Goal: Task Accomplishment & Management: Complete application form

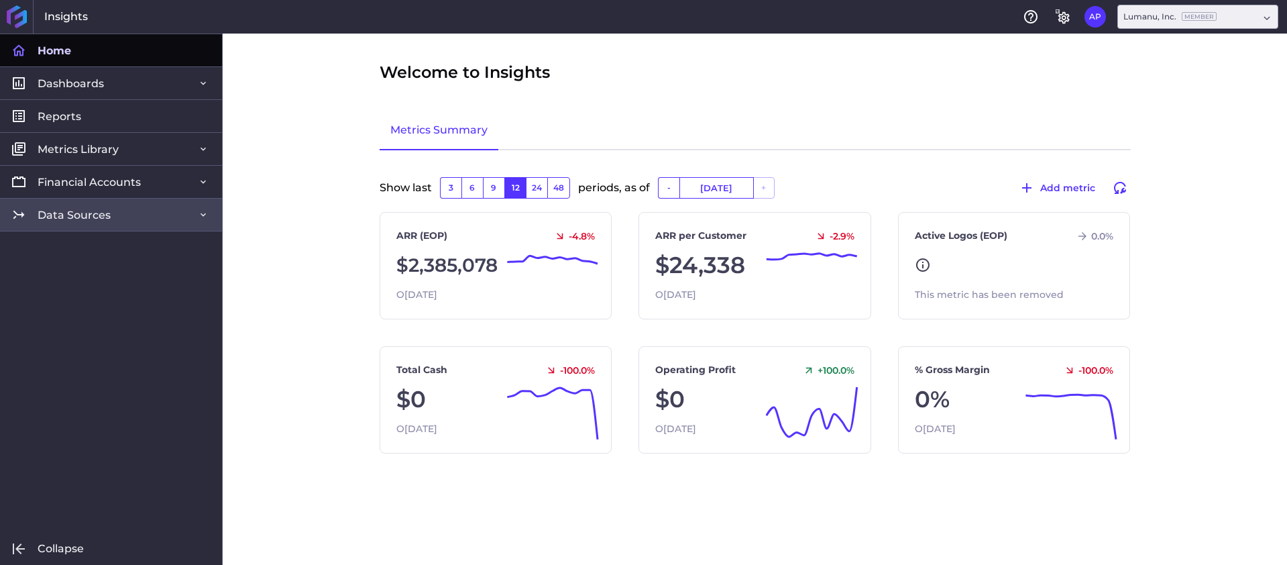
click at [94, 217] on span "Data Sources" at bounding box center [74, 215] width 73 height 14
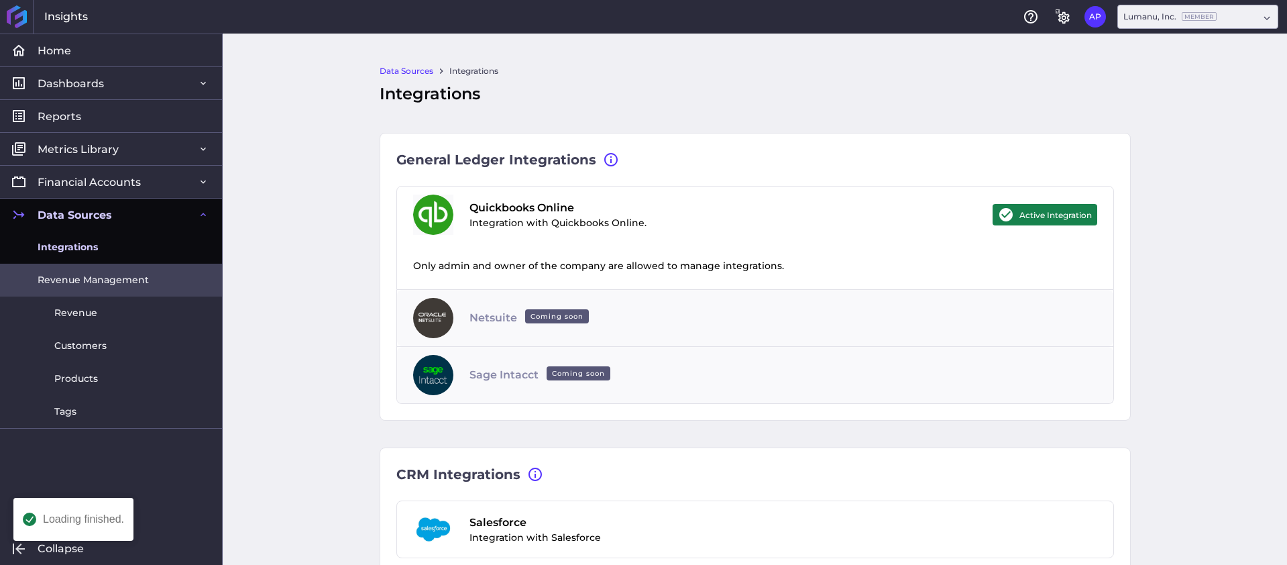
click at [95, 281] on span "Revenue Management" at bounding box center [93, 280] width 111 height 14
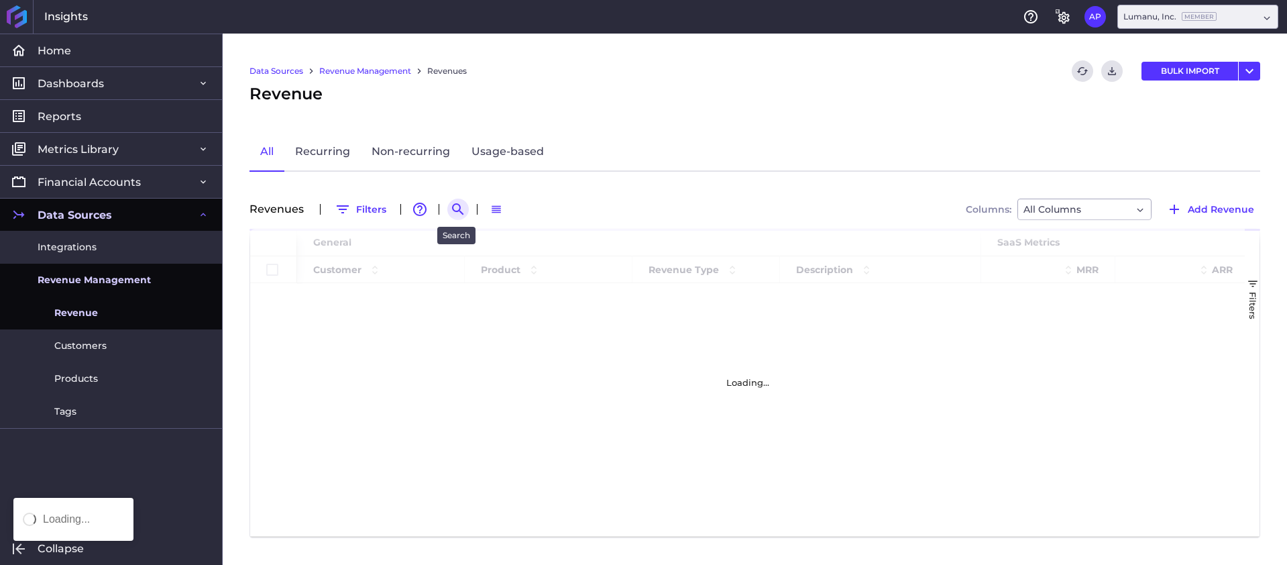
click at [461, 207] on icon "Search by" at bounding box center [458, 209] width 16 height 16
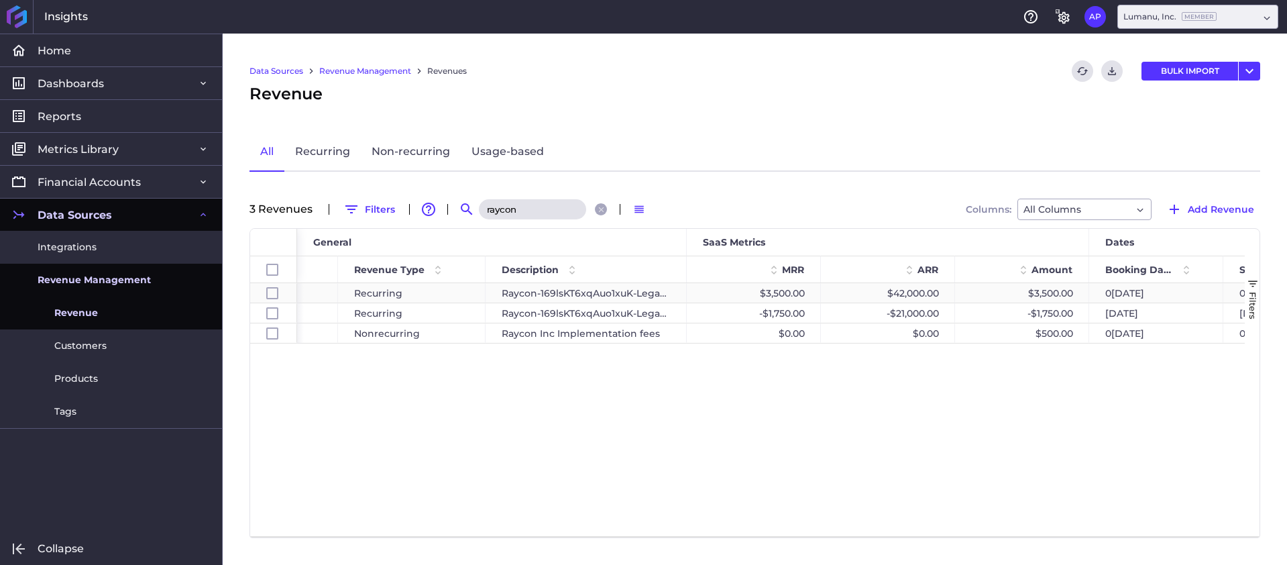
scroll to position [0, 349]
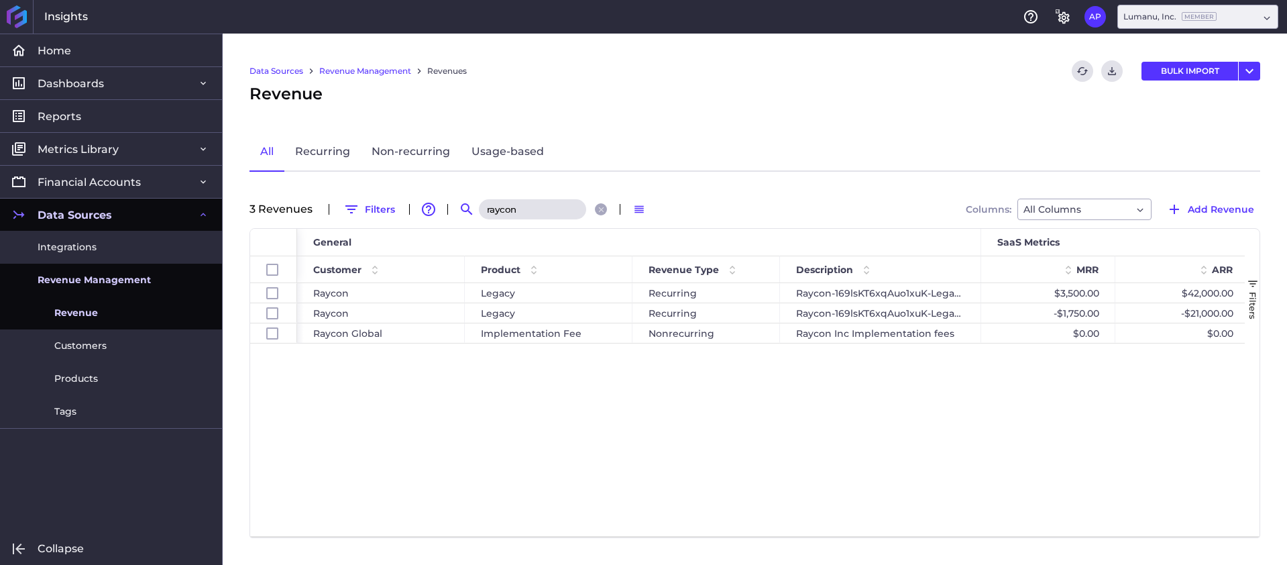
click at [543, 202] on input "raycon" at bounding box center [532, 209] width 107 height 20
paste input "Goat - MENA"
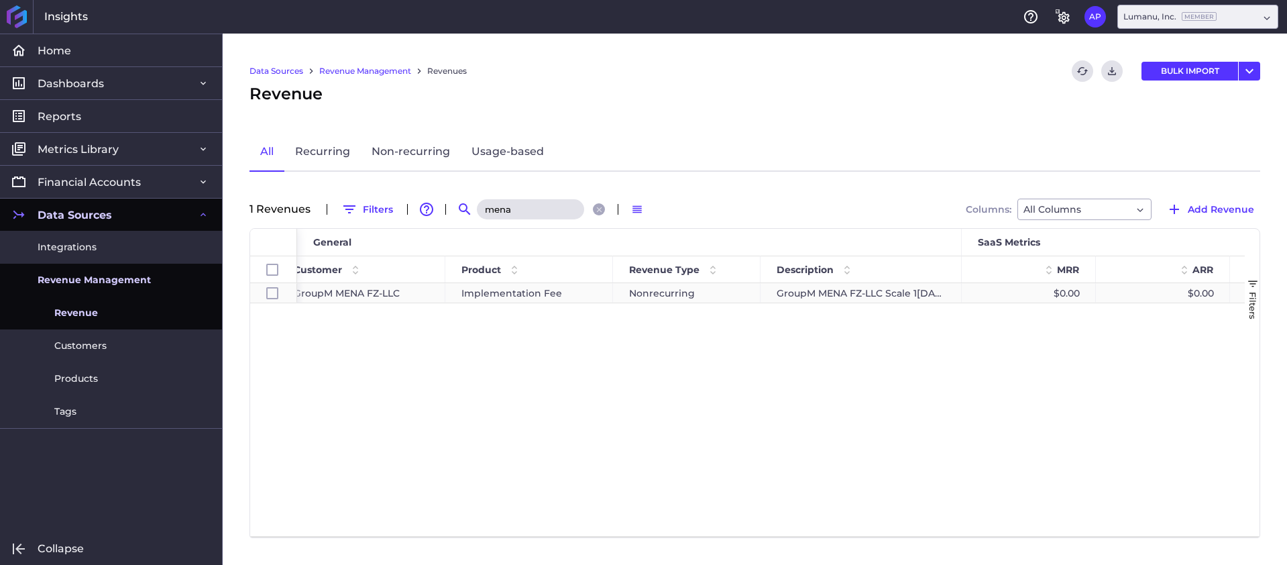
scroll to position [0, 0]
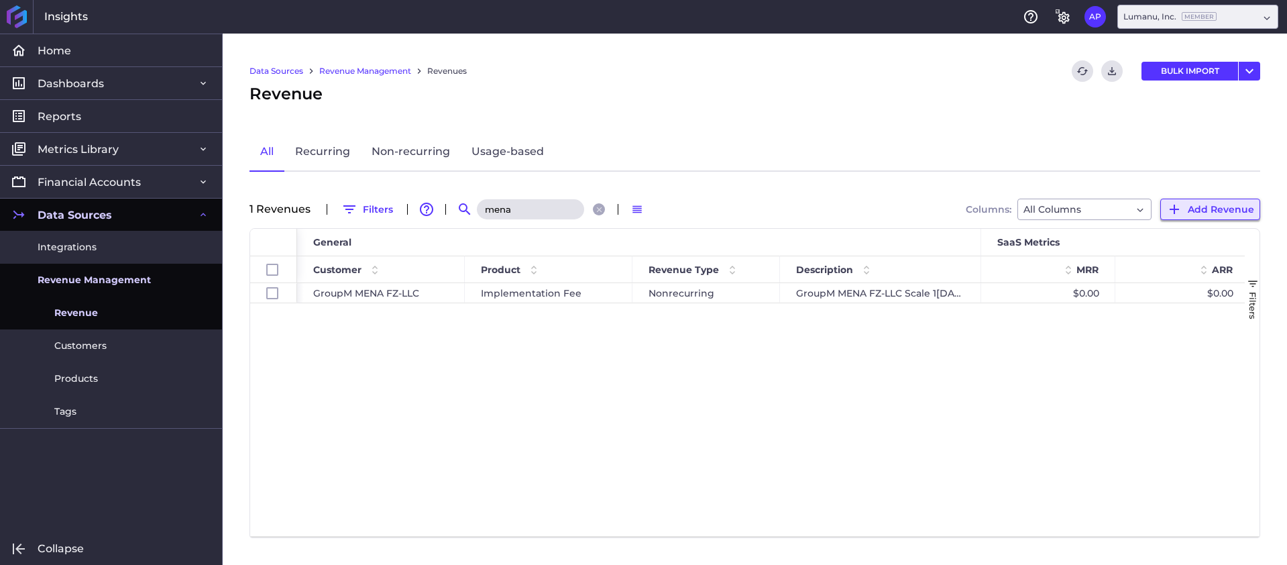
type input "mena"
click at [1212, 209] on span "Add Revenue" at bounding box center [1221, 209] width 66 height 15
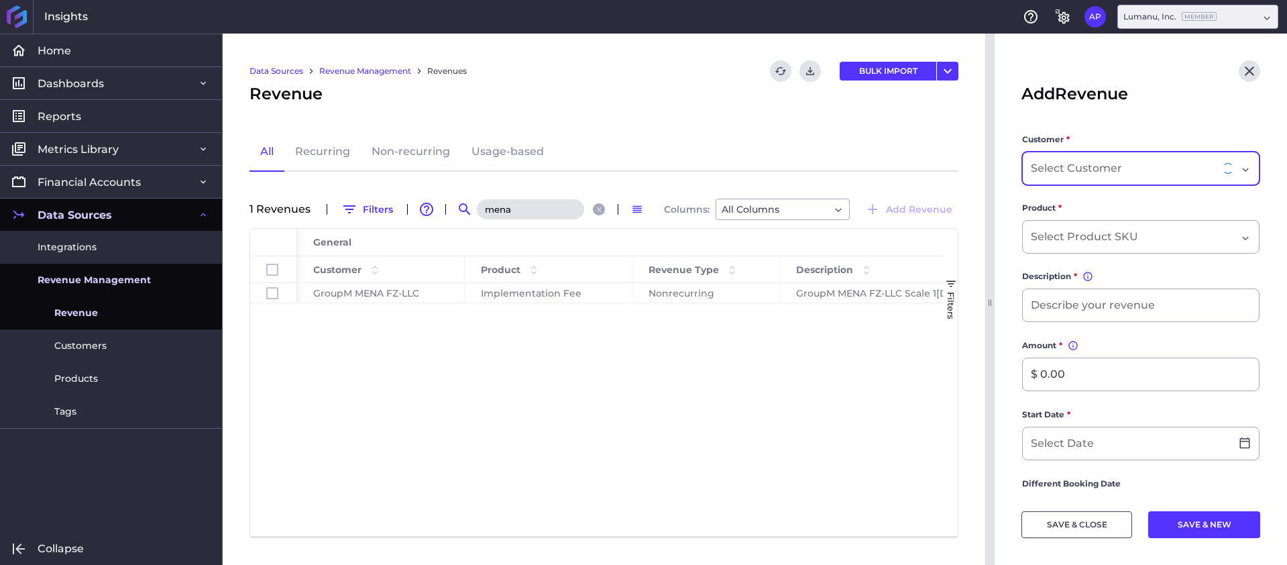
click at [1153, 170] on div "Dropdown select" at bounding box center [1128, 168] width 195 height 16
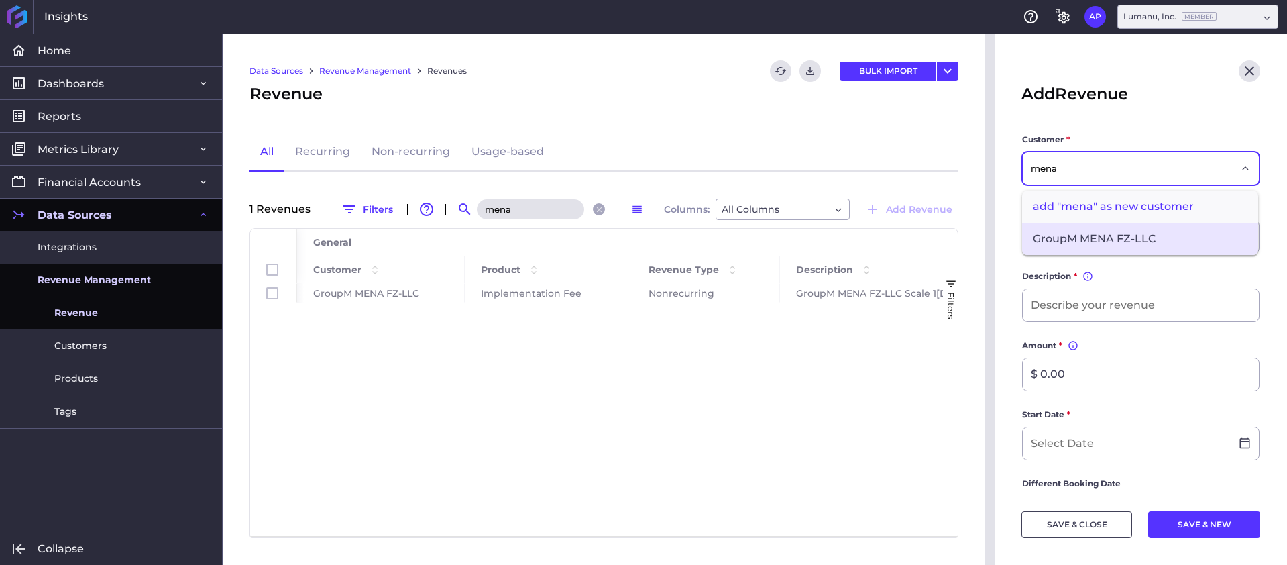
type input "mena"
click at [1122, 239] on span "GroupM MENA FZ-LLC" at bounding box center [1140, 239] width 236 height 32
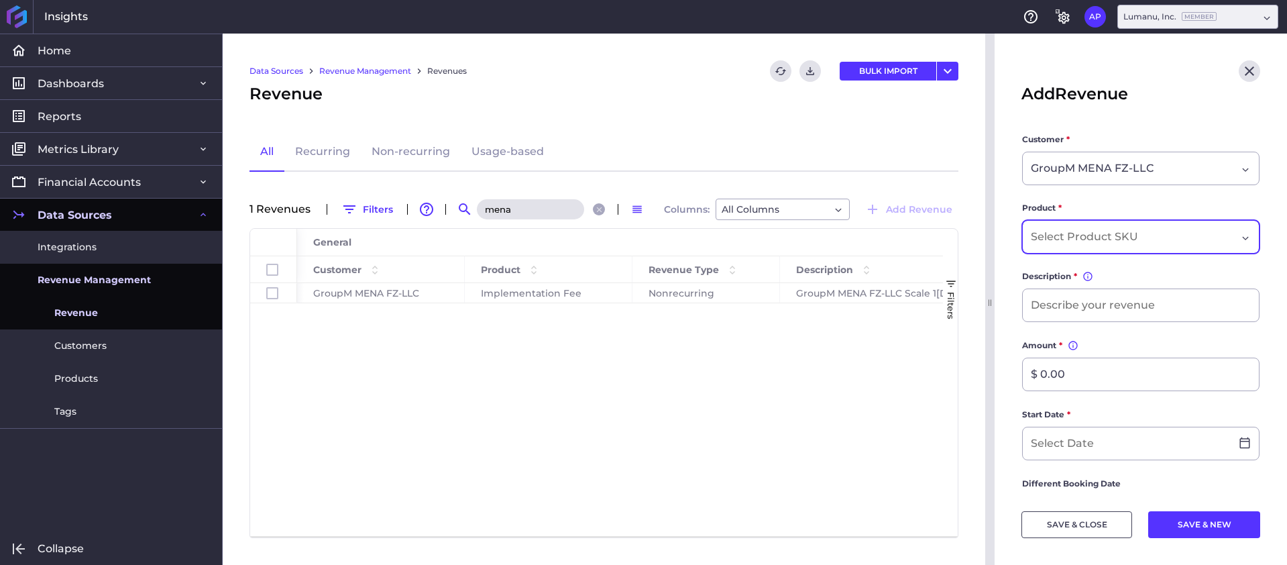
click at [1129, 235] on input "Dropdown select" at bounding box center [1087, 237] width 112 height 16
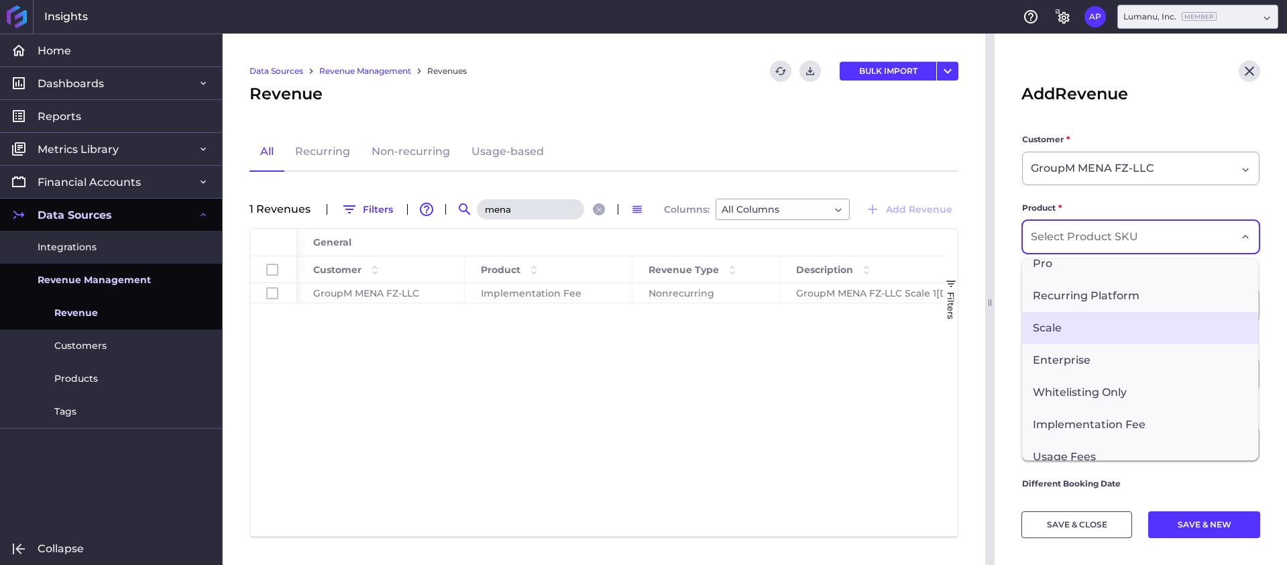
scroll to position [314, 0]
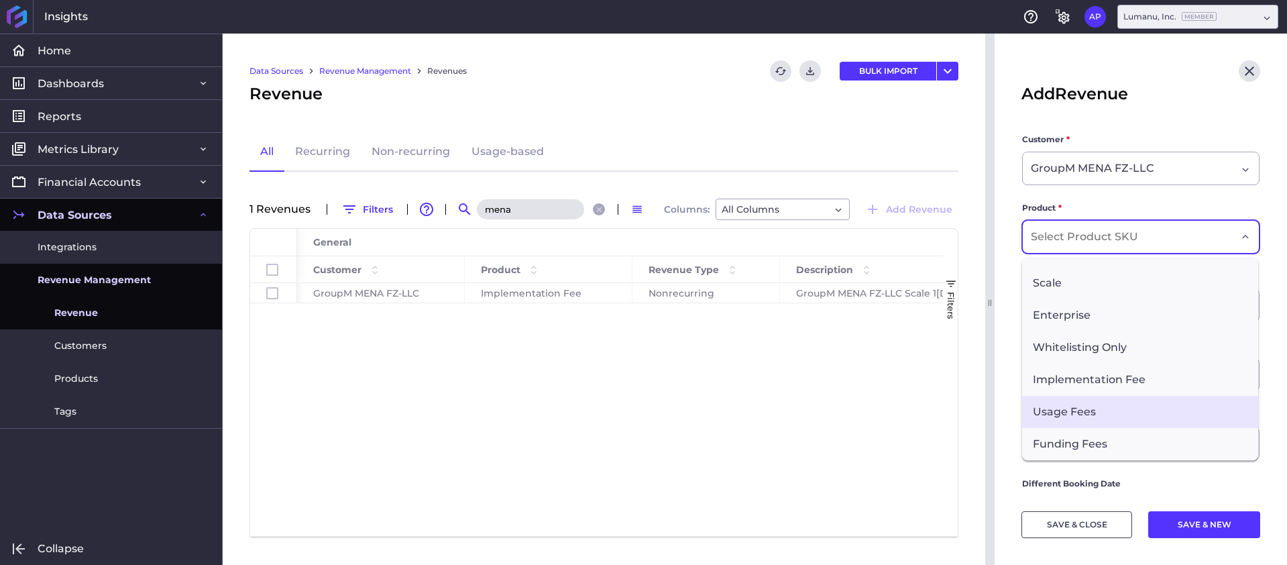
click at [1115, 406] on span "Usage Fees" at bounding box center [1140, 412] width 236 height 32
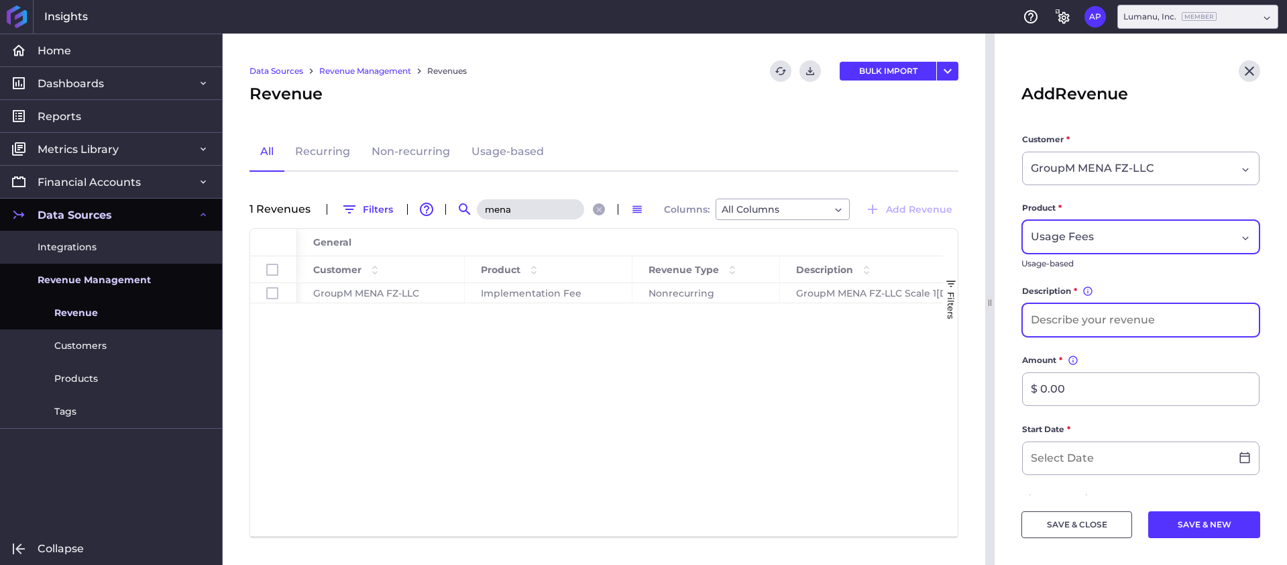
click at [1087, 327] on input at bounding box center [1141, 320] width 236 height 32
paste input "Goat - MENA"
type input "Goat - MENA Usage Fees"
click at [555, 209] on input "mena" at bounding box center [530, 209] width 107 height 20
paste input "Realgood"
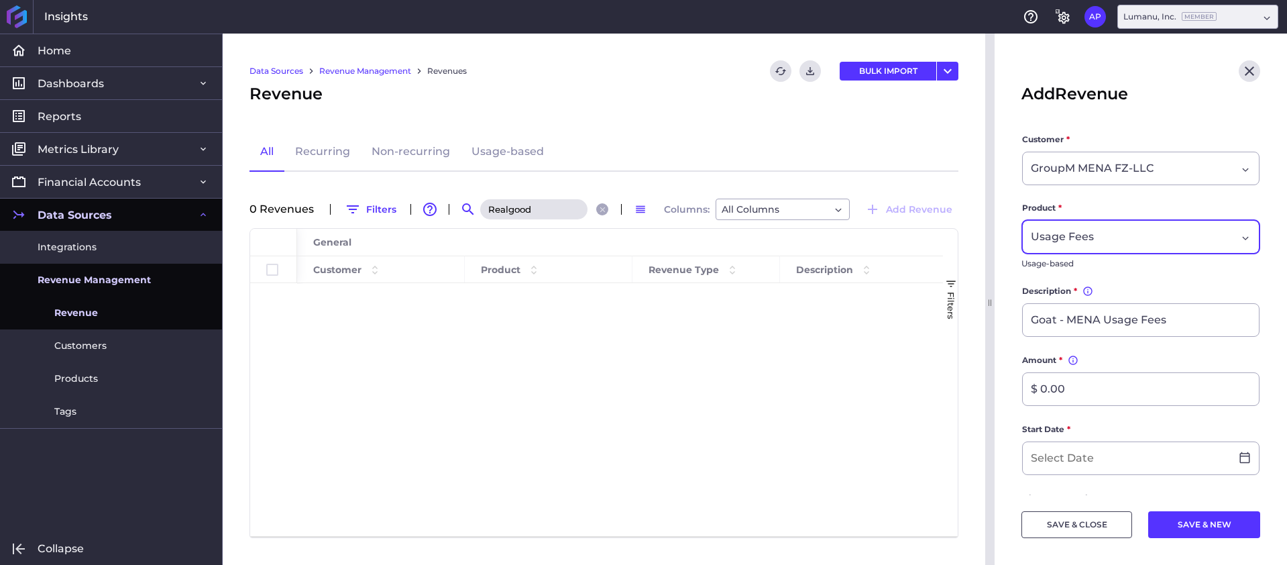
click at [645, 150] on div "Data Sources Revenue Management Revenues Refresh table data Download CSV BULK I…" at bounding box center [604, 299] width 763 height 531
click at [1250, 72] on icon "Close" at bounding box center [1249, 70] width 9 height 9
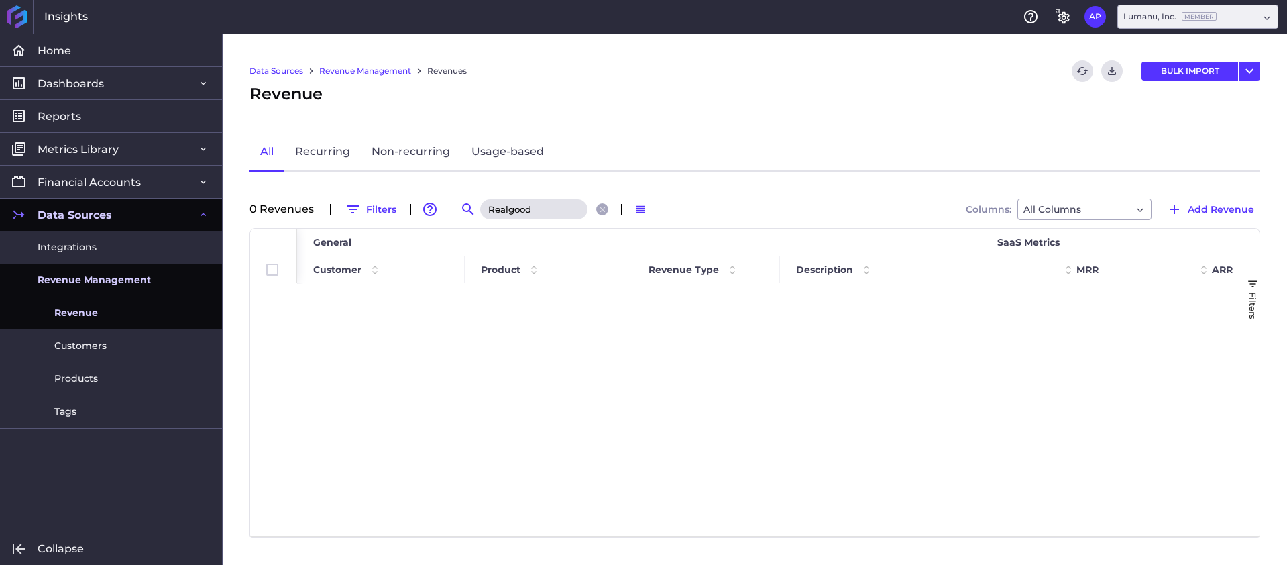
click at [543, 209] on input "Realgood" at bounding box center [533, 209] width 107 height 20
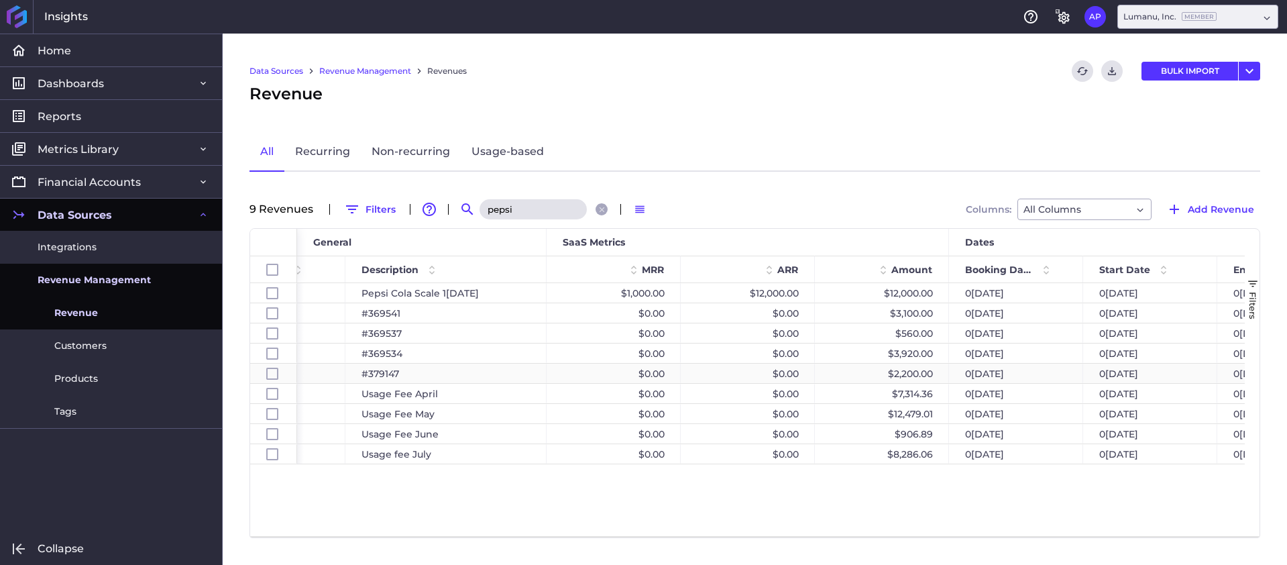
scroll to position [0, 637]
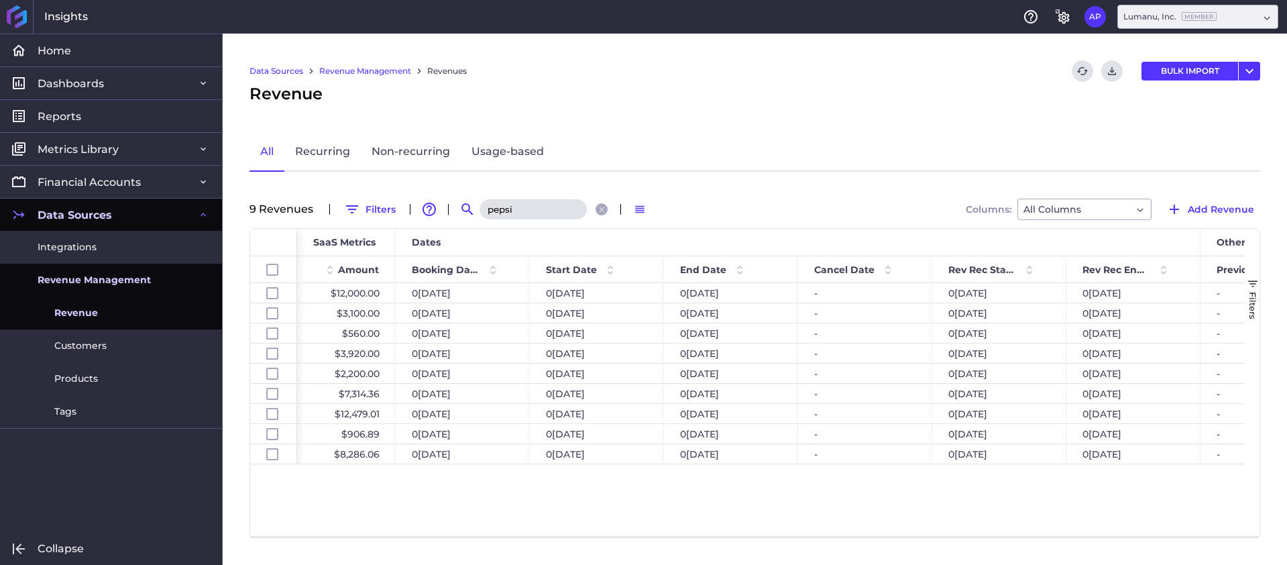
type input "pepsi"
click at [1238, 207] on span "Add Revenue" at bounding box center [1221, 209] width 66 height 15
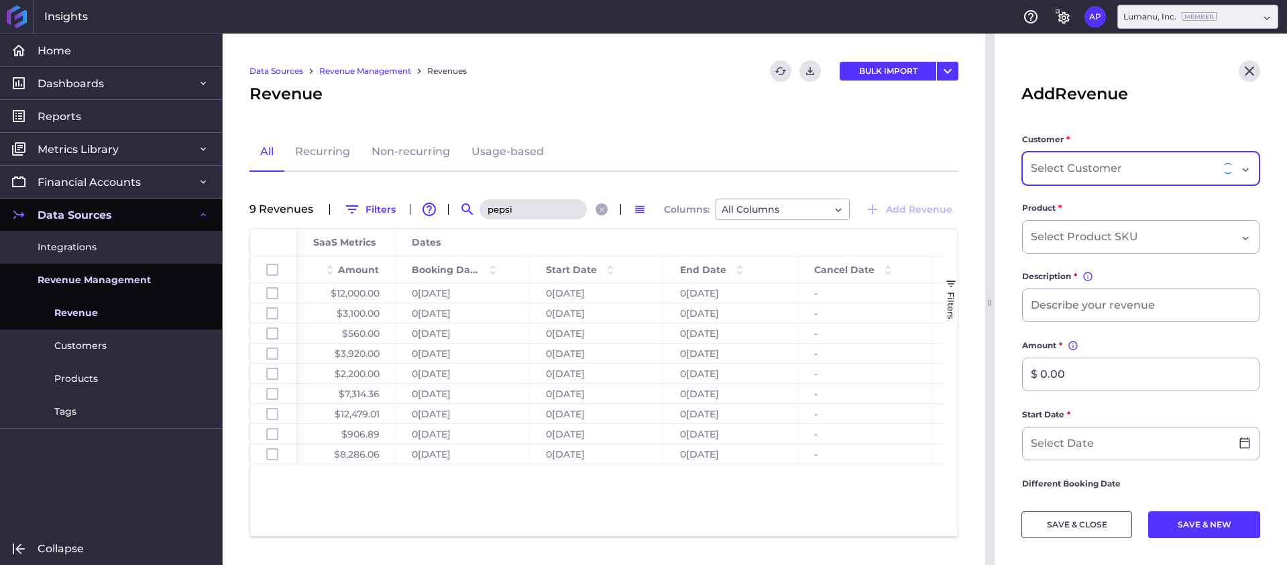
click at [1089, 166] on input "Dropdown select" at bounding box center [1078, 168] width 94 height 16
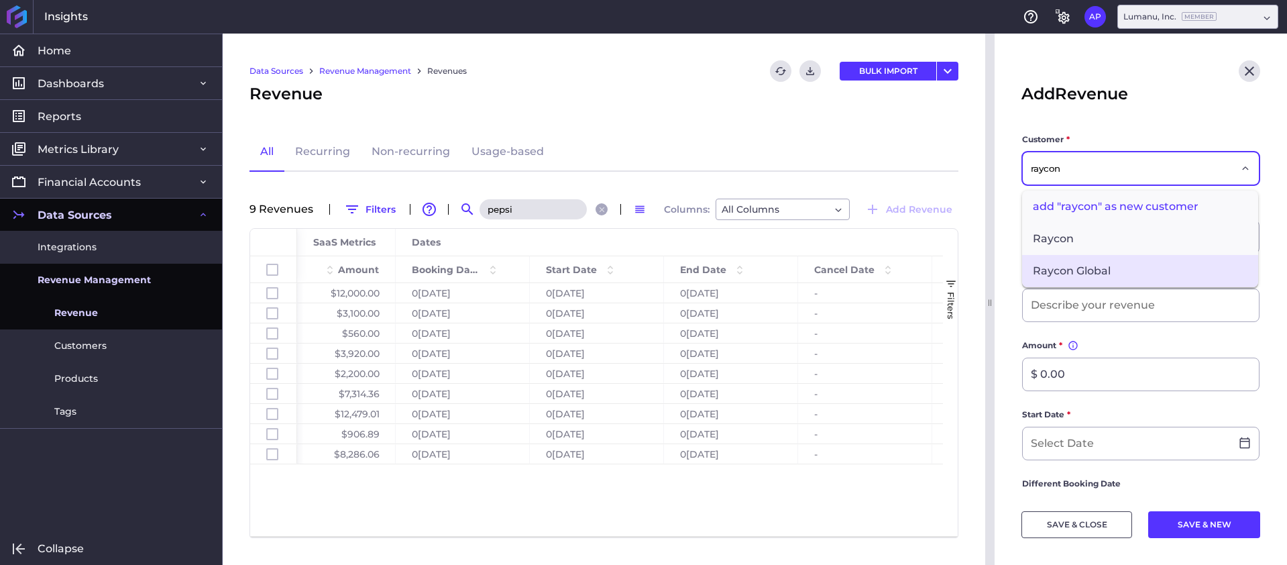
type input "raycon"
click at [1159, 258] on span "Raycon Global" at bounding box center [1140, 271] width 236 height 32
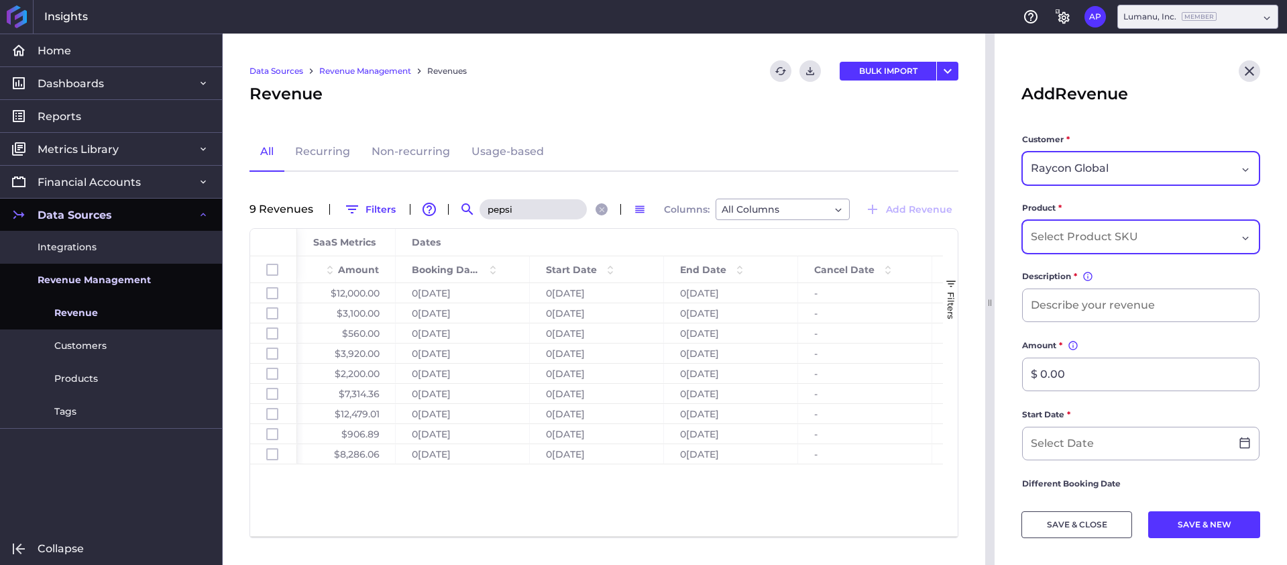
click at [1113, 233] on input "Dropdown select" at bounding box center [1087, 237] width 112 height 16
drag, startPoint x: 724, startPoint y: 475, endPoint x: 739, endPoint y: 396, distance: 80.5
click at [724, 475] on div "Id SaaS Metrics Dates ARR Amount - $0.00" at bounding box center [604, 382] width 708 height 307
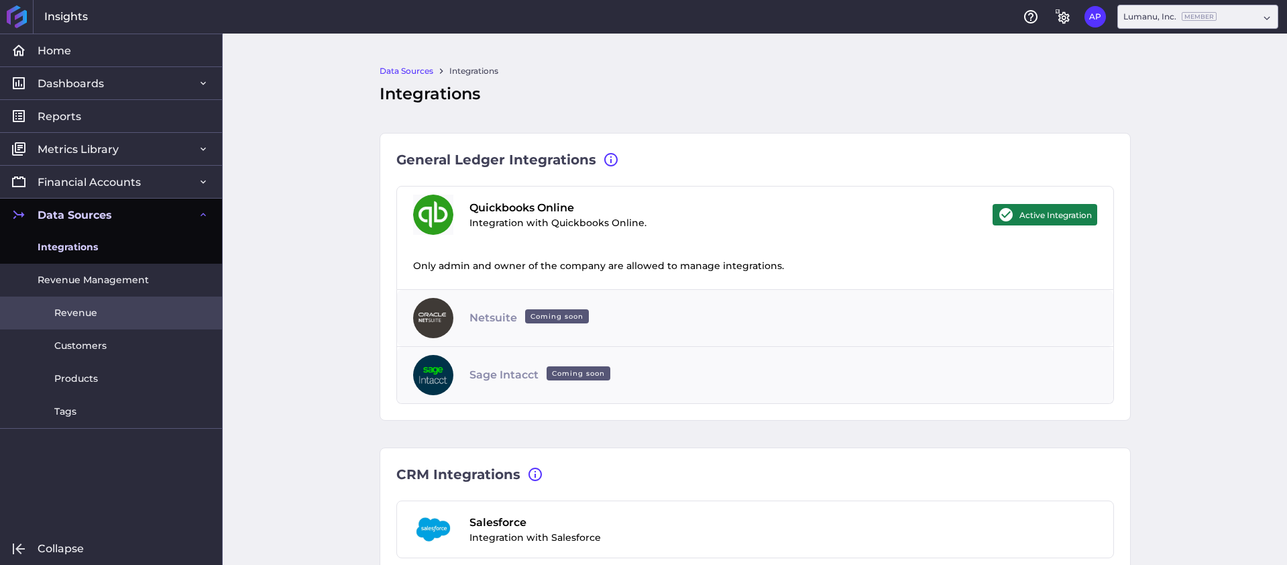
click at [107, 313] on link "Revenue" at bounding box center [111, 312] width 222 height 33
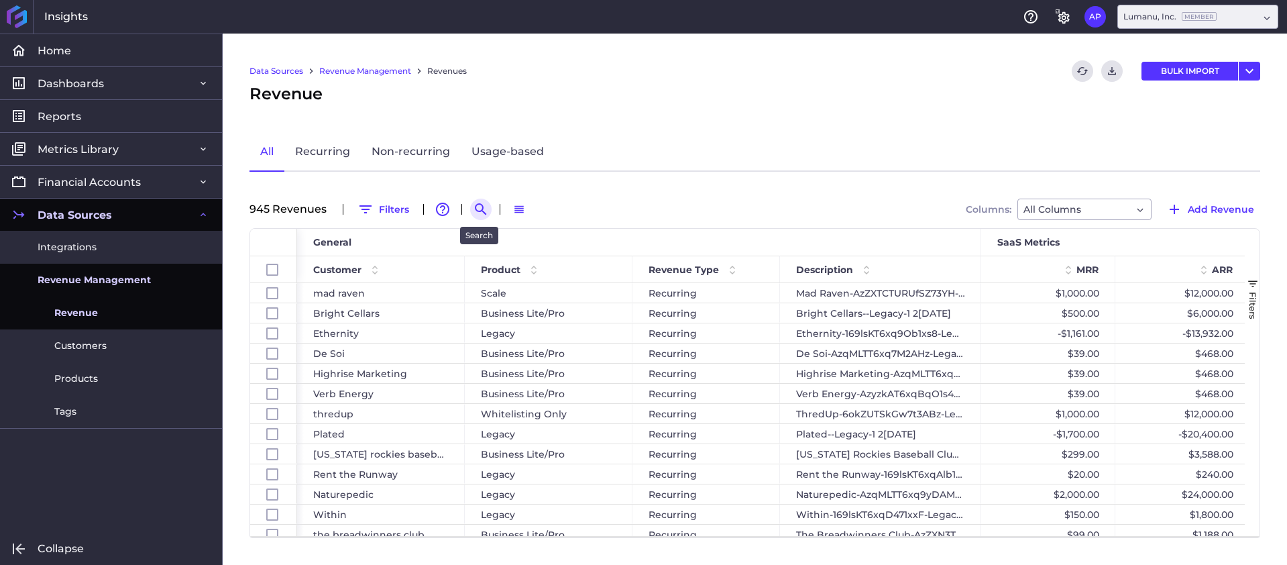
click at [480, 206] on icon "Search by" at bounding box center [481, 209] width 16 height 16
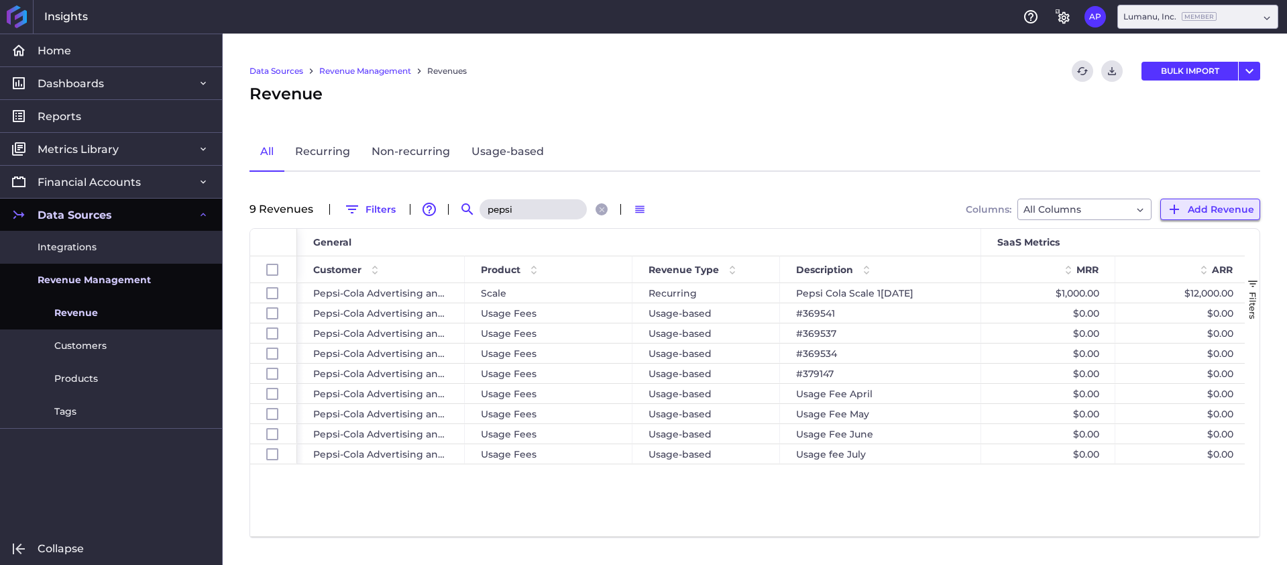
type input "pepsi"
click at [1240, 205] on span "Add Revenue" at bounding box center [1221, 209] width 66 height 15
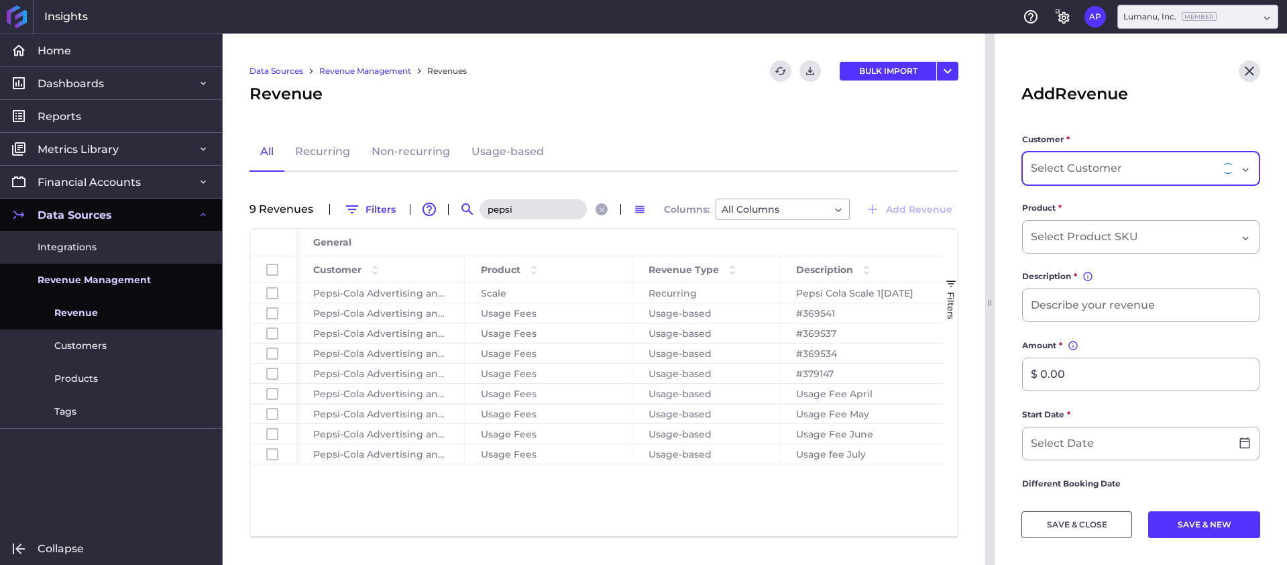
click at [1142, 171] on div "Dropdown select" at bounding box center [1128, 168] width 195 height 16
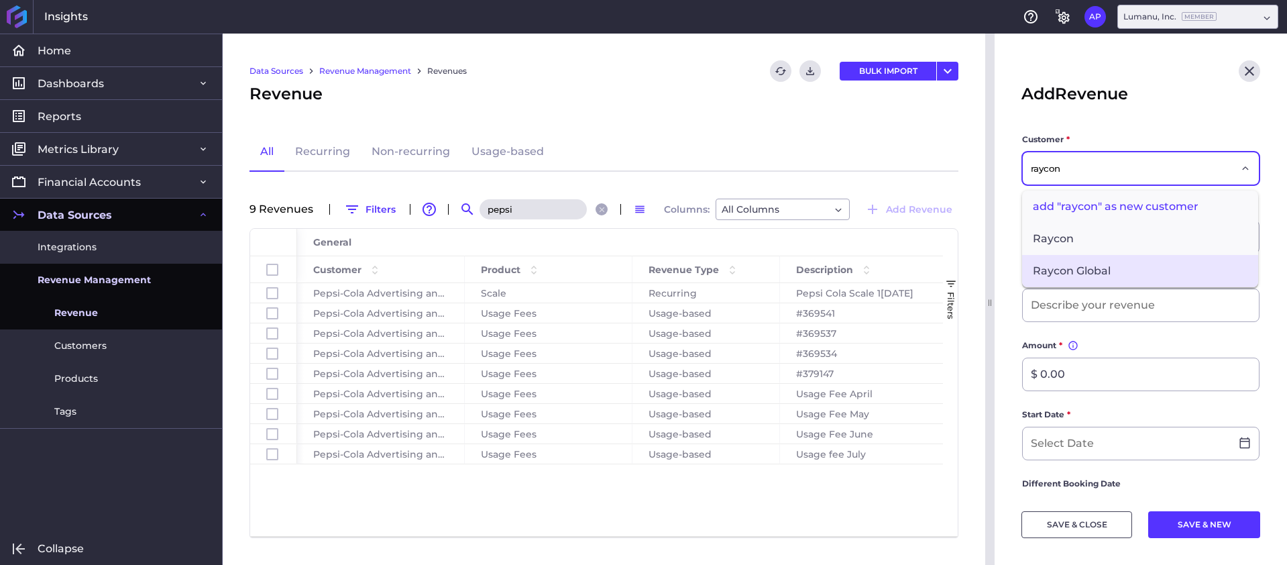
type input "raycon"
click at [1136, 259] on span "Raycon Global" at bounding box center [1140, 271] width 236 height 32
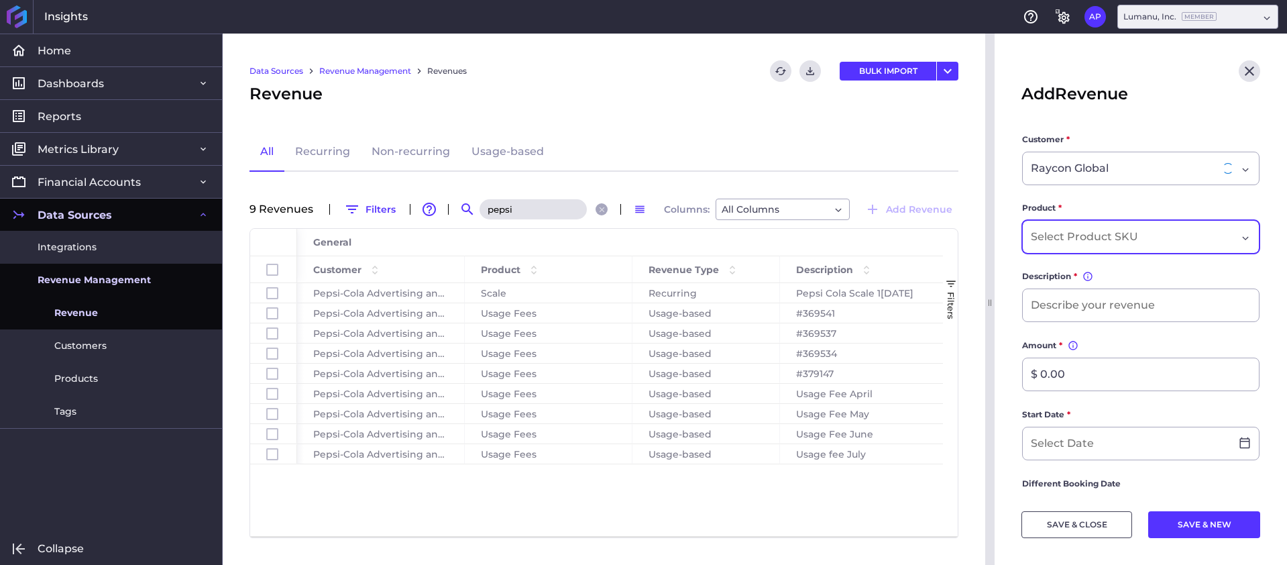
click at [1139, 239] on input "Dropdown select" at bounding box center [1087, 237] width 112 height 16
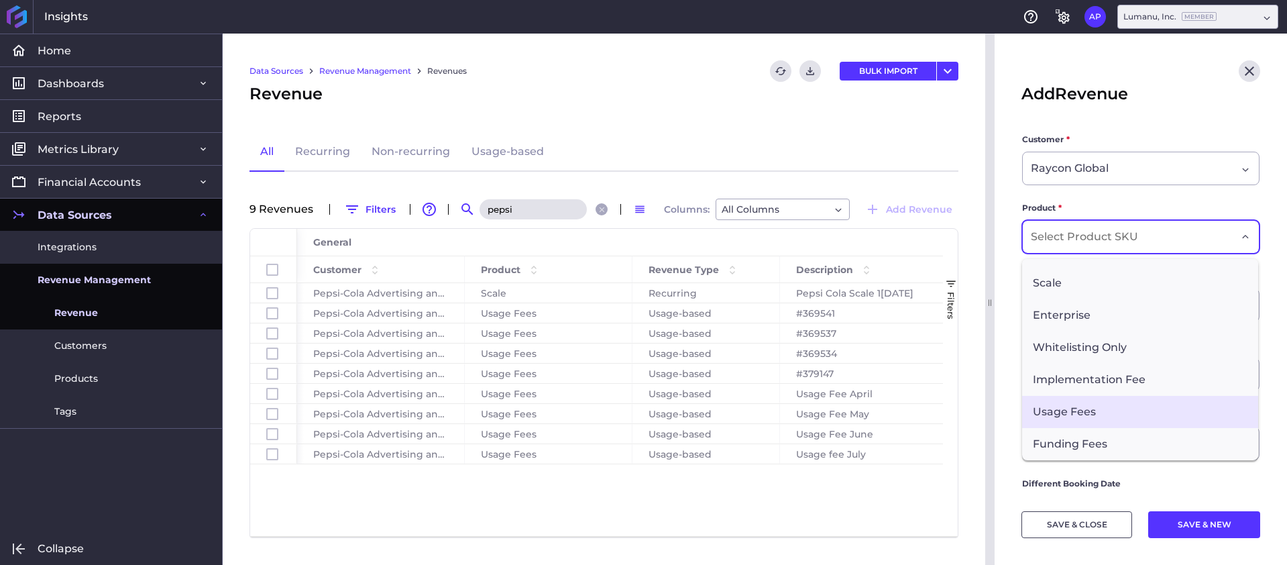
click at [1123, 413] on span "Usage Fees" at bounding box center [1140, 412] width 236 height 32
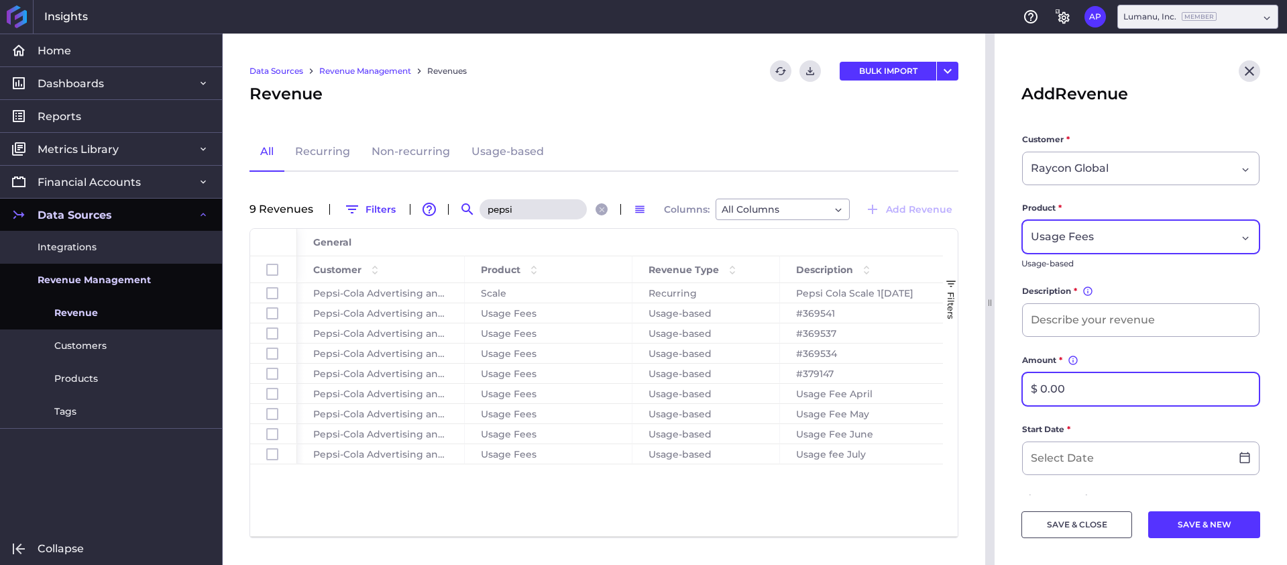
click at [1092, 386] on input "$ 0.00" at bounding box center [1141, 389] width 236 height 32
paste input "text"
type input "$ 205.20"
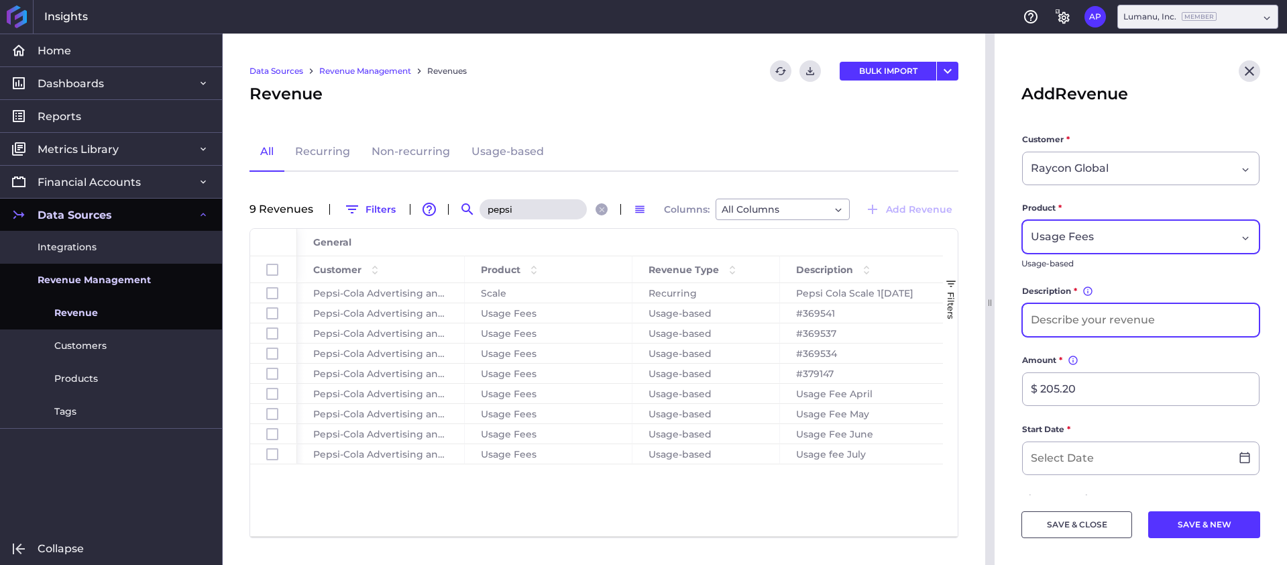
click at [1126, 311] on input at bounding box center [1141, 320] width 236 height 32
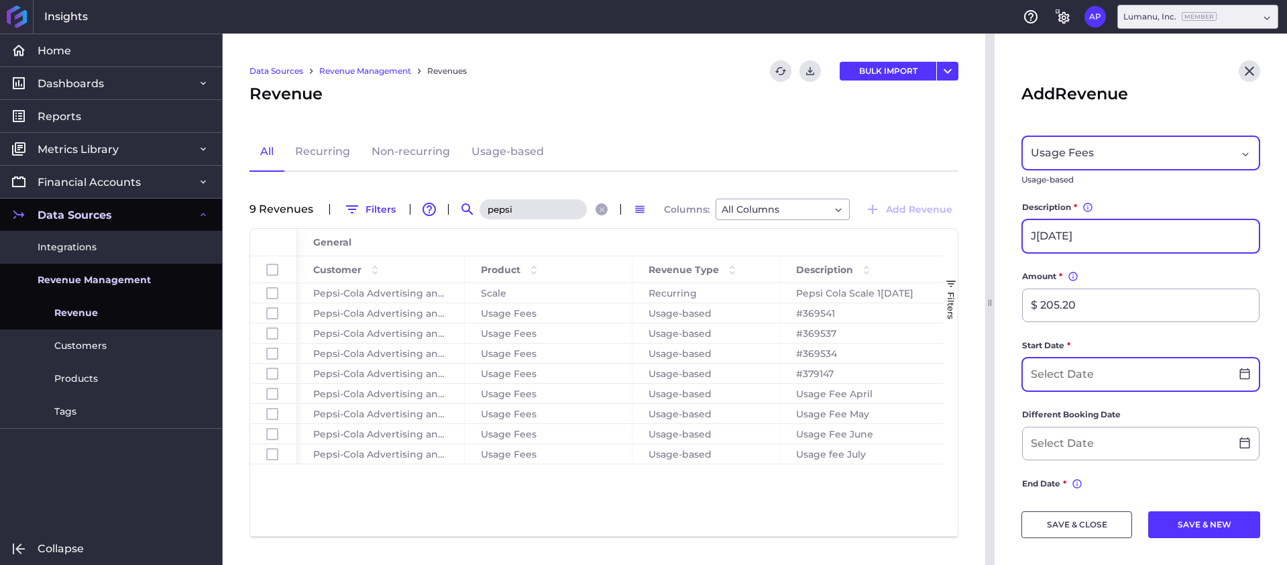
type input "J[DATE]"
click at [1114, 360] on input at bounding box center [1127, 374] width 208 height 32
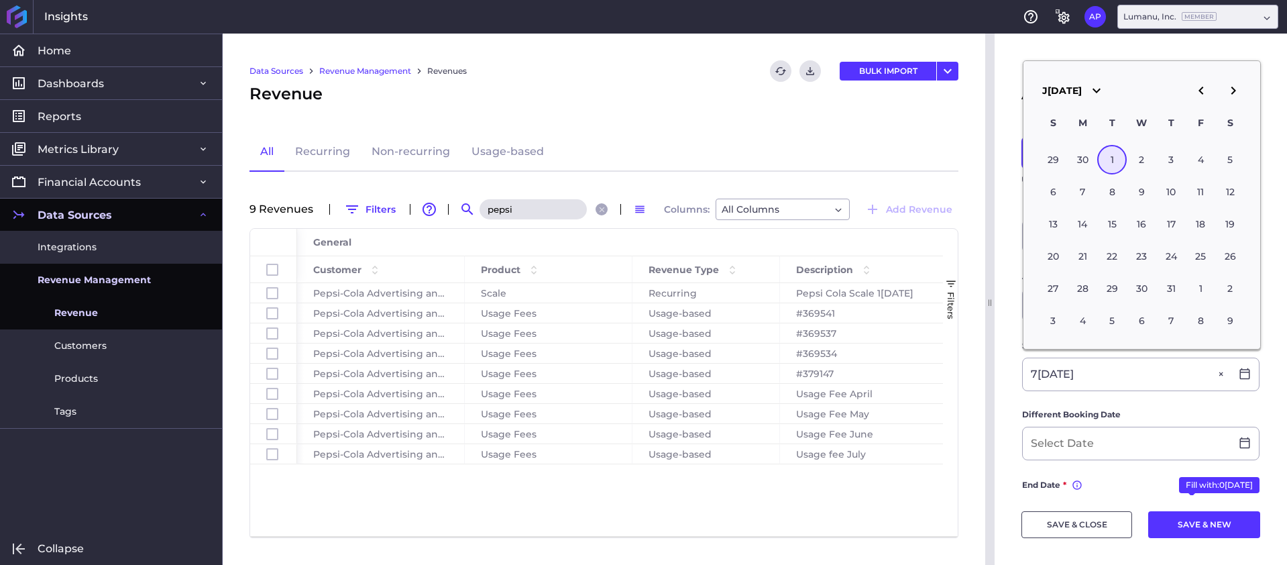
type input "0[DATE]"
click at [1148, 411] on label "Different Booking Date" at bounding box center [1140, 417] width 237 height 19
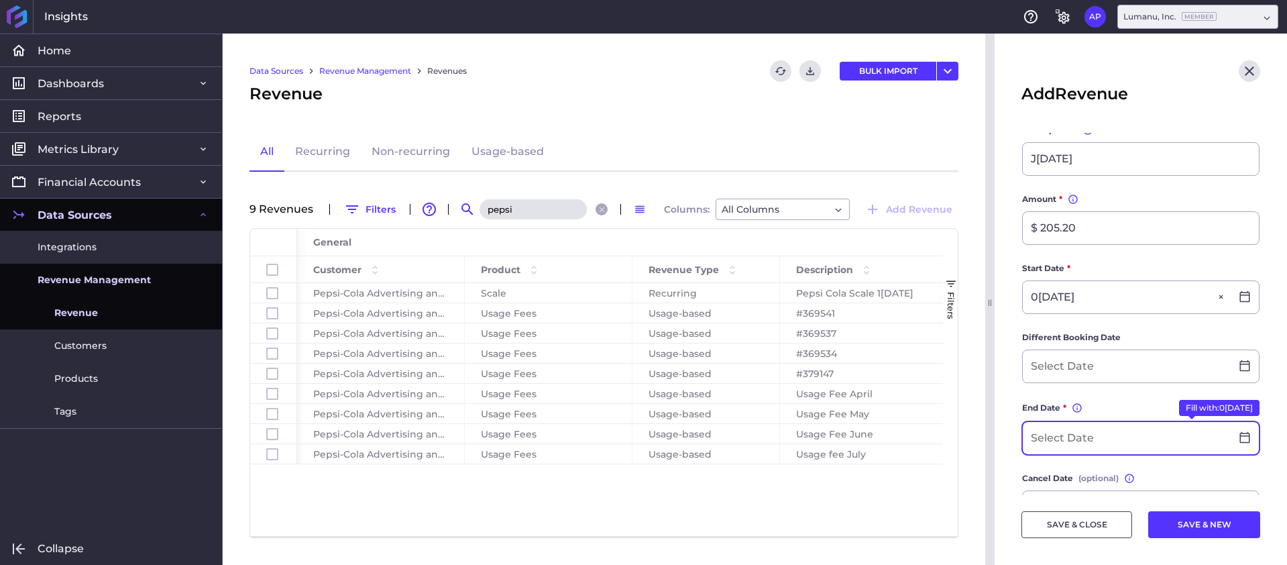
scroll to position [176, 0]
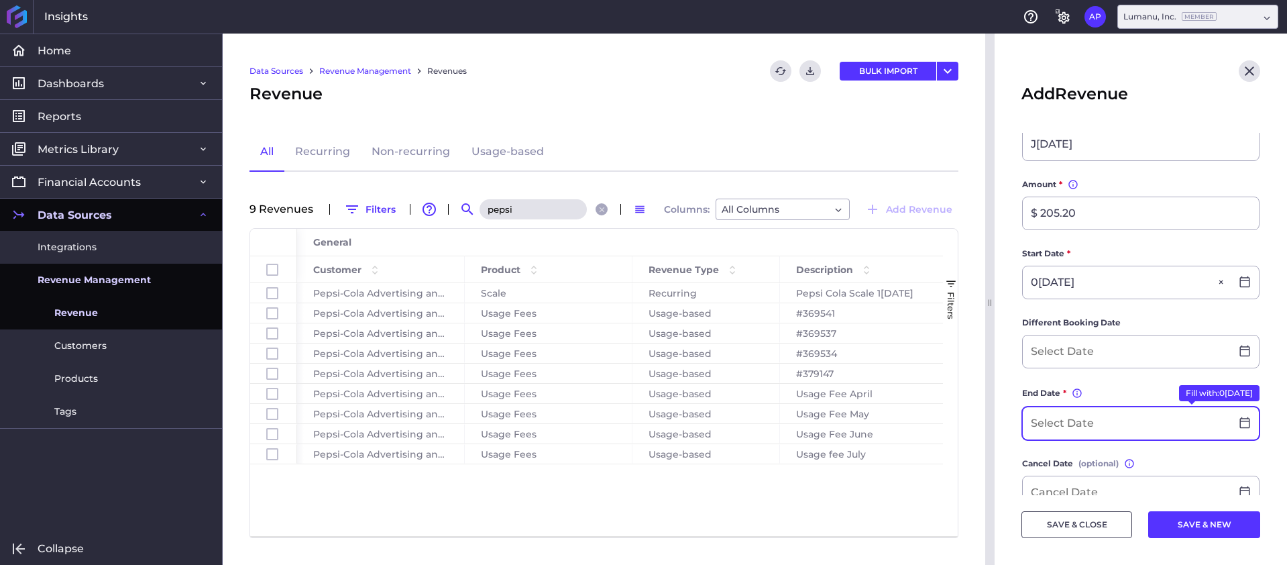
click at [1102, 414] on input at bounding box center [1127, 423] width 208 height 32
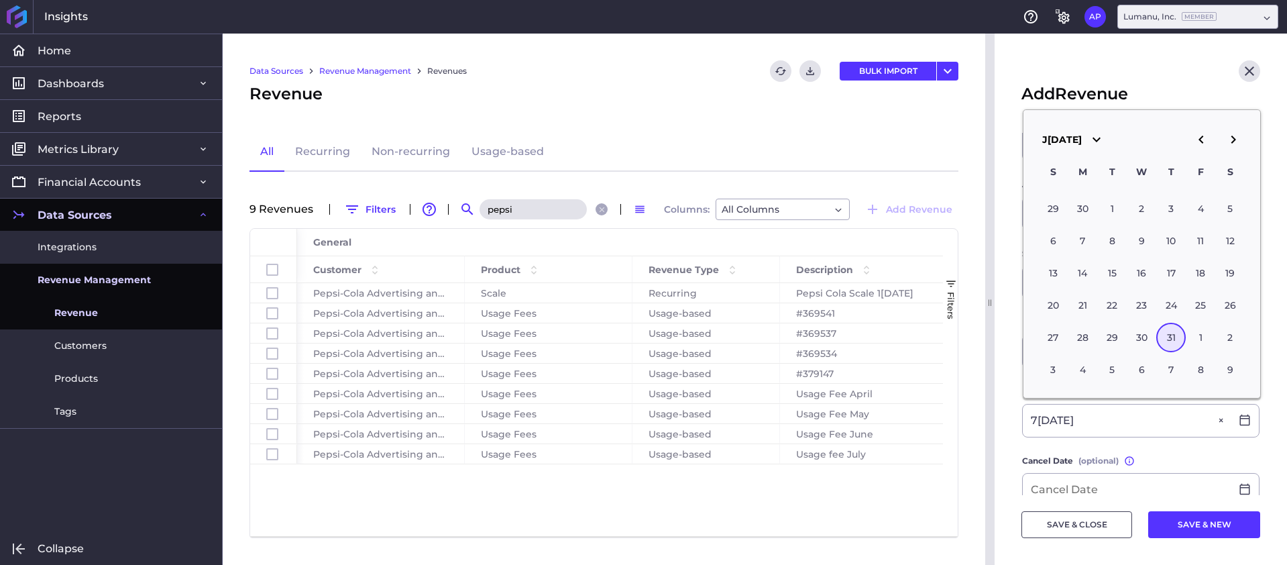
type input "0[DATE]"
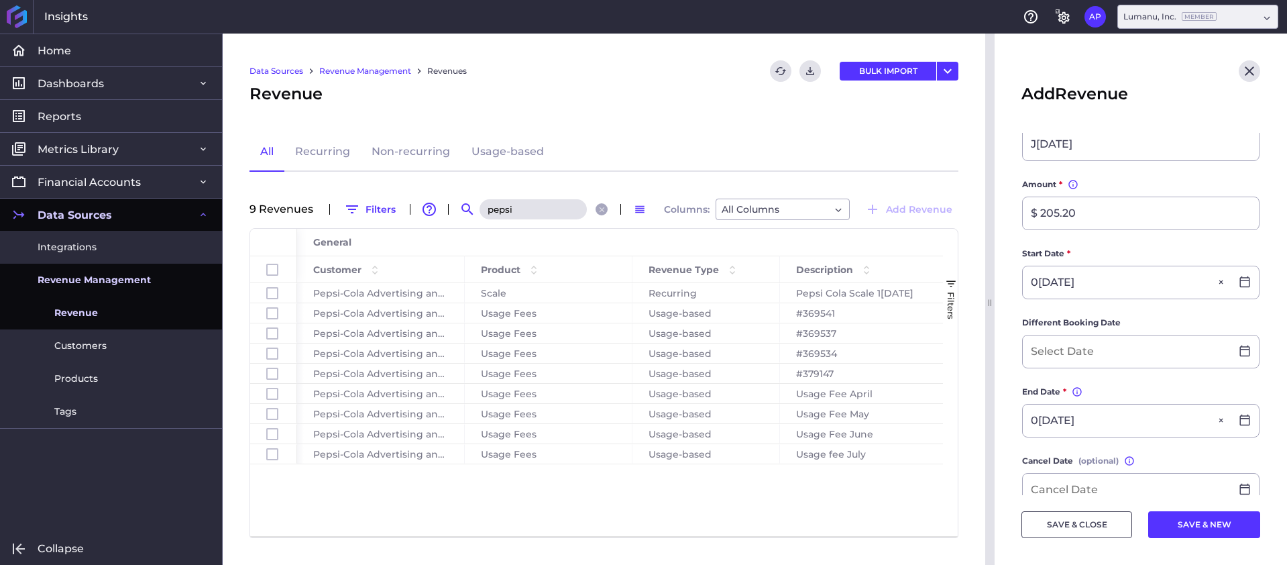
click at [1181, 449] on form "Customer * Raycon Global Product * Usage Fees Usage-based Description * You can…" at bounding box center [1141, 356] width 239 height 799
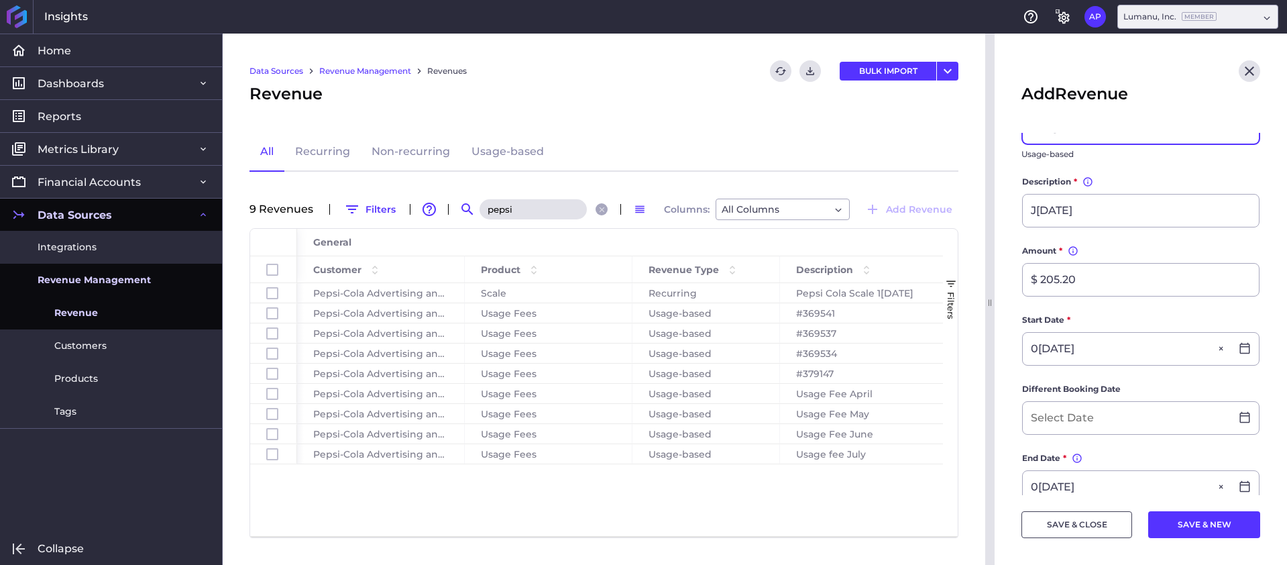
scroll to position [77, 0]
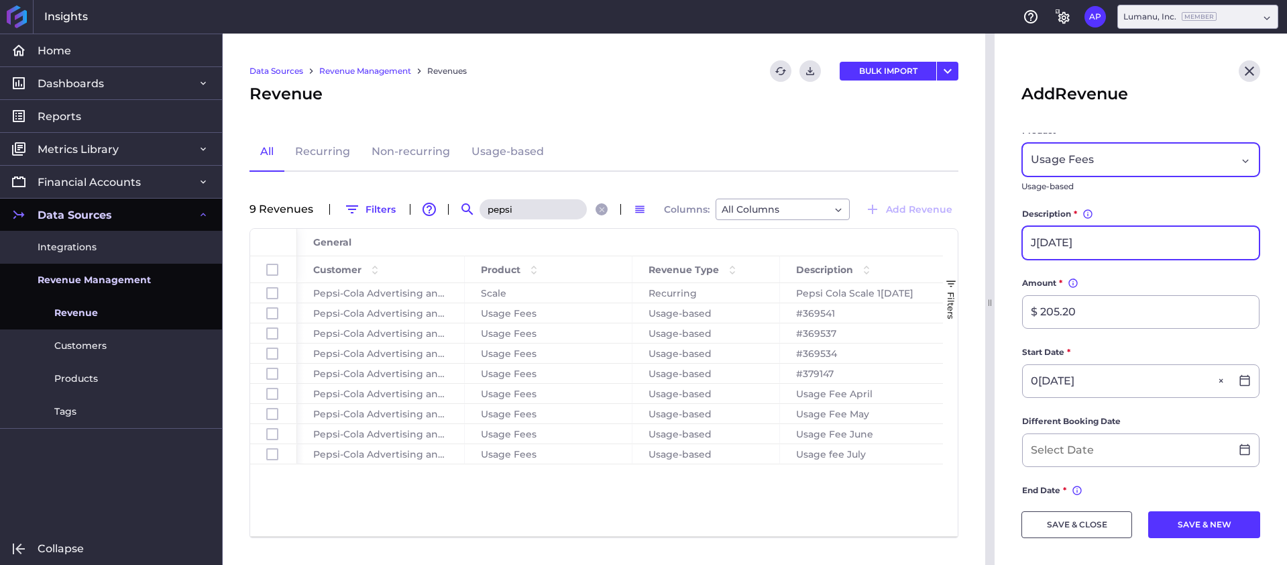
click at [1118, 251] on input "J[DATE]" at bounding box center [1141, 243] width 236 height 32
click at [1093, 241] on input "J[DATE] Usage fee" at bounding box center [1141, 243] width 236 height 32
click at [1125, 241] on input "J[DATE] Usage fee" at bounding box center [1141, 243] width 236 height 32
click at [1168, 238] on input "J[DATE] Usage Fee" at bounding box center [1141, 243] width 236 height 32
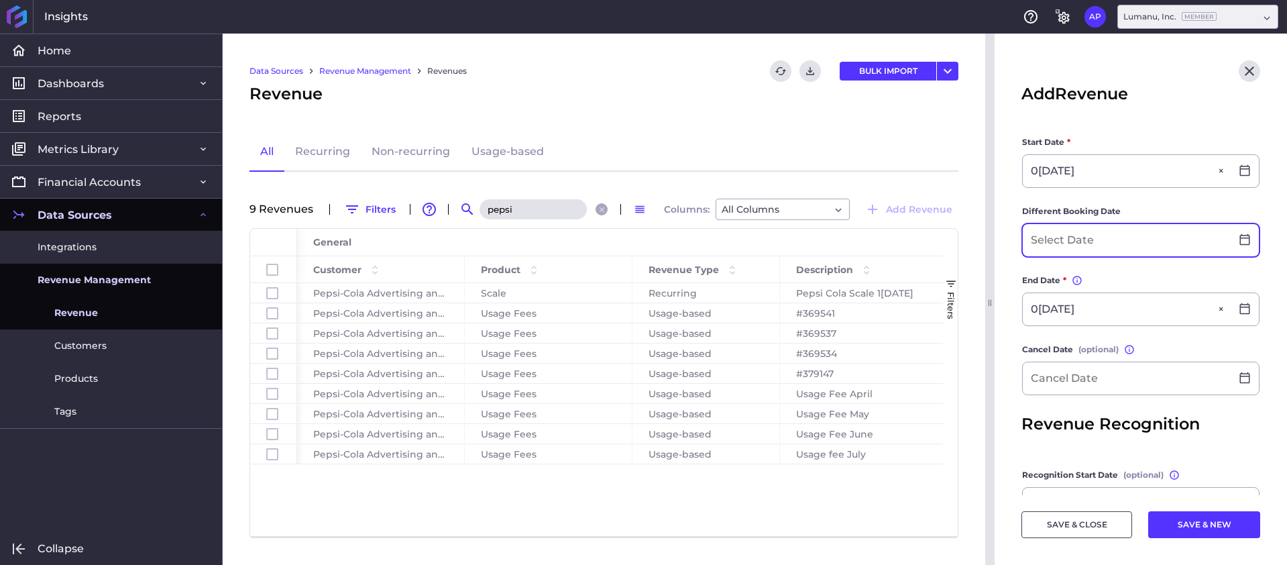
scroll to position [316, 0]
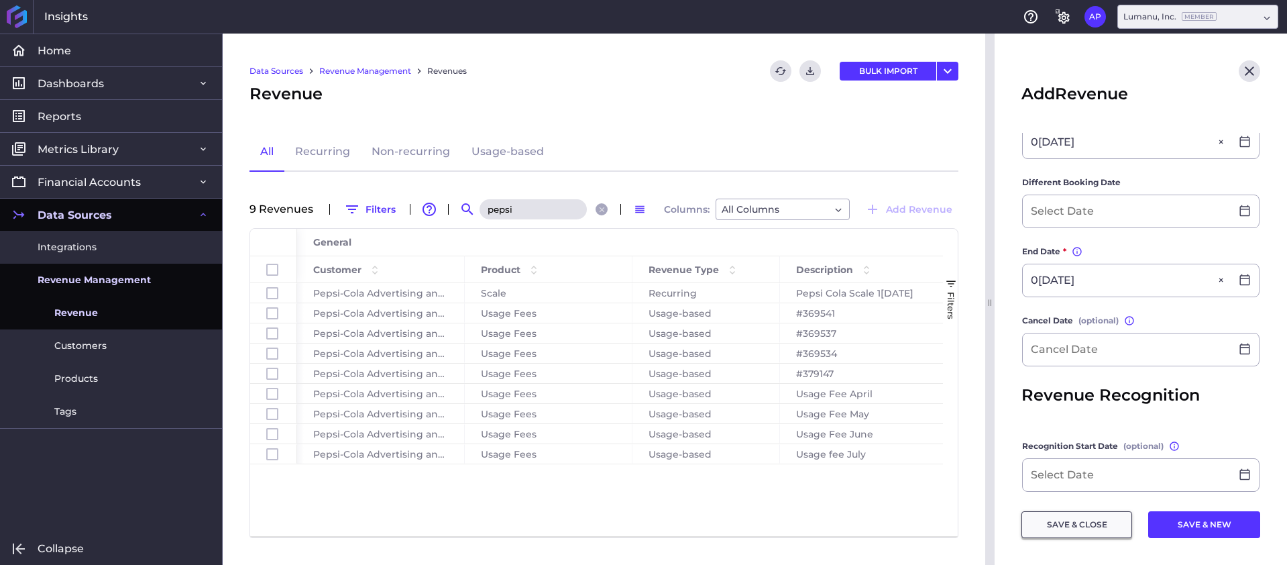
type input "J[DATE] Usage Fees"
click at [1091, 529] on button "SAVE & CLOSE" at bounding box center [1077, 524] width 111 height 27
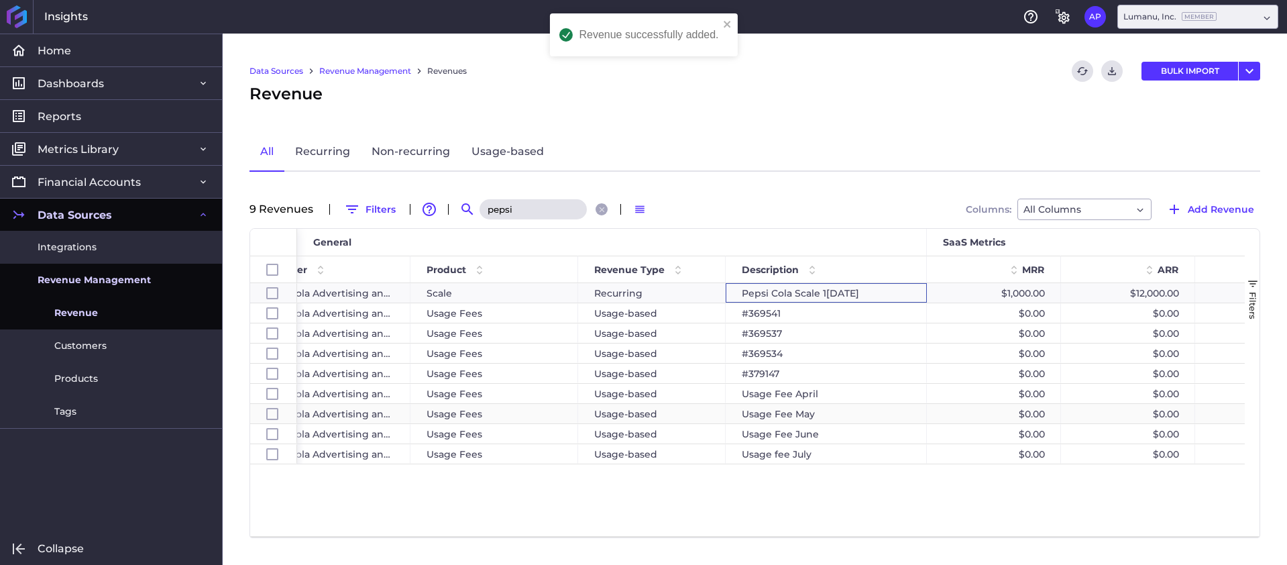
scroll to position [0, 76]
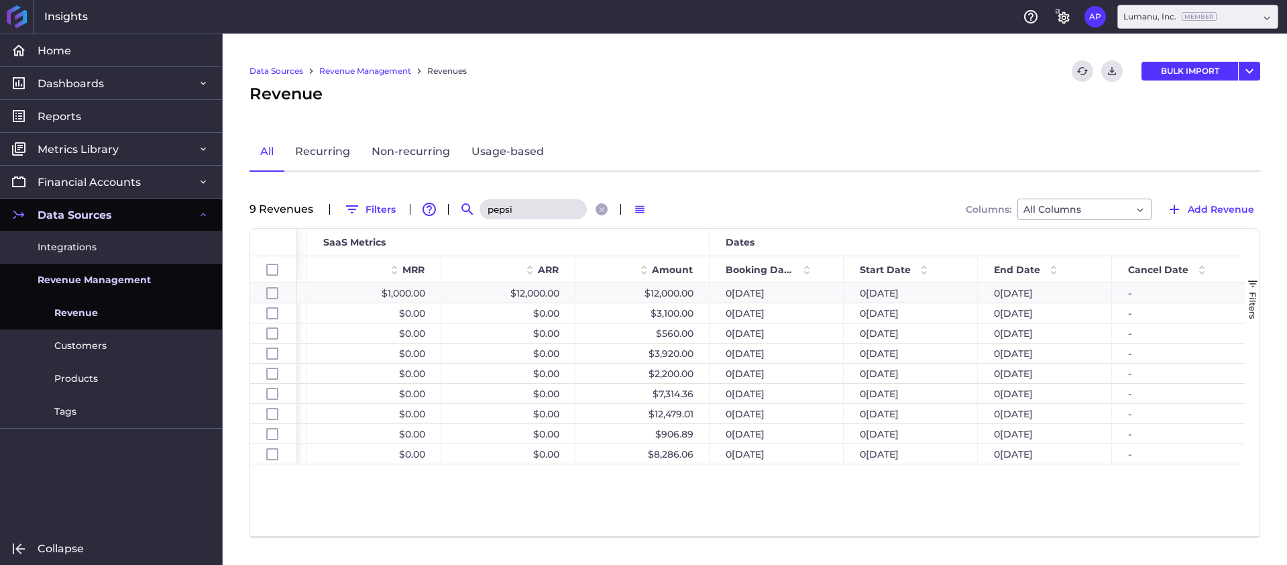
drag, startPoint x: 1219, startPoint y: 211, endPoint x: 1113, endPoint y: 0, distance: 236.1
click at [1218, 211] on span "Add Revenue" at bounding box center [1221, 209] width 66 height 15
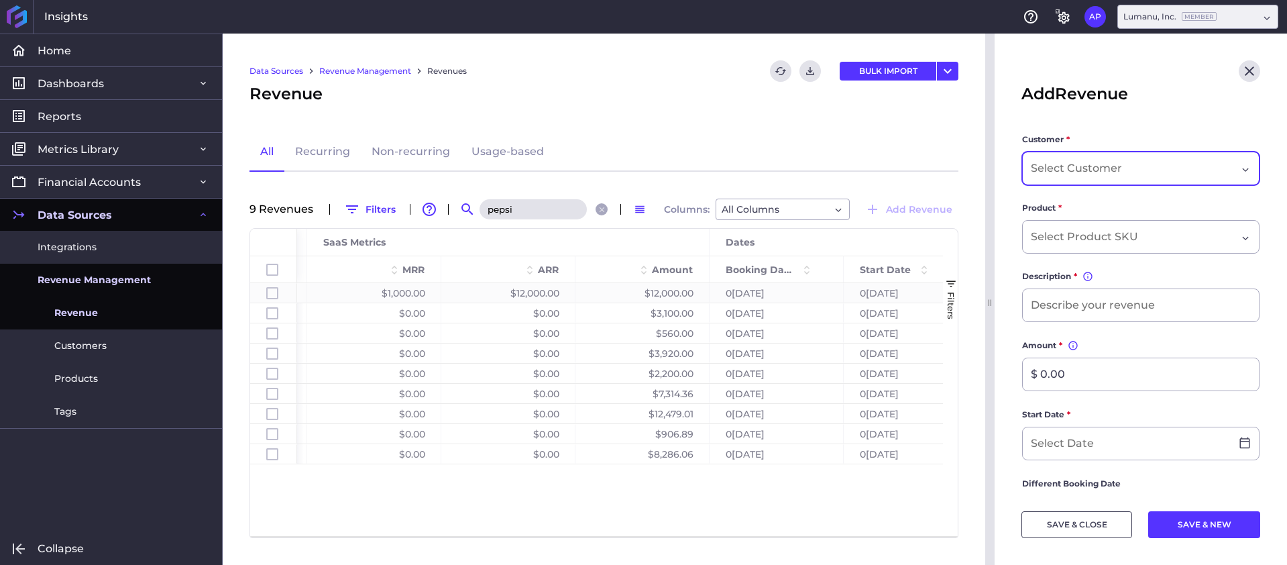
click at [1086, 160] on input "Dropdown select" at bounding box center [1078, 168] width 94 height 16
paste input "[PERSON_NAME]n &[PERSON_NAME]n Production"
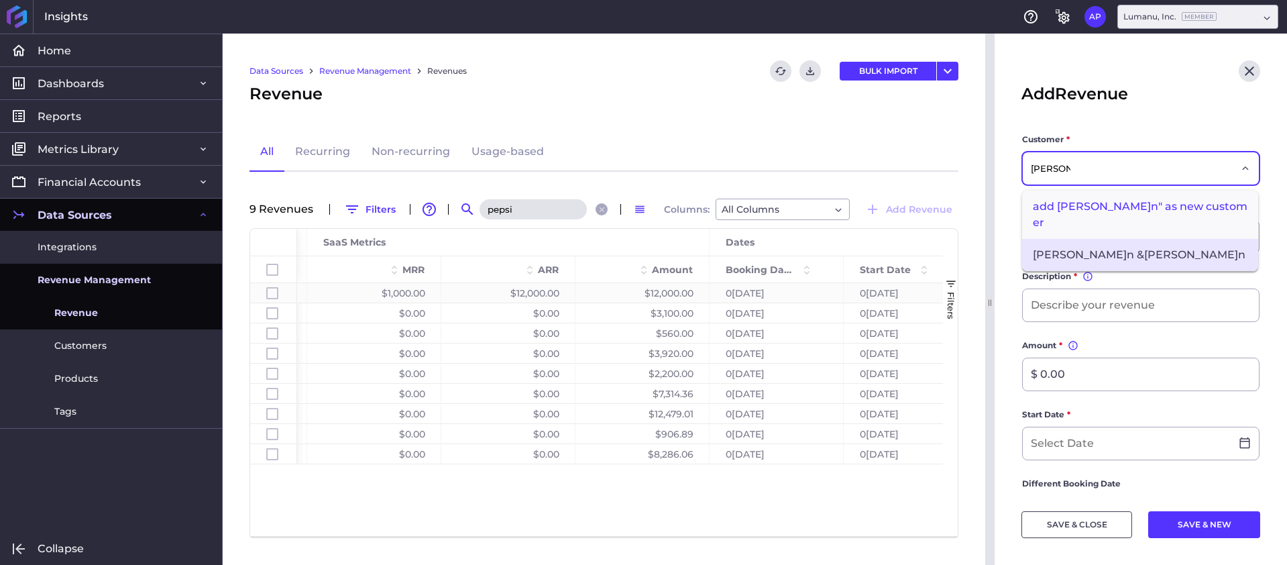
type input "[PERSON_NAME]"
click at [1106, 239] on span "[PERSON_NAME]n &[PERSON_NAME]n" at bounding box center [1140, 255] width 236 height 32
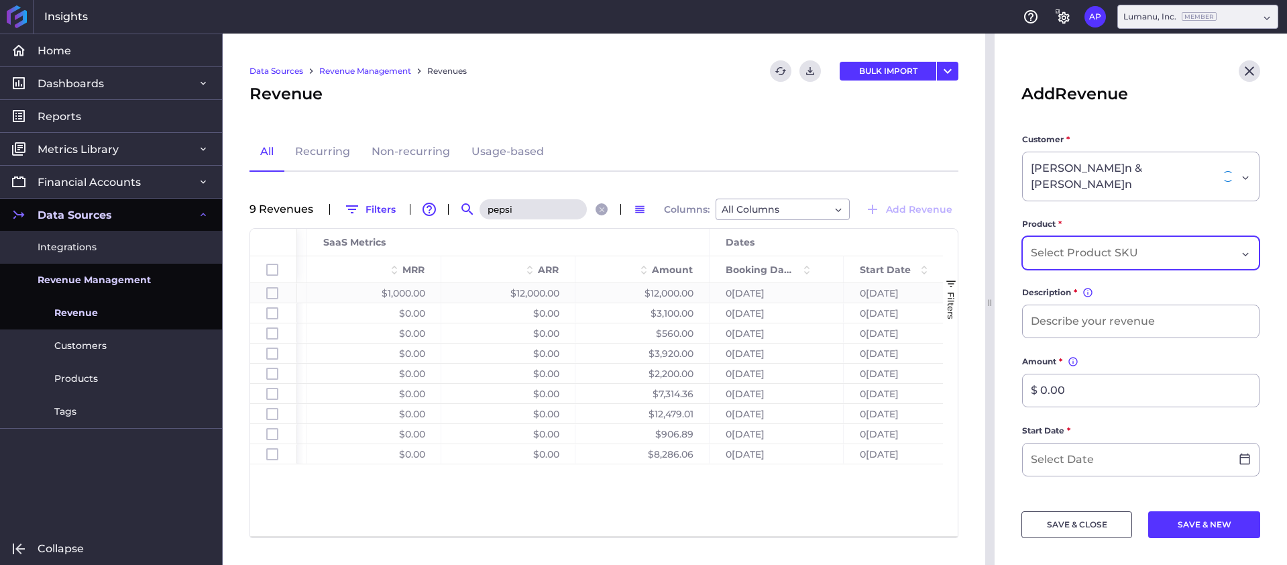
click at [1108, 245] on input "Dropdown select" at bounding box center [1087, 253] width 112 height 16
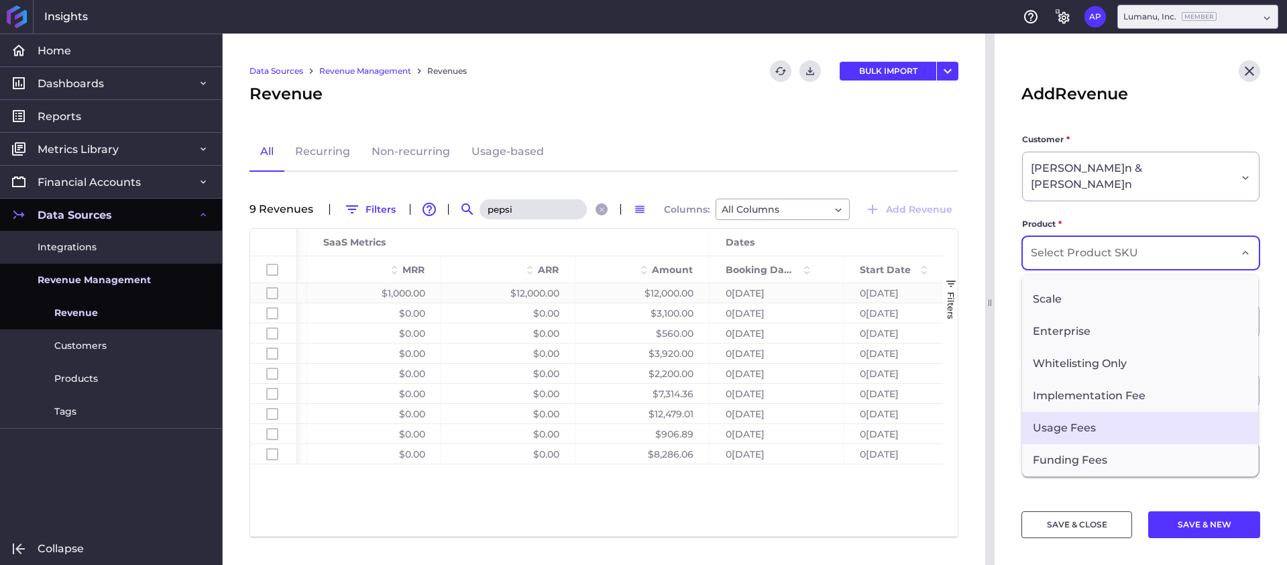
click at [1121, 417] on span "Usage Fees" at bounding box center [1140, 428] width 236 height 32
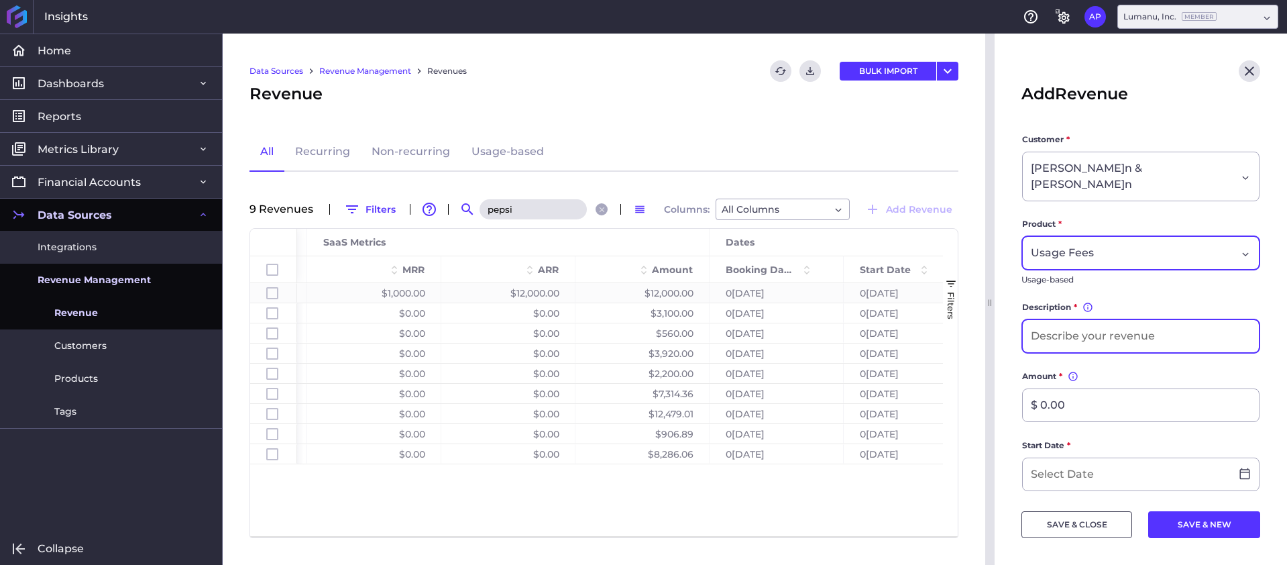
click at [1095, 324] on input at bounding box center [1141, 336] width 236 height 32
type input "J[DATE] Usage Fees"
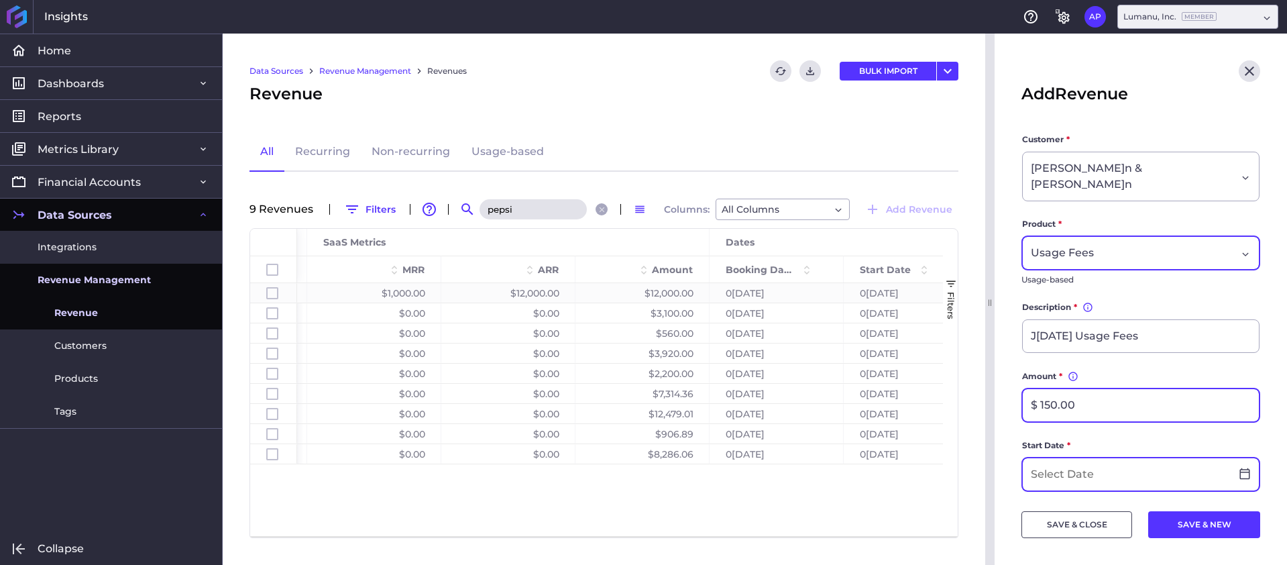
type input "$ 150.00"
click at [1083, 458] on input at bounding box center [1127, 474] width 208 height 32
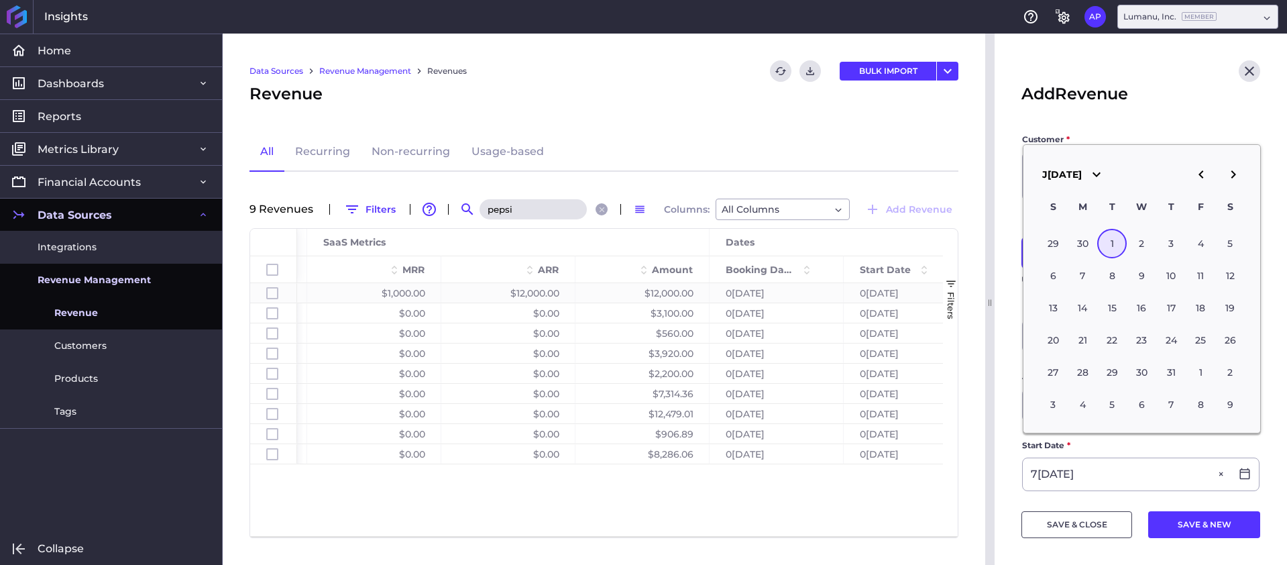
type input "0[DATE]"
drag, startPoint x: 1089, startPoint y: 487, endPoint x: 1098, endPoint y: 481, distance: 11.2
click at [1089, 487] on form "Customer *[PERSON_NAME]n &[PERSON_NAME]n Product * Usage Fees Usage-based Descr…" at bounding box center [1141, 542] width 239 height 818
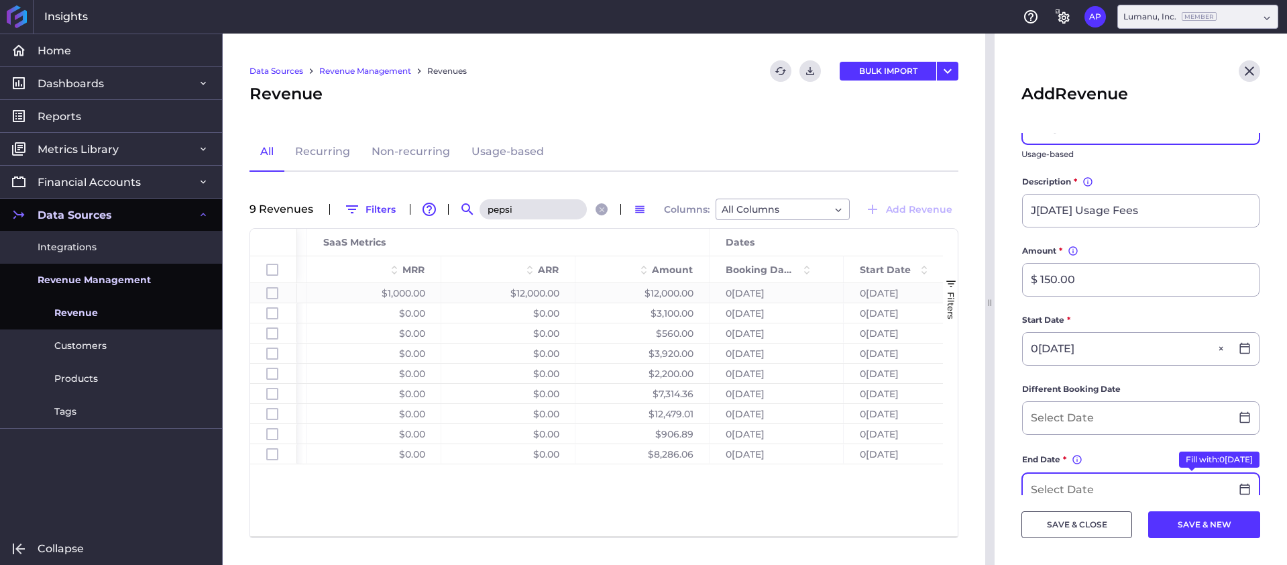
click at [1073, 474] on input at bounding box center [1127, 490] width 208 height 32
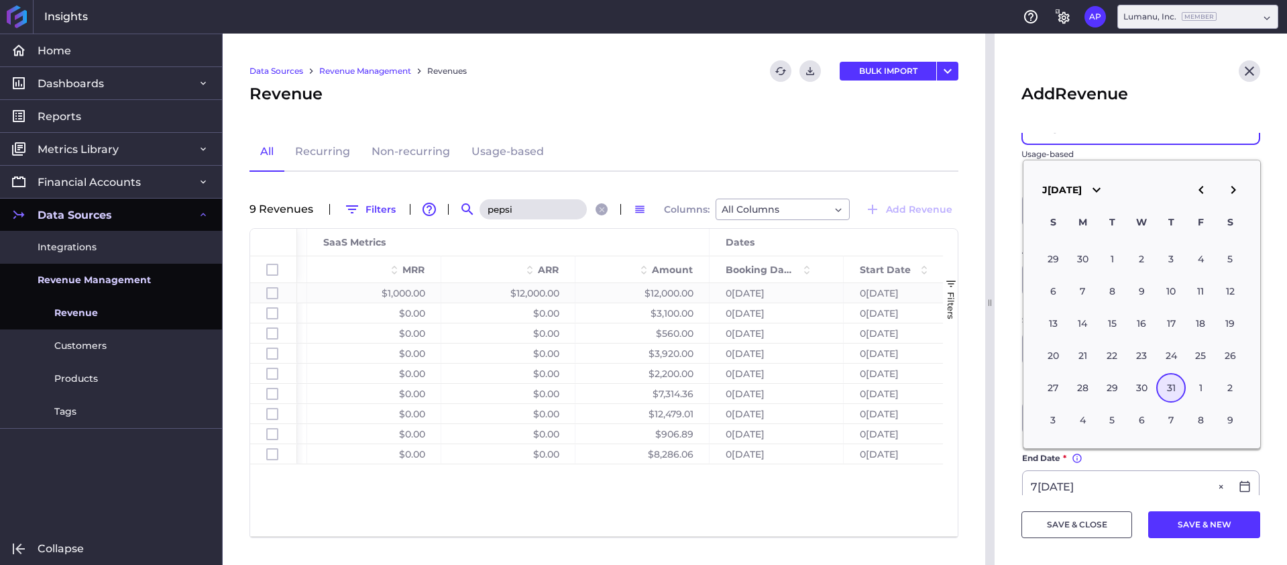
type input "0[DATE]"
click at [1115, 496] on div "SAVE & CLOSE SAVE & NEW" at bounding box center [1141, 516] width 239 height 43
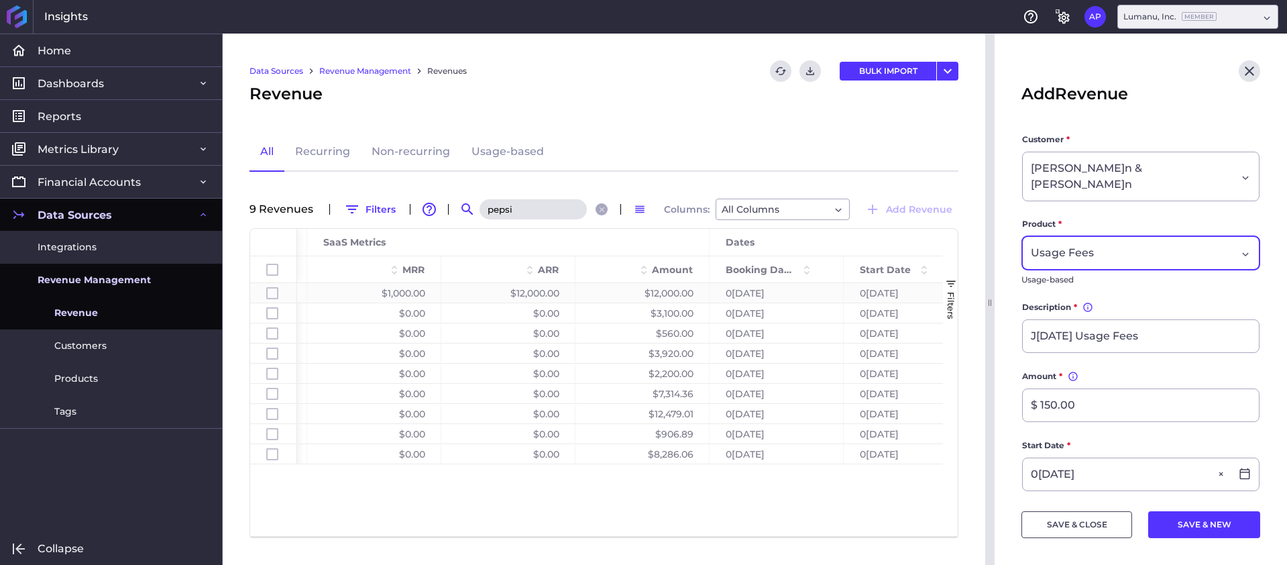
click at [1103, 521] on button "SAVE & CLOSE" at bounding box center [1077, 524] width 111 height 27
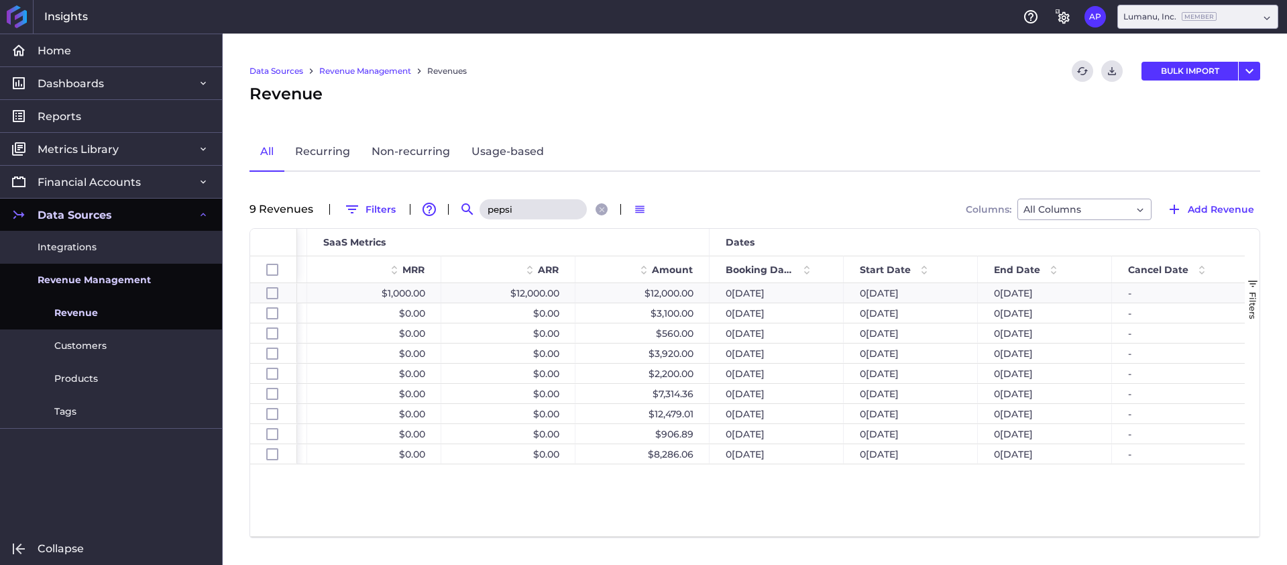
click at [559, 207] on input "pepsi" at bounding box center [533, 209] width 107 height 20
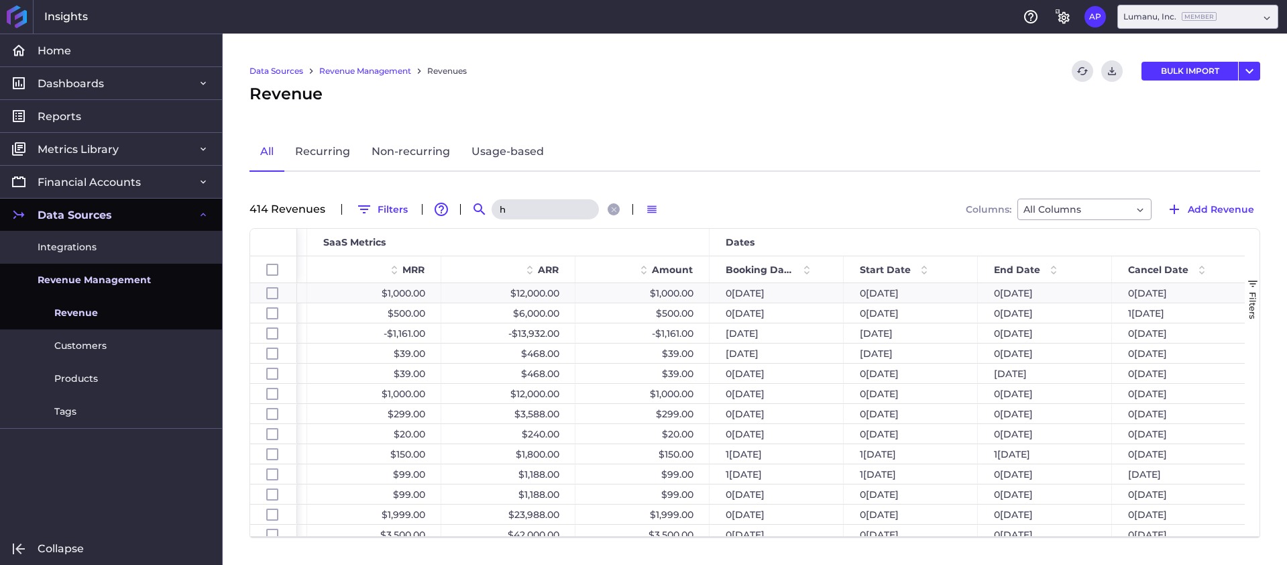
click at [553, 210] on input "h" at bounding box center [545, 209] width 107 height 20
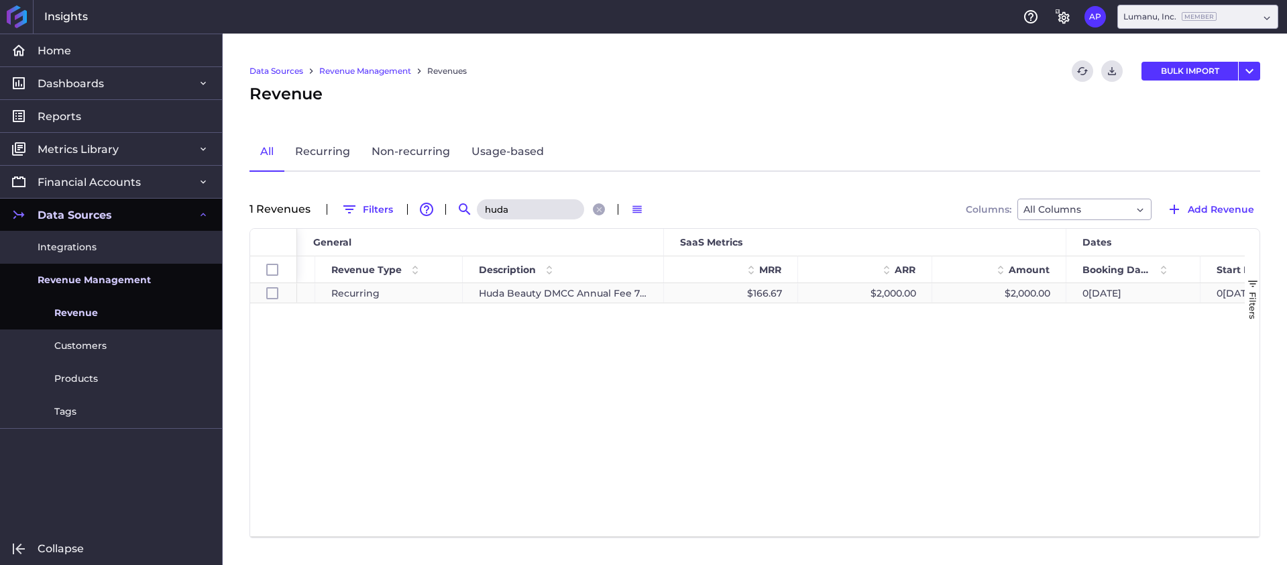
scroll to position [0, 284]
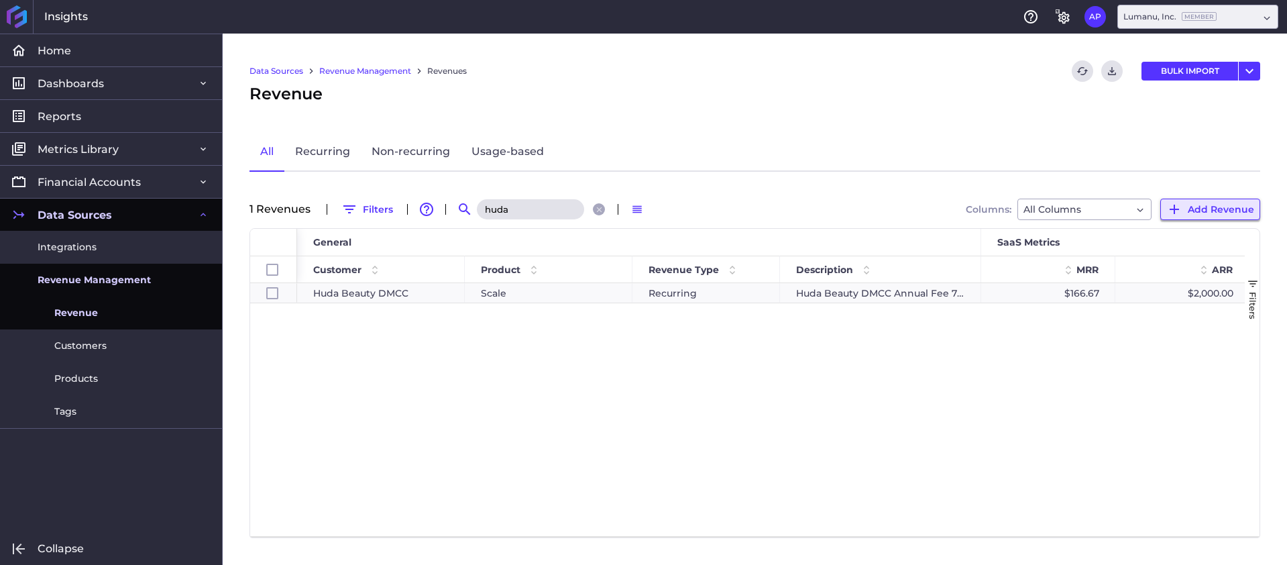
type input "huda"
click at [1216, 200] on button "Add Revenue" at bounding box center [1210, 209] width 100 height 21
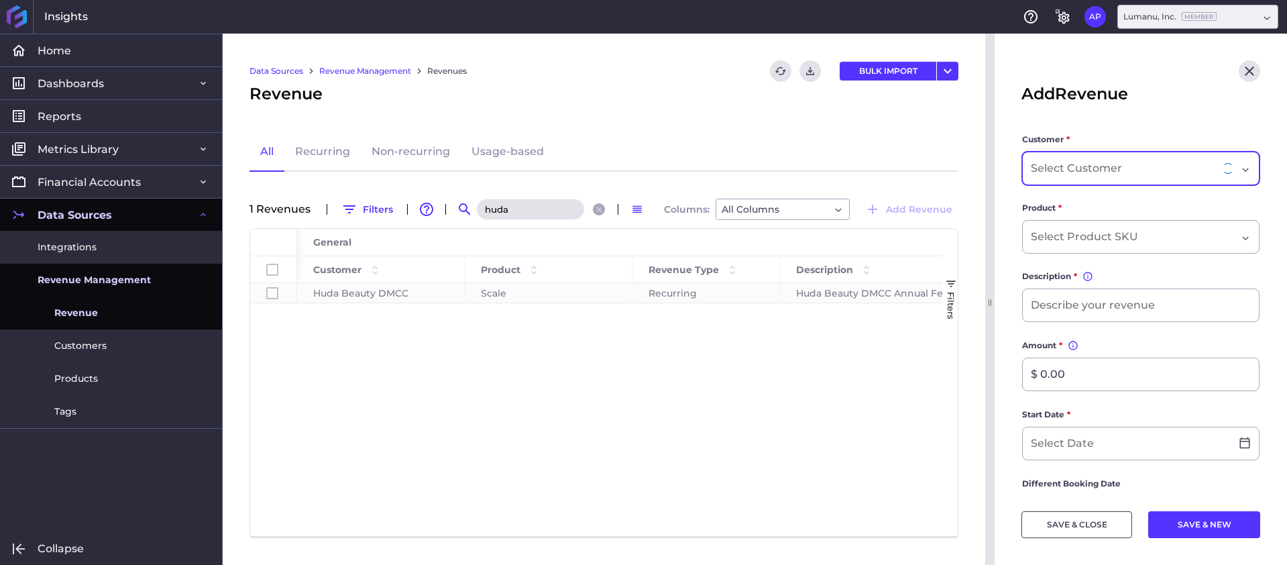
click at [1123, 168] on input "Dropdown select" at bounding box center [1078, 168] width 94 height 16
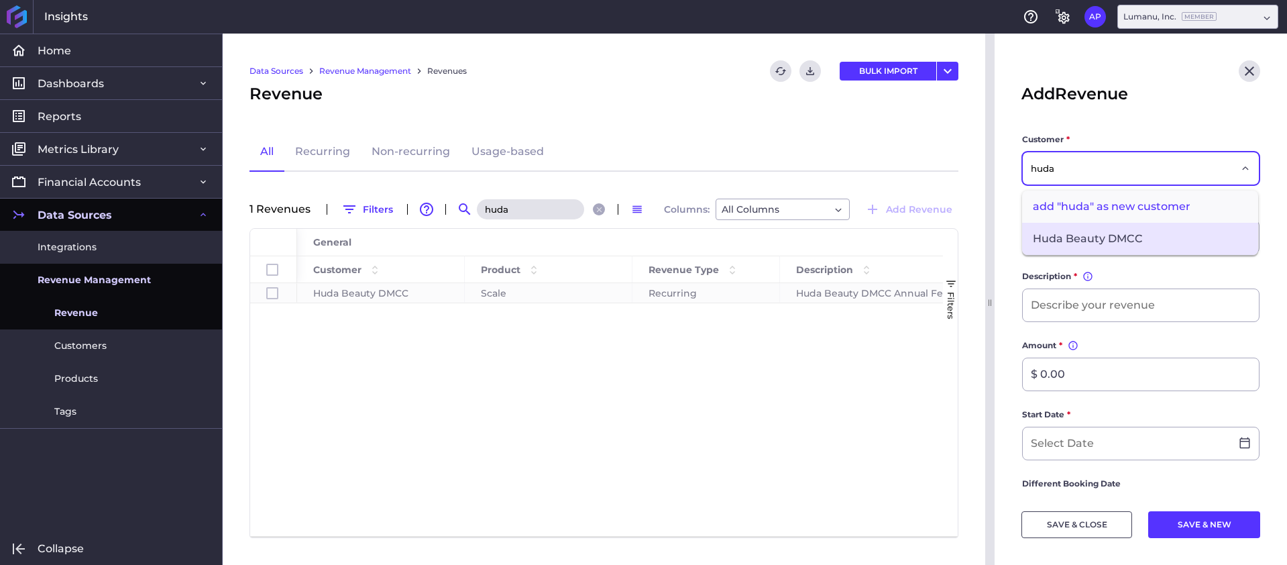
type input "huda"
click at [1111, 238] on span "Huda Beauty DMCC" at bounding box center [1140, 239] width 236 height 32
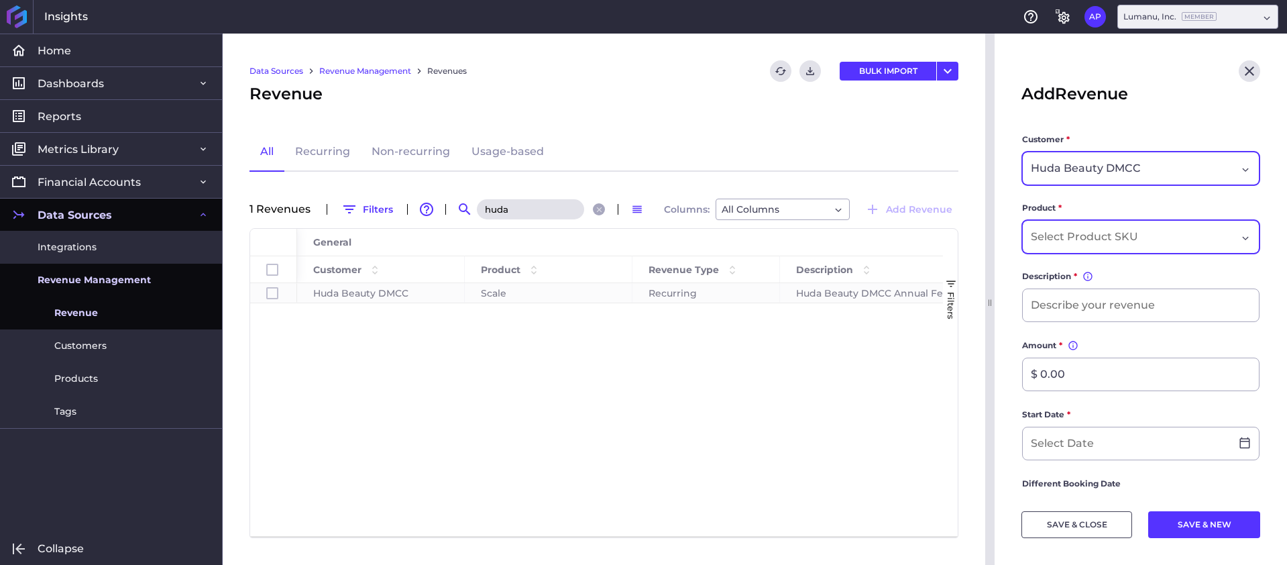
click at [1095, 227] on div "Dropdown select" at bounding box center [1140, 237] width 237 height 34
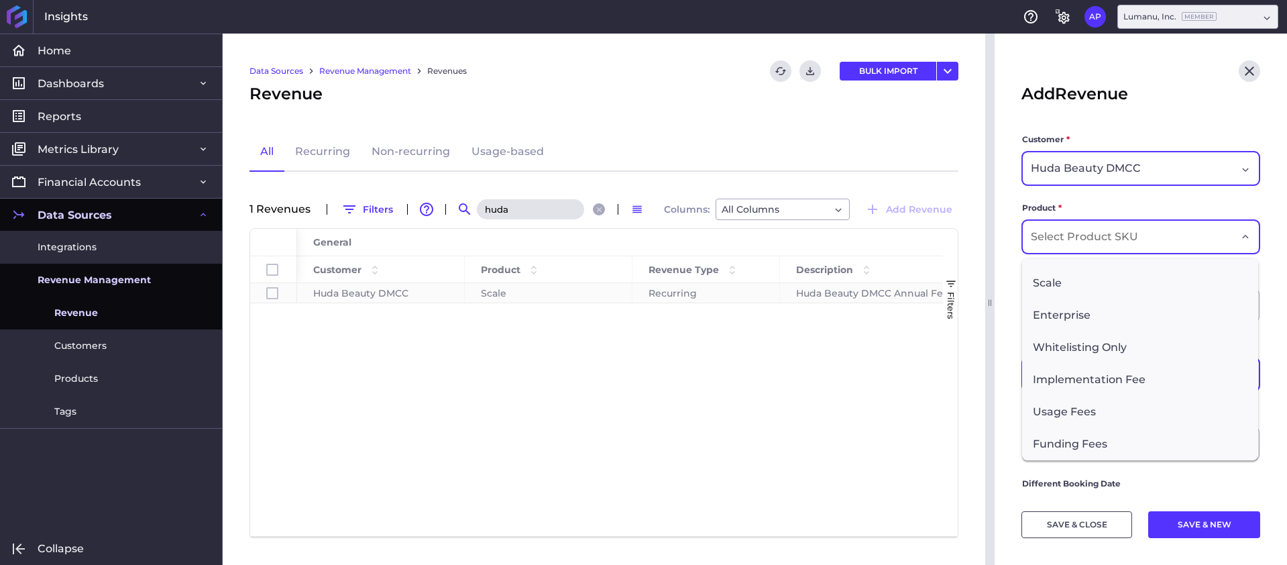
click at [1136, 402] on span "Usage Fees" at bounding box center [1140, 412] width 236 height 32
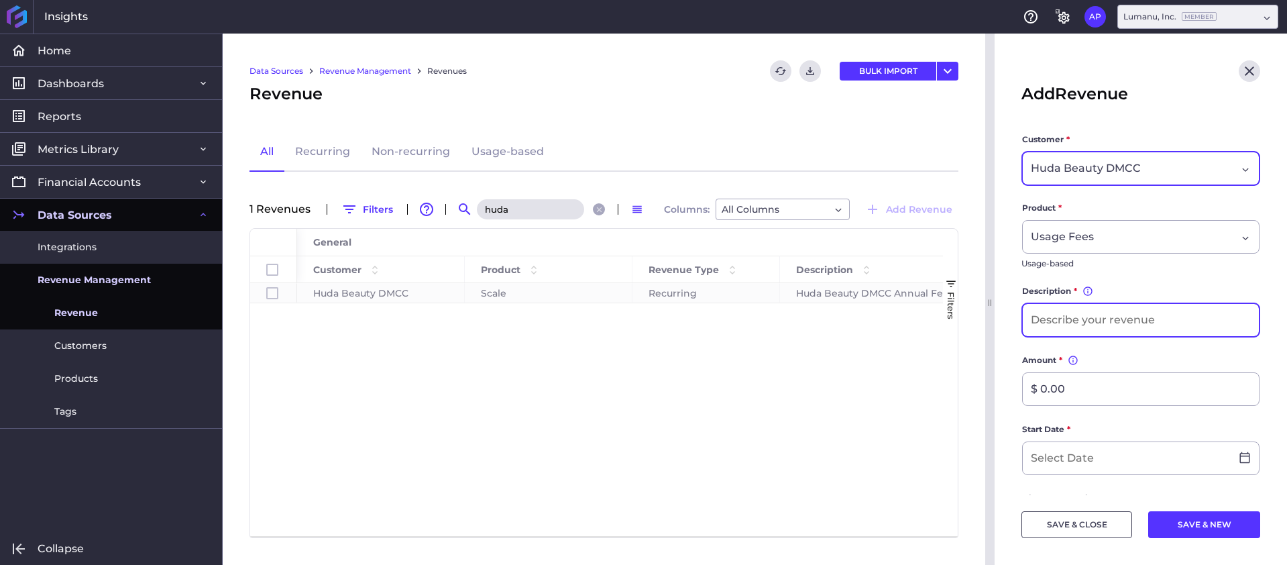
click at [1069, 317] on input at bounding box center [1141, 320] width 236 height 32
type input "J[DATE] Usage Fees"
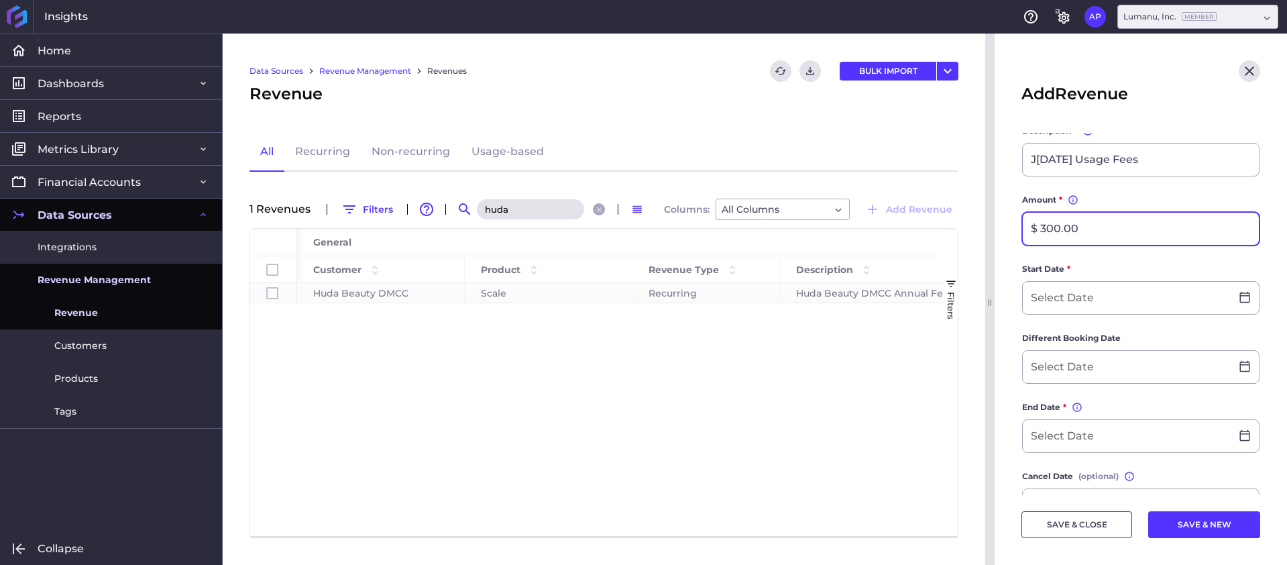
scroll to position [180, 0]
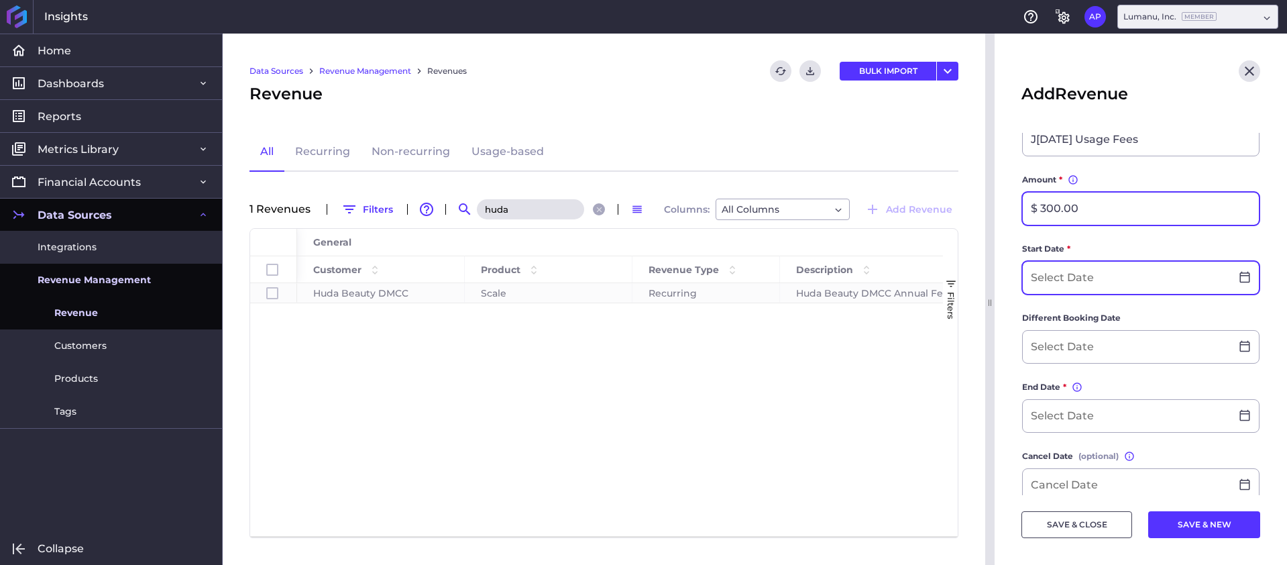
type input "$ 300.00"
click at [1081, 275] on input at bounding box center [1127, 278] width 208 height 32
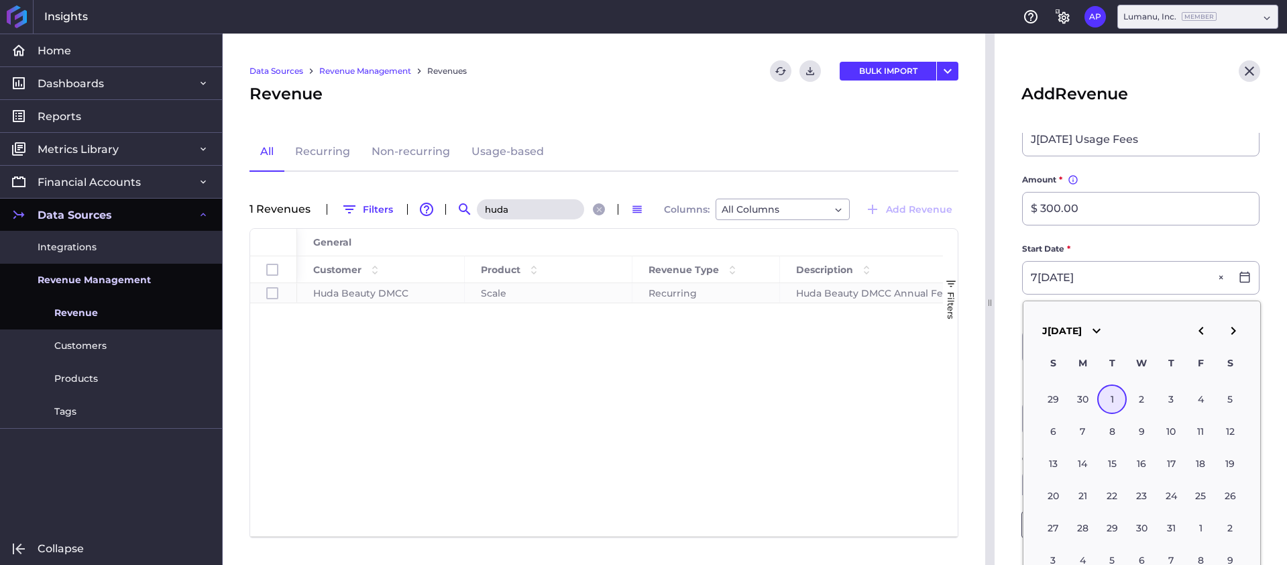
type input "0[DATE]"
click at [1120, 239] on form "Customer * Huda Beauty DMCC Product * Usage Fees Usage-based Description * You …" at bounding box center [1141, 353] width 239 height 802
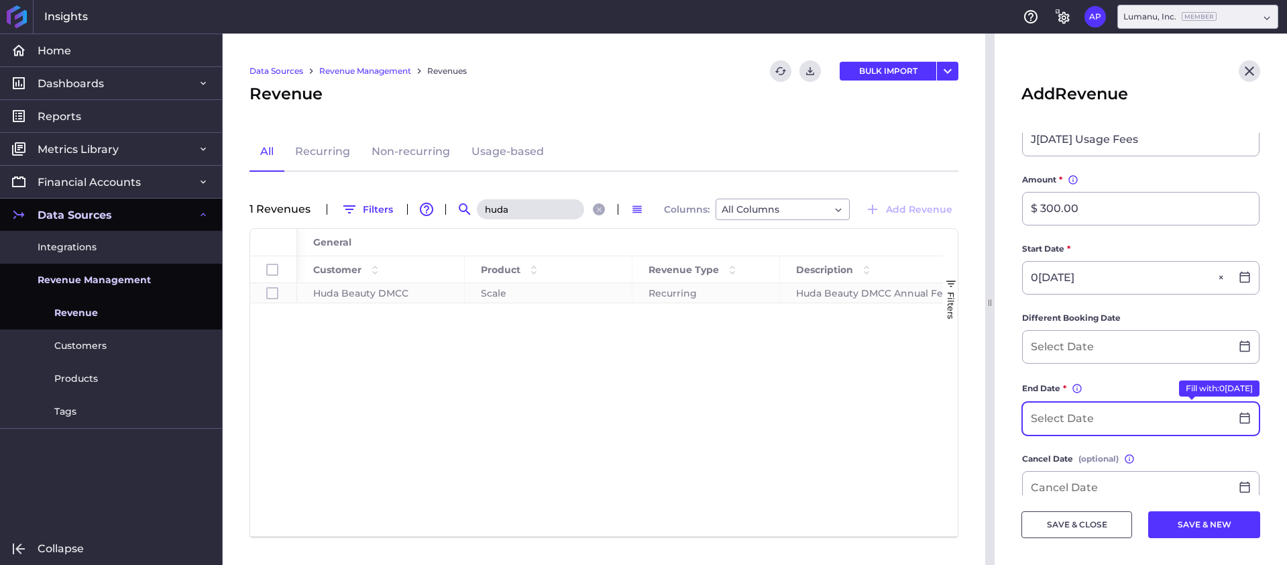
click at [1069, 424] on input at bounding box center [1127, 418] width 208 height 32
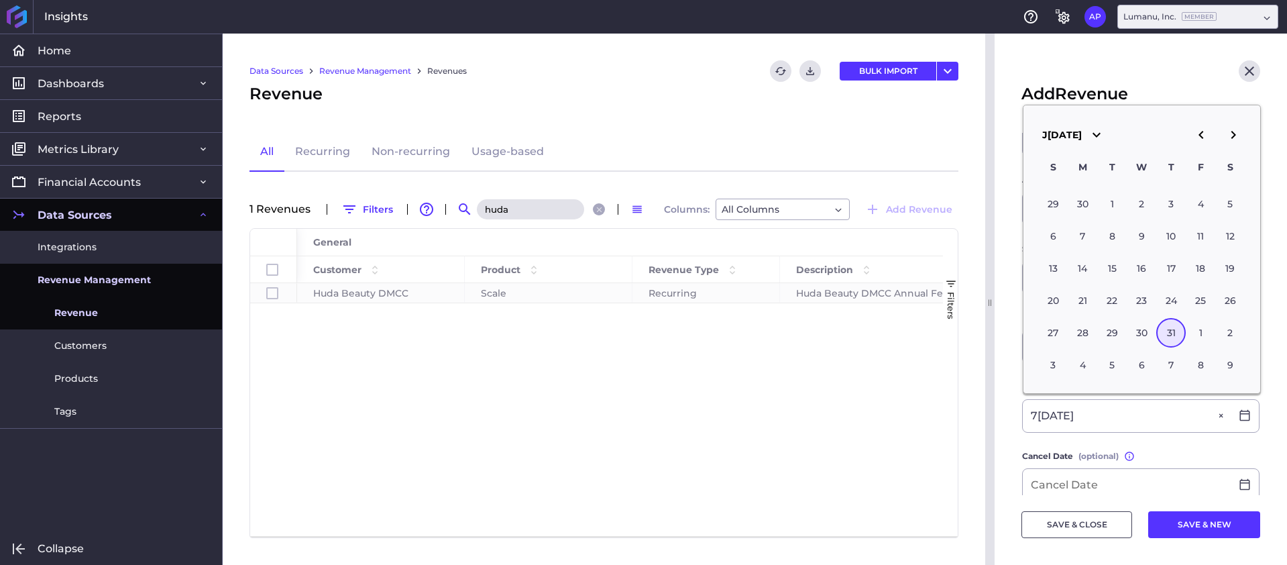
type input "0[DATE]"
click at [1141, 445] on form "Customer * Huda Beauty DMCC Product * Usage Fees Usage-based Description * You …" at bounding box center [1141, 351] width 239 height 799
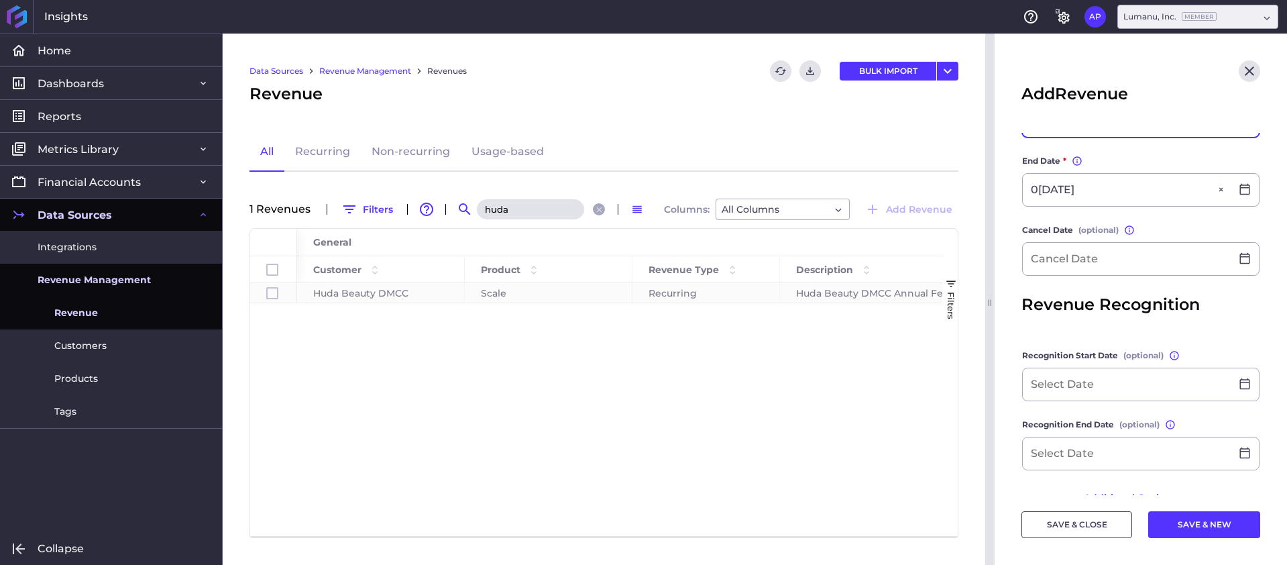
scroll to position [437, 0]
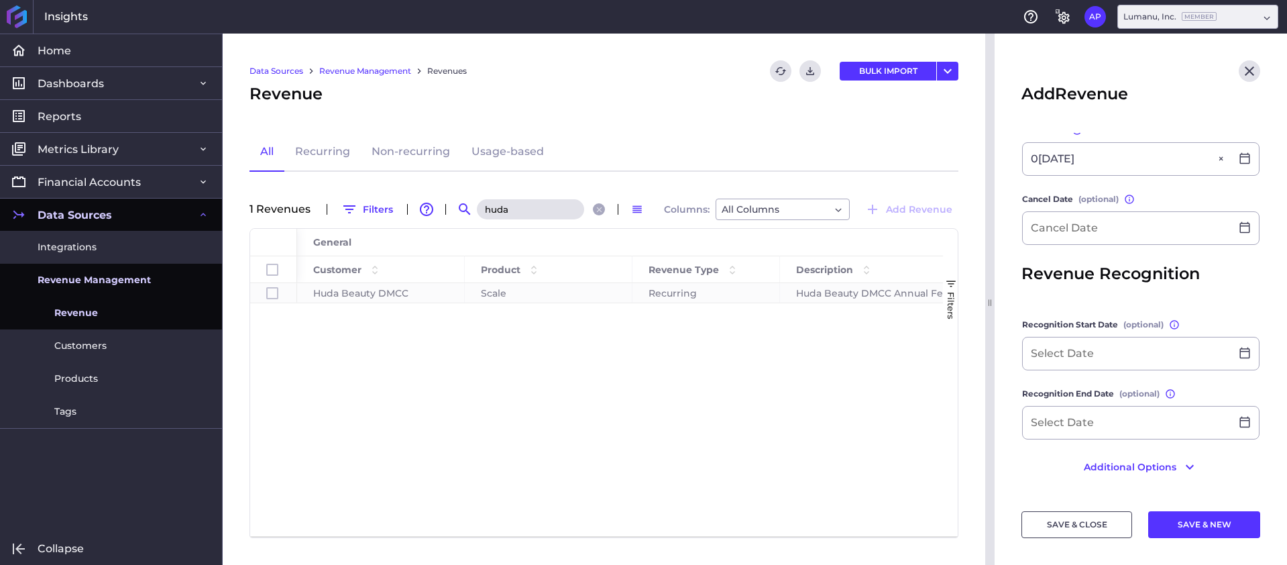
click at [1051, 523] on button "SAVE & CLOSE" at bounding box center [1077, 524] width 111 height 27
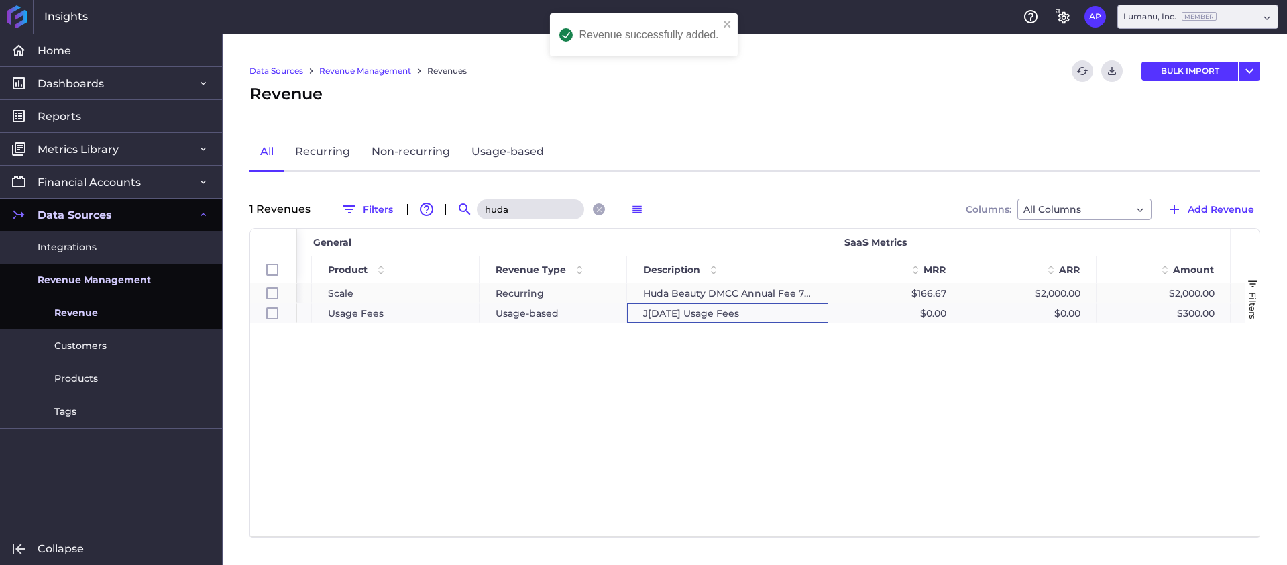
scroll to position [0, 190]
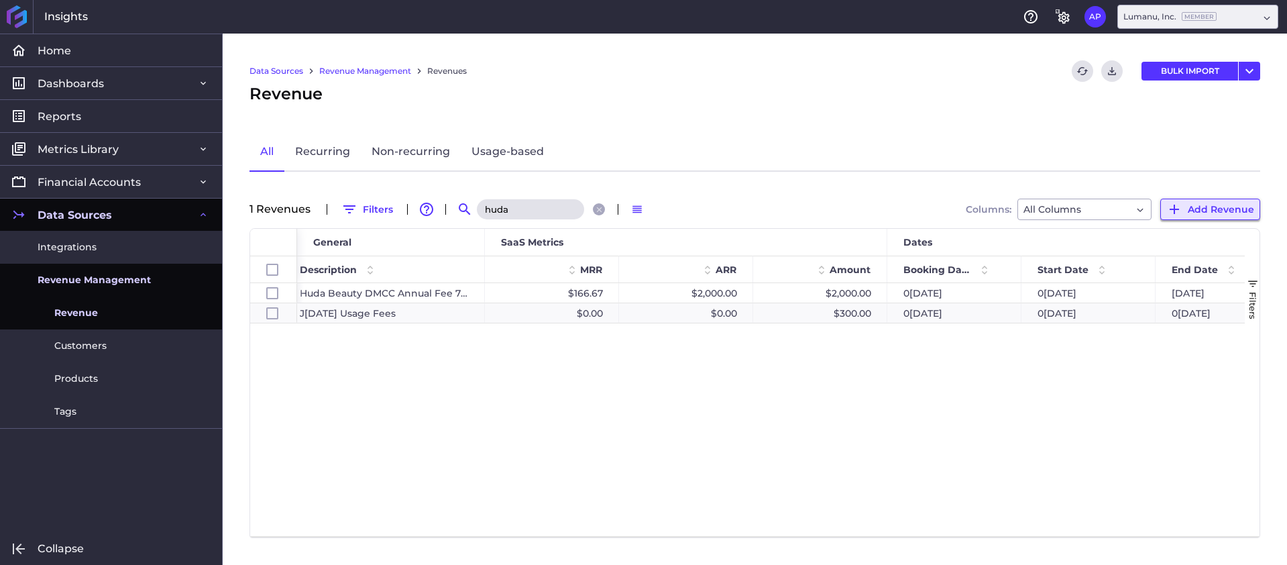
click at [1199, 210] on span "Add Revenue" at bounding box center [1221, 209] width 66 height 15
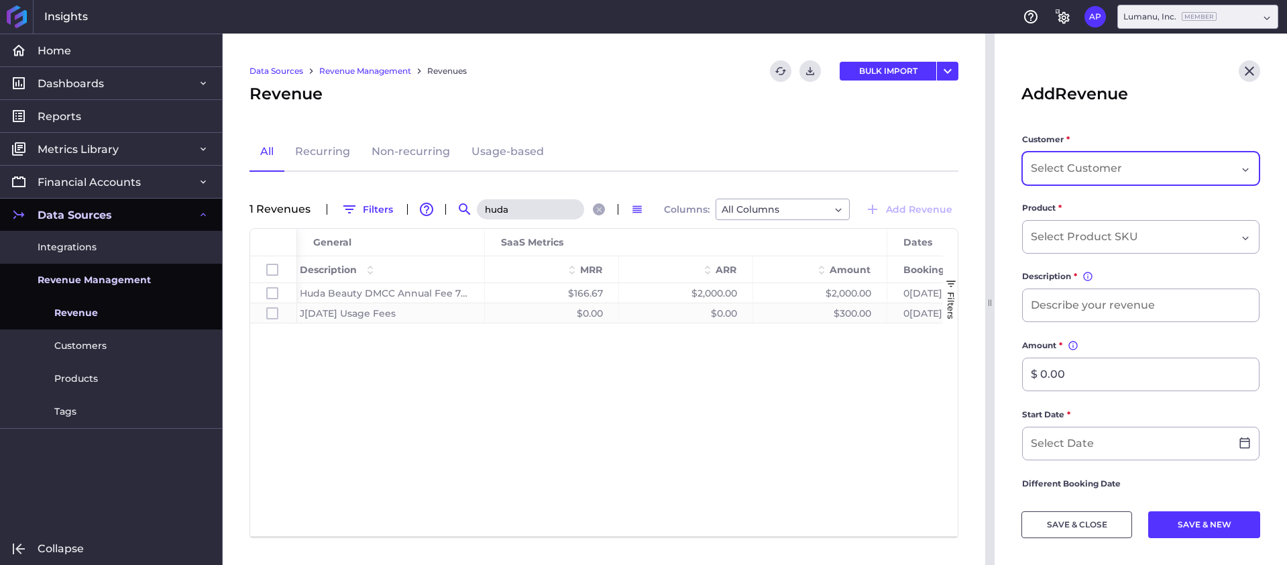
click at [1083, 158] on div "Dropdown select" at bounding box center [1140, 169] width 237 height 34
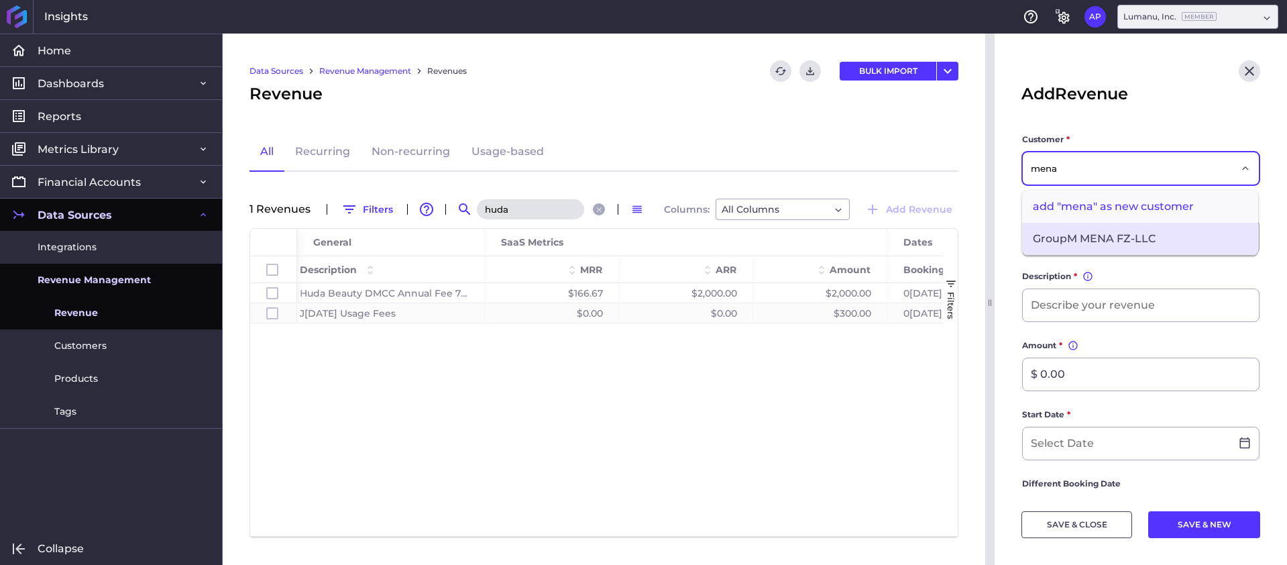
type input "mena"
click at [1103, 231] on span "GroupM MENA FZ-LLC" at bounding box center [1140, 239] width 236 height 32
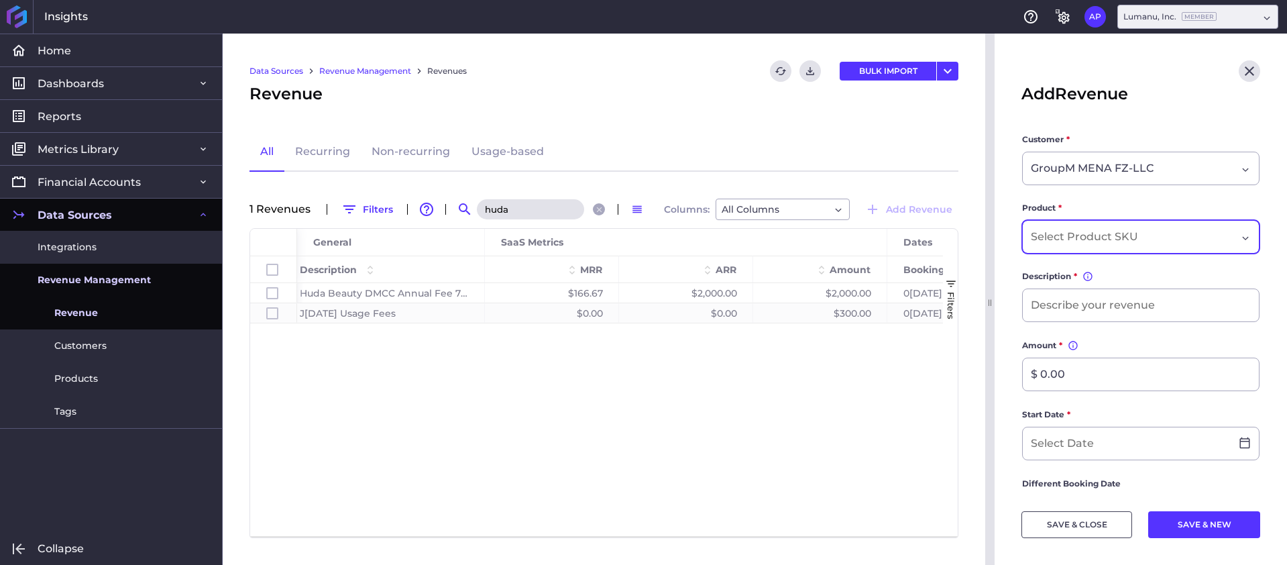
click at [1124, 243] on input "Dropdown select" at bounding box center [1087, 237] width 112 height 16
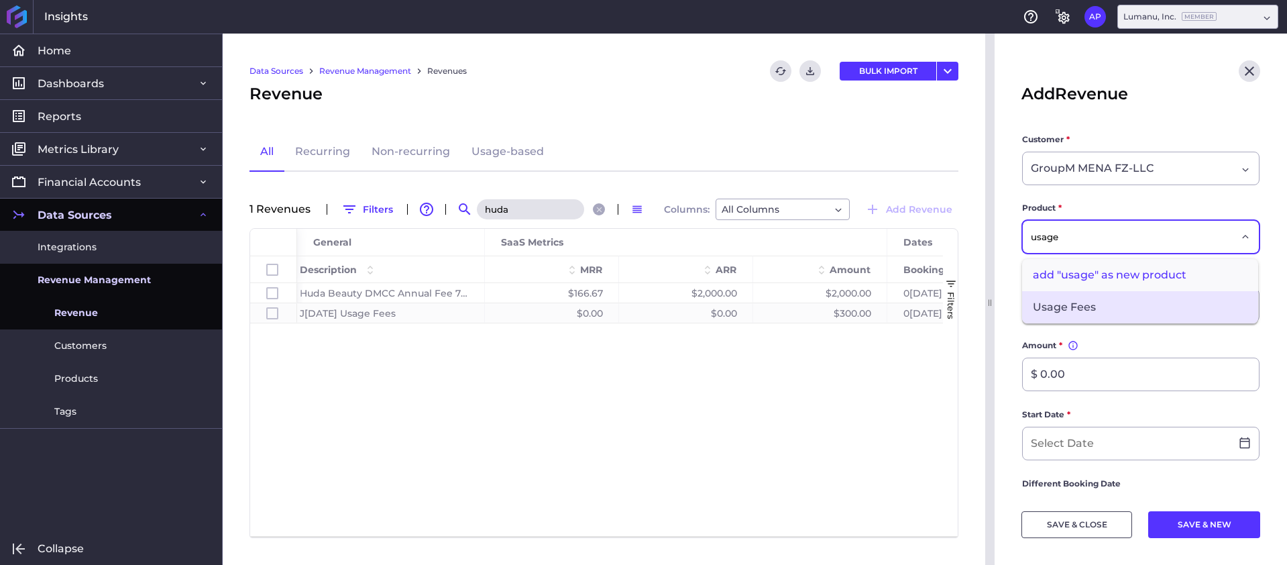
type input "usage"
click at [1128, 311] on span "Usage Fees" at bounding box center [1140, 307] width 236 height 32
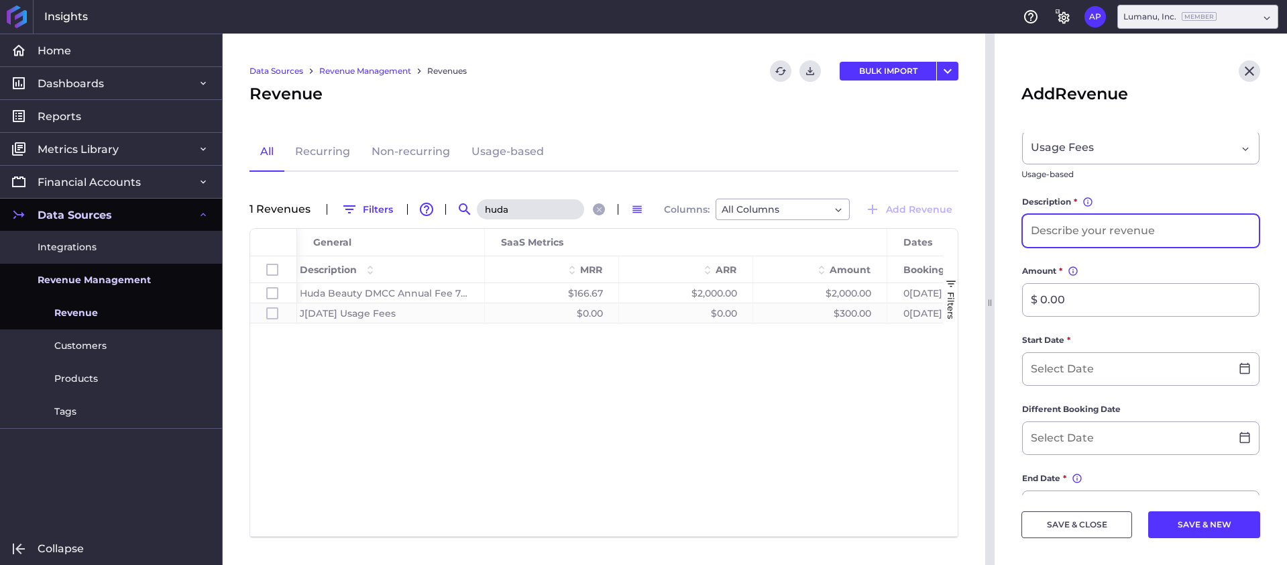
click at [1112, 225] on input at bounding box center [1141, 231] width 236 height 32
type input "J[DATE] Usage Fees"
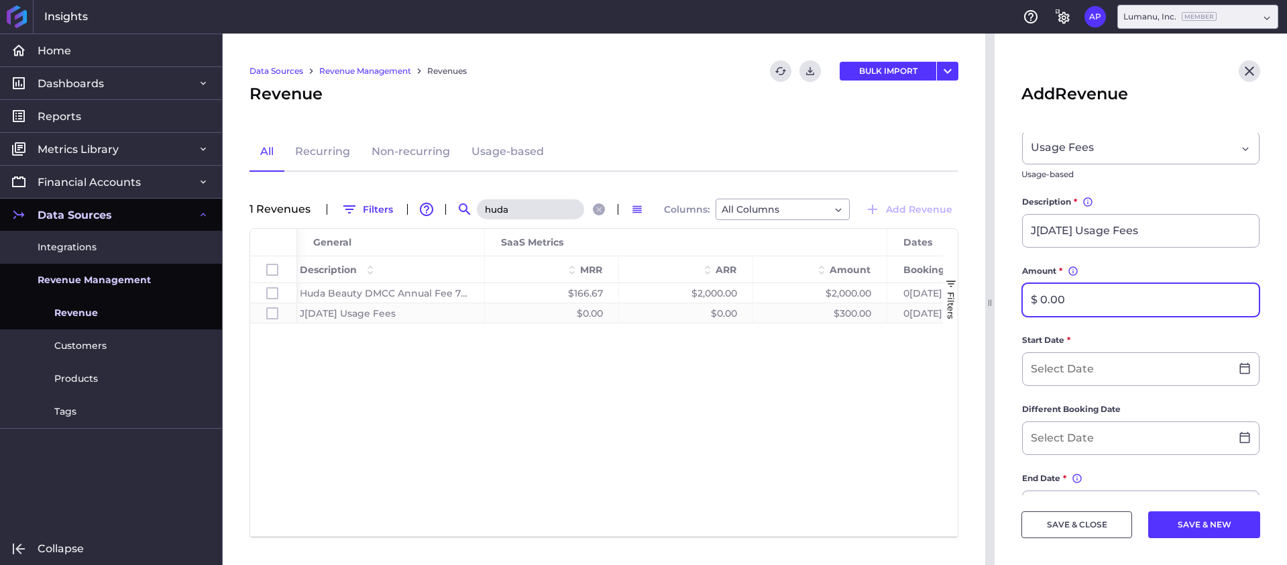
click at [1128, 305] on input "$ 0.00" at bounding box center [1141, 300] width 236 height 32
type input "$ 3,466.29"
click at [1122, 335] on label "Start Date *" at bounding box center [1140, 342] width 237 height 19
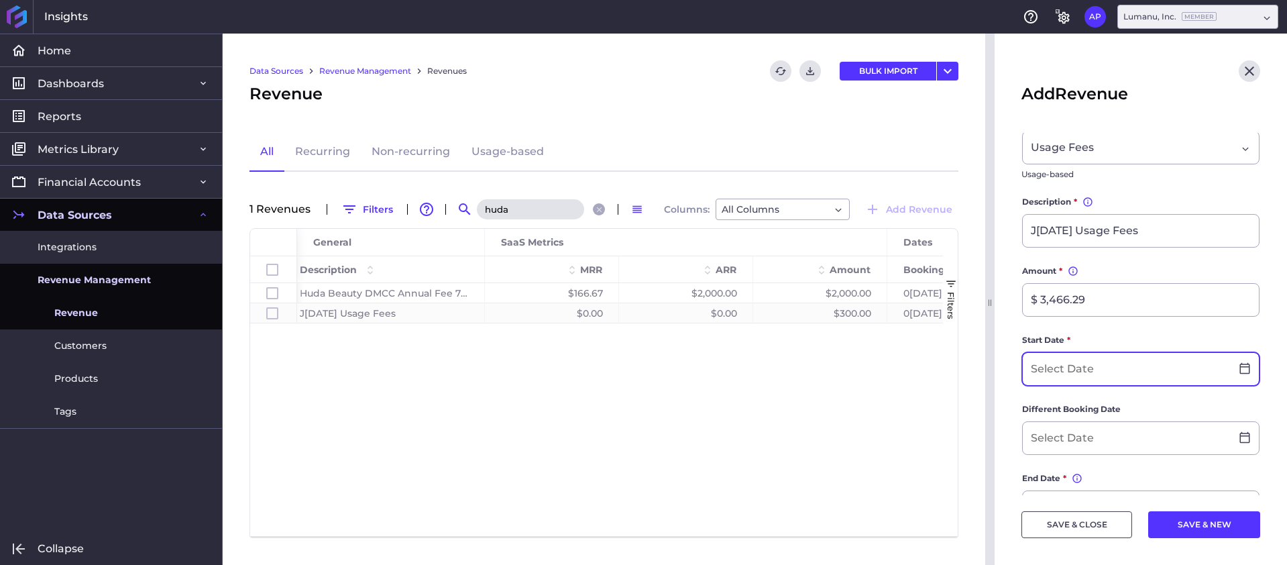
click at [1099, 372] on input at bounding box center [1127, 369] width 208 height 32
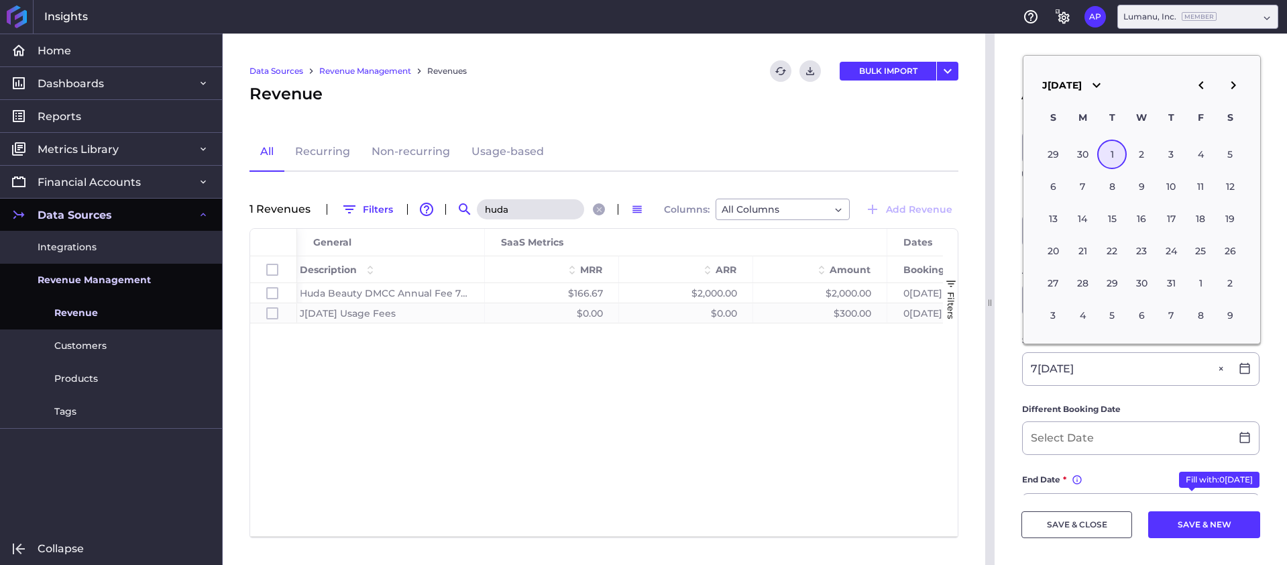
type input "0[DATE]"
click at [1186, 401] on form "Customer * GroupM MENA FZ-LLC Product * Usage Fees Usage-based Description * Yo…" at bounding box center [1141, 445] width 239 height 802
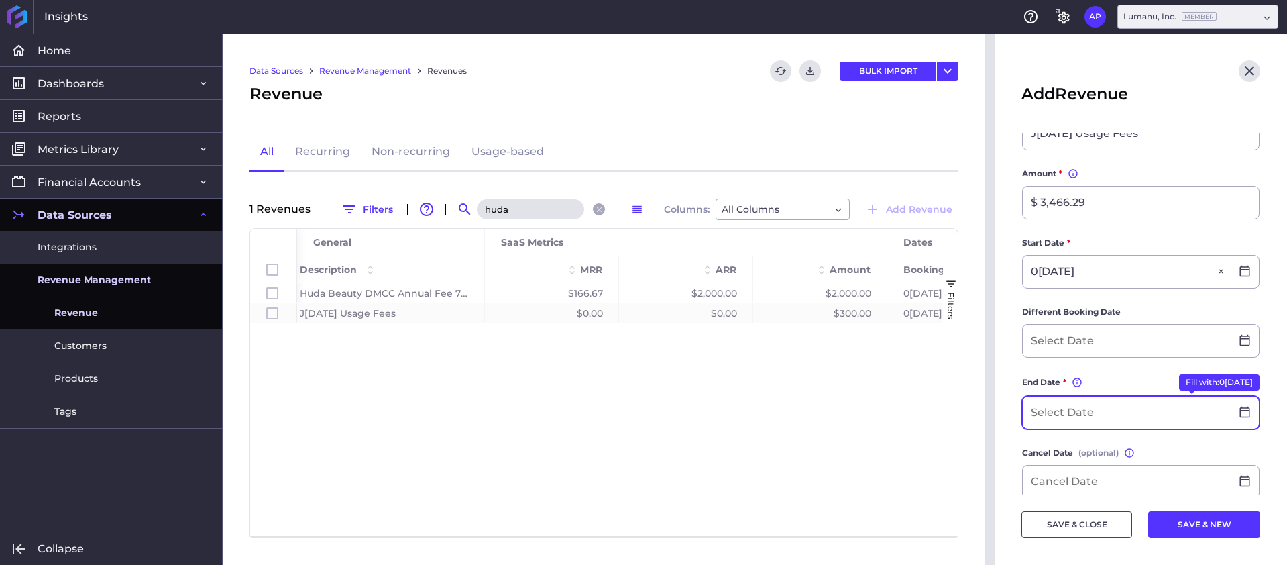
scroll to position [232, 0]
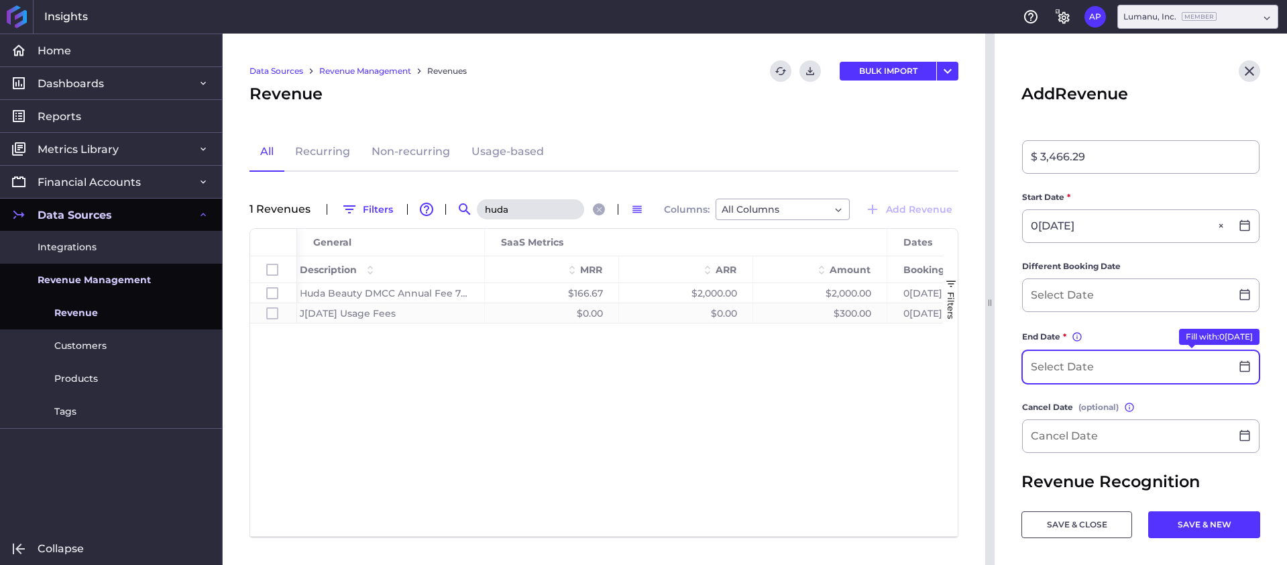
click at [1101, 364] on input at bounding box center [1127, 367] width 208 height 32
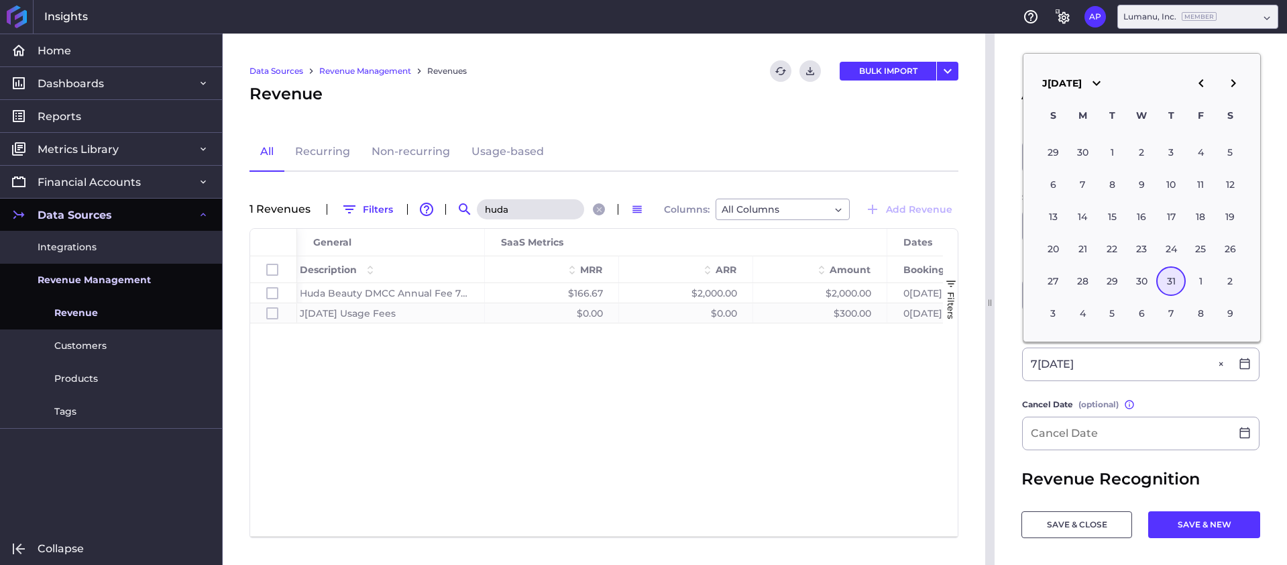
type input "0[DATE]"
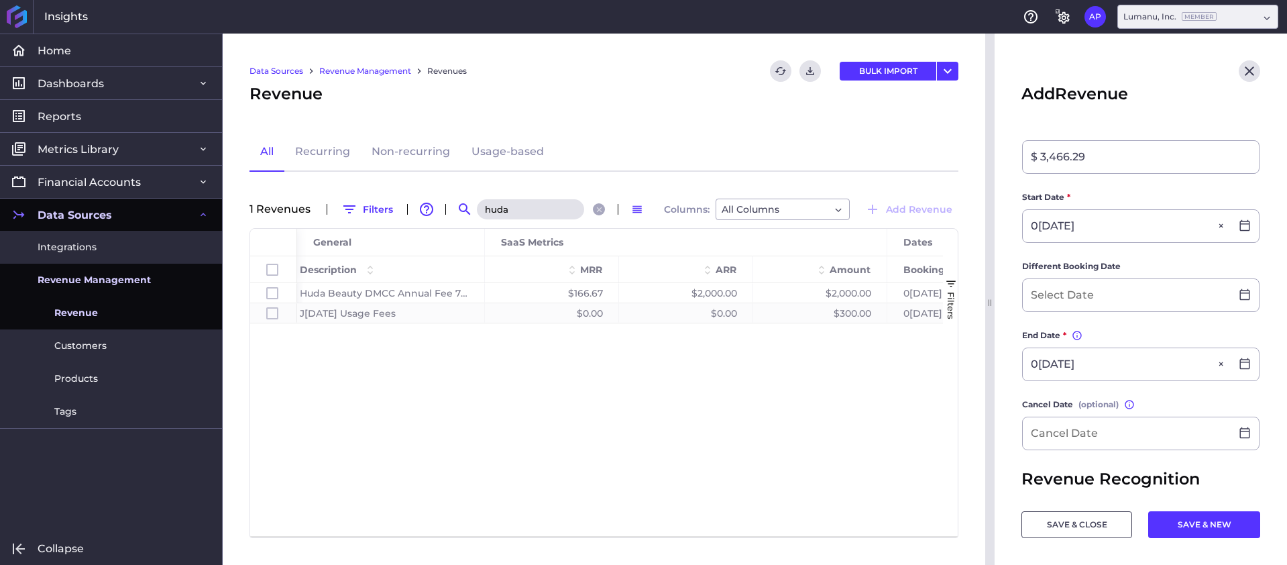
click at [1186, 399] on label "Cancel Date (optional) Entering a cancel date will terminate the revenue upon t…" at bounding box center [1140, 407] width 237 height 19
click at [1105, 516] on button "SAVE & CLOSE" at bounding box center [1077, 524] width 111 height 27
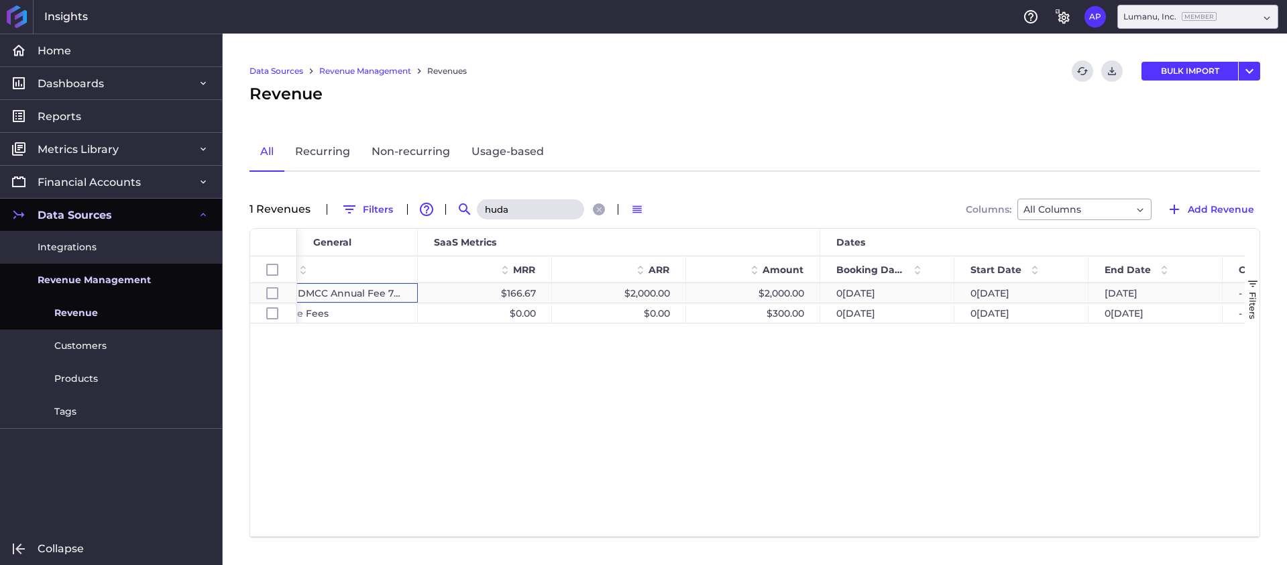
scroll to position [0, 588]
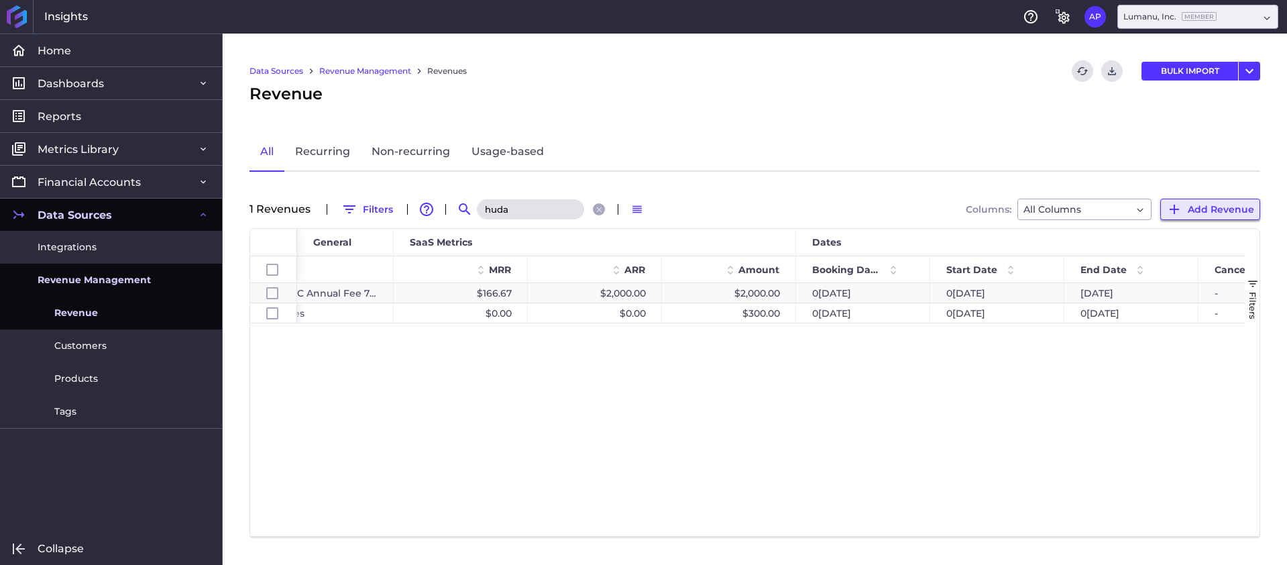
click at [1198, 207] on span "Add Revenue" at bounding box center [1221, 209] width 66 height 15
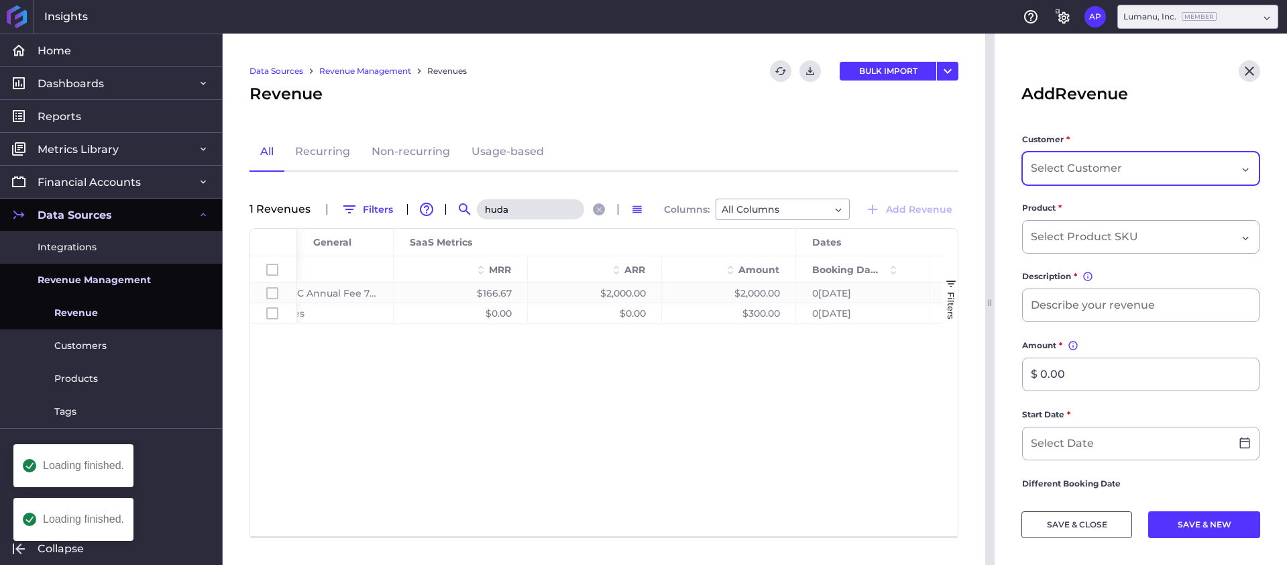
click at [1097, 172] on input "Dropdown select" at bounding box center [1078, 168] width 94 height 16
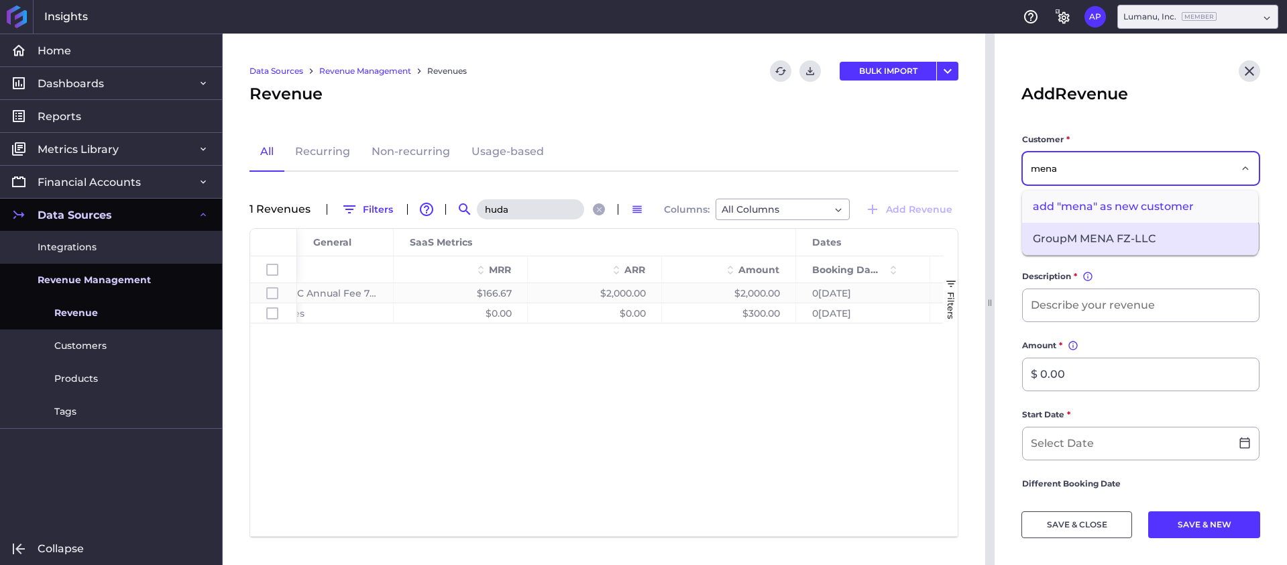
type input "mena"
click at [1094, 246] on span "GroupM MENA FZ-LLC" at bounding box center [1140, 239] width 236 height 32
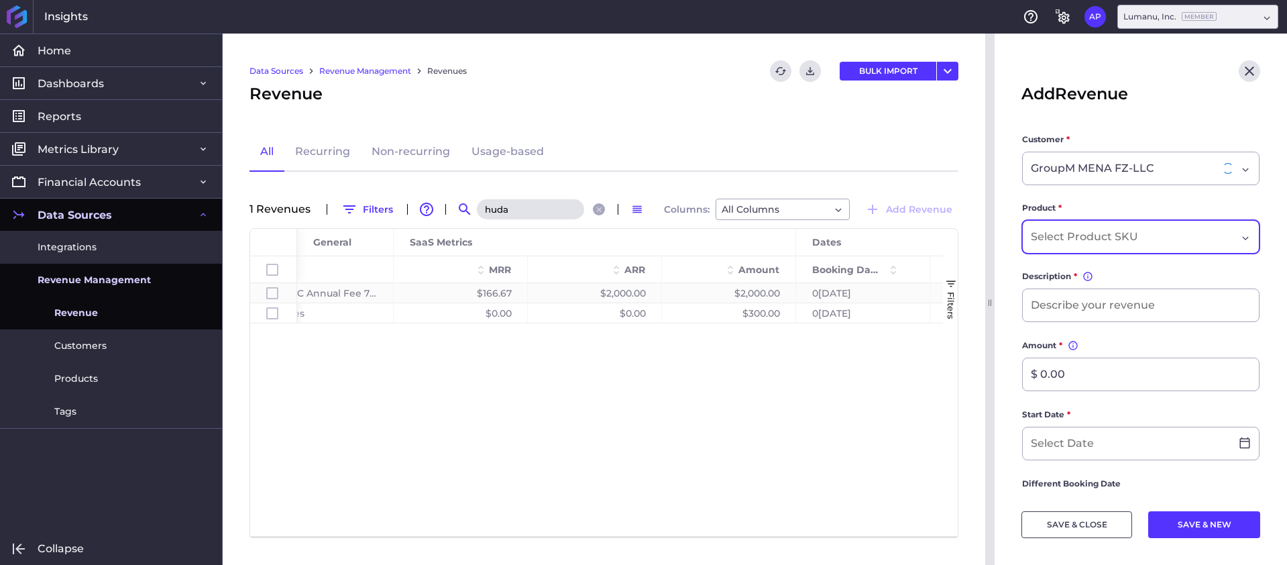
click at [1096, 238] on input "Dropdown select" at bounding box center [1087, 237] width 112 height 16
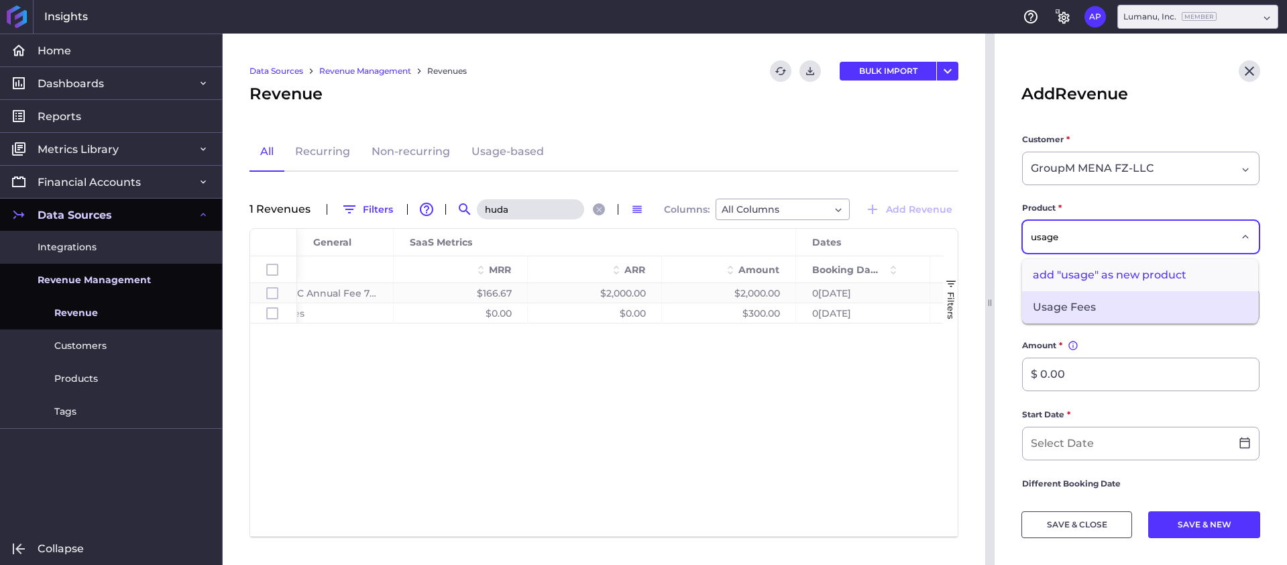
type input "usage"
click at [1086, 300] on span "Usage Fees" at bounding box center [1140, 307] width 236 height 32
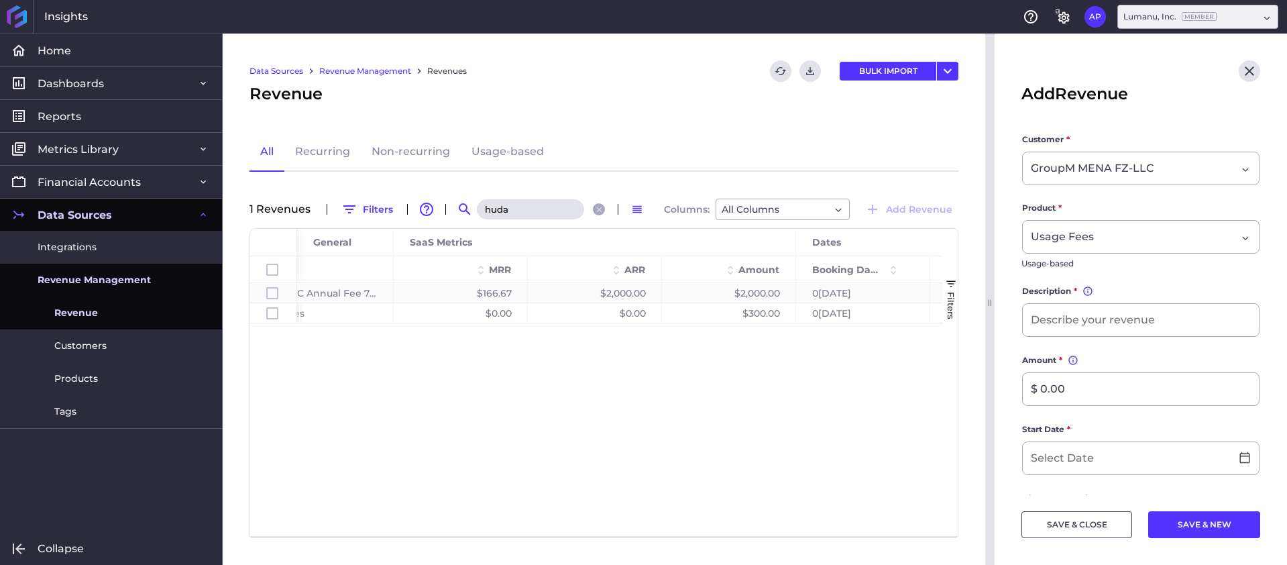
click at [1102, 301] on label "Description * You can change the description, but the value must be unique with…" at bounding box center [1140, 293] width 237 height 19
click at [1096, 311] on input at bounding box center [1141, 320] width 236 height 32
click at [1166, 315] on input "S[DATE] Usage fees" at bounding box center [1141, 320] width 236 height 32
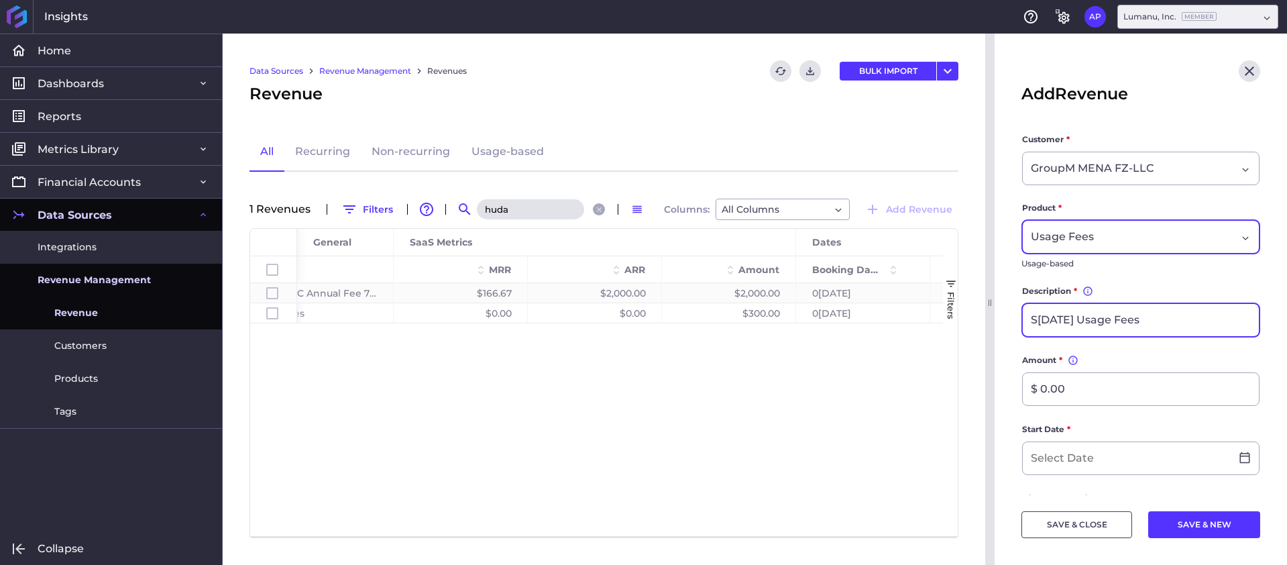
type input "S[DATE] Usage Fees"
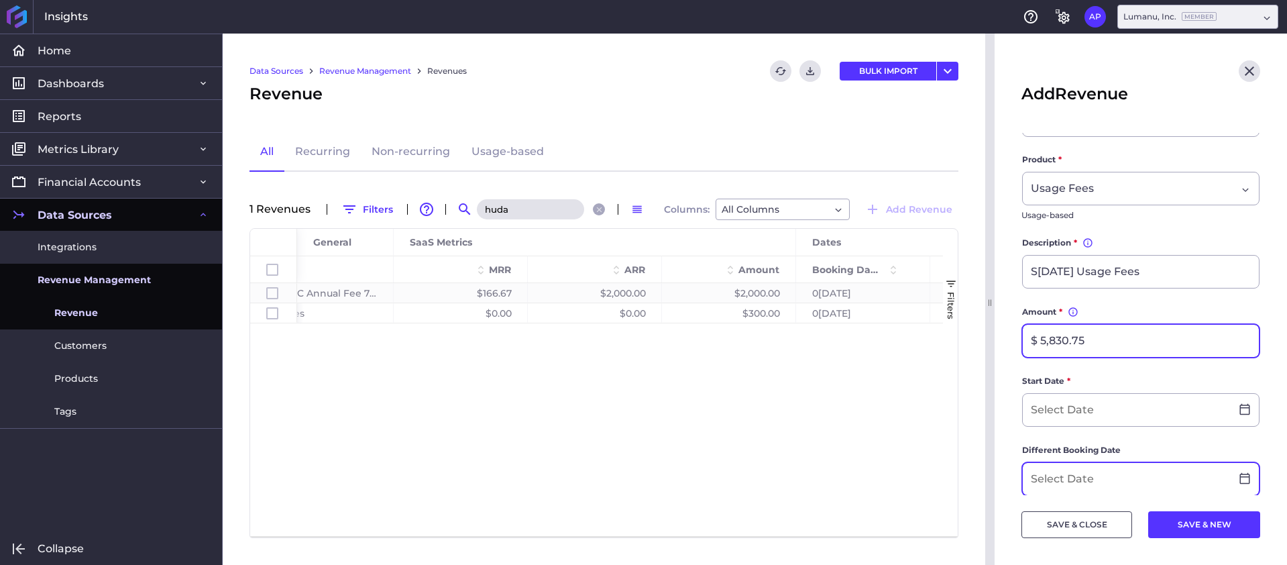
scroll to position [119, 0]
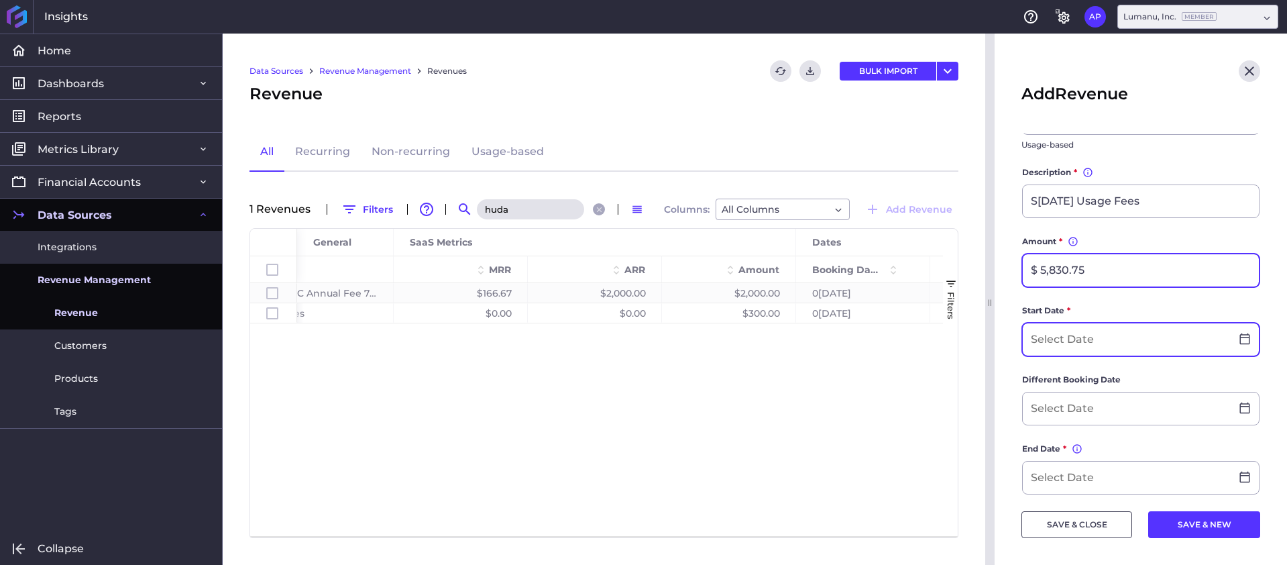
type input "$ 5,830.75"
click at [1126, 339] on input at bounding box center [1127, 339] width 208 height 32
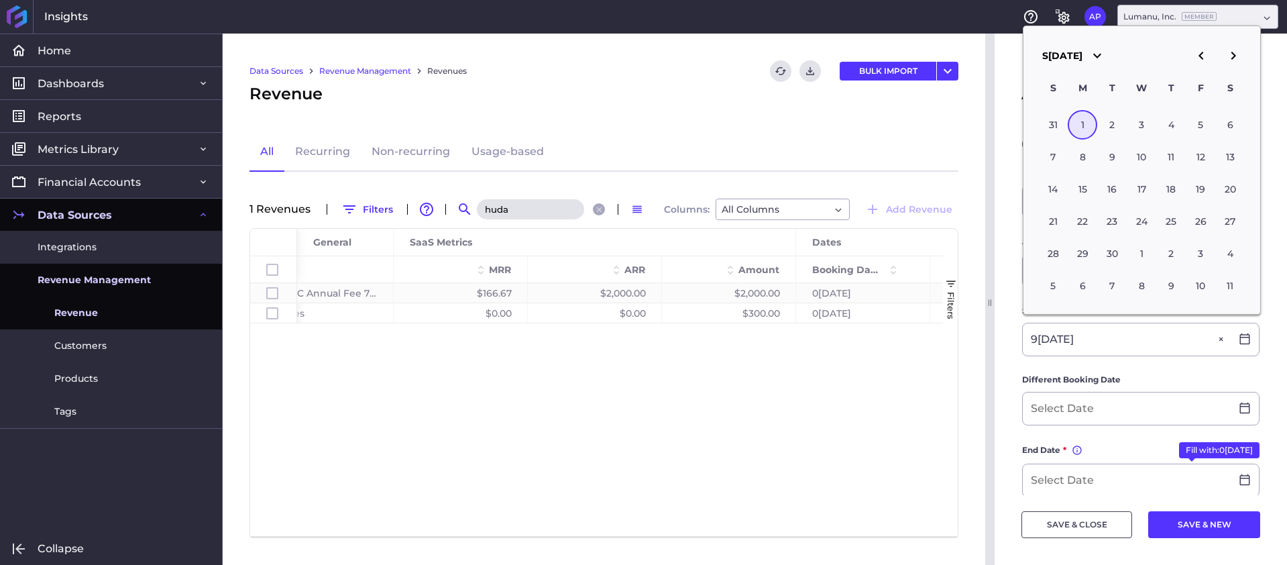
type input "0[DATE]"
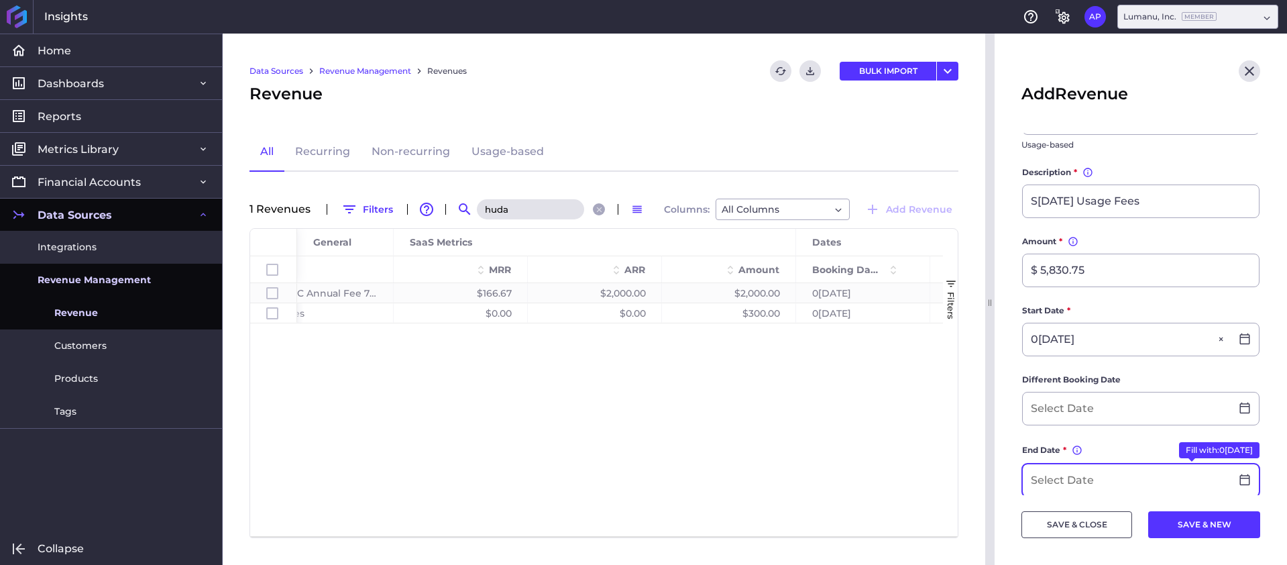
drag, startPoint x: 1124, startPoint y: 433, endPoint x: 1104, endPoint y: 476, distance: 47.1
click at [1124, 433] on form "Customer * GroupM MENA FZ-LLC Product * Usage Fees Usage-based Description * Yo…" at bounding box center [1141, 415] width 239 height 802
click at [1099, 479] on input at bounding box center [1127, 480] width 208 height 32
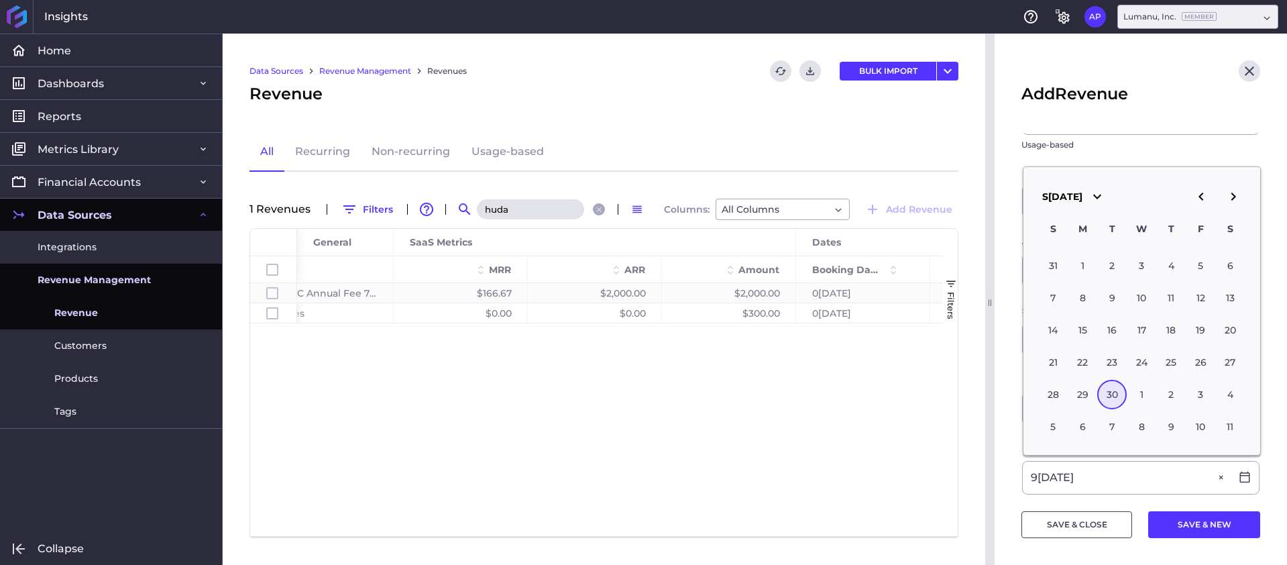
type input "0[DATE]"
click at [1008, 443] on main "Customer * GroupM MENA FZ-LLC Product * Usage Fees Usage-based Description * Yo…" at bounding box center [1141, 414] width 292 height 800
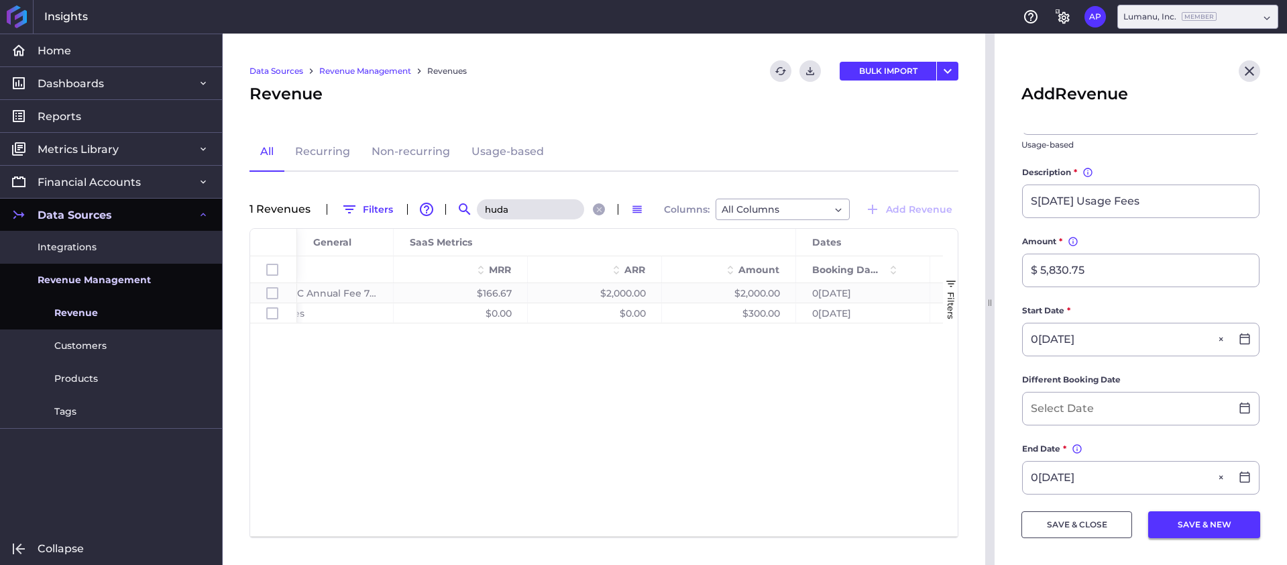
click at [1218, 526] on button "SAVE & NEW" at bounding box center [1204, 524] width 112 height 27
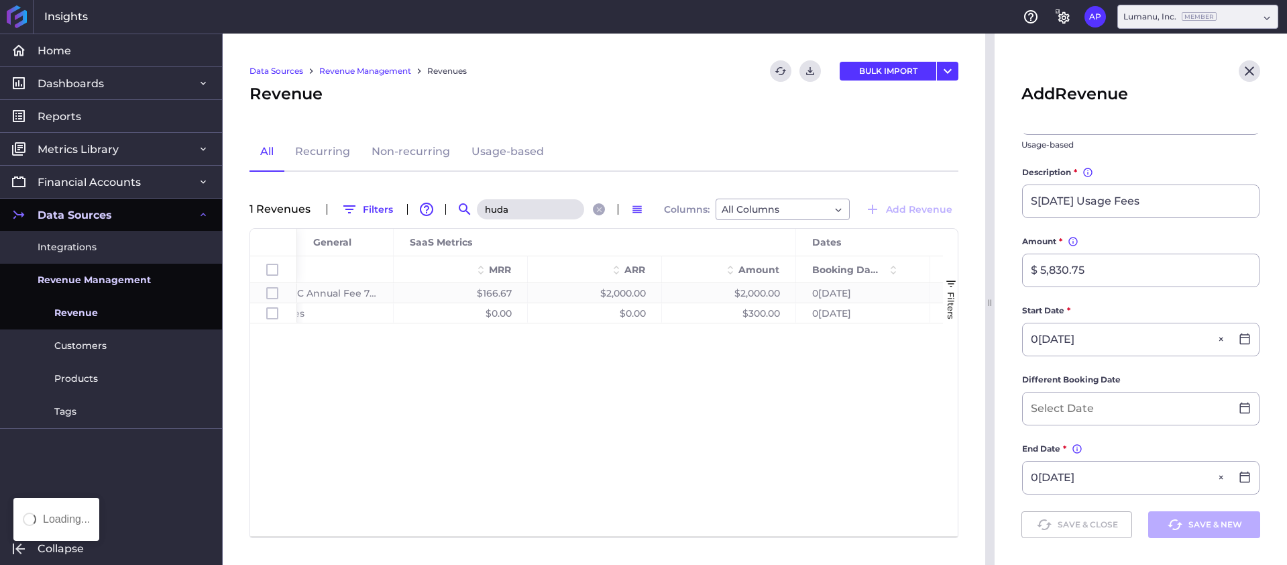
type input "$ 0.00"
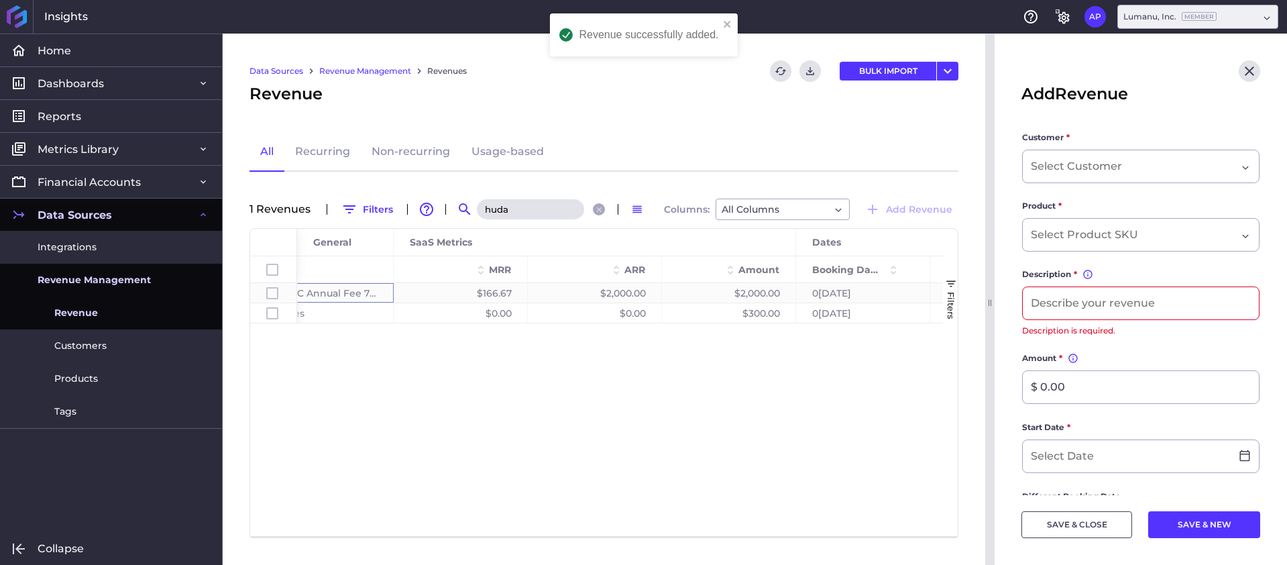
scroll to position [0, 0]
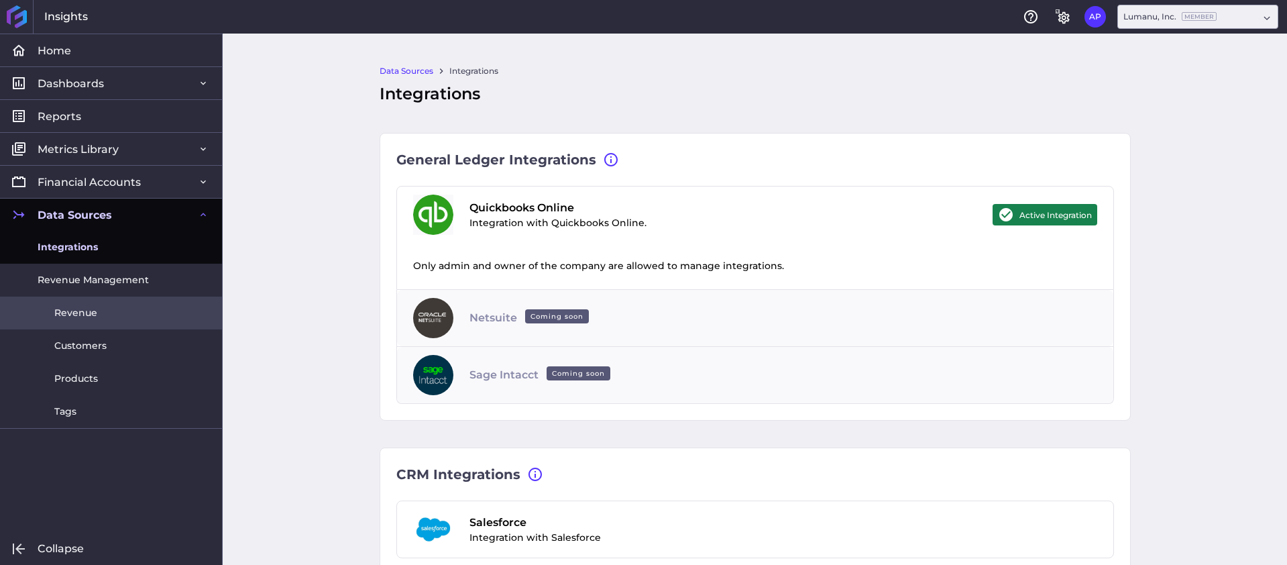
click at [115, 307] on link "Revenue" at bounding box center [111, 312] width 222 height 33
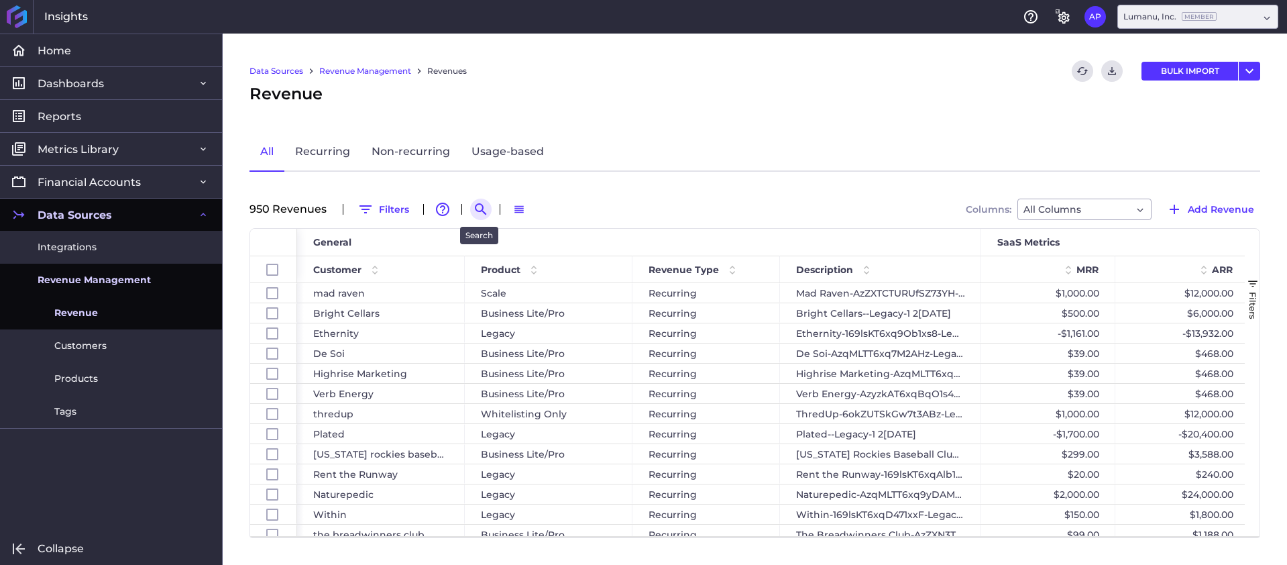
click at [475, 209] on icon "Search by" at bounding box center [480, 208] width 11 height 11
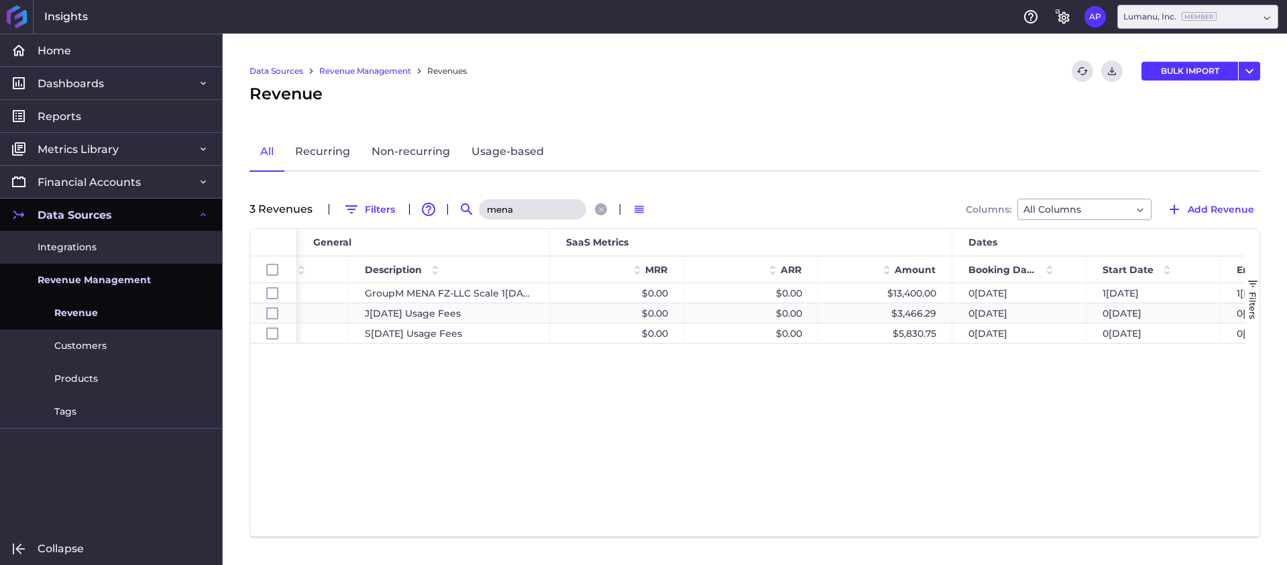
scroll to position [0, 537]
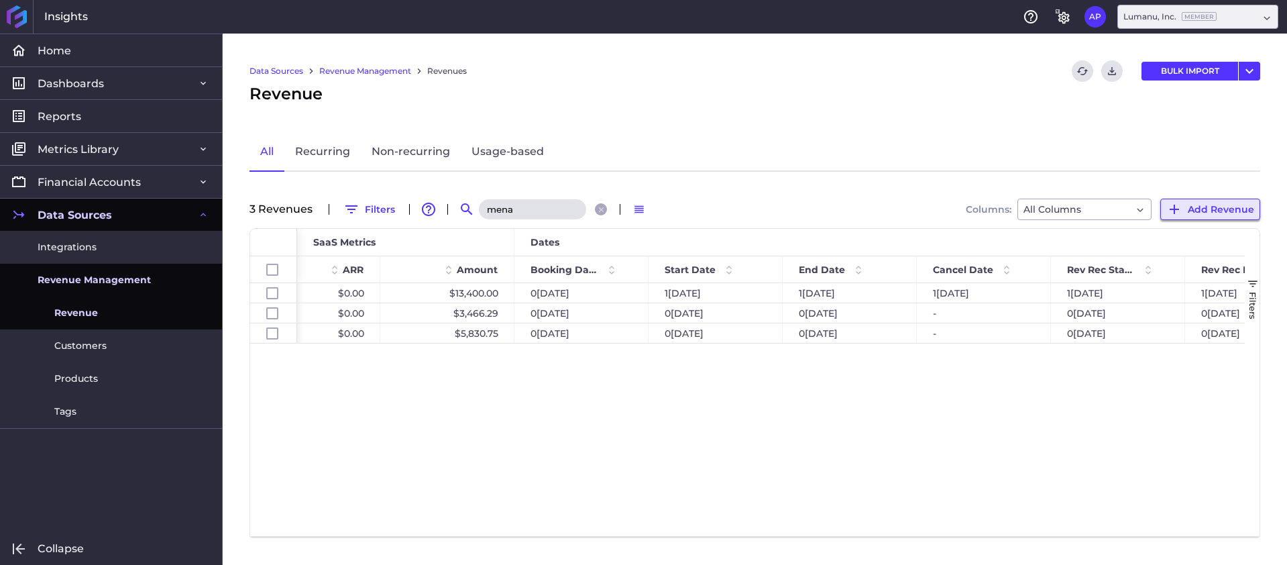
type input "mena"
click at [1179, 209] on icon "button" at bounding box center [1174, 209] width 9 height 9
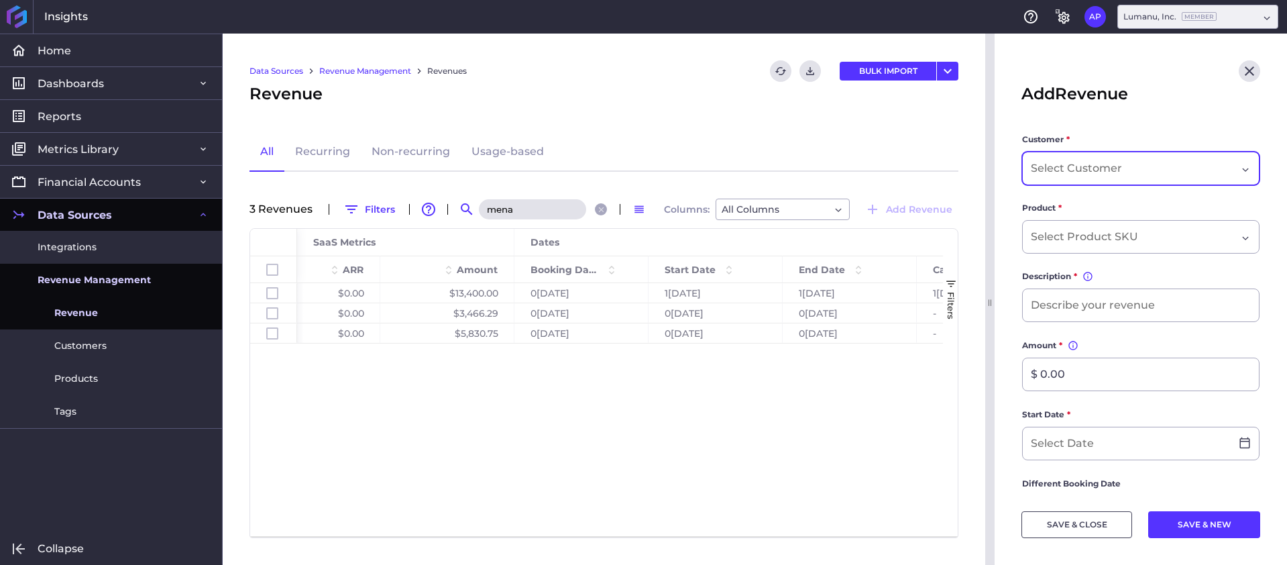
click at [1111, 169] on input "Dropdown select" at bounding box center [1078, 168] width 94 height 16
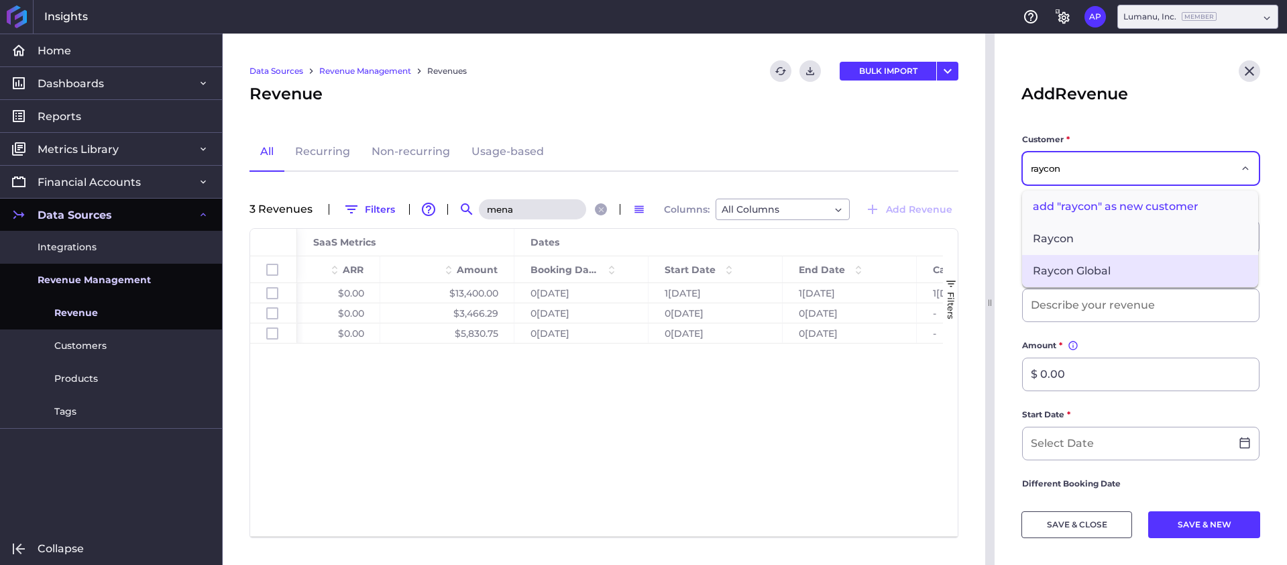
type input "raycon"
drag, startPoint x: 1104, startPoint y: 269, endPoint x: 1099, endPoint y: 259, distance: 11.1
click at [1104, 269] on span "Raycon Global" at bounding box center [1140, 271] width 236 height 32
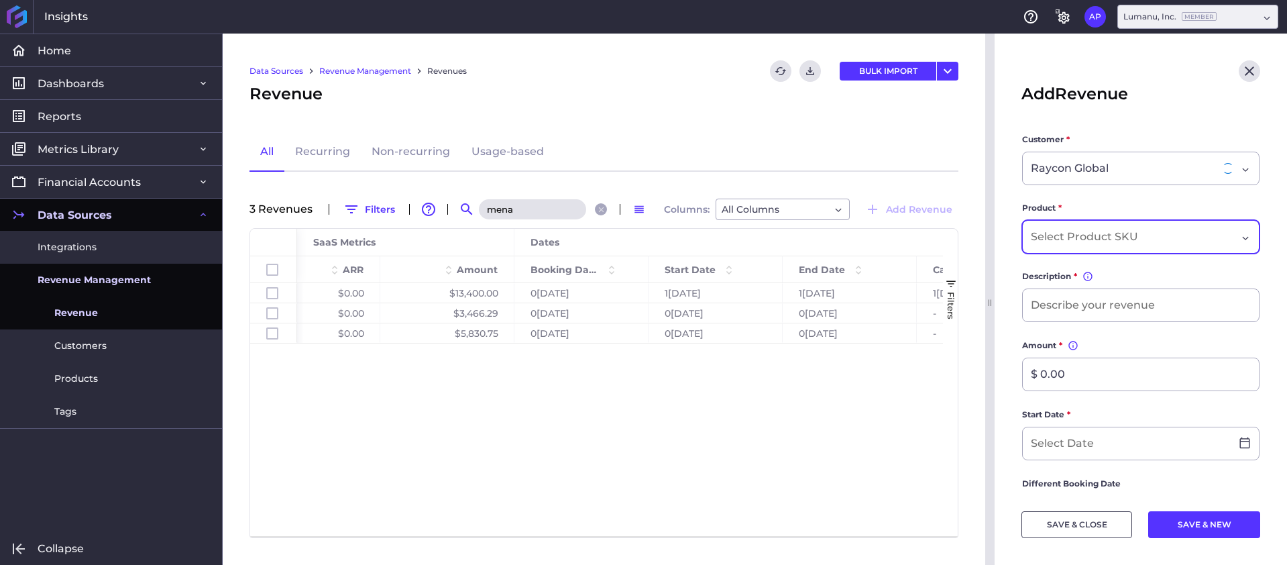
click at [1083, 239] on input "Dropdown select" at bounding box center [1087, 237] width 112 height 16
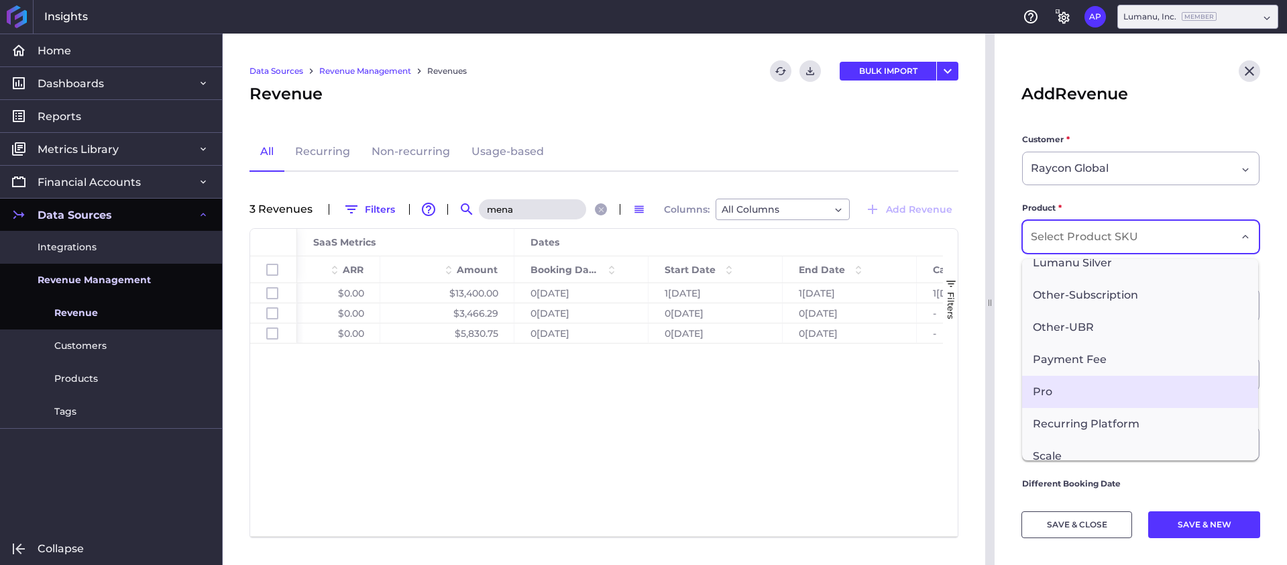
scroll to position [189, 0]
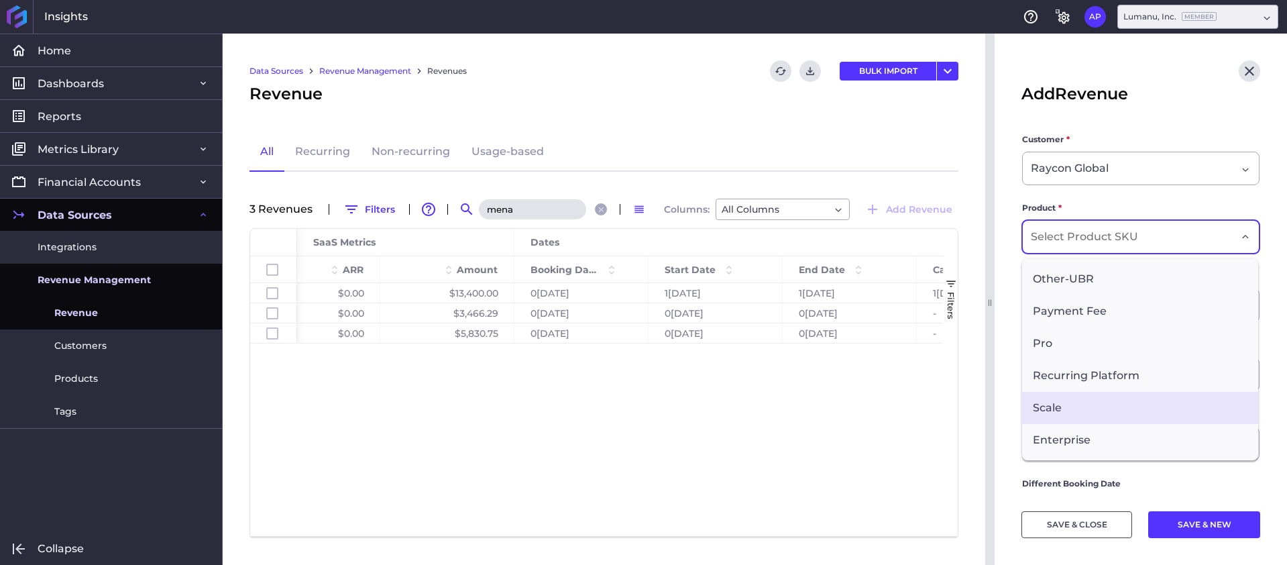
click at [1100, 402] on span "Scale" at bounding box center [1140, 408] width 236 height 32
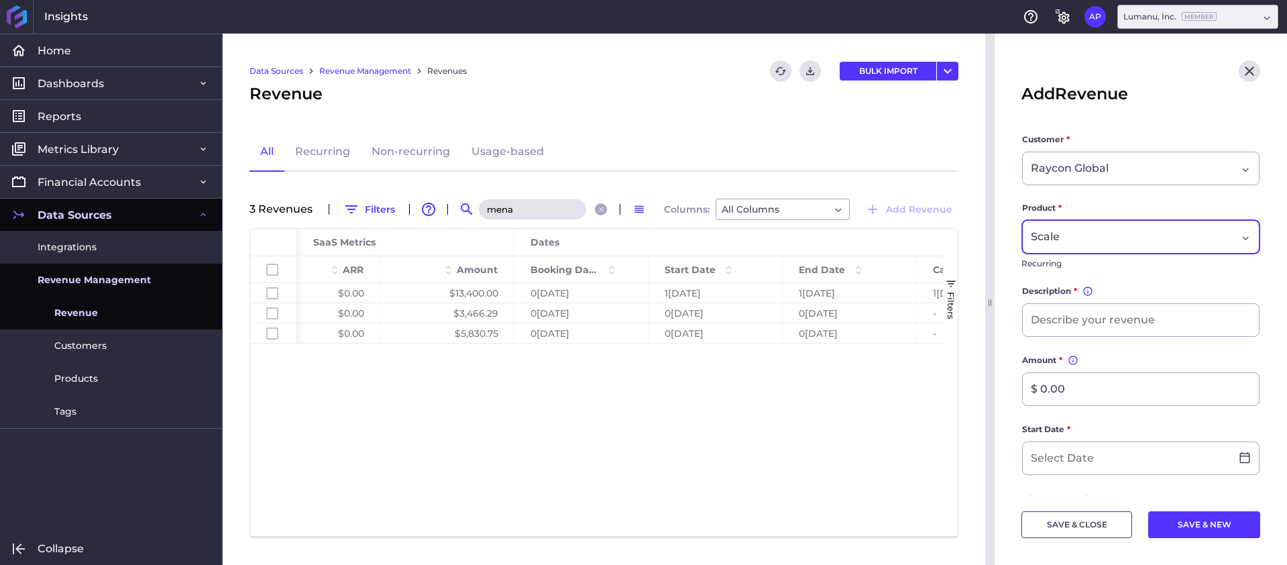
click at [1115, 235] on div "Scale" at bounding box center [1134, 237] width 206 height 16
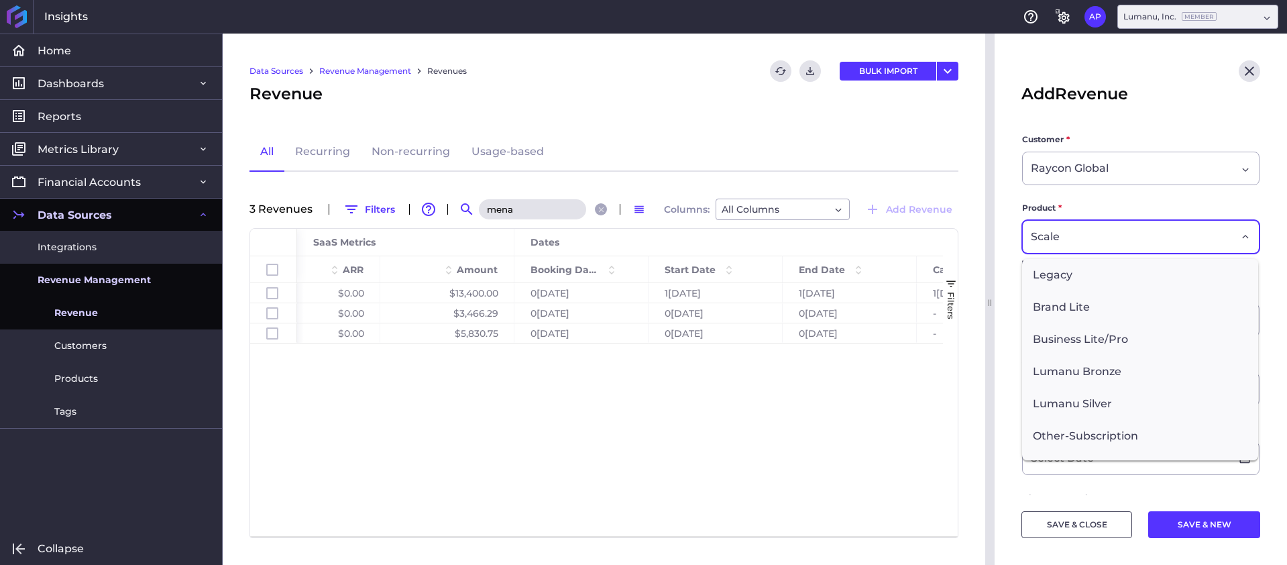
scroll to position [153, 0]
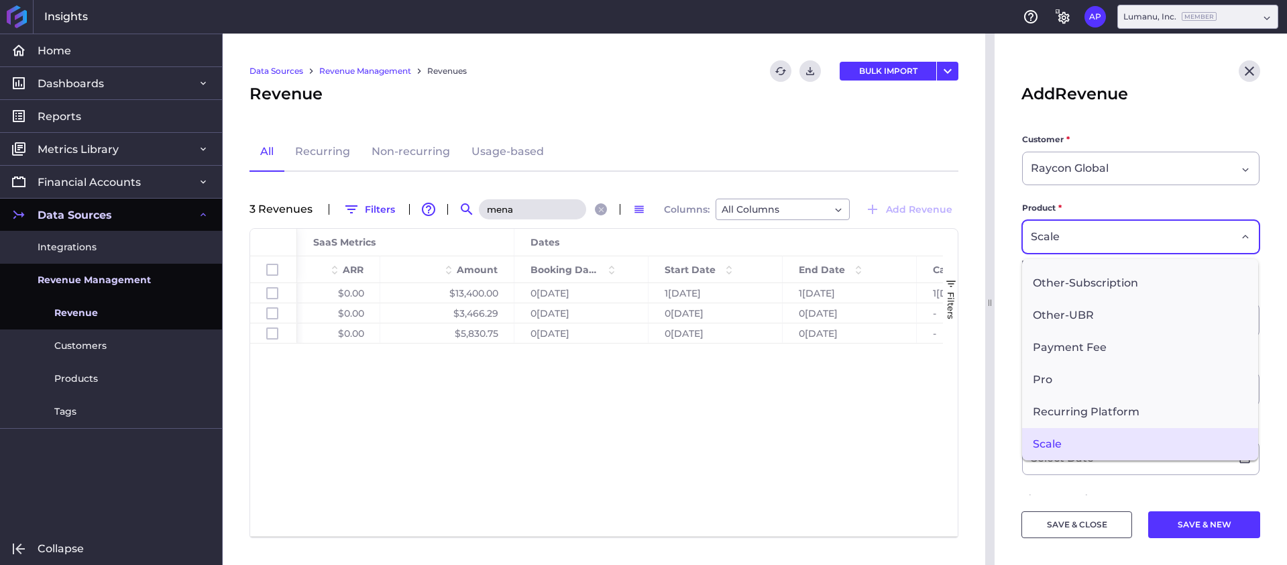
click at [831, 394] on div "Id SaaS Metrics Dates MRR ARR Amount - -" at bounding box center [604, 382] width 708 height 307
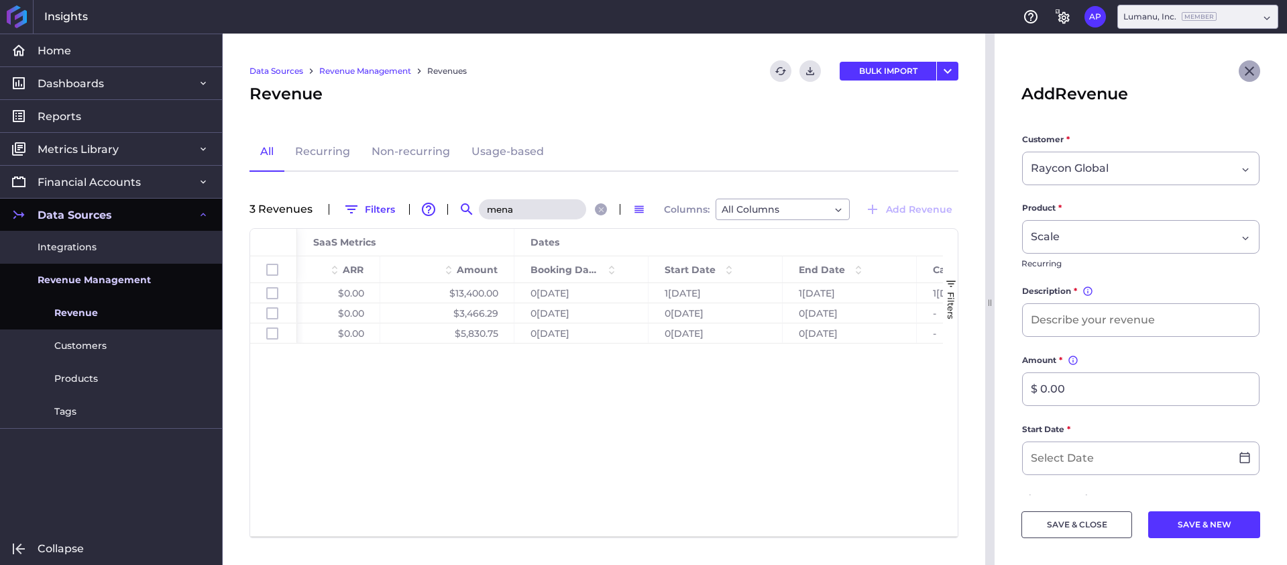
click at [1248, 72] on icon "Close" at bounding box center [1249, 70] width 9 height 9
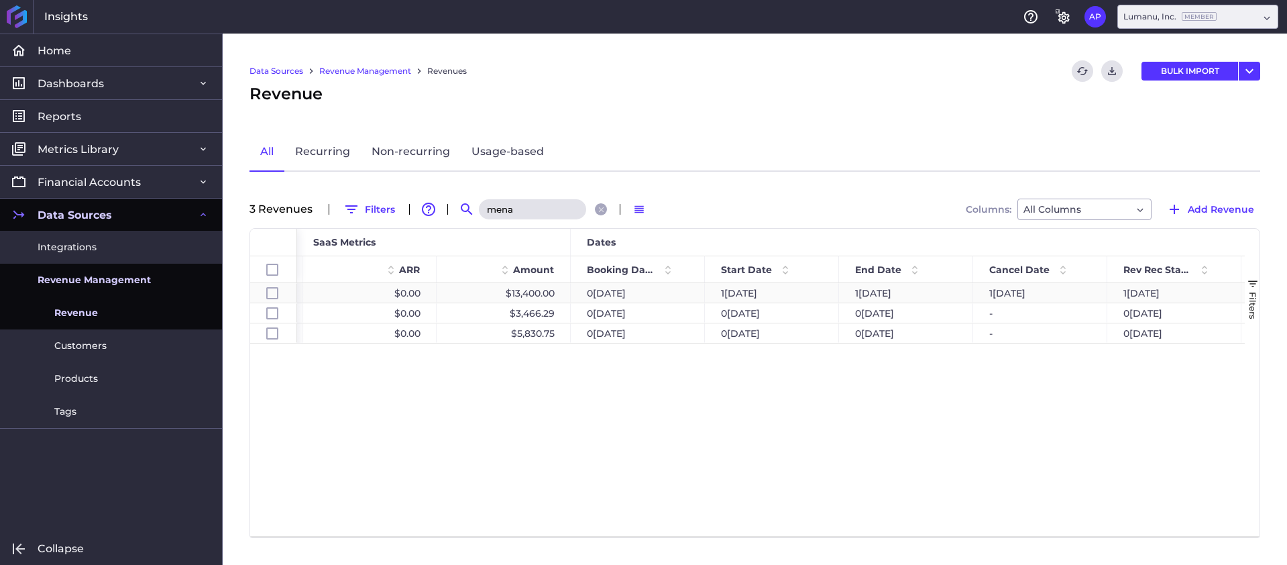
scroll to position [0, 798]
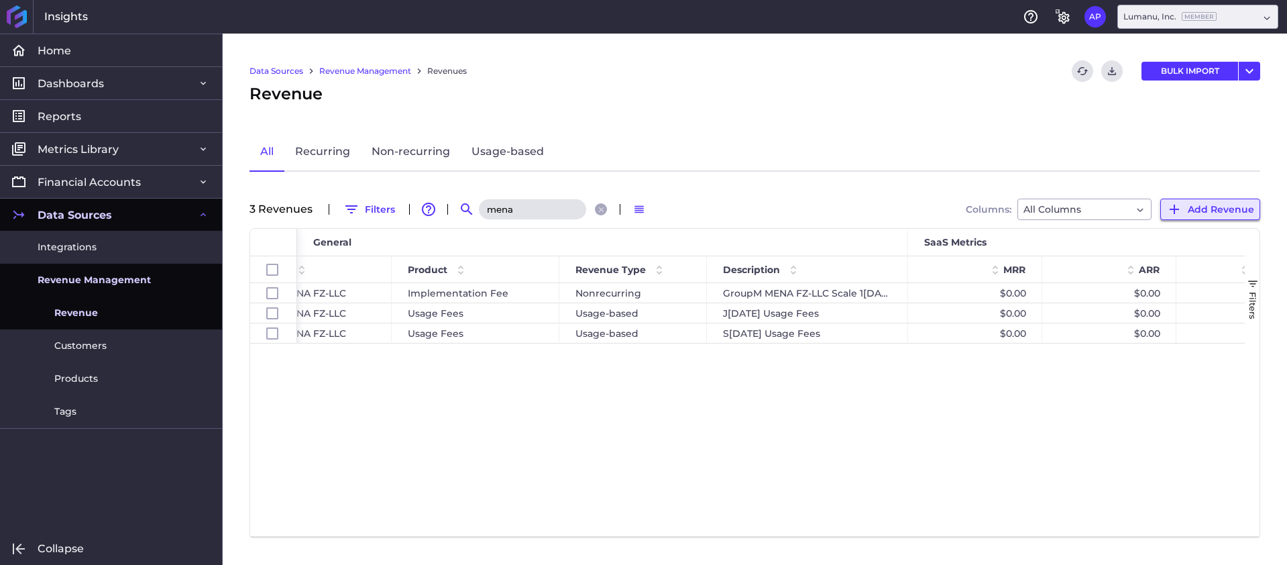
click at [1193, 206] on span "Add Revenue" at bounding box center [1221, 209] width 66 height 15
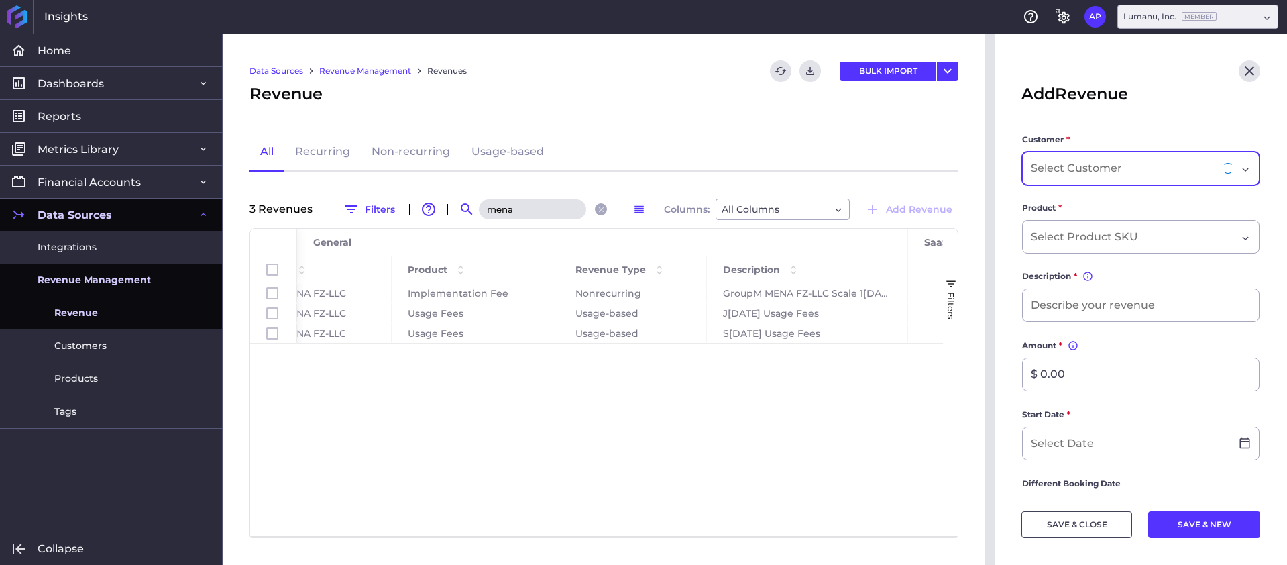
click at [1142, 163] on div "Dropdown select" at bounding box center [1128, 168] width 195 height 16
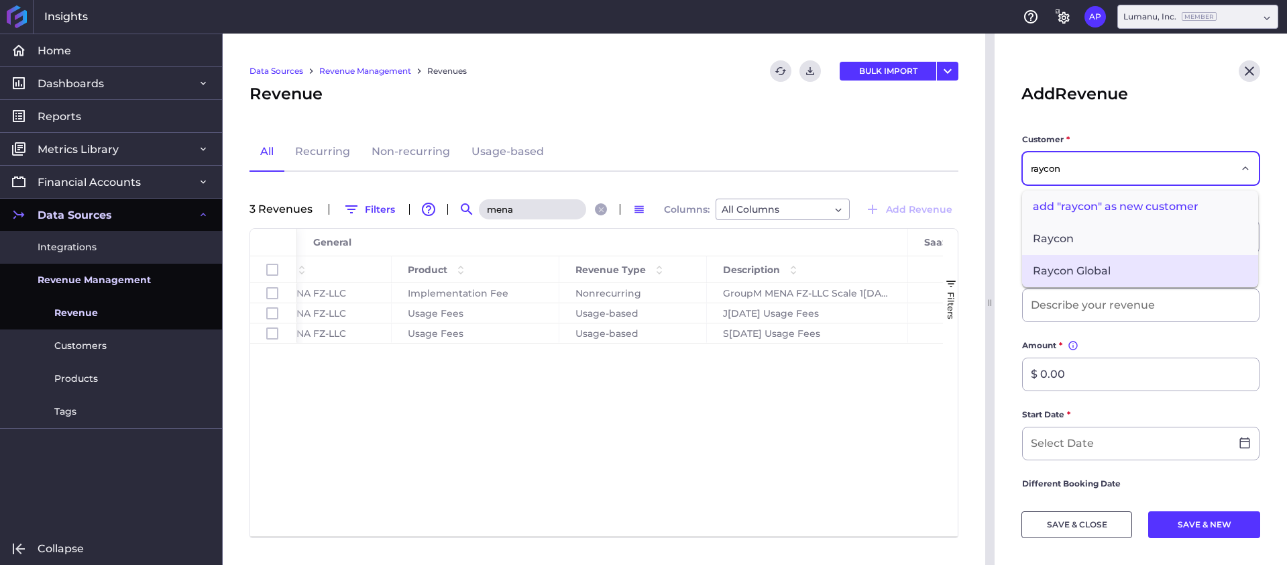
type input "raycon"
click at [1101, 276] on span "Raycon Global" at bounding box center [1140, 271] width 236 height 32
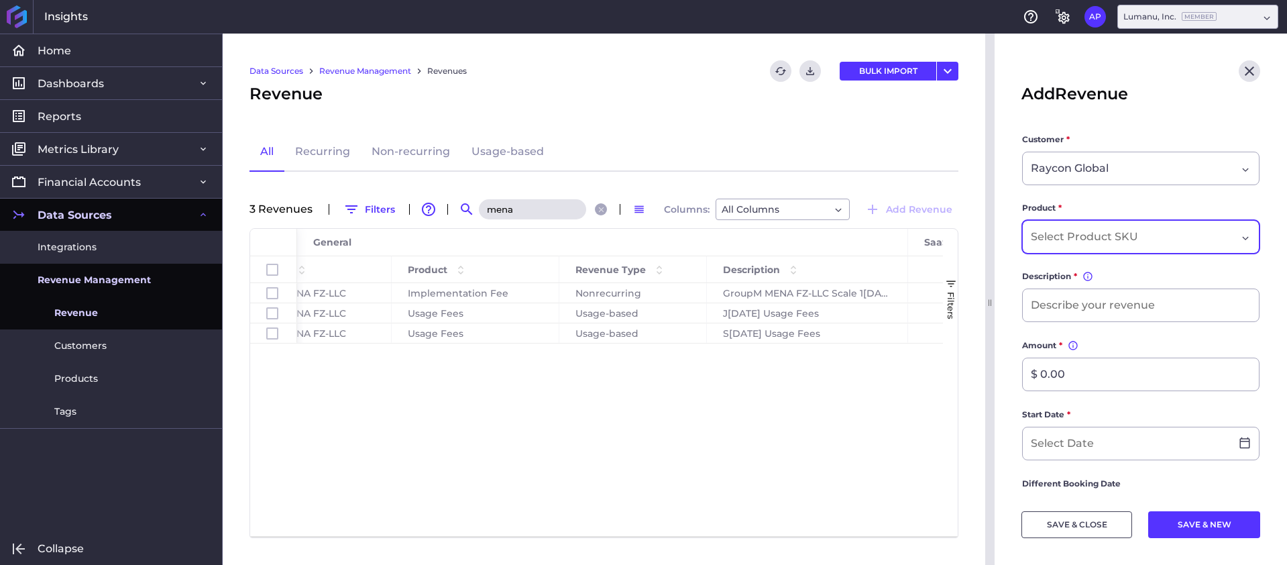
click at [1114, 232] on input "Dropdown select" at bounding box center [1087, 237] width 112 height 16
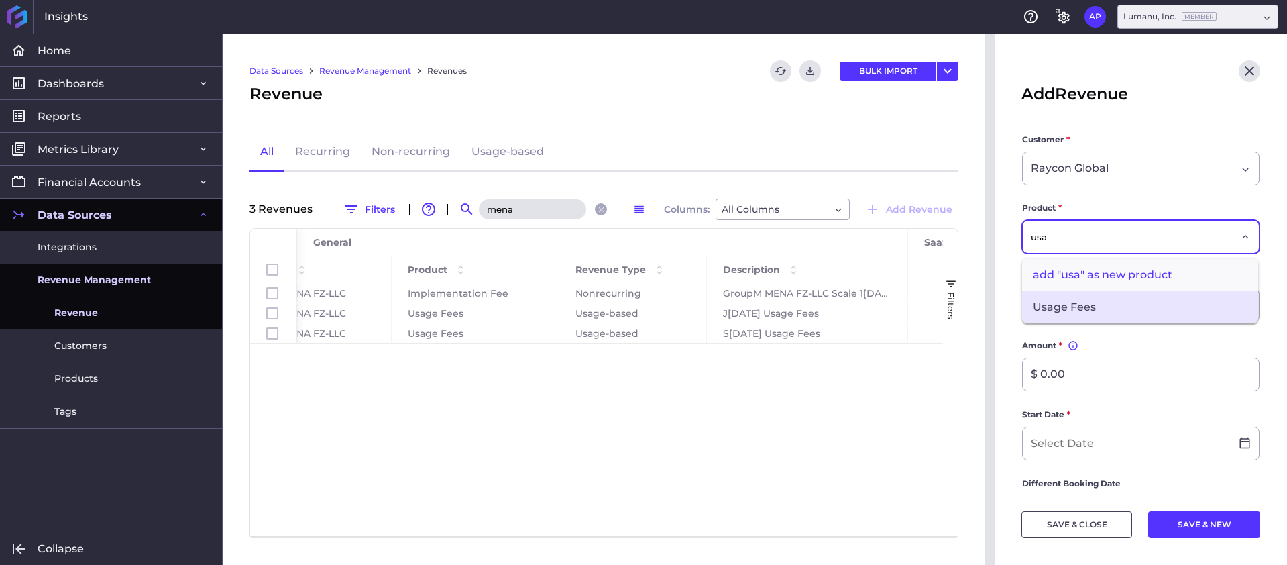
type input "usa"
click at [1152, 303] on span "Usage Fees" at bounding box center [1140, 307] width 236 height 32
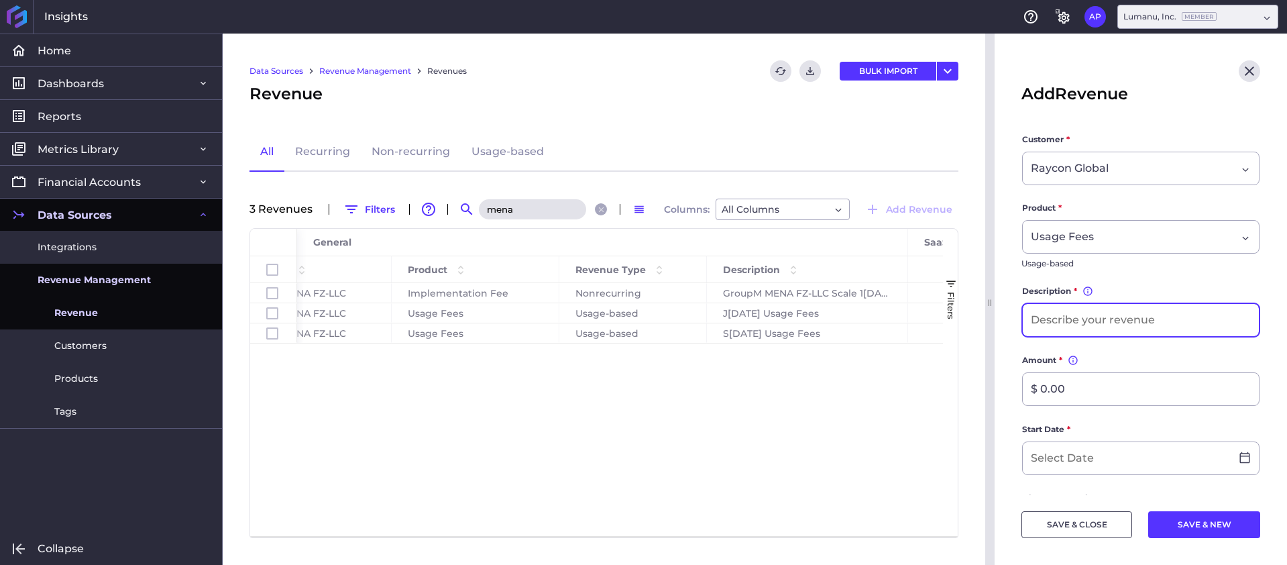
click at [1118, 312] on input at bounding box center [1141, 320] width 236 height 32
type input "S[DATE] Usage Fees"
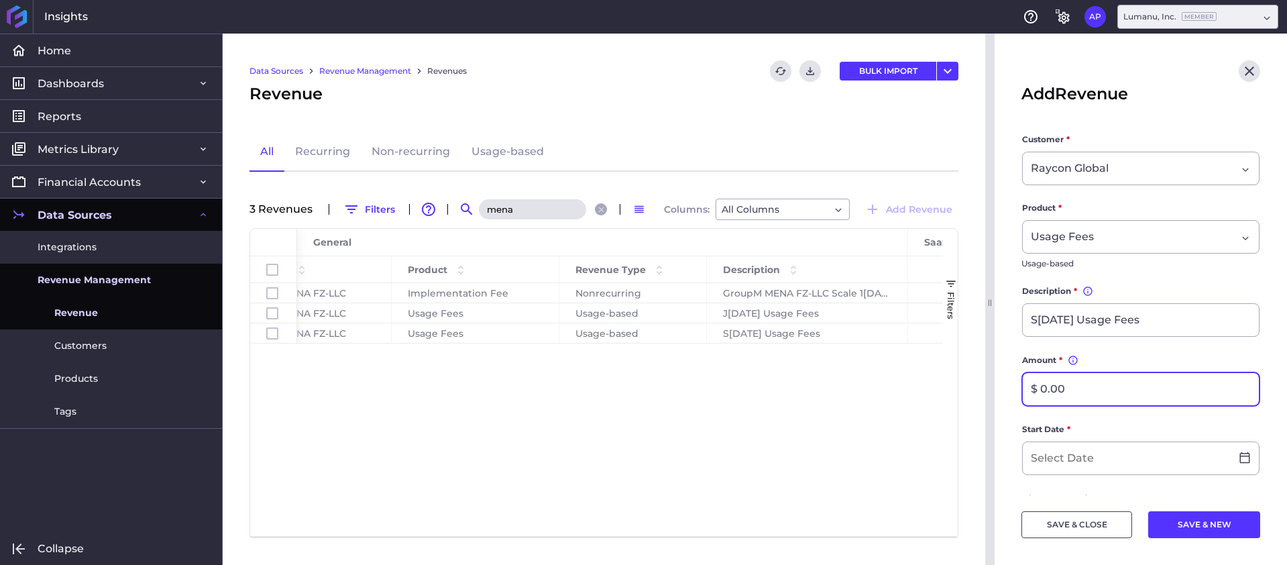
click at [1066, 390] on input "$ 0.00" at bounding box center [1141, 389] width 236 height 32
drag, startPoint x: 1094, startPoint y: 384, endPoint x: 1087, endPoint y: 392, distance: 10.9
click at [1087, 391] on input "$ 0.00" at bounding box center [1141, 389] width 236 height 32
click at [1087, 392] on input "$ 0.00" at bounding box center [1141, 389] width 236 height 32
drag, startPoint x: 1097, startPoint y: 391, endPoint x: 960, endPoint y: 380, distance: 137.9
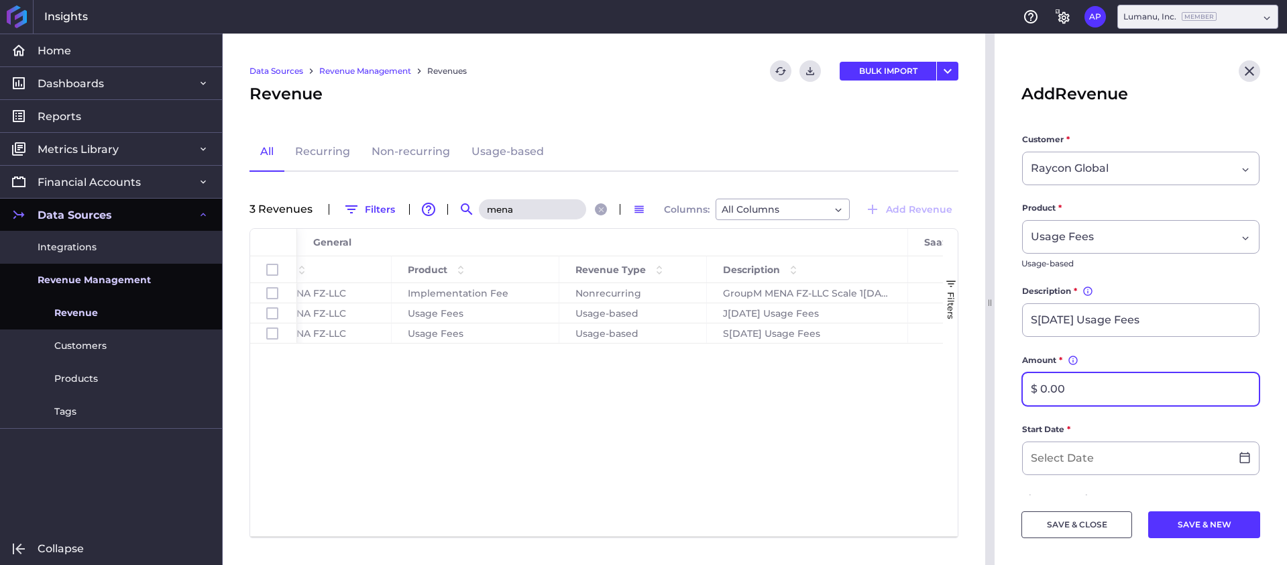
click at [963, 381] on div "Home Home Dashboards Dashboards Revenue Detail Cohorts Comparison Chart SaaS Me…" at bounding box center [643, 299] width 1287 height 531
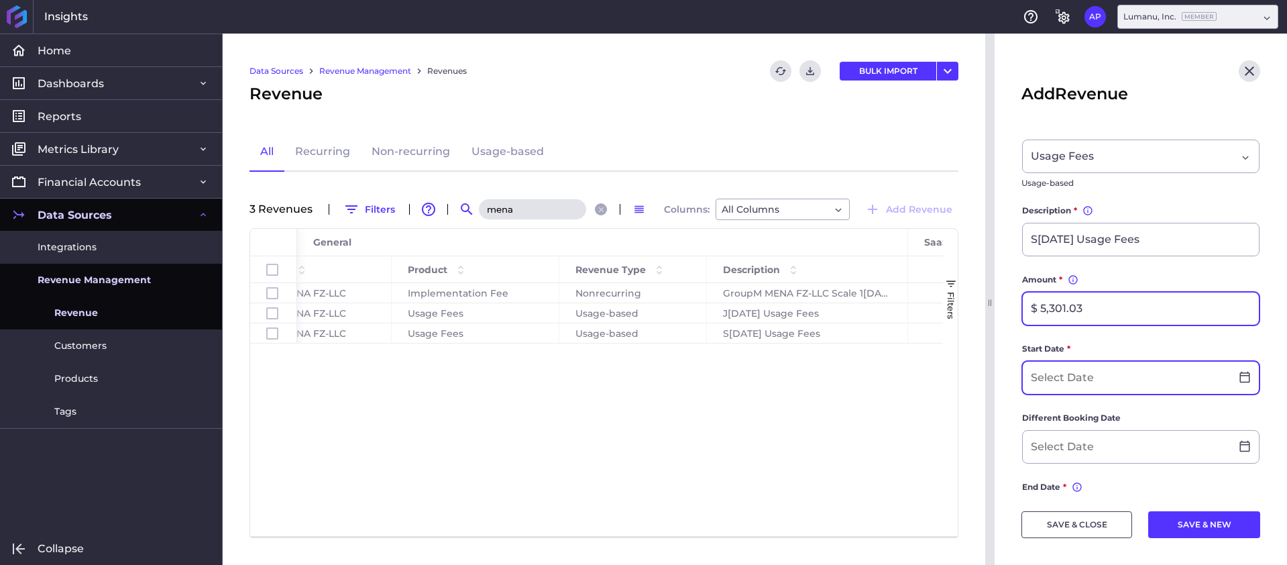
type input "$ 5,301.03"
click at [1079, 377] on input at bounding box center [1127, 378] width 208 height 32
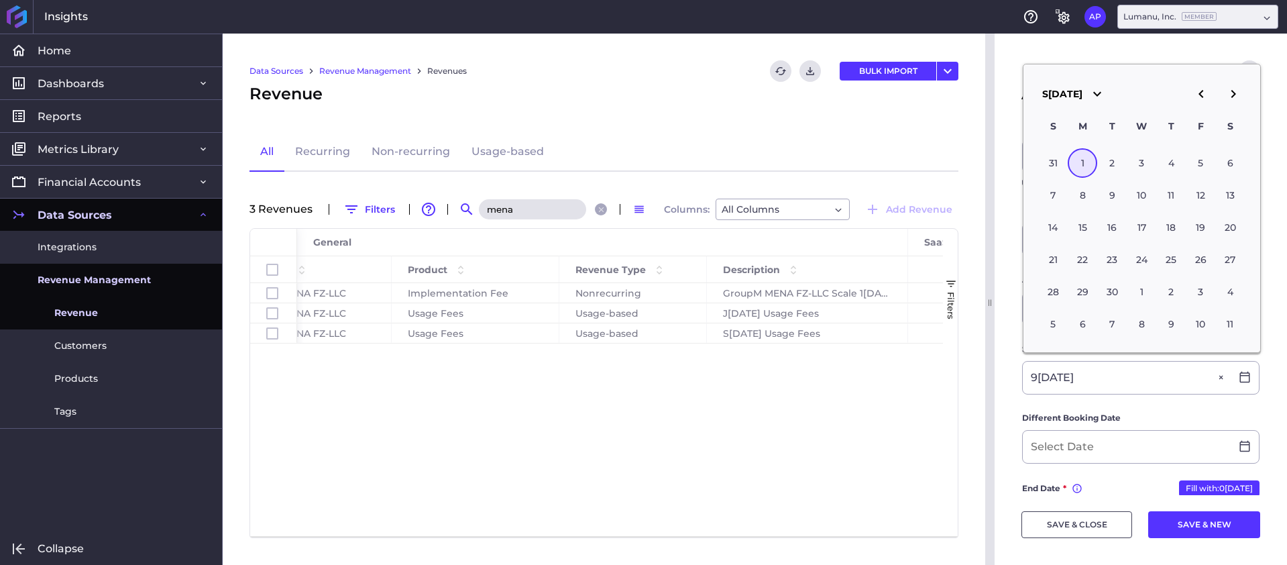
type input "0[DATE]"
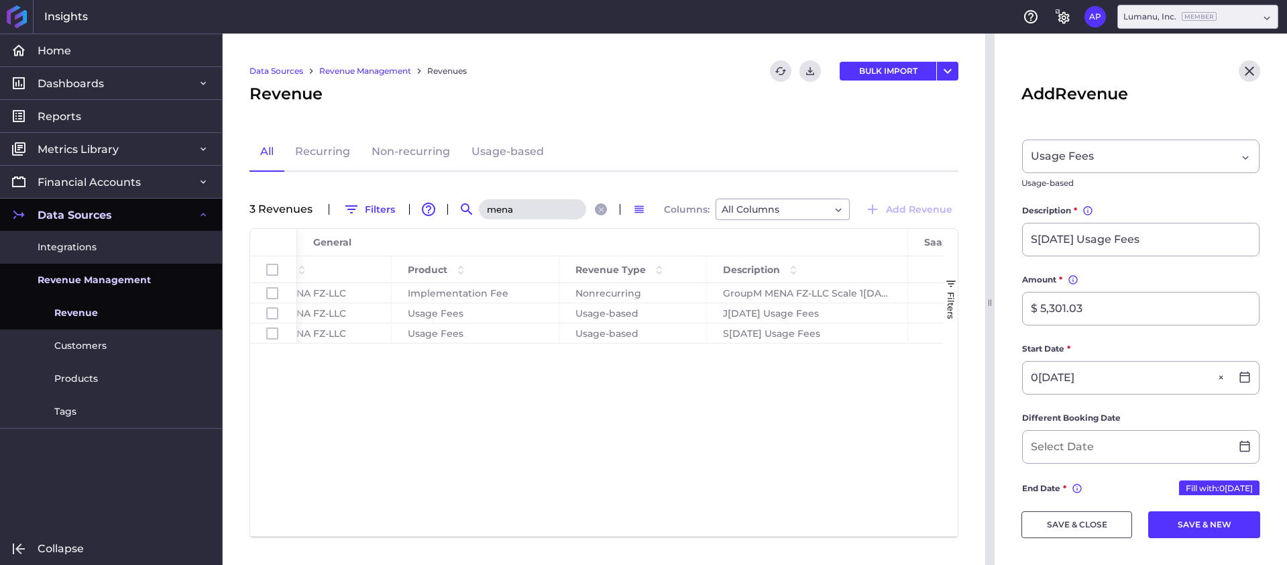
click at [1112, 411] on span "Different Booking Date" at bounding box center [1071, 417] width 99 height 13
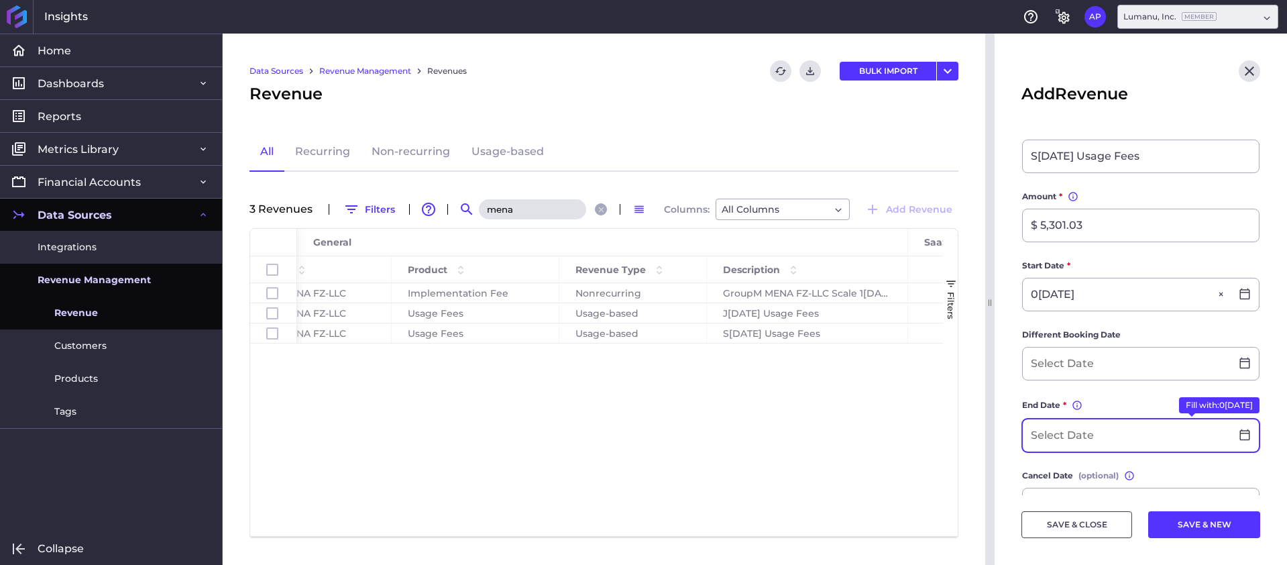
click at [1089, 434] on input at bounding box center [1127, 435] width 208 height 32
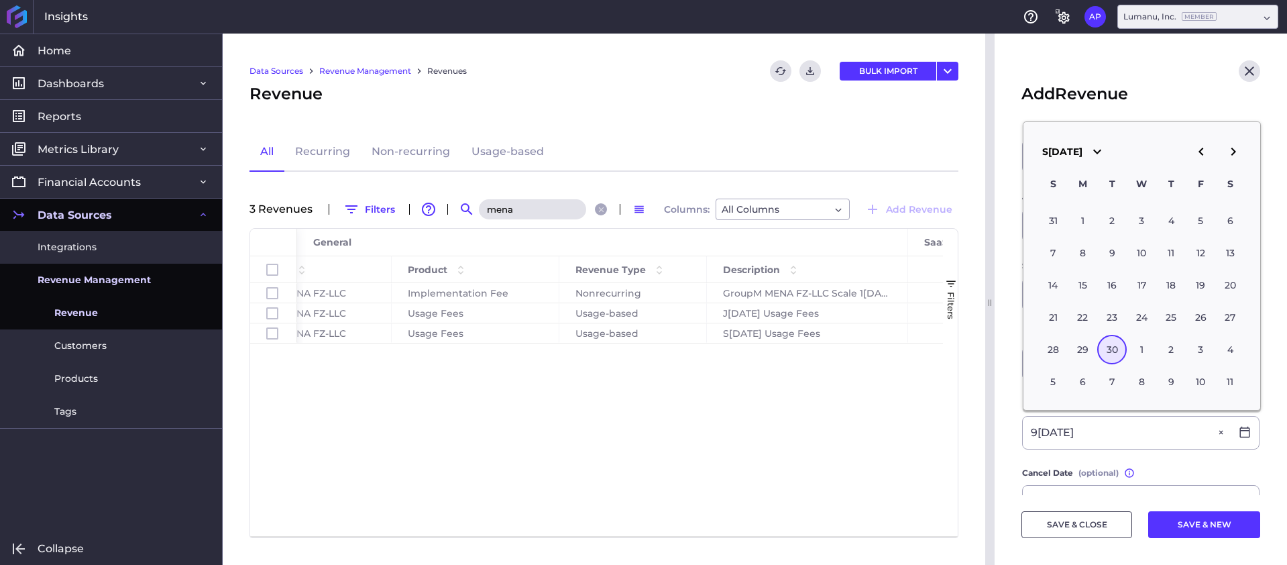
type input "0[DATE]"
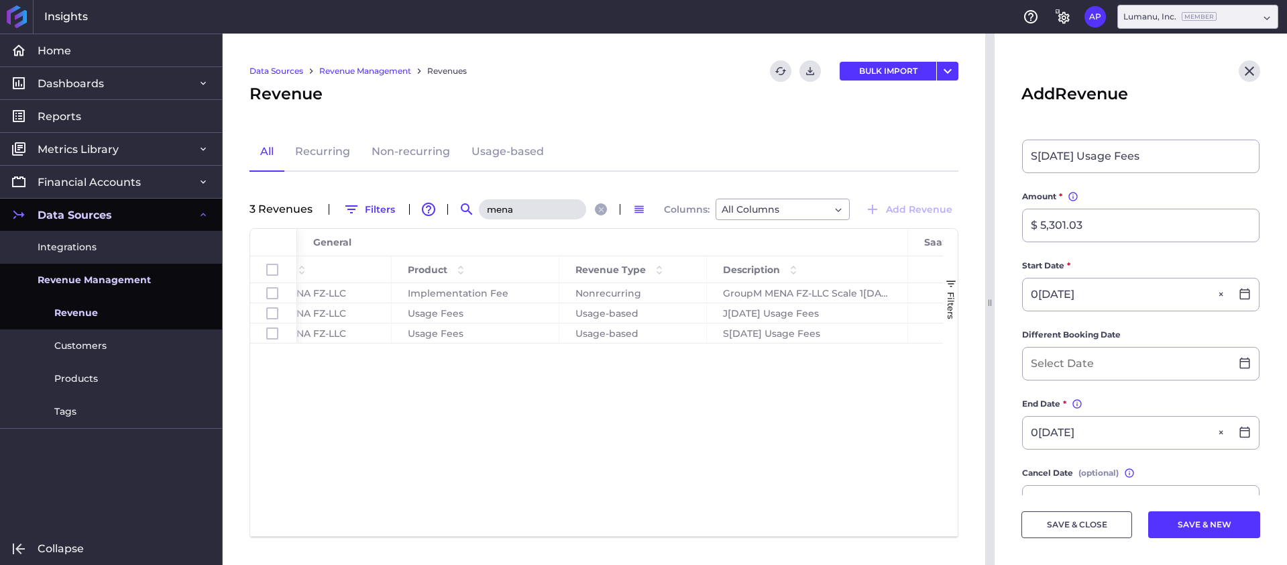
click at [1082, 459] on form "Customer * Raycon Global Product * Usage Fees Usage-based Description * You can…" at bounding box center [1141, 368] width 239 height 799
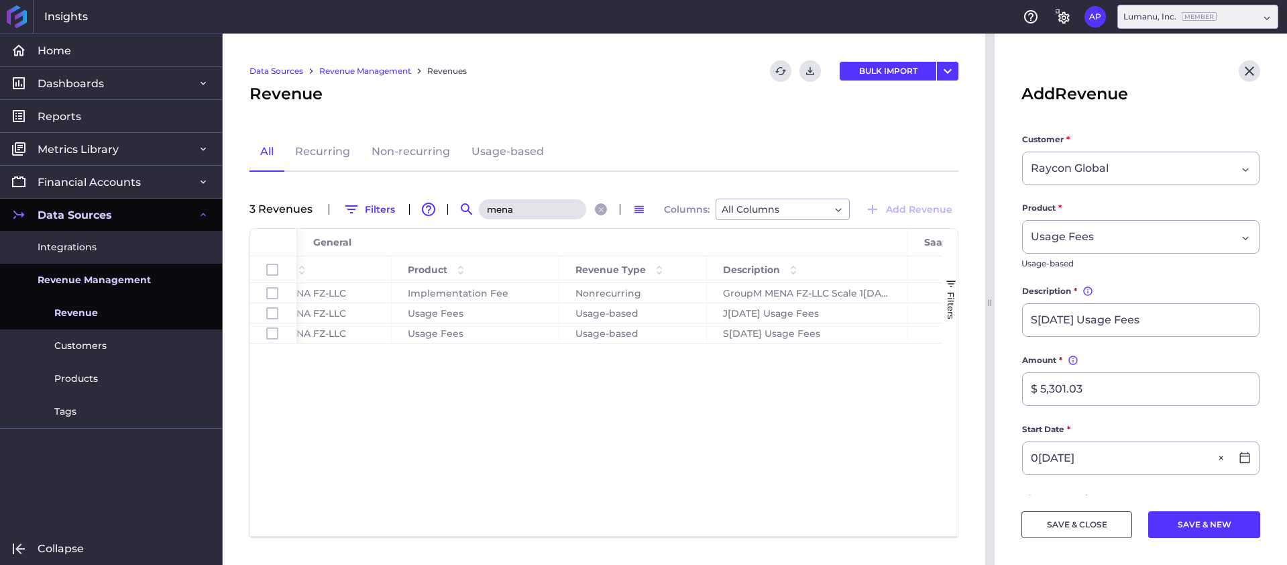
drag, startPoint x: 1090, startPoint y: 525, endPoint x: 1034, endPoint y: 435, distance: 105.2
click at [1089, 525] on button "SAVE & CLOSE" at bounding box center [1077, 524] width 111 height 27
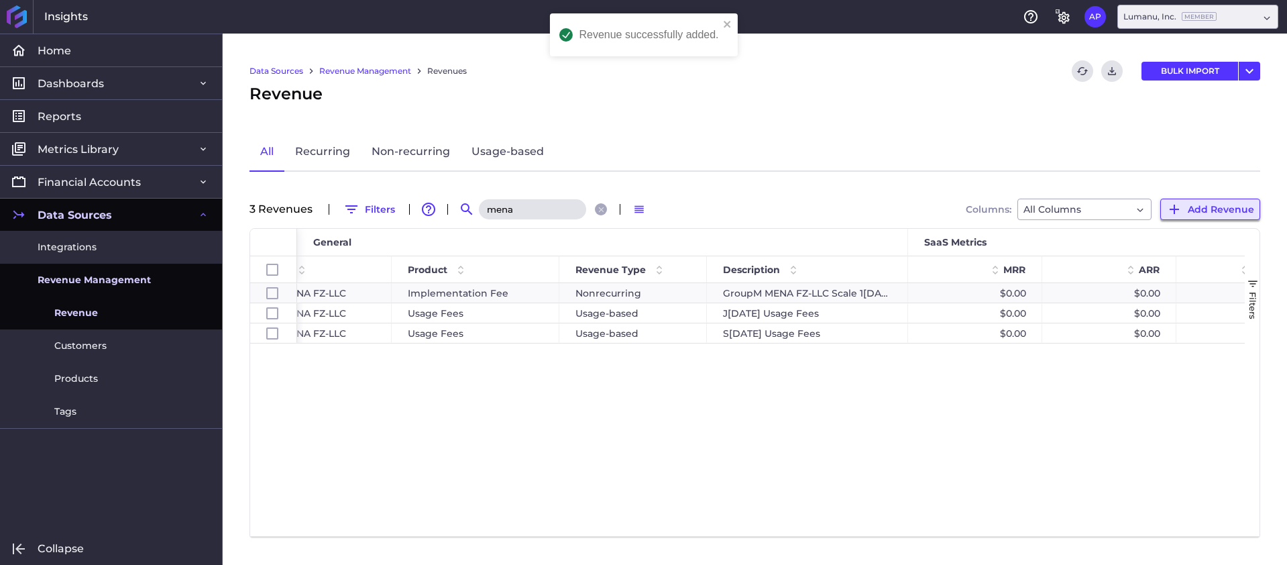
click at [1178, 205] on icon "button" at bounding box center [1174, 209] width 16 height 16
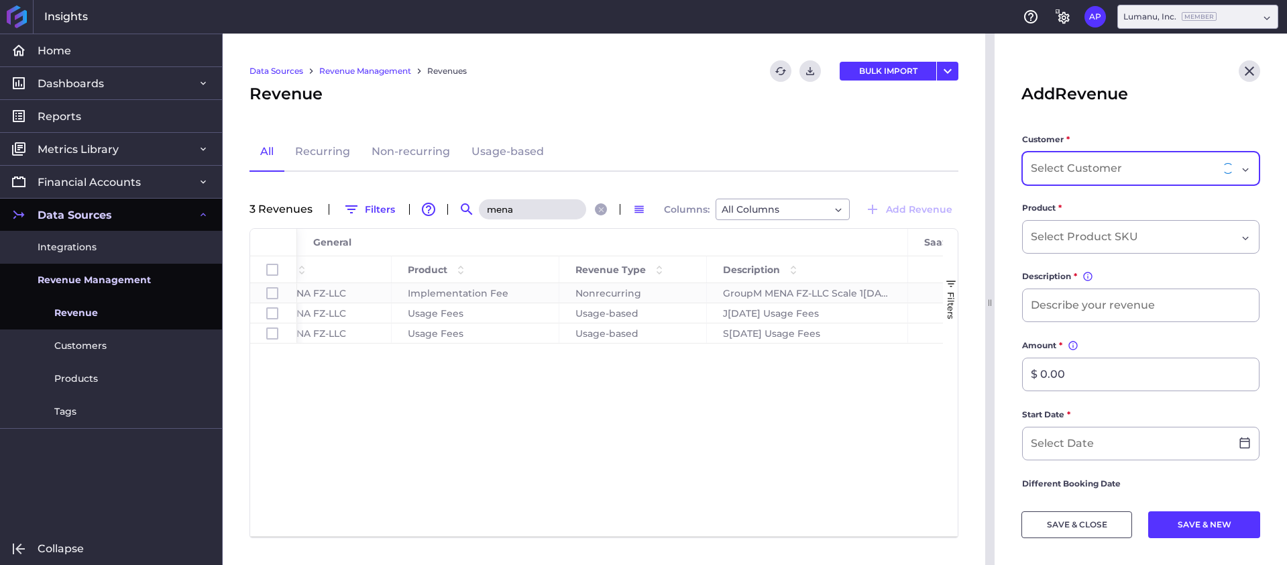
click at [1118, 167] on input "Dropdown select" at bounding box center [1078, 168] width 94 height 16
paste input "Realgood"
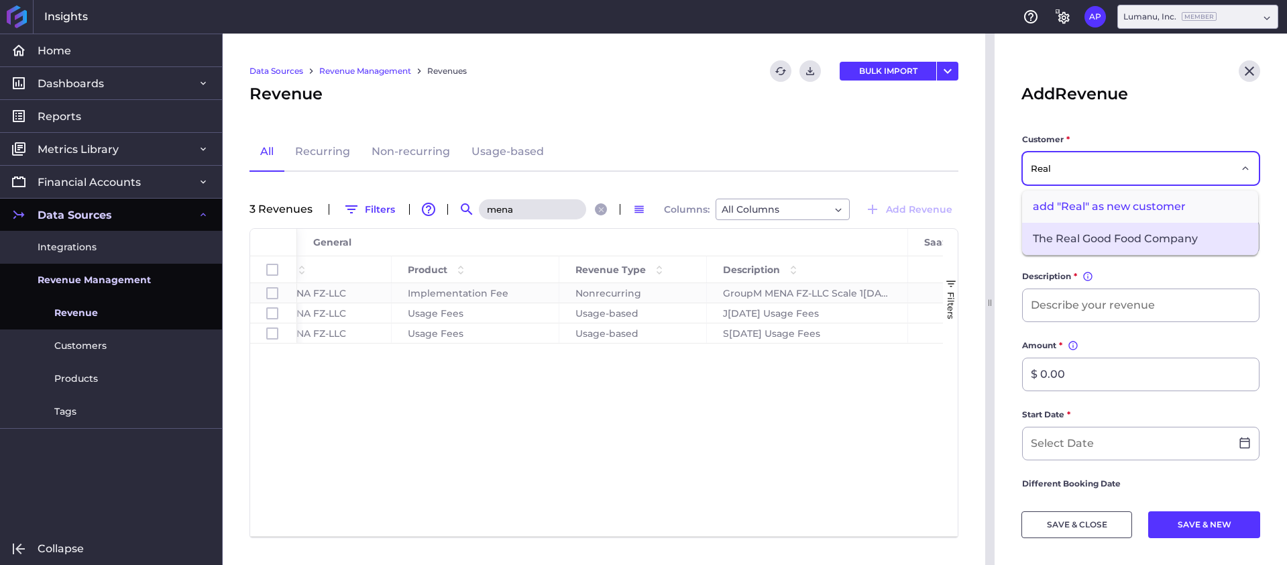
type input "Real"
click at [1141, 243] on span "The Real Good Food Company" at bounding box center [1140, 239] width 236 height 32
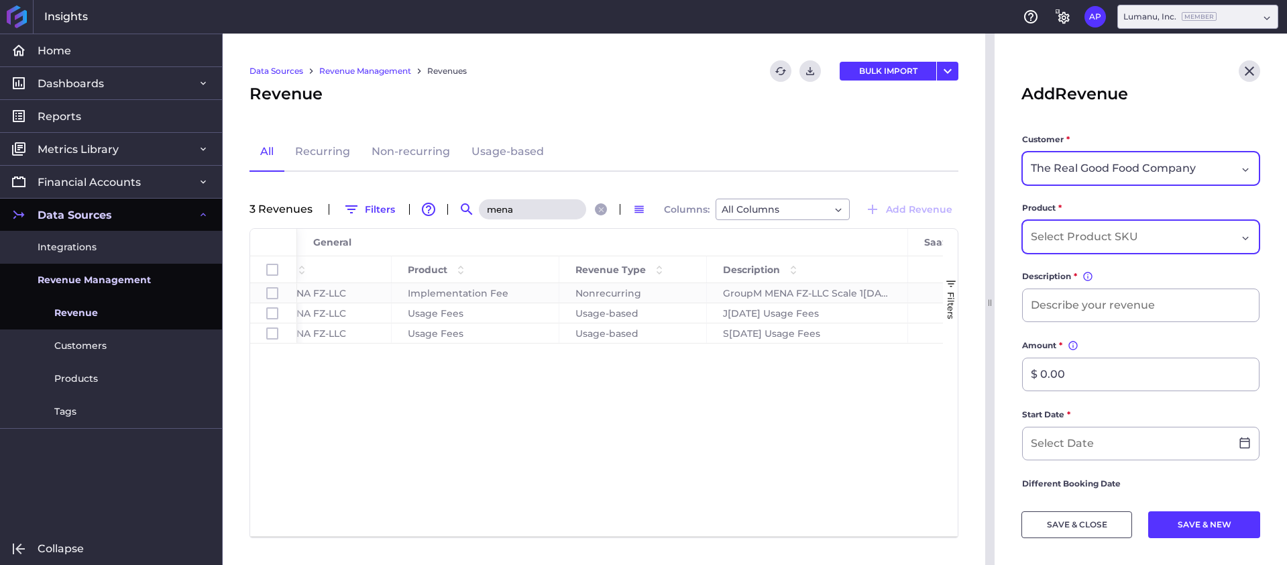
click at [1161, 227] on div "Dropdown select" at bounding box center [1140, 237] width 237 height 34
type input "usage"
click at [1148, 307] on span "Usage Fees" at bounding box center [1140, 307] width 236 height 32
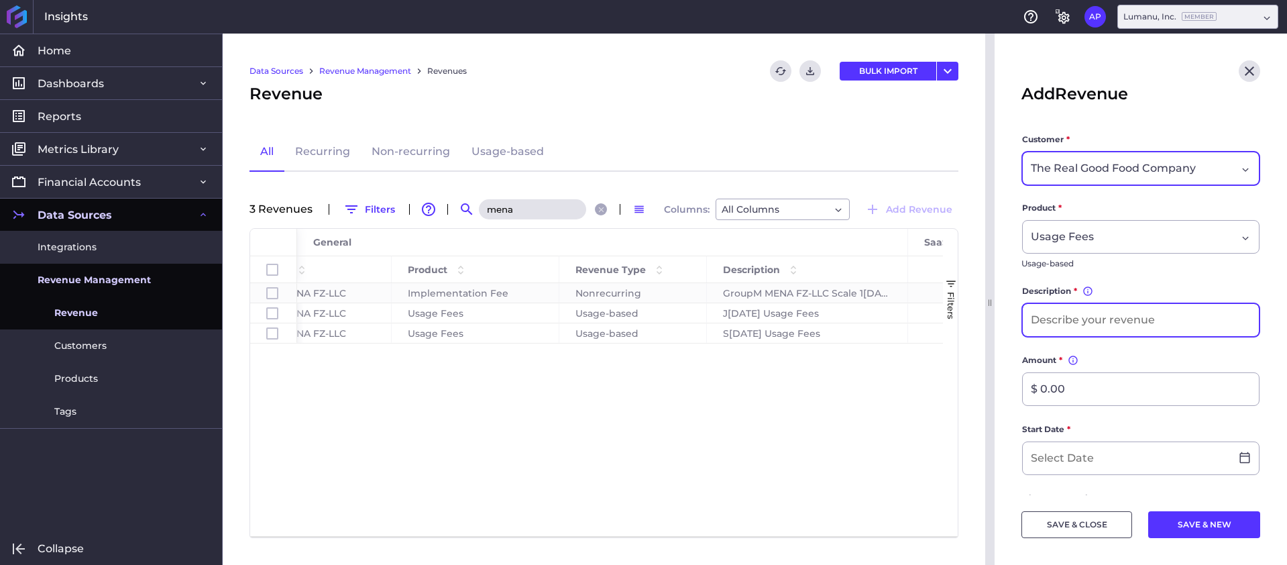
click at [1111, 315] on input at bounding box center [1141, 320] width 236 height 32
type input "S[DATE] Usage Fees"
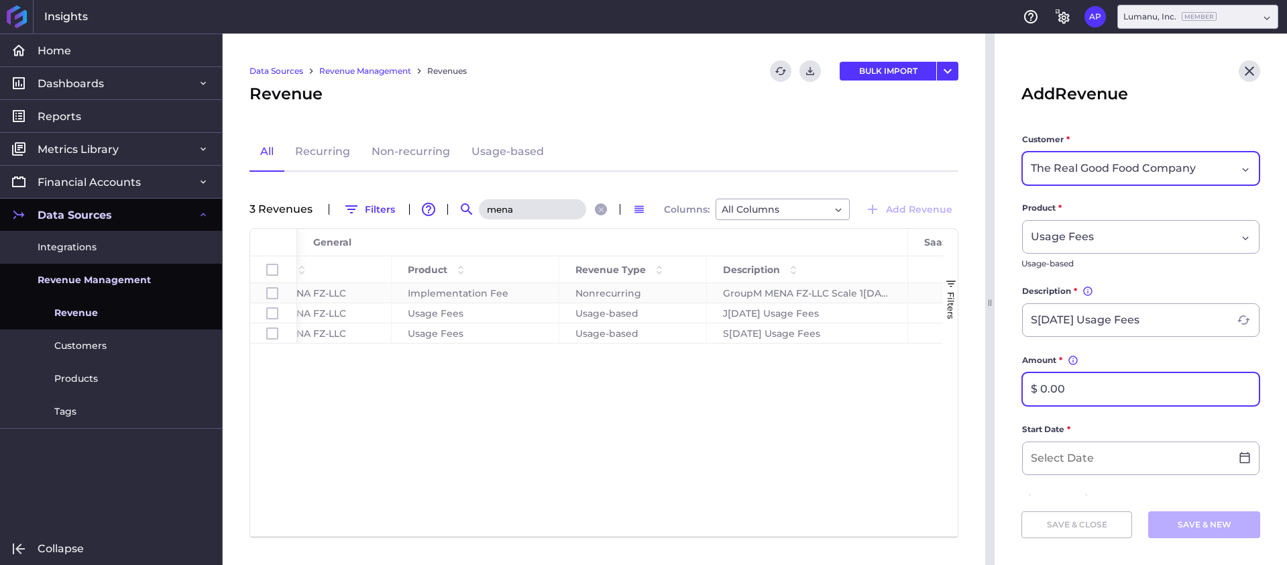
click at [1120, 390] on input "$ 0.00" at bounding box center [1141, 389] width 236 height 32
type input "$ 900.00"
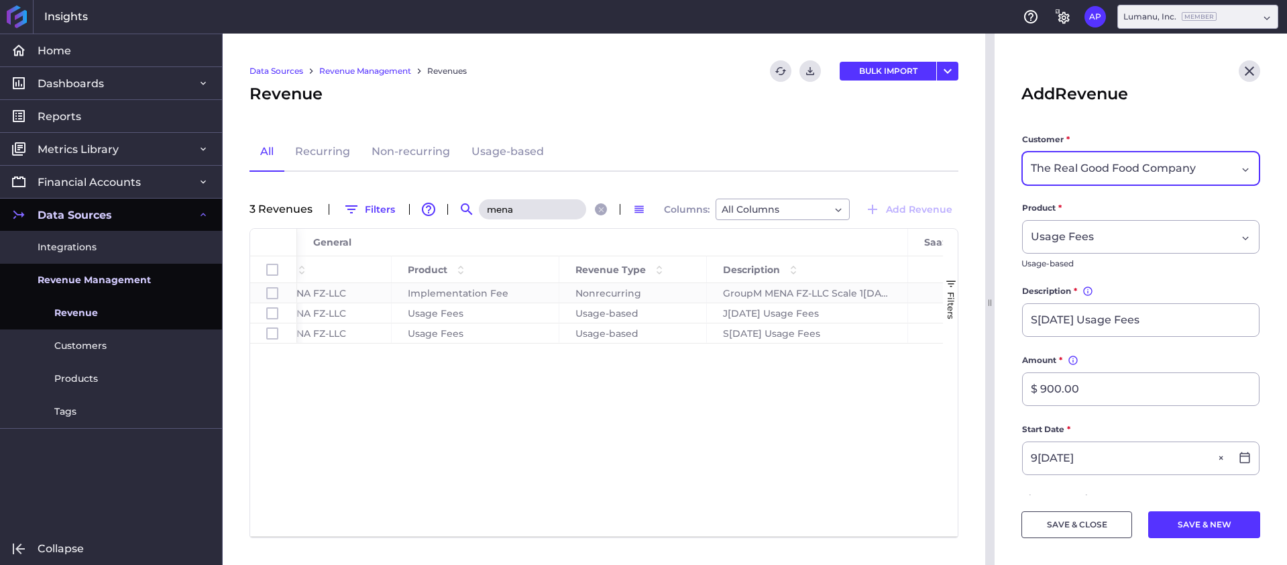
type input "0[DATE]"
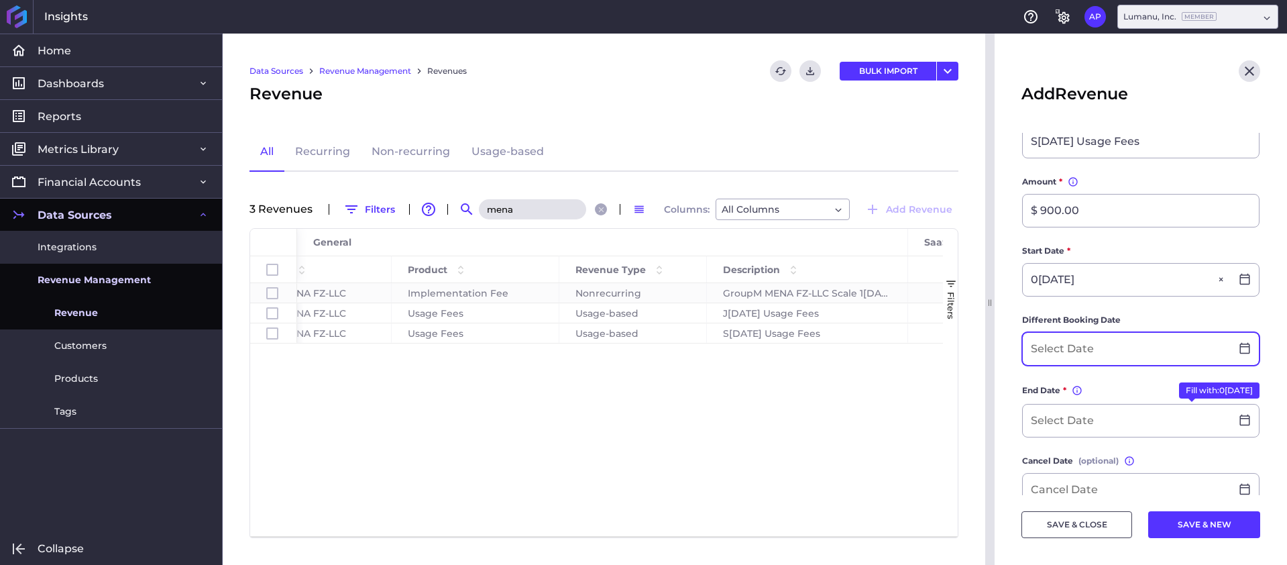
scroll to position [253, 0]
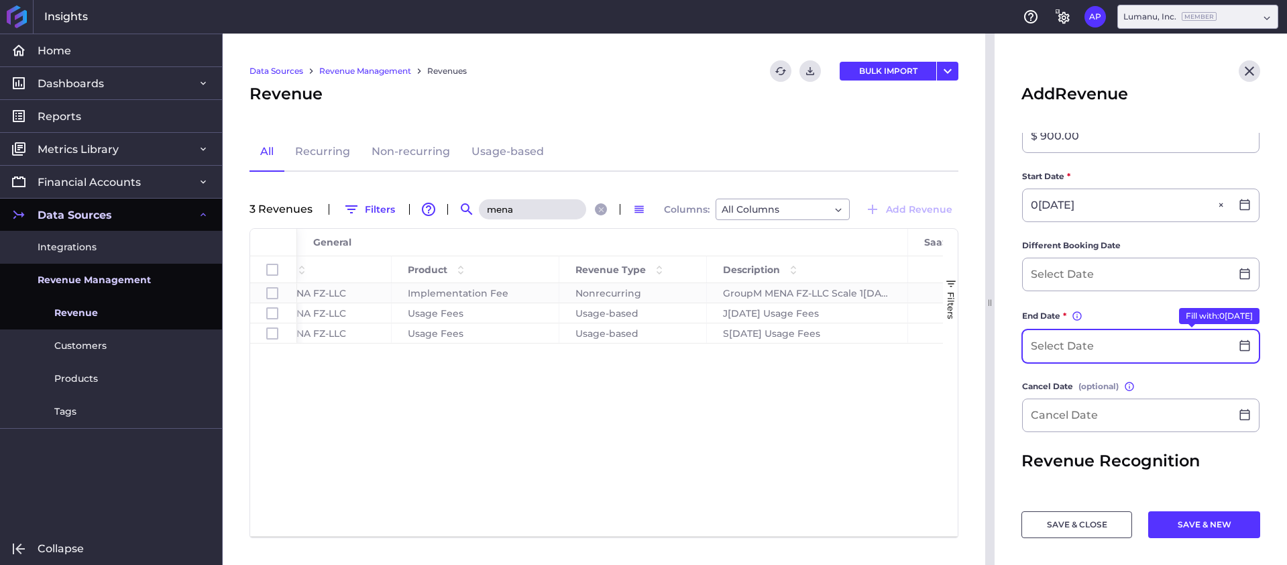
click at [1079, 343] on input at bounding box center [1127, 346] width 208 height 32
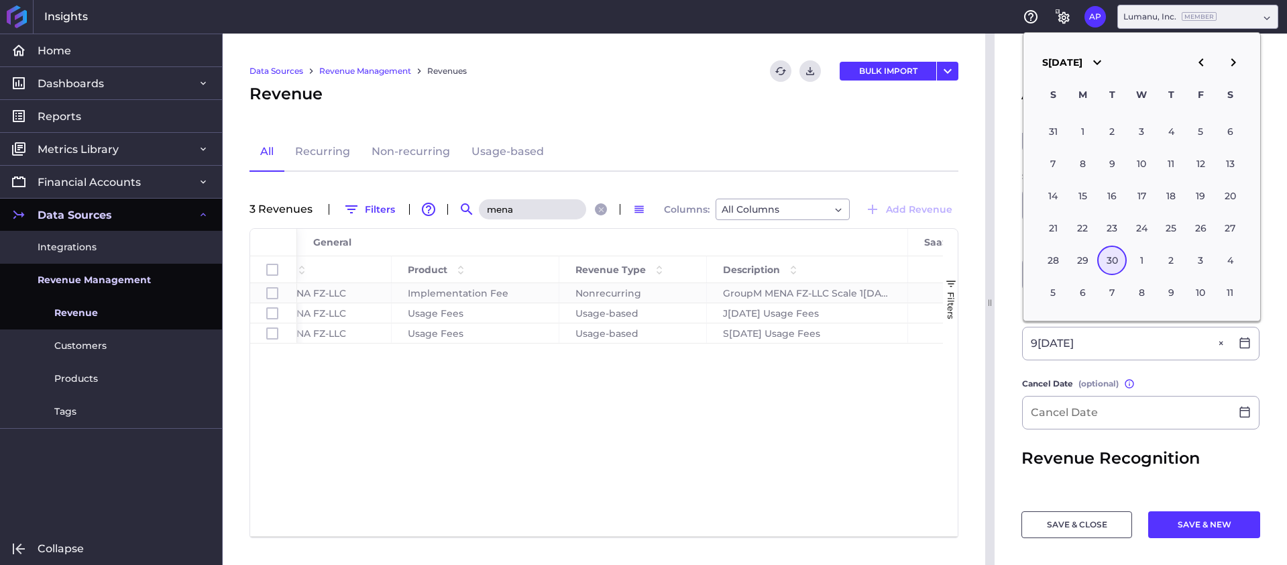
type input "0[DATE]"
click at [1177, 374] on form "Customer * The Real Good Food Company Product * Usage Fees Usage-based Descript…" at bounding box center [1141, 279] width 239 height 799
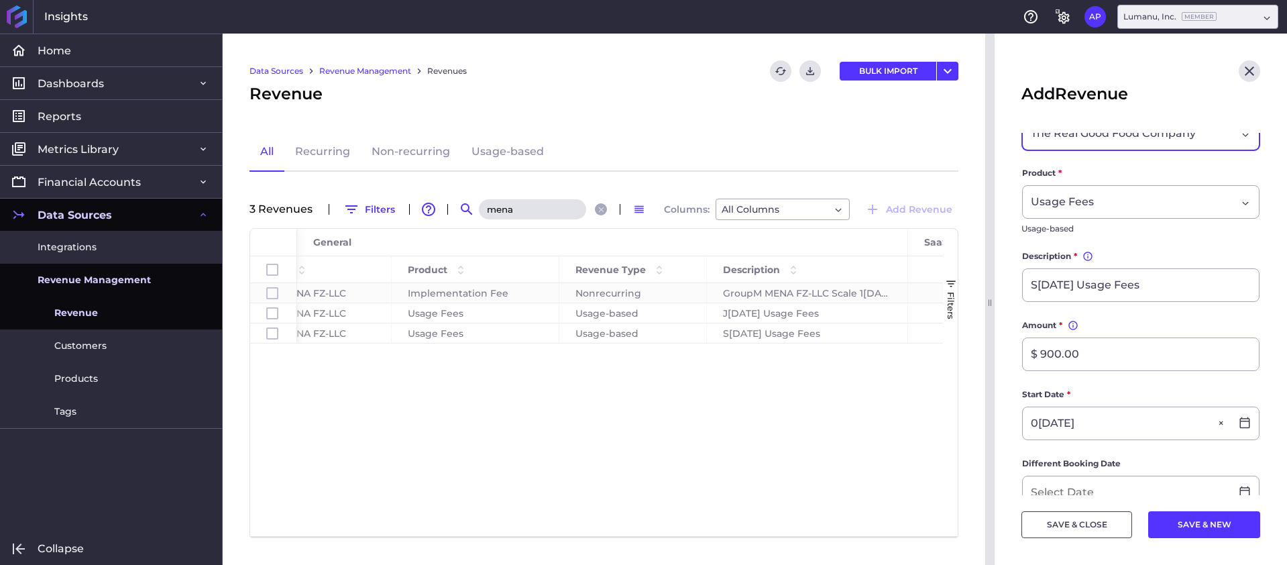
scroll to position [0, 0]
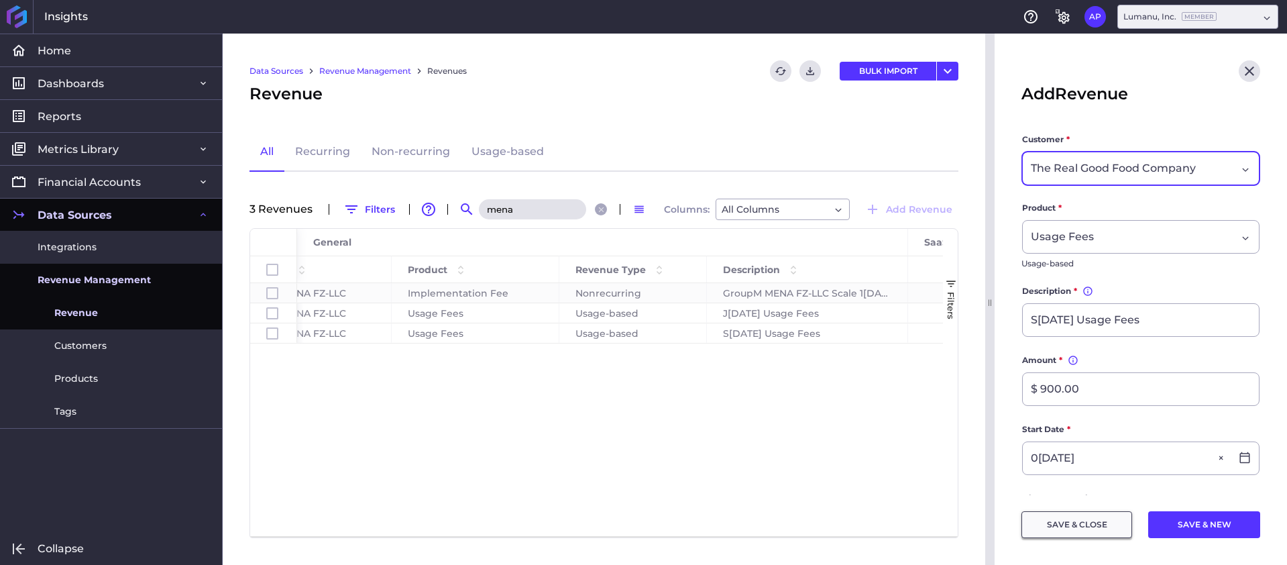
click at [1115, 521] on button "SAVE & CLOSE" at bounding box center [1077, 524] width 111 height 27
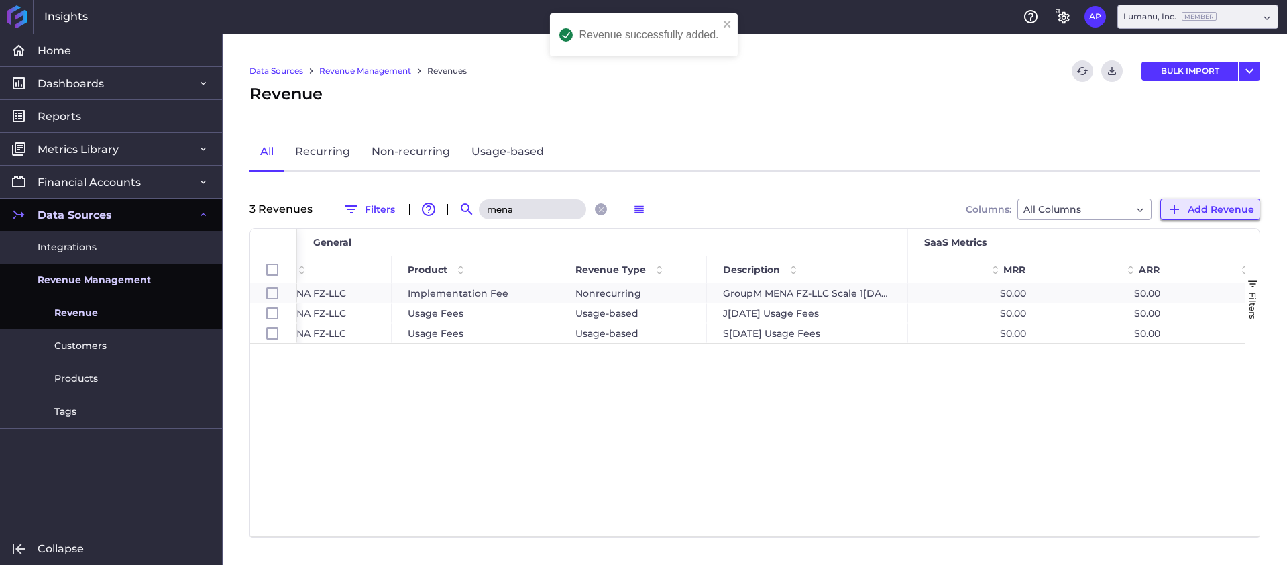
click at [1209, 199] on button "Add Revenue" at bounding box center [1210, 209] width 100 height 21
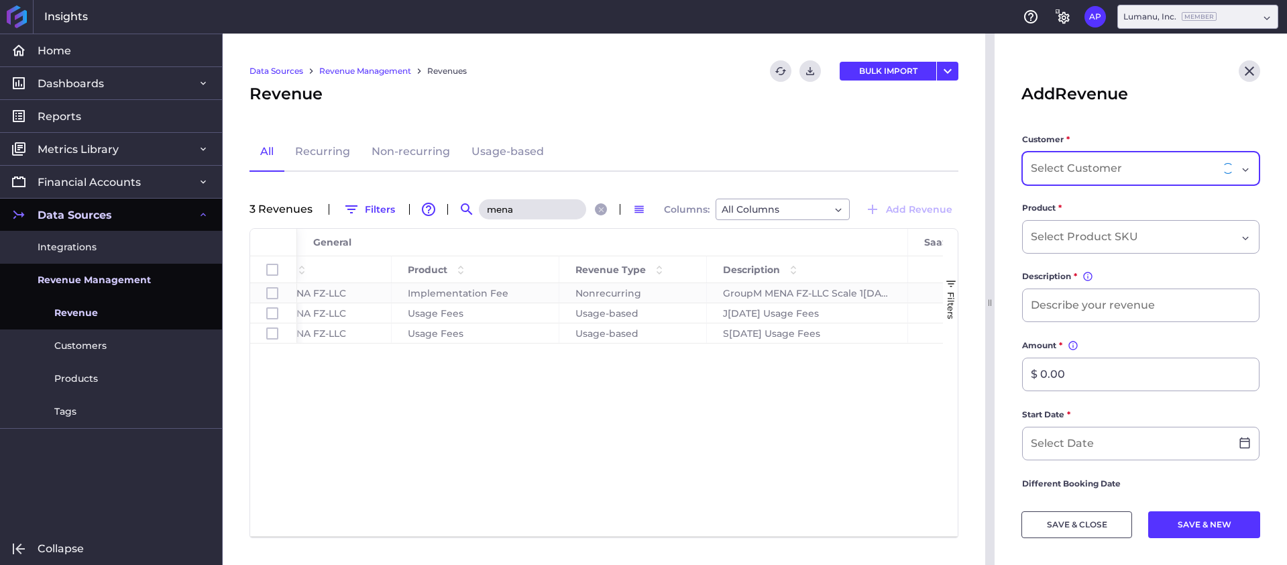
click at [1122, 164] on input "Dropdown select" at bounding box center [1078, 168] width 94 height 16
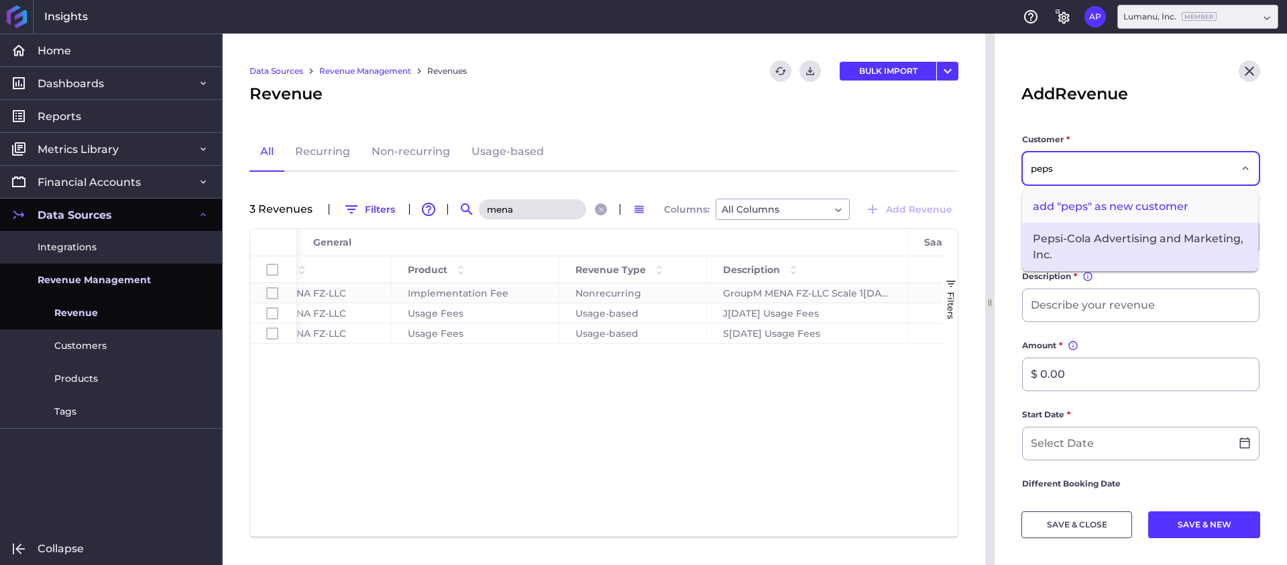
type input "peps"
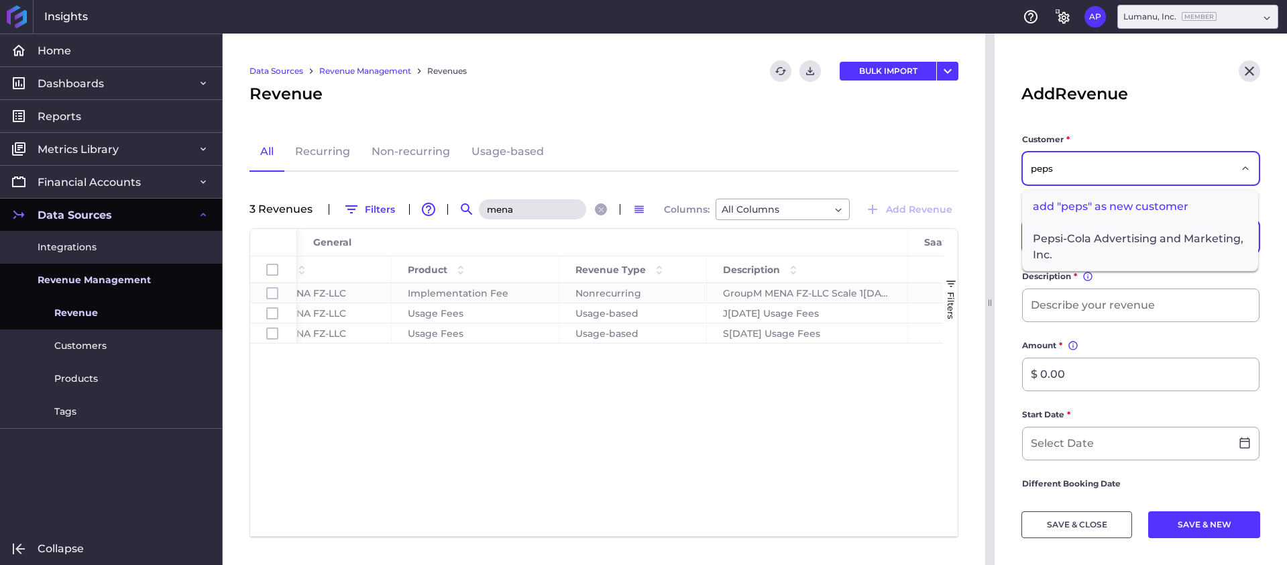
click at [1105, 246] on span "Pepsi-Cola Advertising and Marketing, Inc." at bounding box center [1140, 247] width 236 height 48
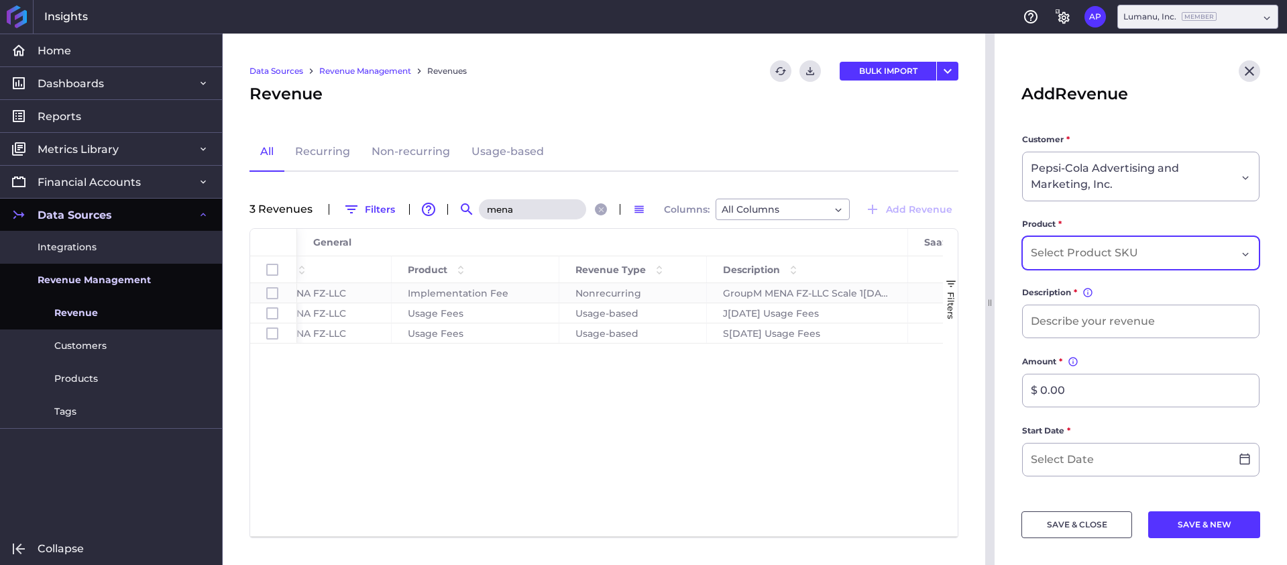
click at [1105, 252] on input "Dropdown select" at bounding box center [1087, 253] width 112 height 16
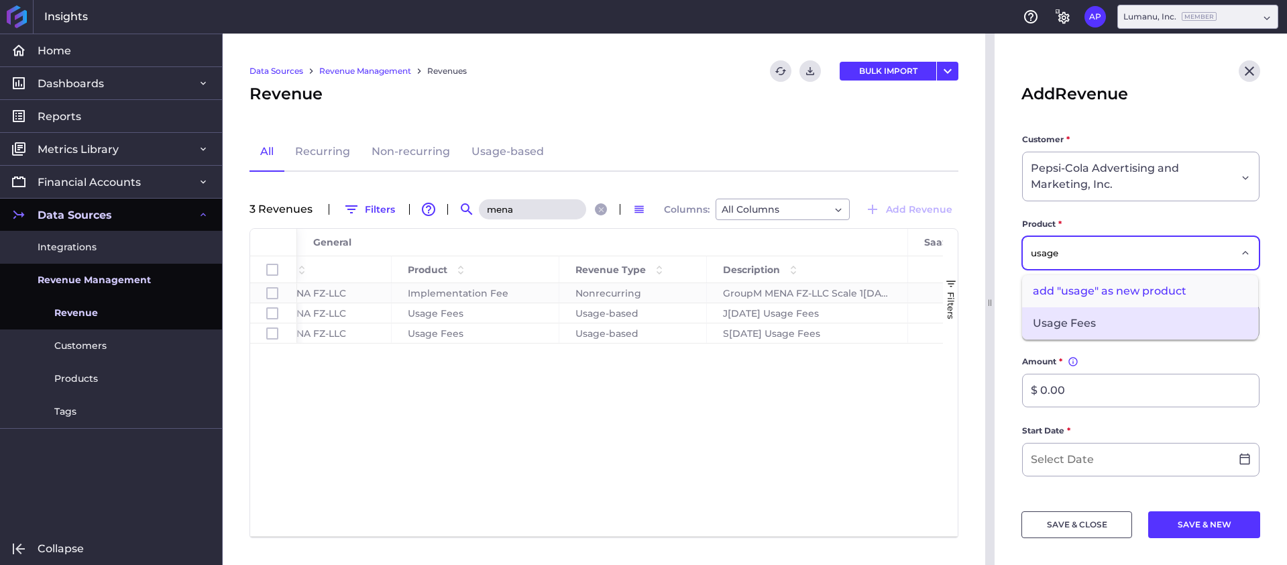
type input "usage"
click at [1088, 319] on span "Usage Fees" at bounding box center [1140, 323] width 236 height 32
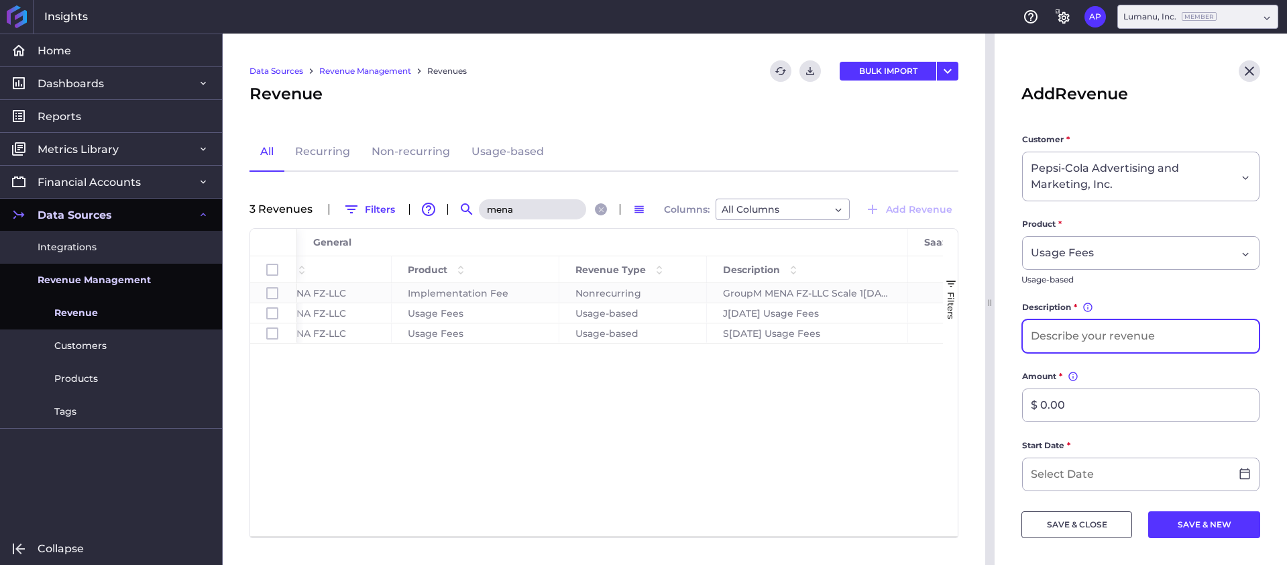
click at [1081, 330] on input at bounding box center [1141, 336] width 236 height 32
type input "S[DATE] Usage Fees"
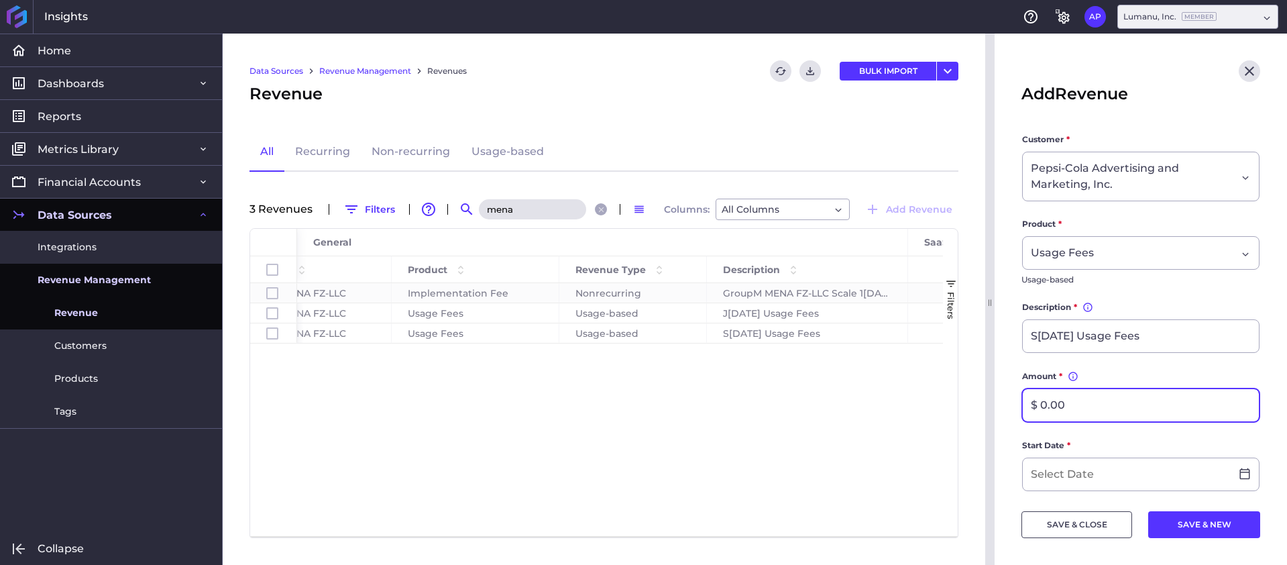
click at [1087, 402] on input "$ 0.00" at bounding box center [1141, 405] width 236 height 32
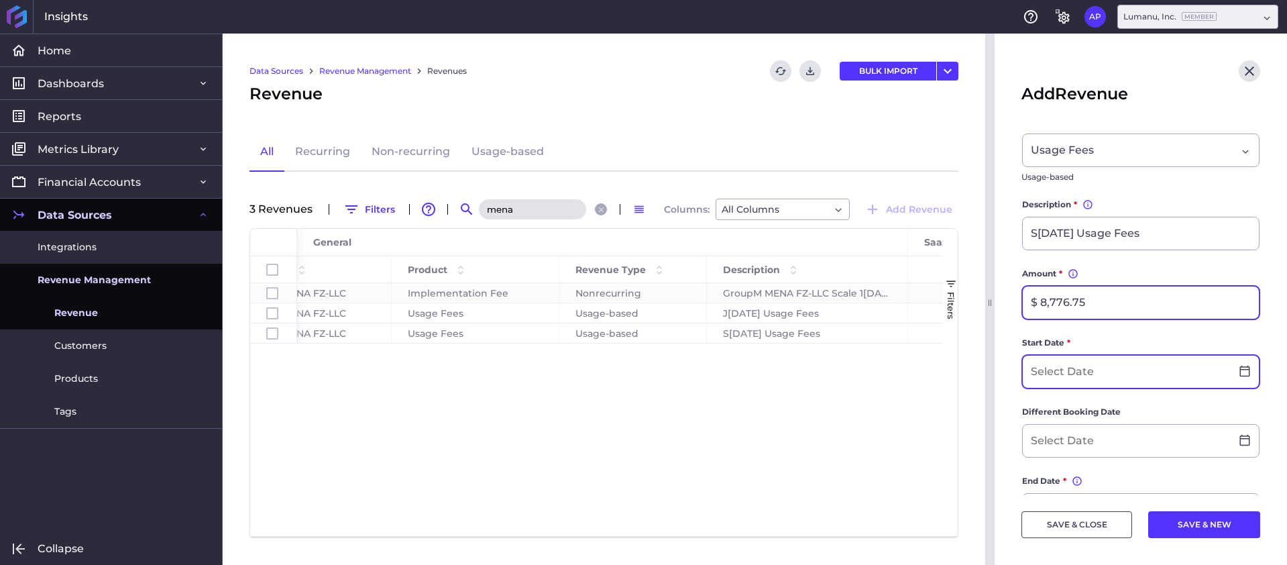
type input "$ 8,776.75"
click at [1087, 373] on input at bounding box center [1127, 372] width 208 height 32
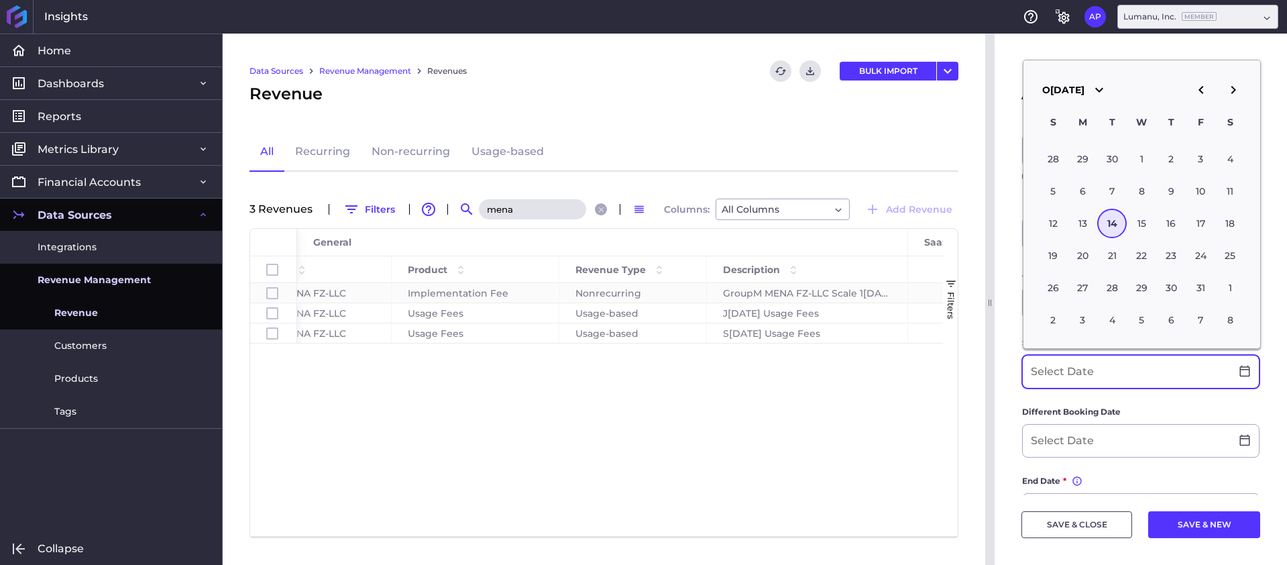
scroll to position [101, 0]
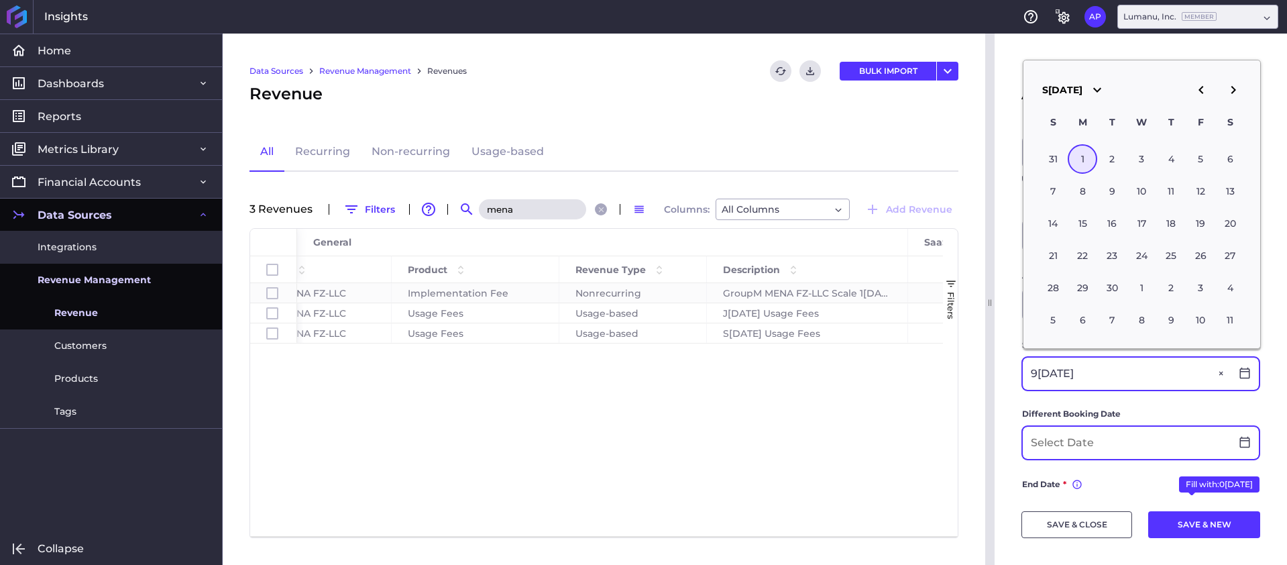
type input "0[DATE]"
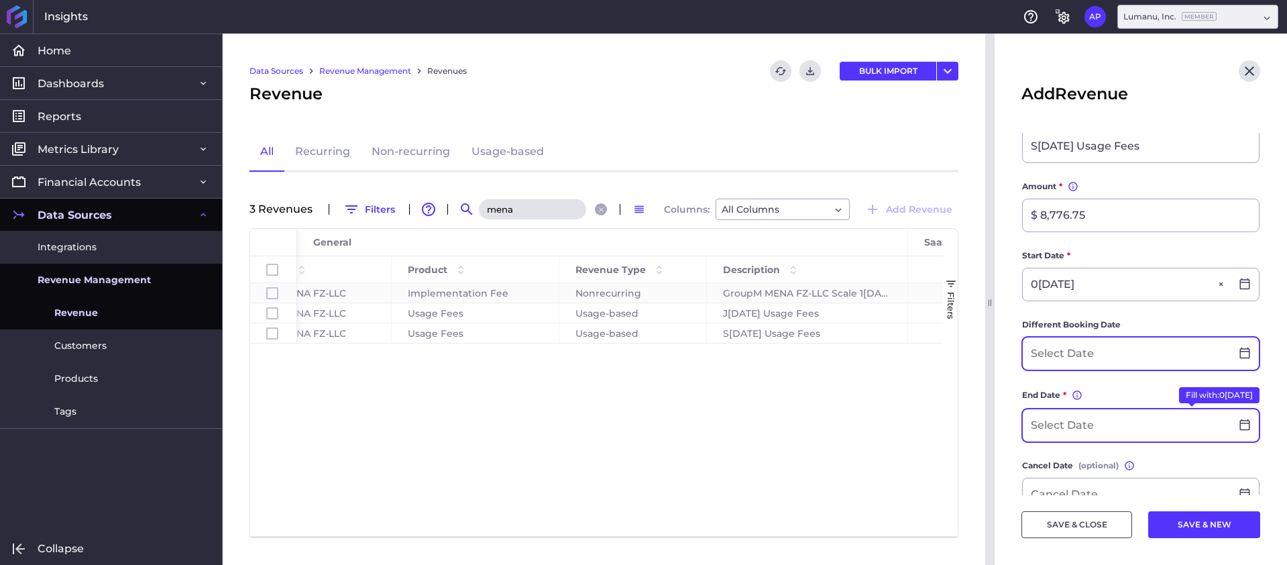
scroll to position [227, 0]
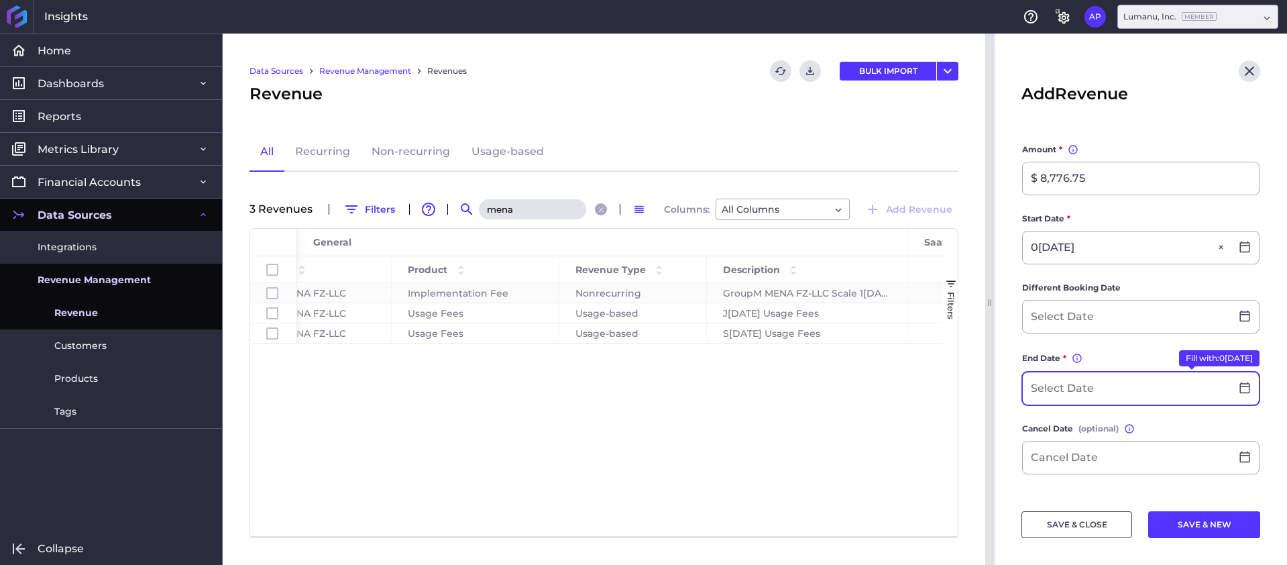
click at [1061, 390] on input at bounding box center [1127, 388] width 208 height 32
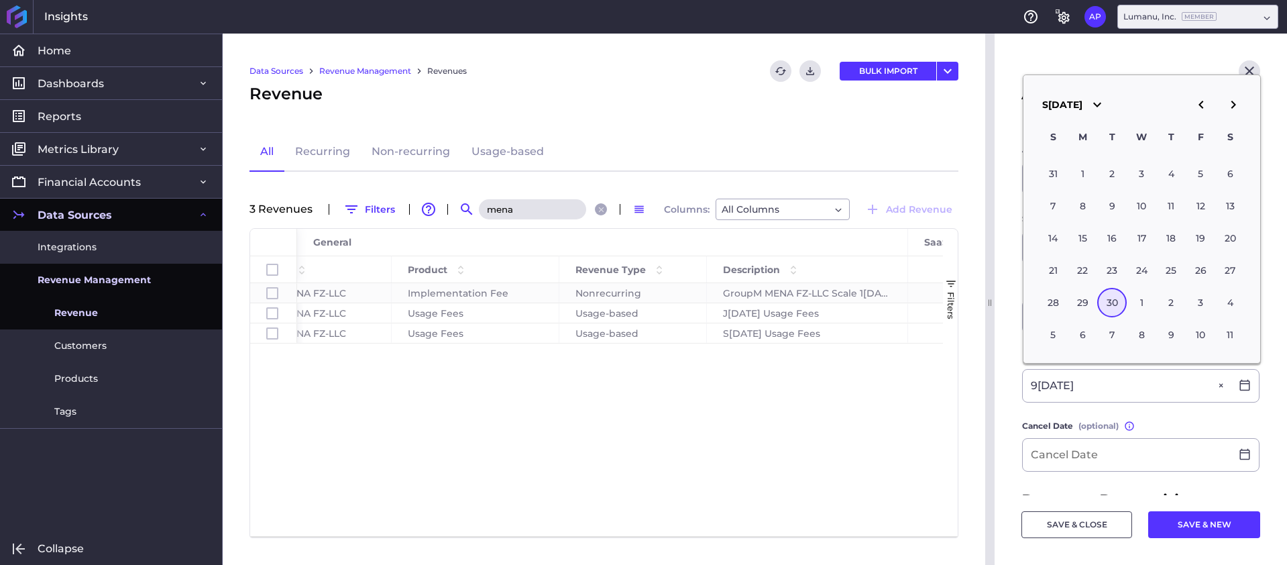
type input "0[DATE]"
click at [1179, 413] on form "Customer * Pepsi-Cola Advertising and Marketing, Inc. Product * Usage Fees Usag…" at bounding box center [1141, 313] width 239 height 815
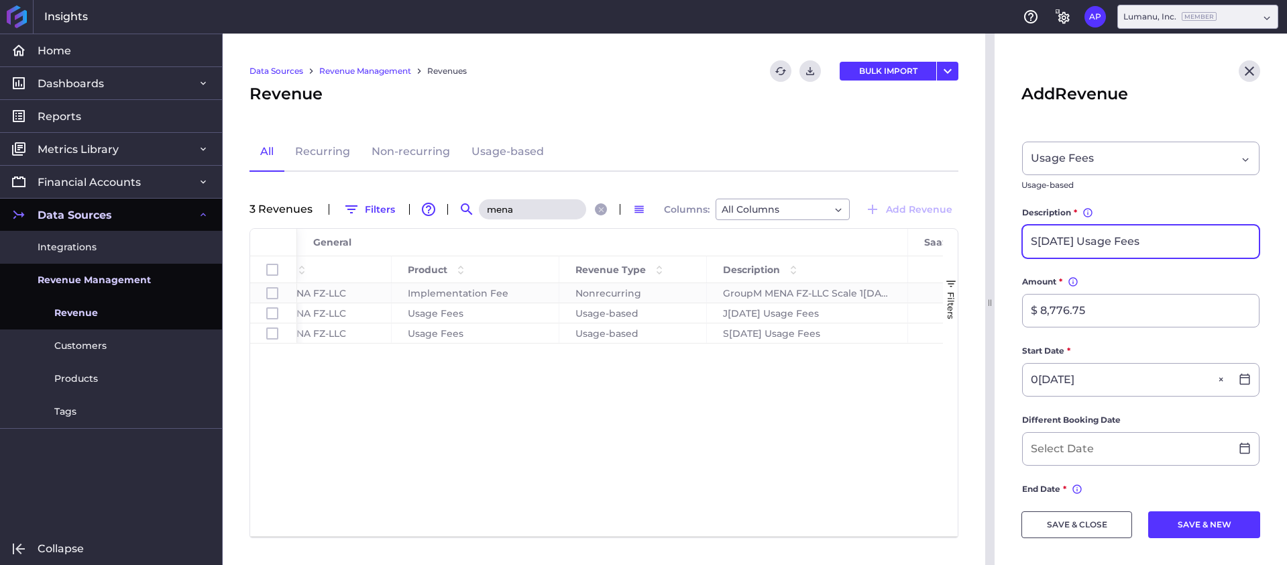
scroll to position [0, 0]
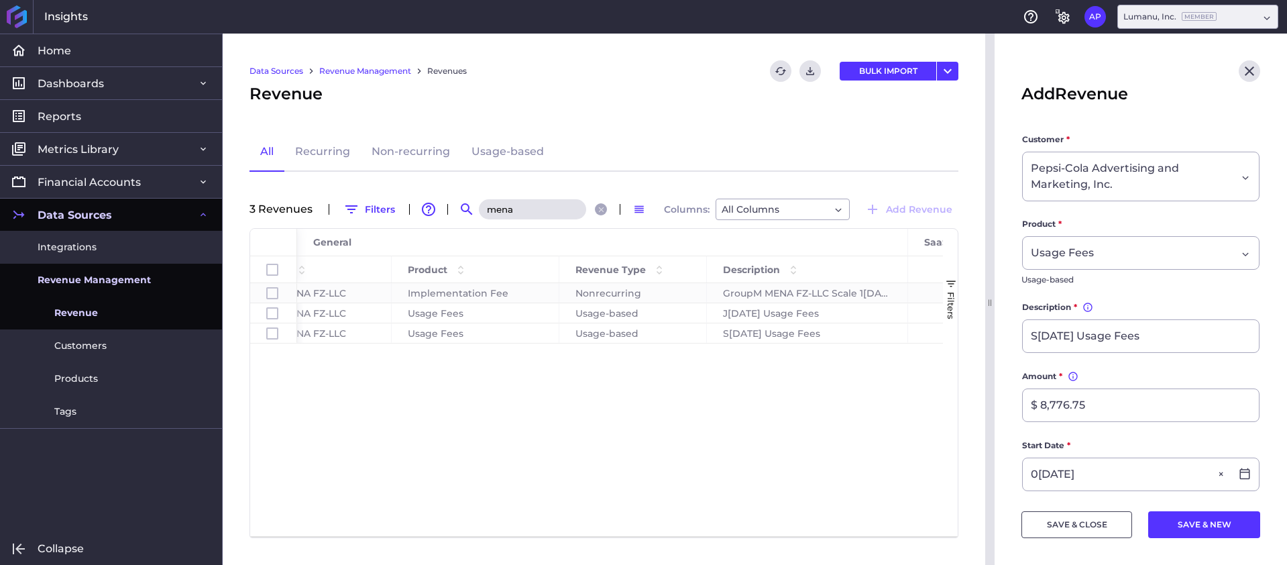
click at [1105, 528] on button "SAVE & CLOSE" at bounding box center [1077, 524] width 111 height 27
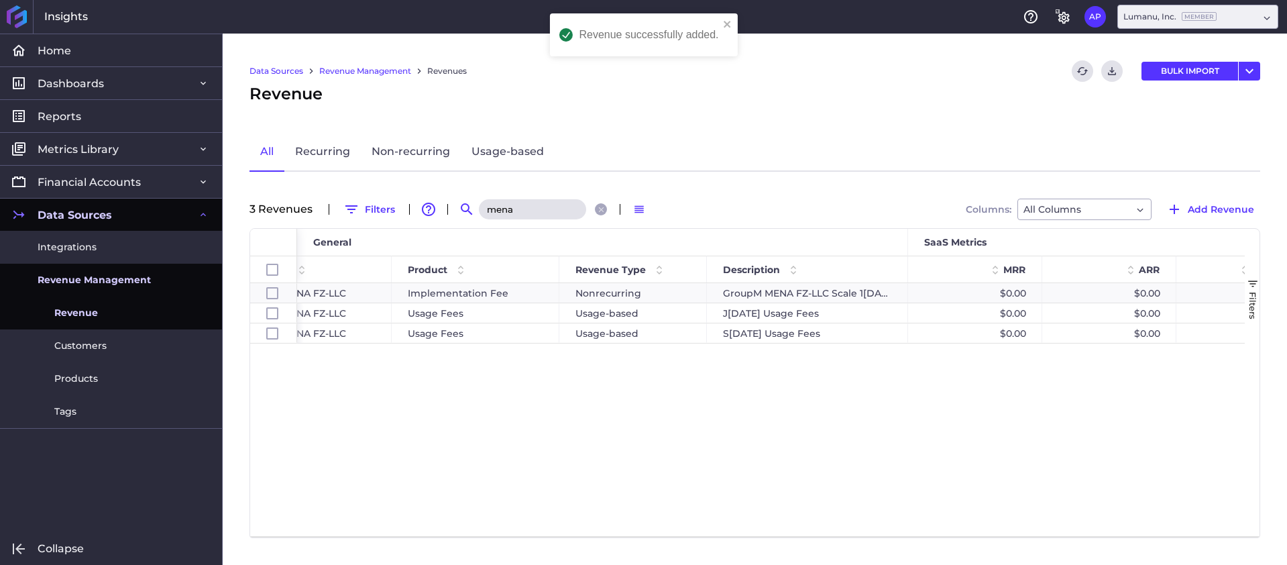
click at [525, 211] on input "mena" at bounding box center [532, 209] width 107 height 20
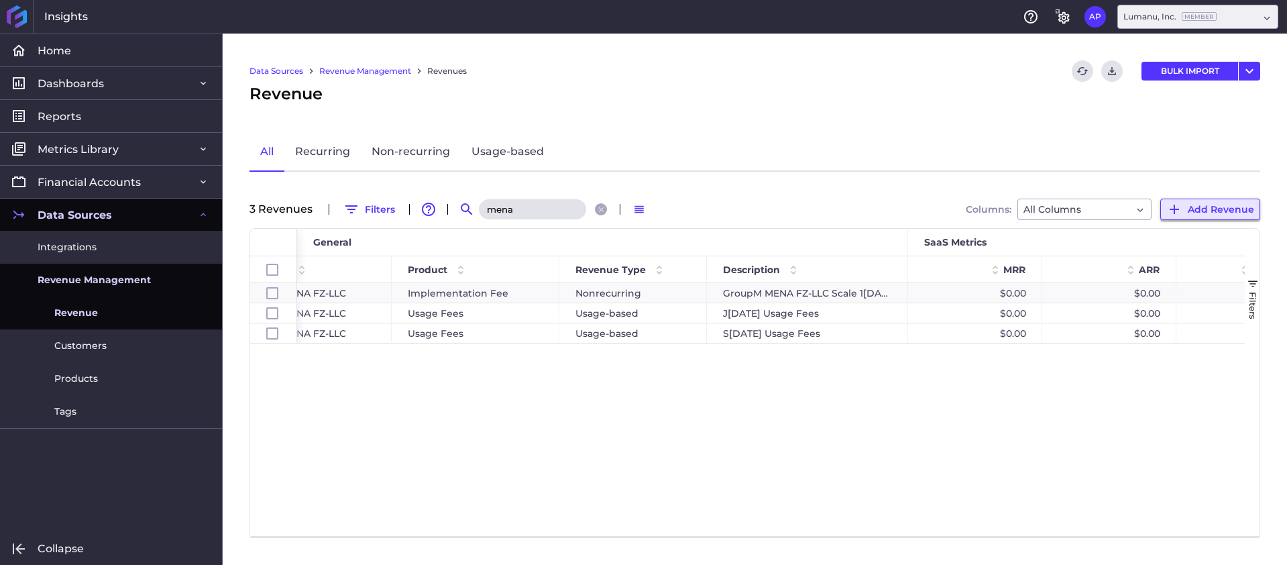
click at [1230, 202] on span "Add Revenue" at bounding box center [1221, 209] width 66 height 15
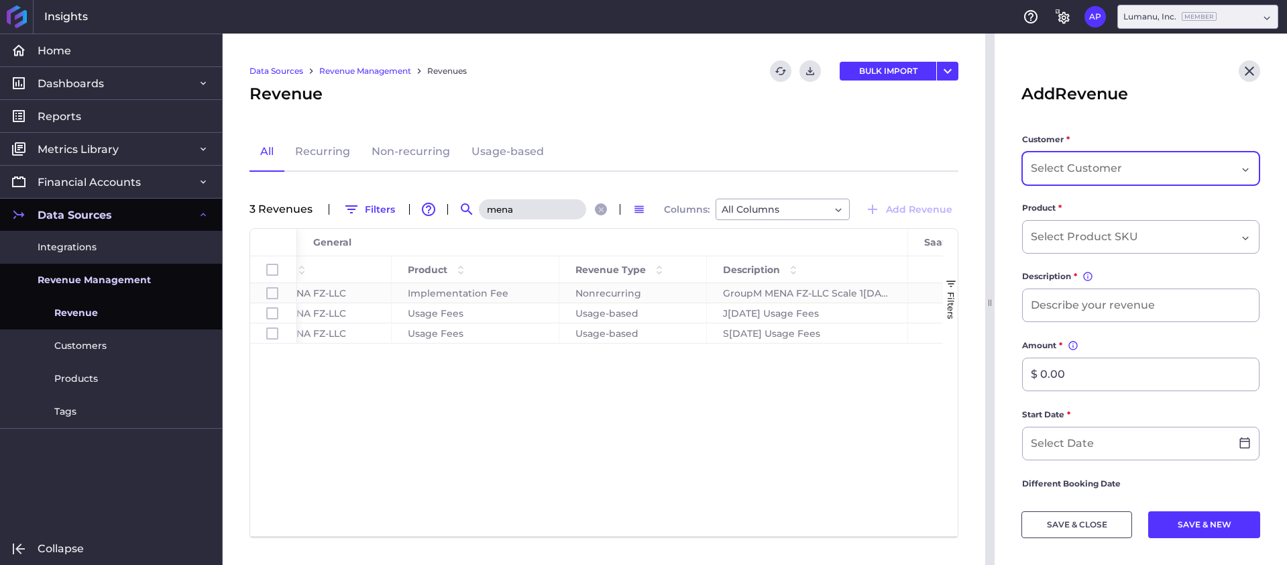
drag, startPoint x: 1079, startPoint y: 179, endPoint x: 1089, endPoint y: 175, distance: 10.8
click at [1087, 176] on div "Dropdown select" at bounding box center [1140, 169] width 237 height 34
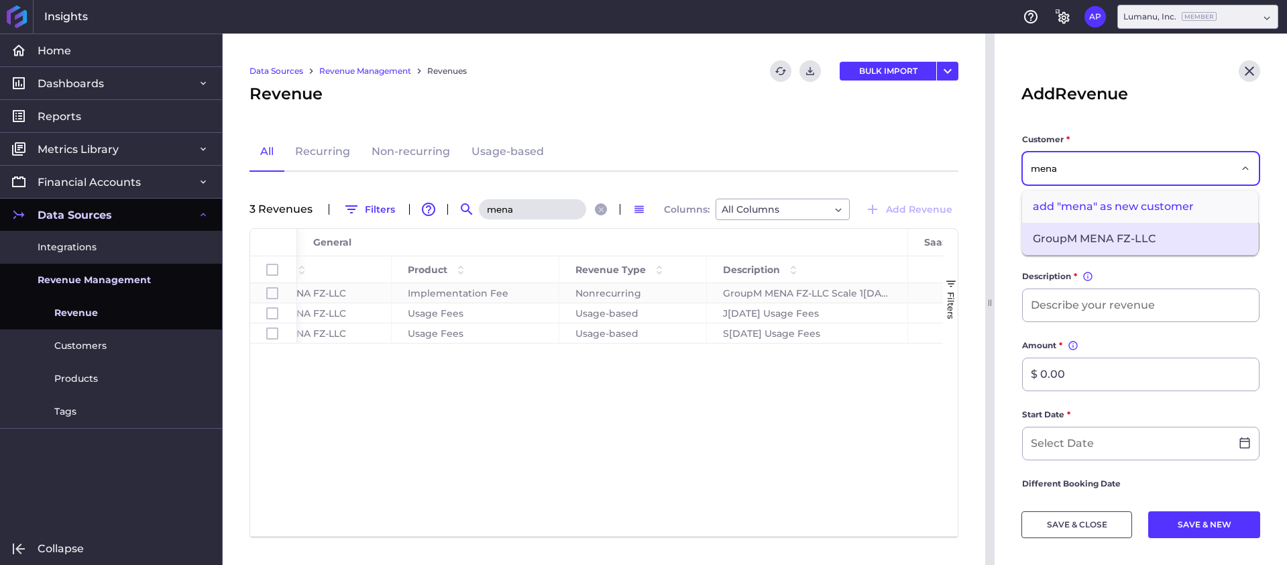
type input "mena"
click at [1099, 235] on span "GroupM MENA FZ-LLC" at bounding box center [1140, 239] width 236 height 32
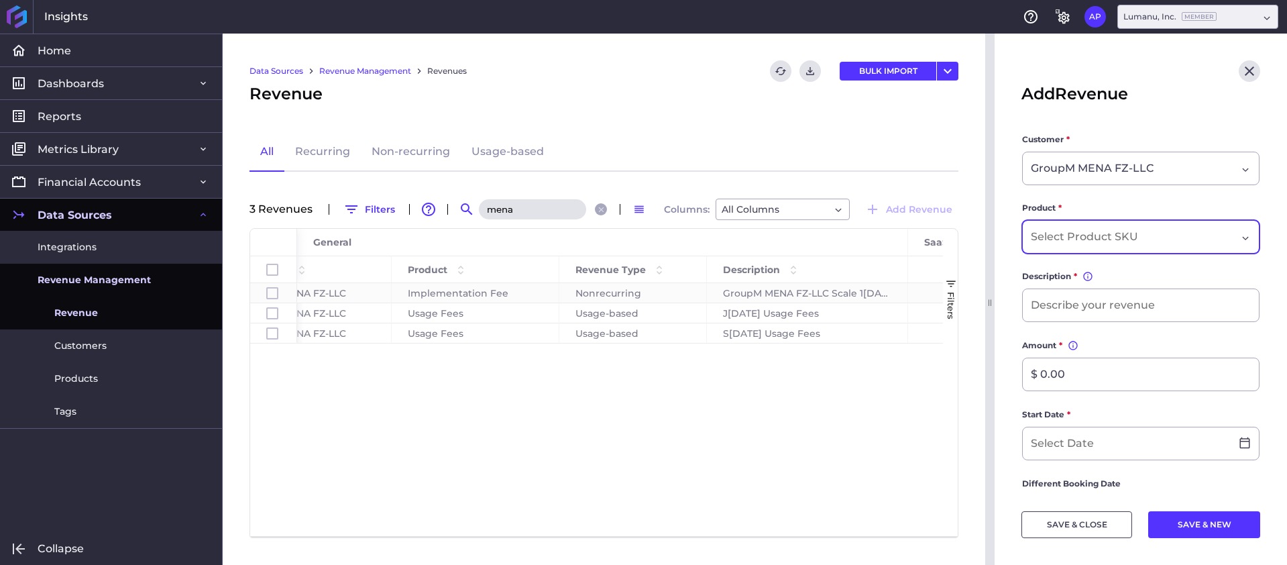
click at [1147, 235] on div "Dropdown select" at bounding box center [1134, 237] width 206 height 16
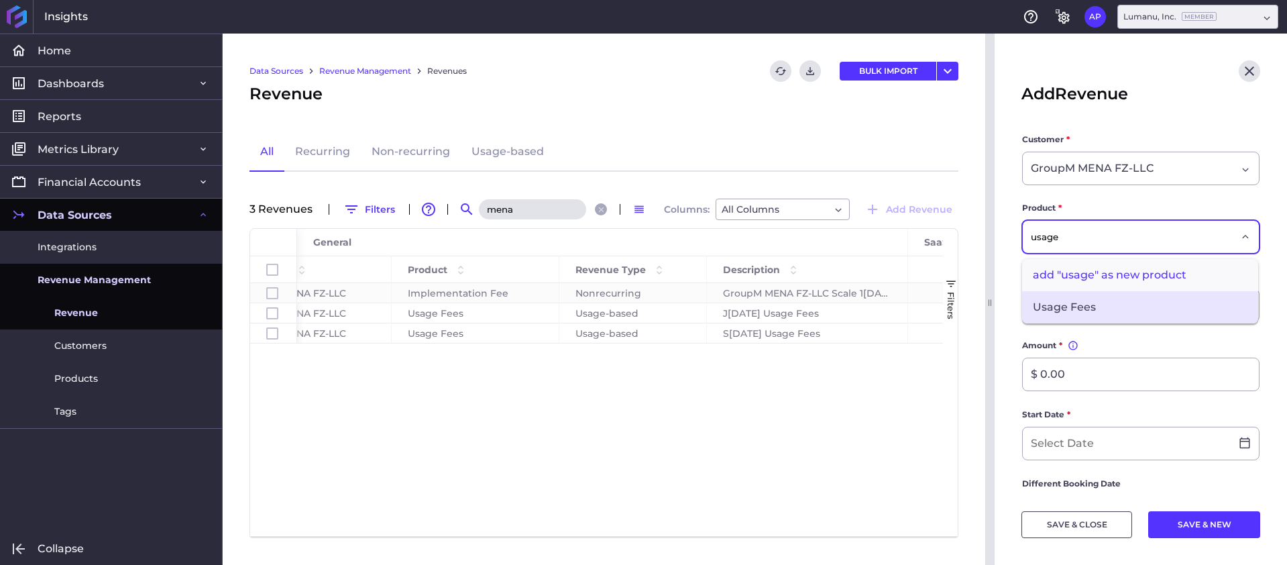
type input "usage"
drag, startPoint x: 1187, startPoint y: 306, endPoint x: 1137, endPoint y: 298, distance: 50.9
click at [1187, 306] on span "Usage Fees" at bounding box center [1140, 307] width 236 height 32
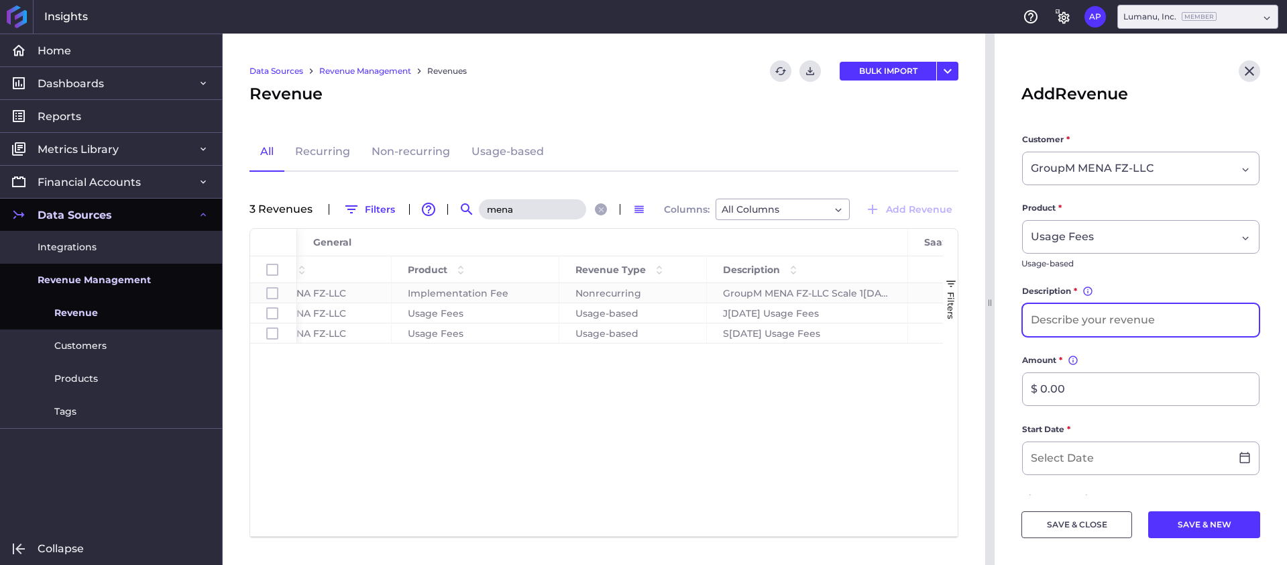
click at [1118, 315] on input at bounding box center [1141, 320] width 236 height 32
type input "A[DATE] Usage Fees"
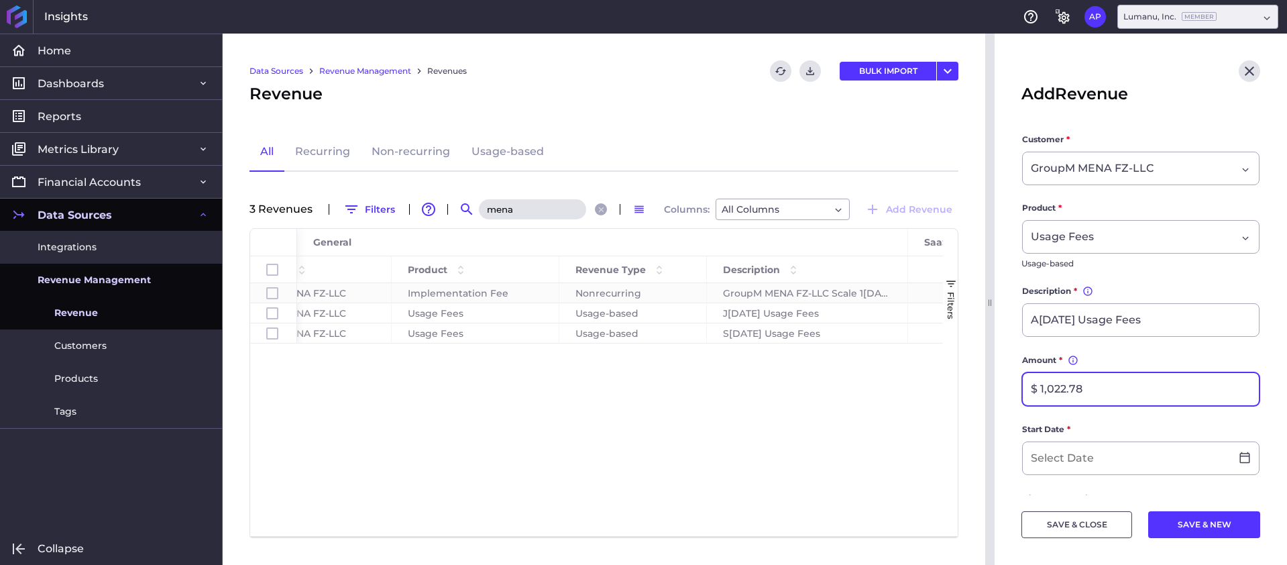
type input "$ 1,022.78"
type input "[DATE]"
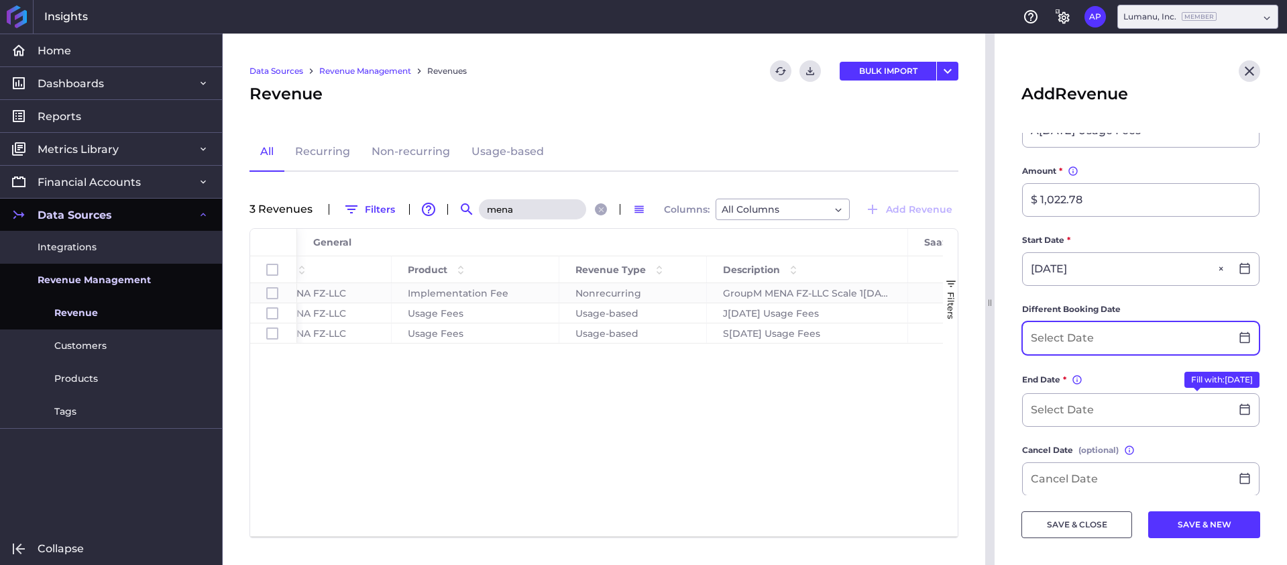
scroll to position [195, 0]
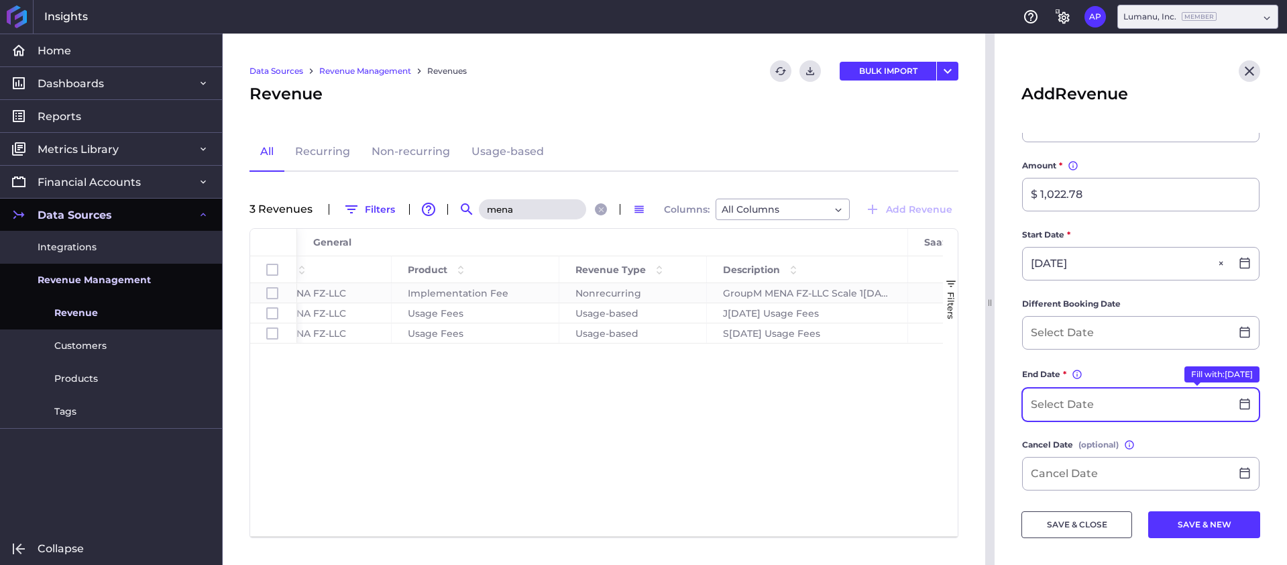
click at [1083, 396] on input at bounding box center [1127, 404] width 208 height 32
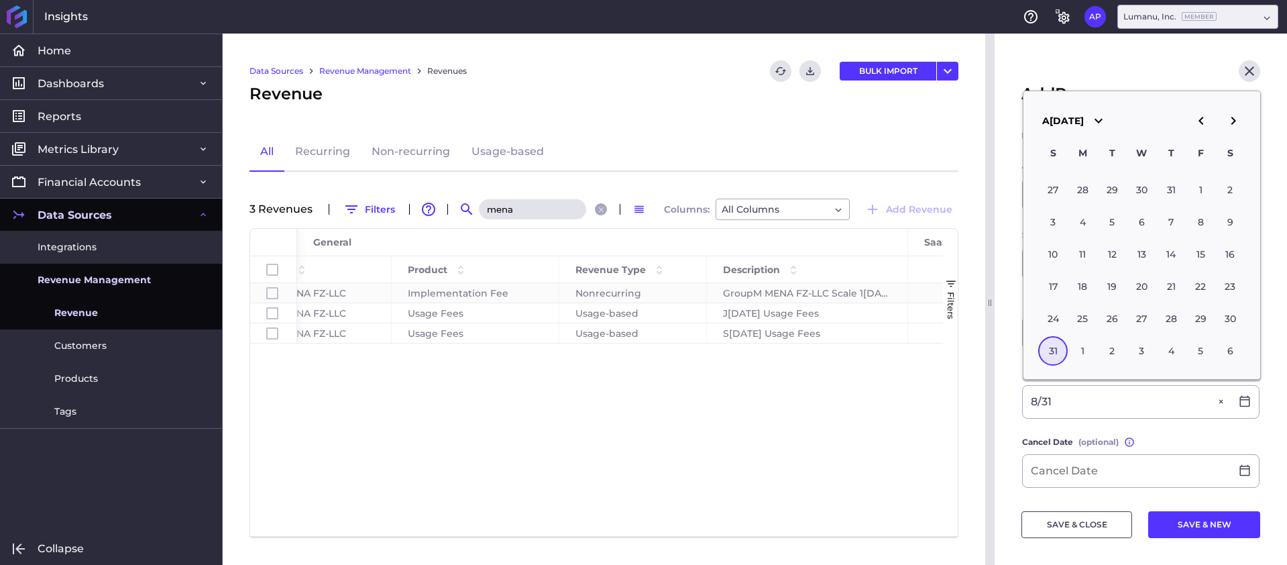
click at [1058, 356] on div "31" at bounding box center [1053, 351] width 30 height 30
type input "0[DATE]"
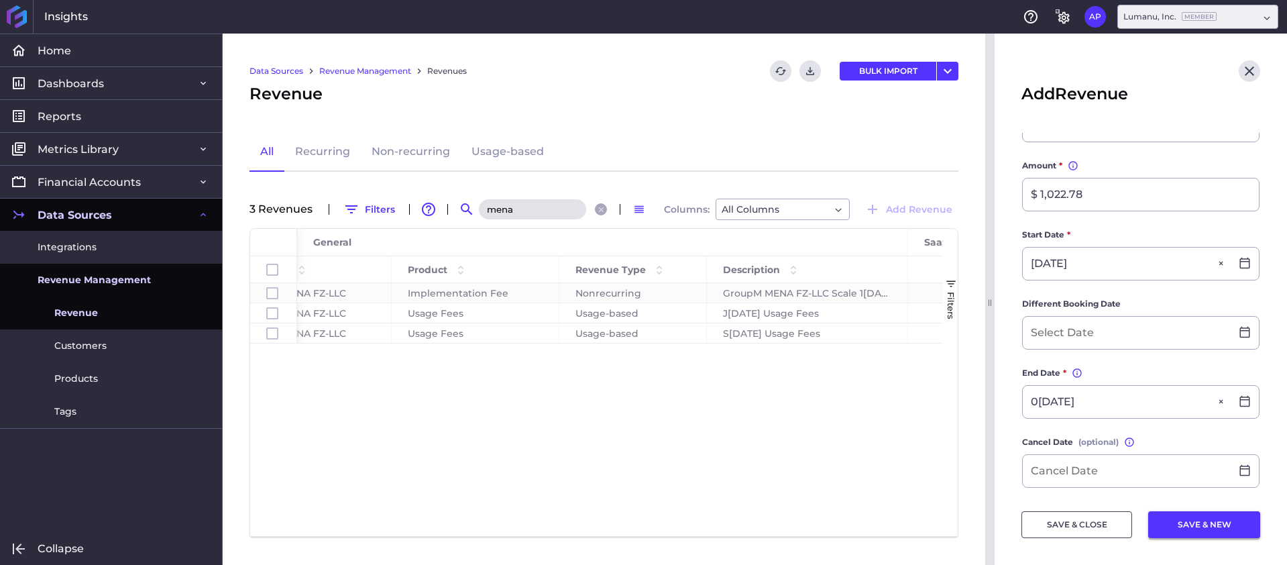
click at [1187, 518] on button "SAVE & NEW" at bounding box center [1204, 524] width 112 height 27
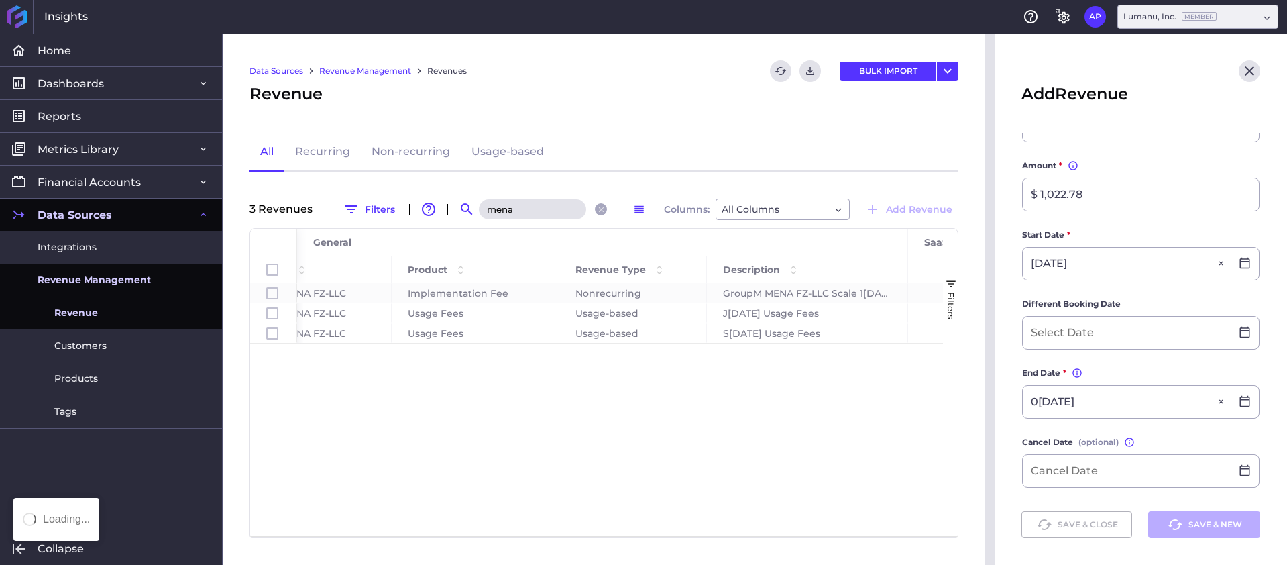
type input "$ 0.00"
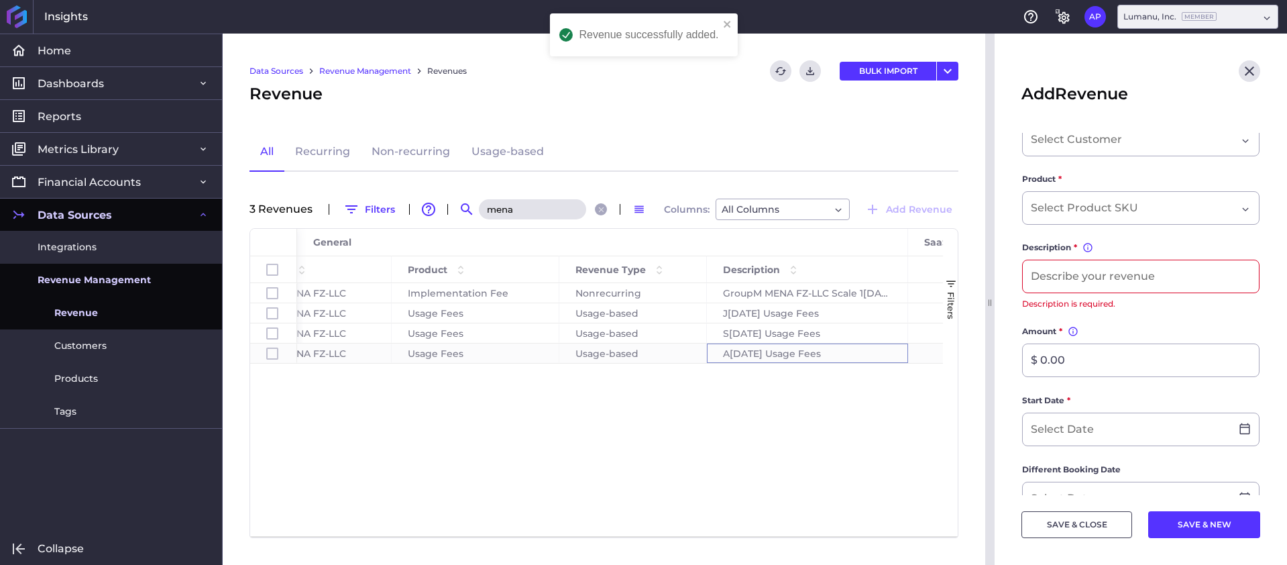
scroll to position [0, 0]
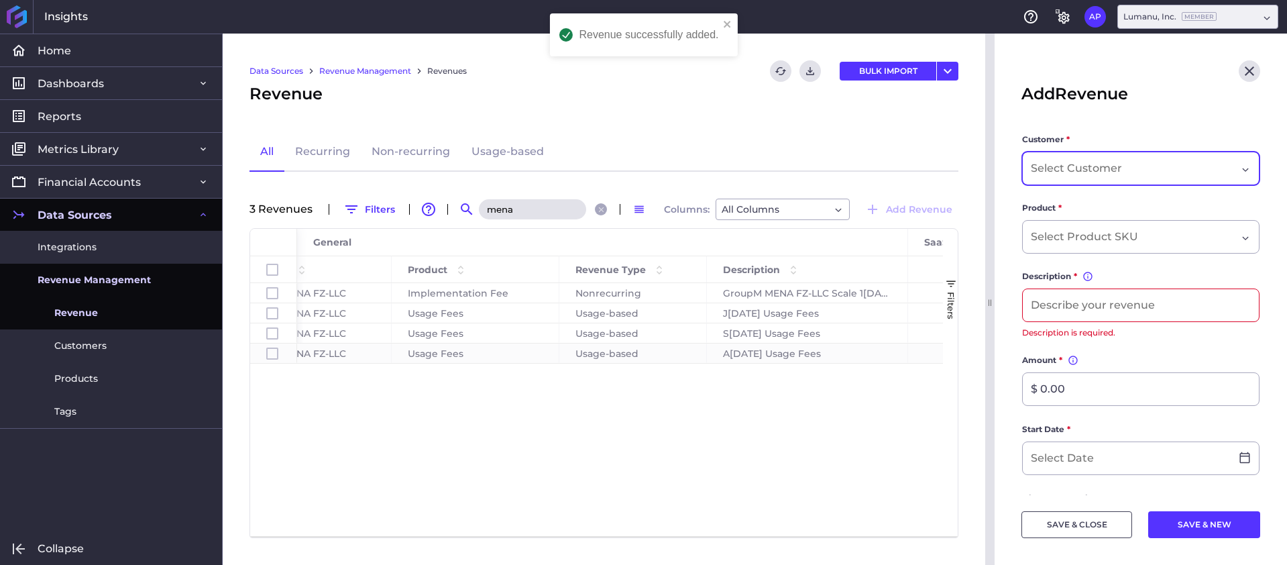
click at [1129, 165] on div "Dropdown select" at bounding box center [1134, 168] width 206 height 16
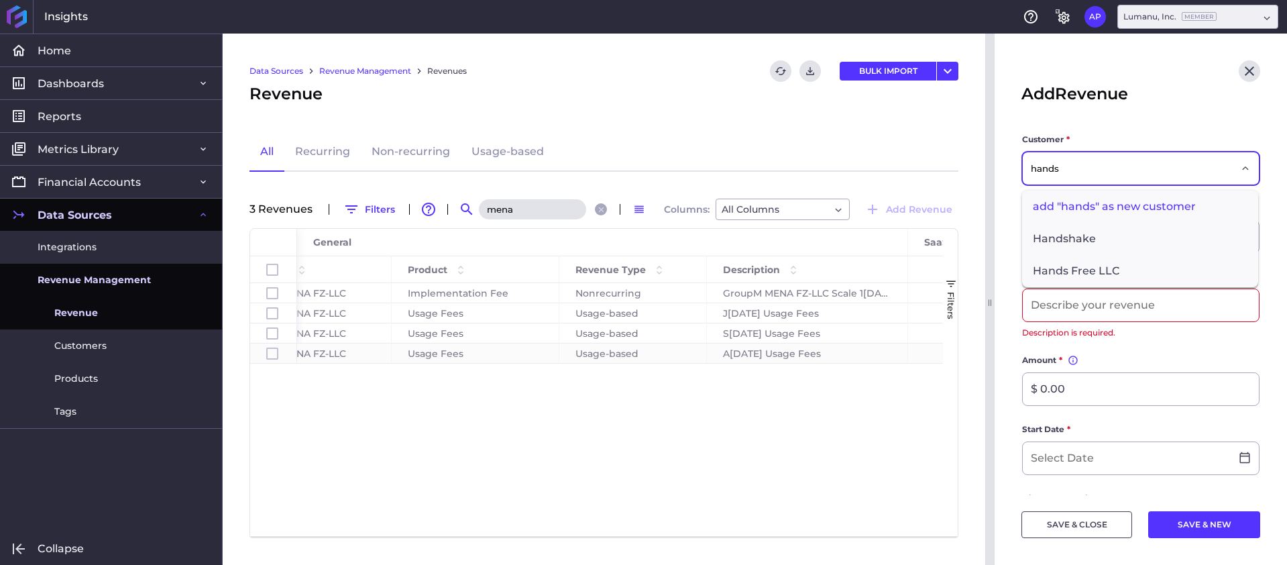
type input "hands"
click at [1113, 264] on span "Hands Free LLC" at bounding box center [1140, 271] width 236 height 32
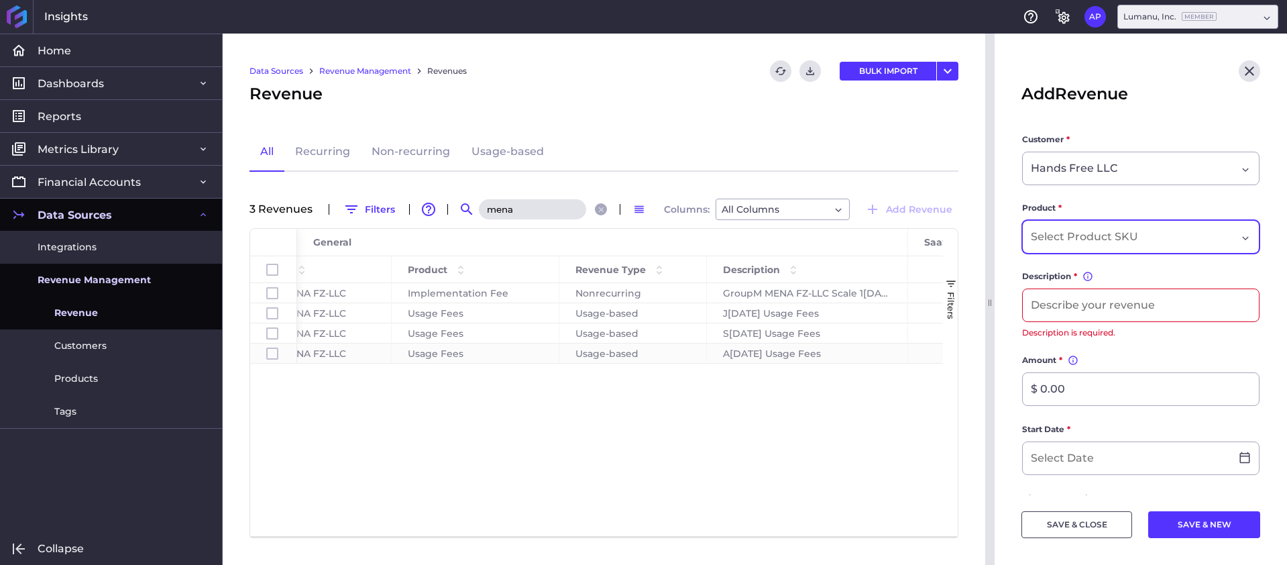
click at [1127, 246] on div "Dropdown select" at bounding box center [1140, 237] width 237 height 34
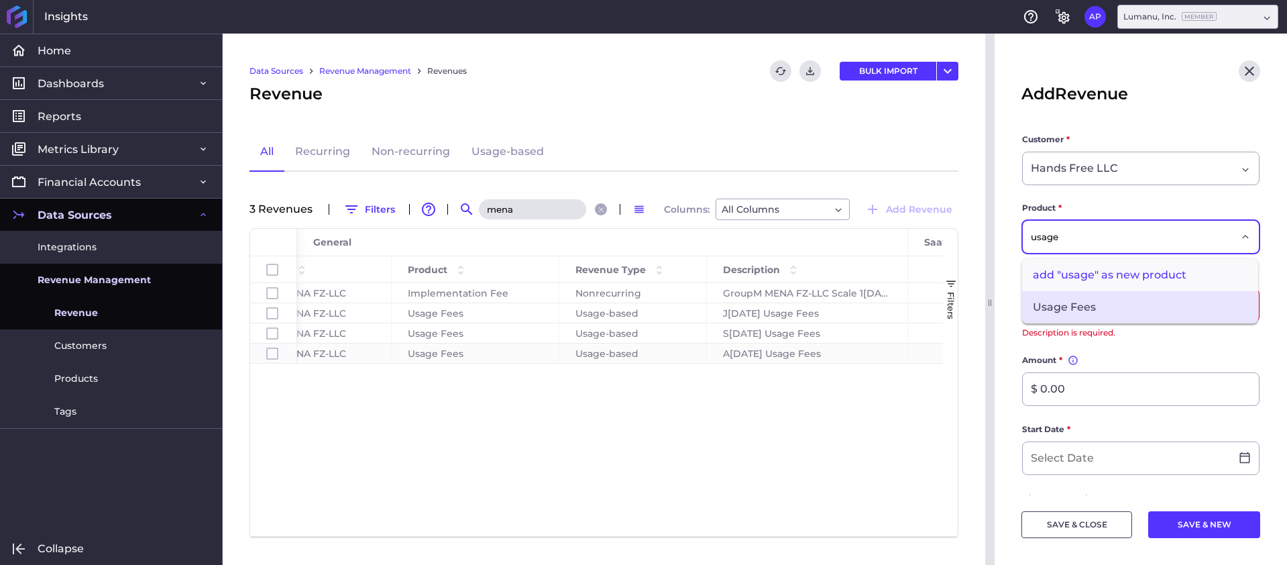
type input "usage"
click at [1130, 311] on span "Usage Fees" at bounding box center [1140, 307] width 236 height 32
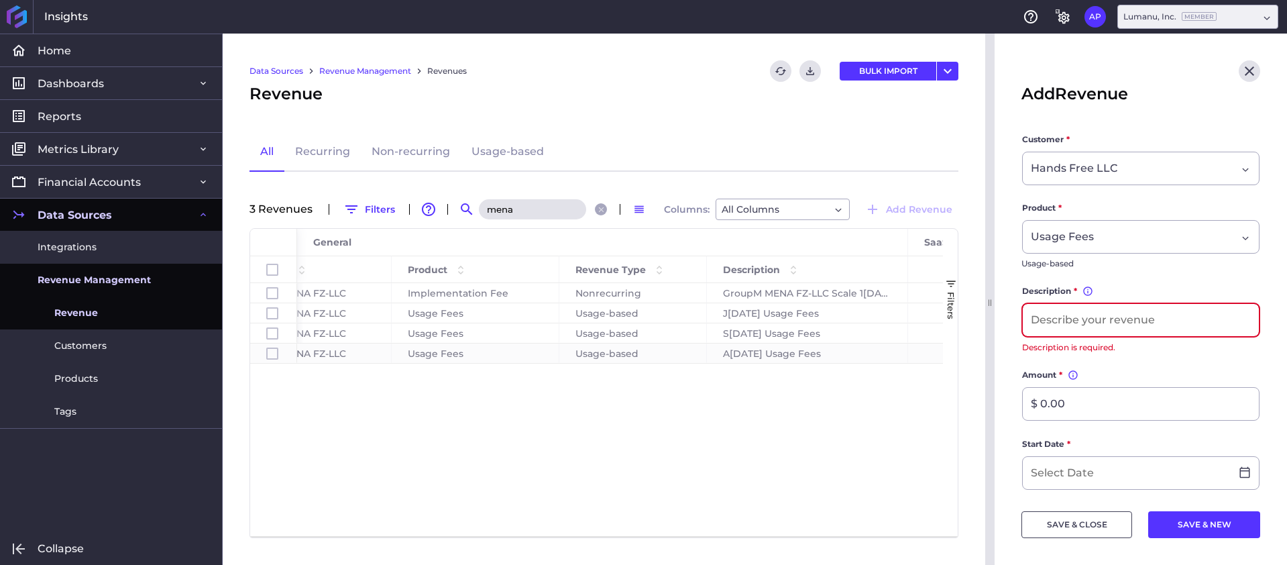
click at [1054, 316] on input at bounding box center [1141, 320] width 236 height 32
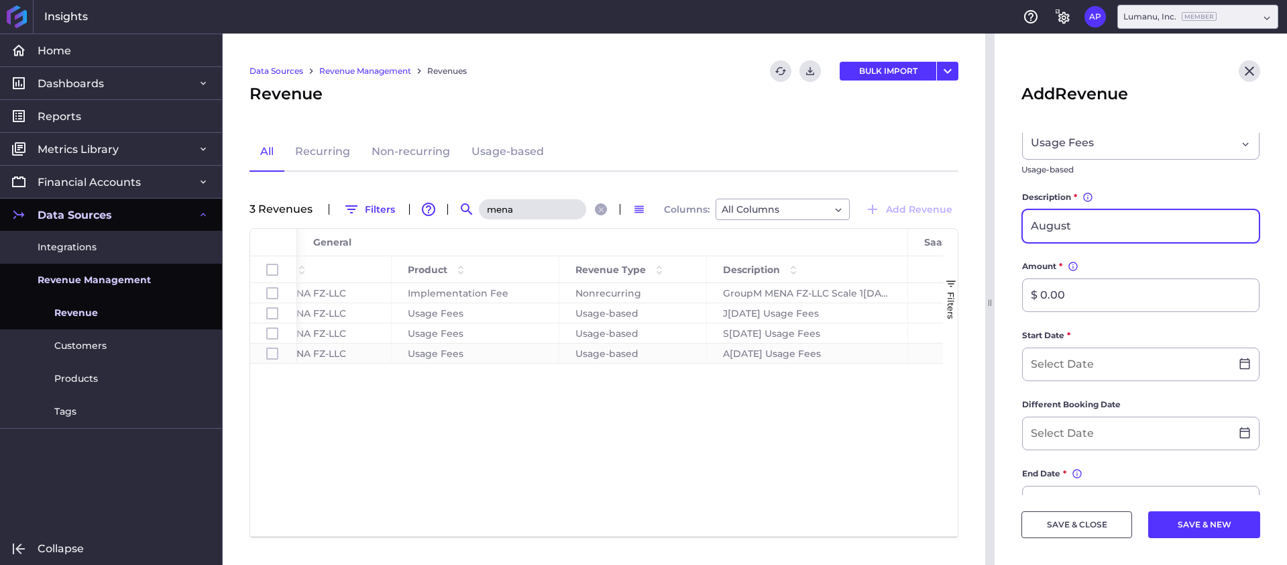
scroll to position [95, 0]
type input "A[DATE] Usage fees"
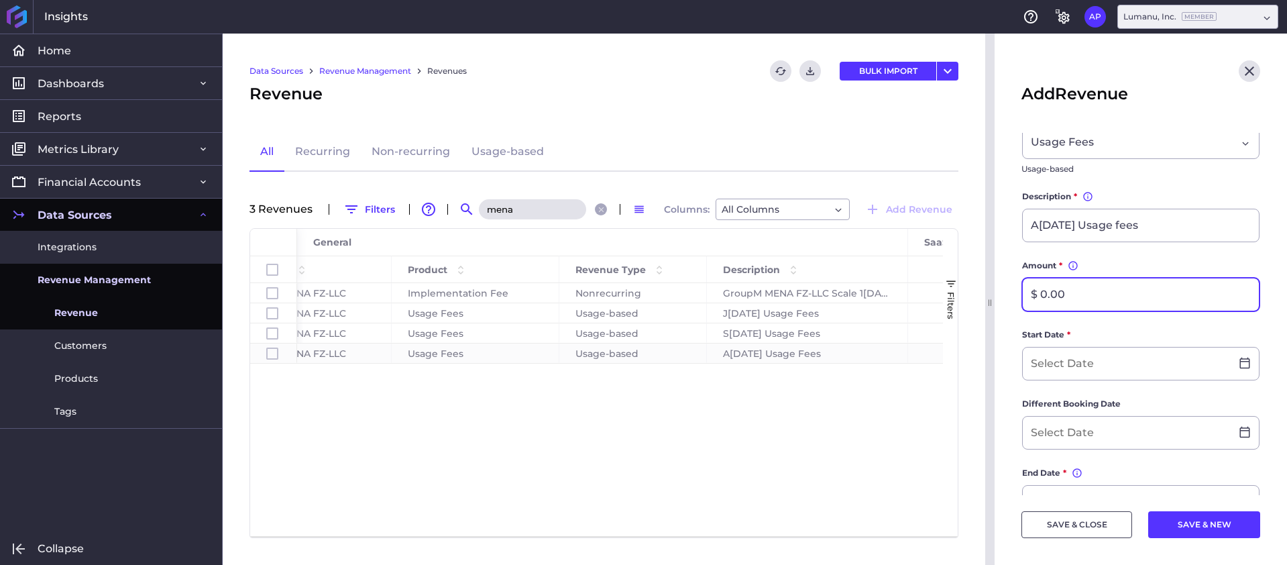
scroll to position [0, 0]
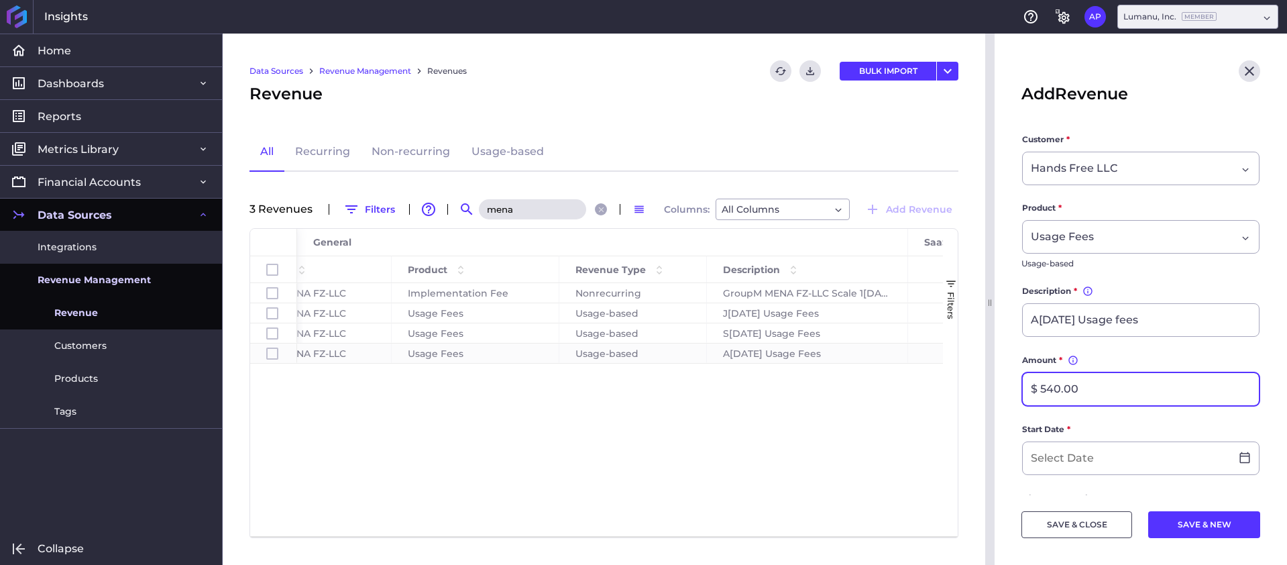
type input "$ 540.00"
type input "[DATE]"
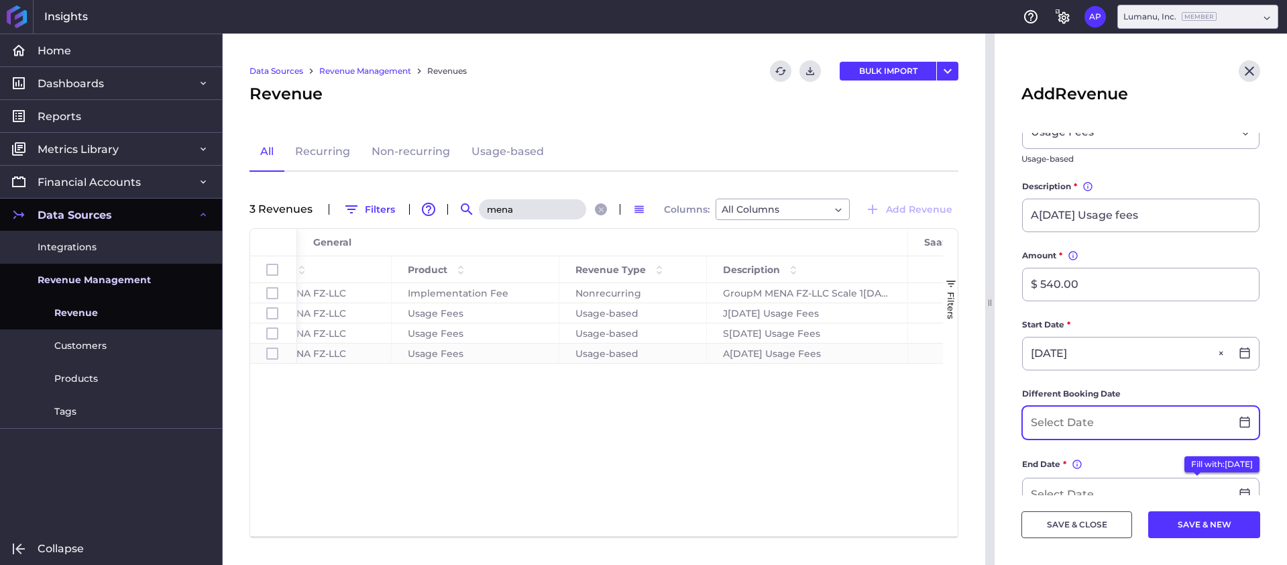
scroll to position [158, 0]
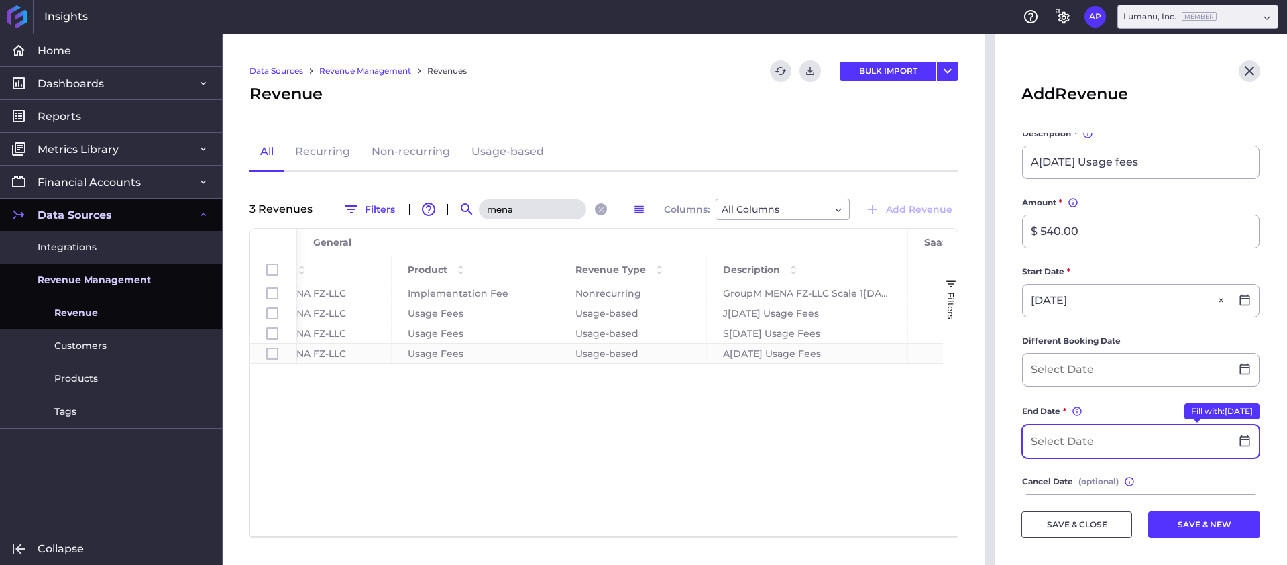
click at [1092, 437] on input at bounding box center [1127, 441] width 208 height 32
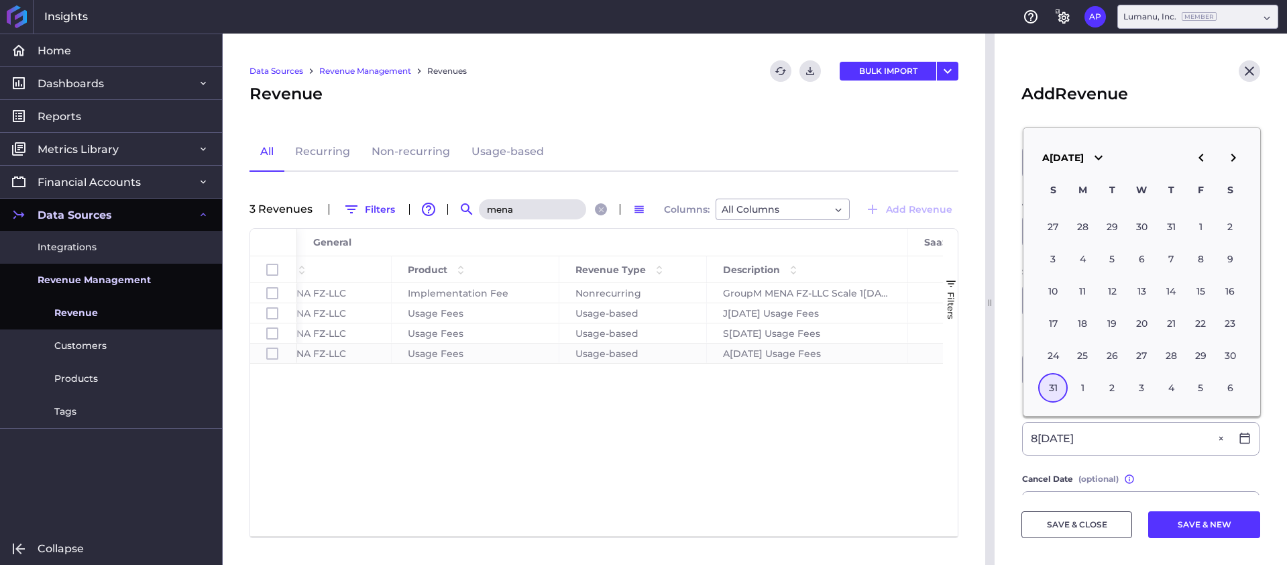
type input "0[DATE]"
click at [1003, 458] on main "Customer * Hands Free LLC Product * Usage Fees Usage-based Description * You ca…" at bounding box center [1141, 375] width 292 height 800
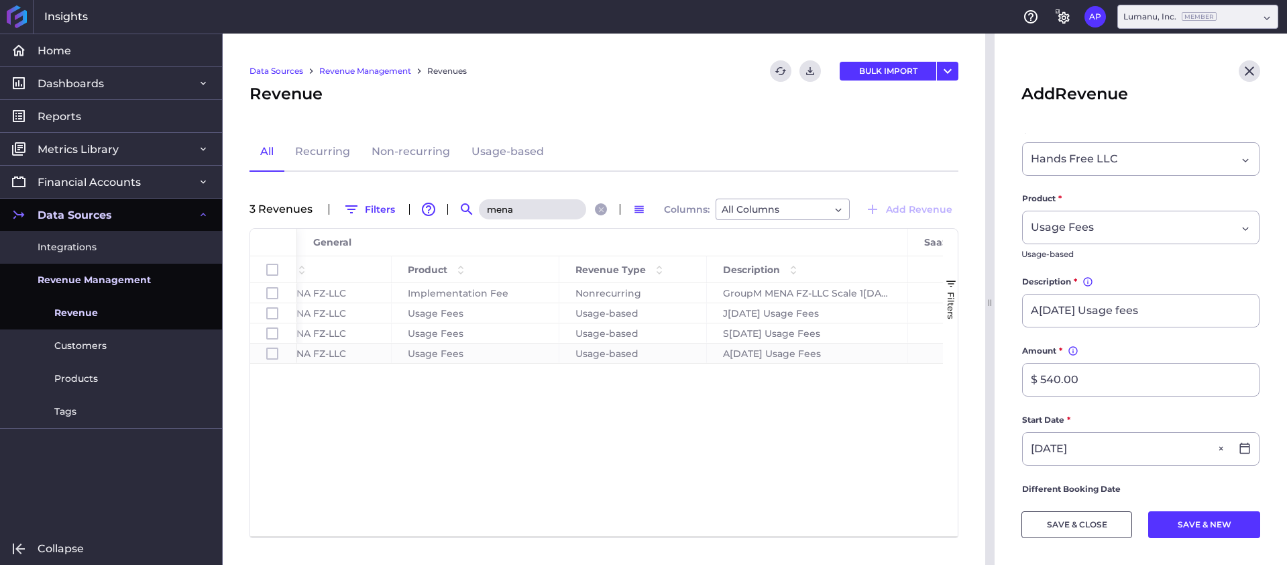
scroll to position [0, 0]
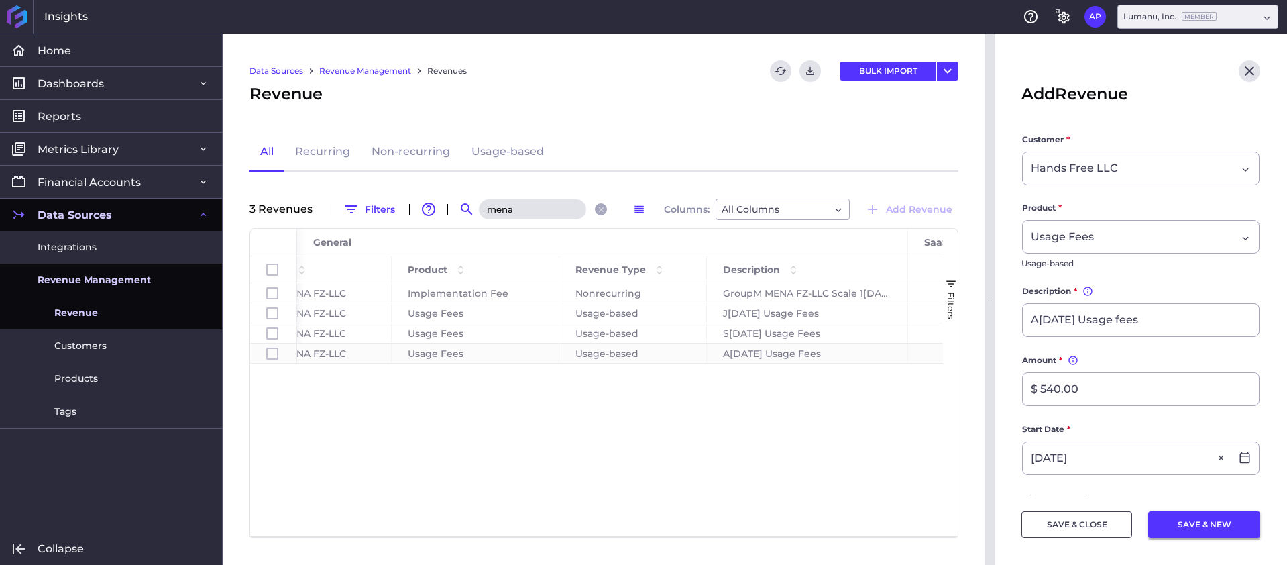
click at [1212, 519] on button "SAVE & NEW" at bounding box center [1204, 524] width 112 height 27
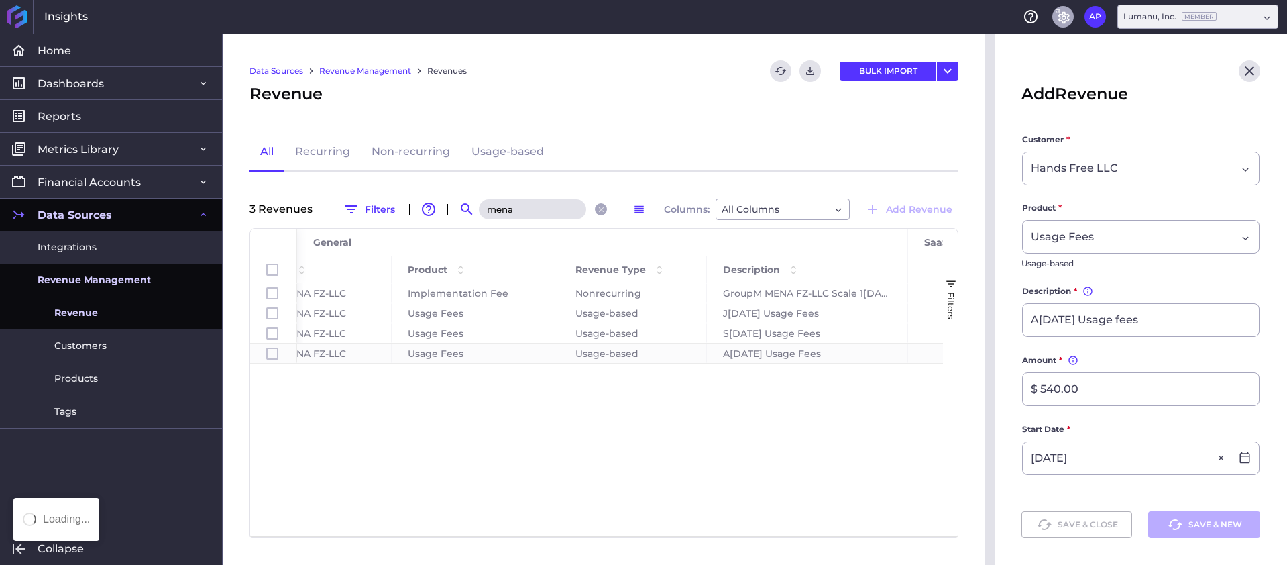
type input "$ 0.00"
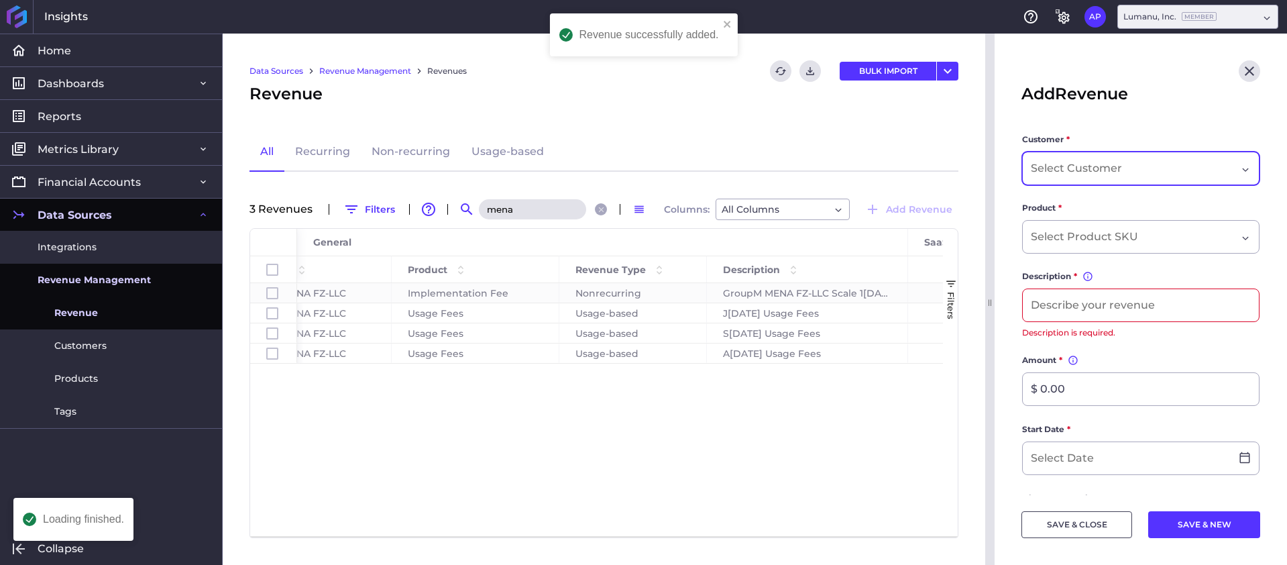
click at [1175, 173] on div "Dropdown select" at bounding box center [1134, 168] width 206 height 16
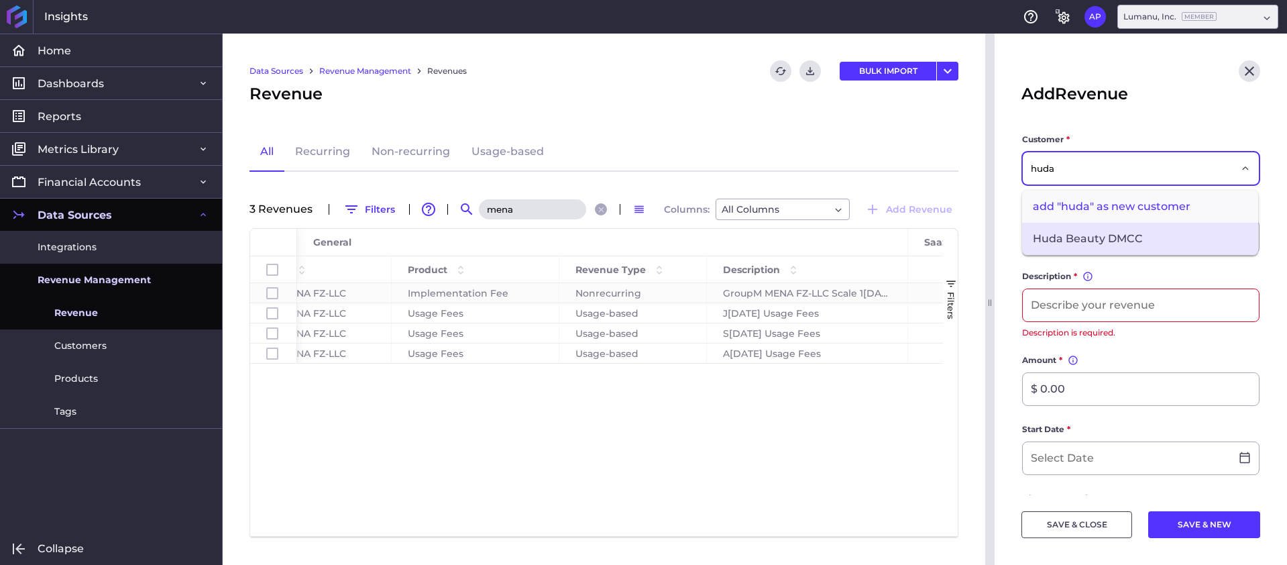
type input "huda"
click at [1128, 231] on span "Huda Beauty DMCC" at bounding box center [1140, 239] width 236 height 32
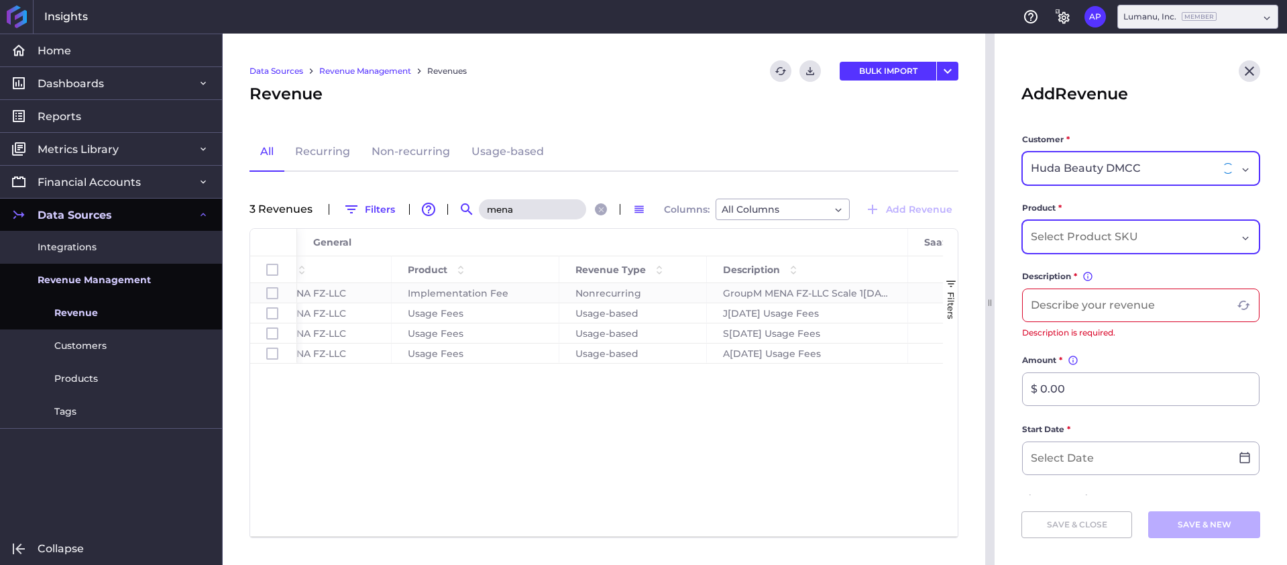
click at [1105, 237] on input "Dropdown select" at bounding box center [1087, 237] width 112 height 16
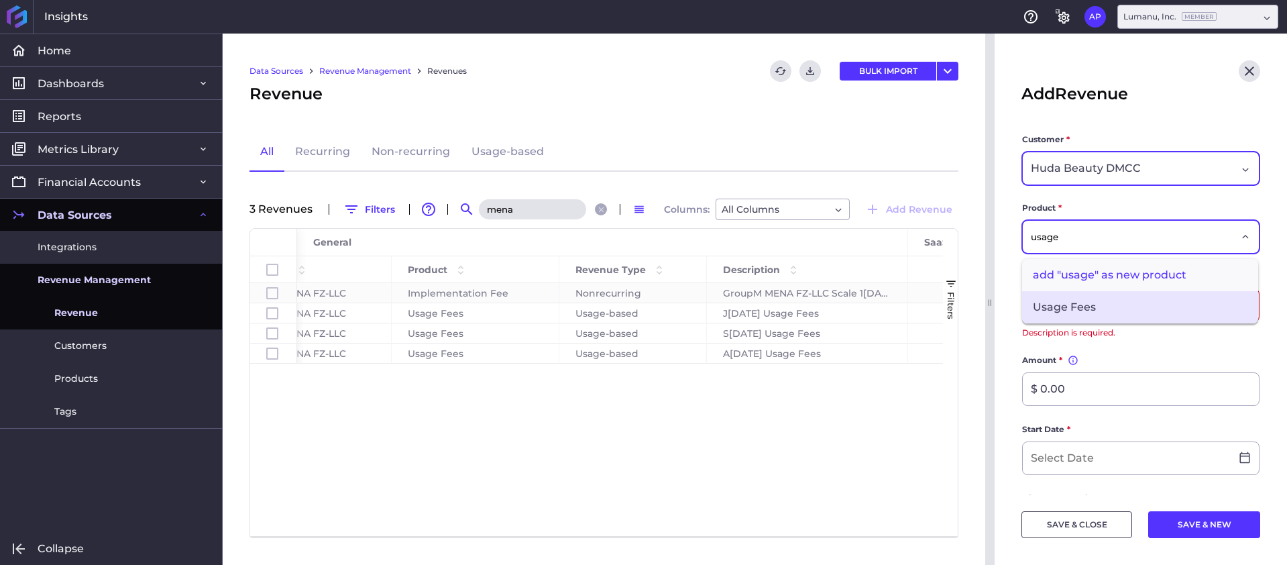
type input "usage"
click at [1089, 301] on span "Usage Fees" at bounding box center [1140, 307] width 236 height 32
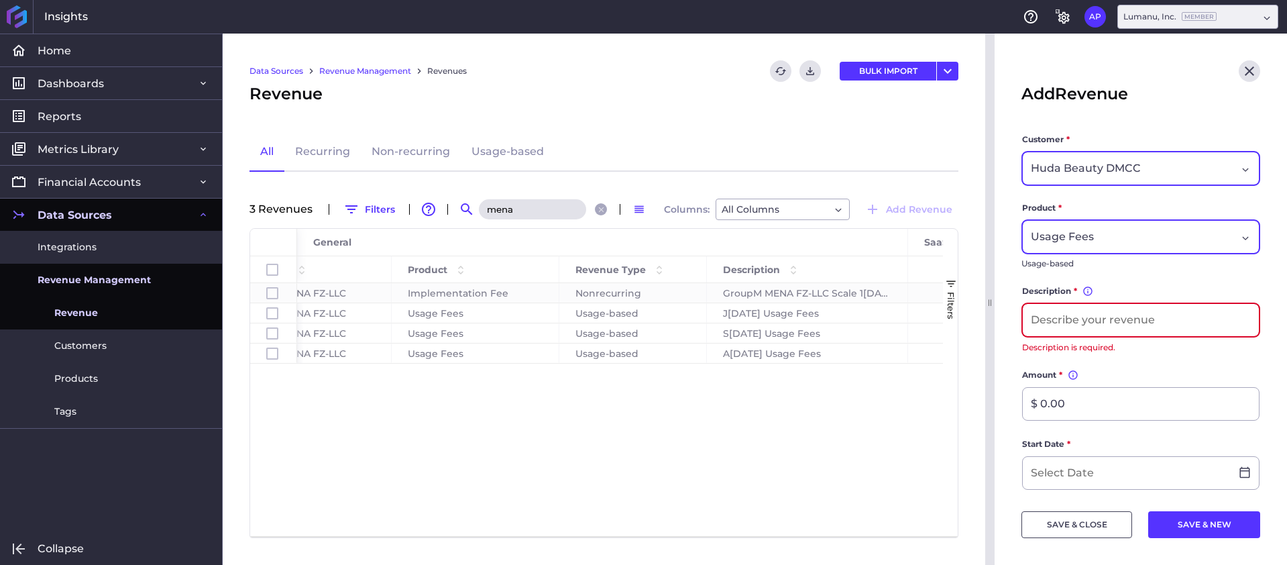
drag, startPoint x: 1093, startPoint y: 313, endPoint x: 1054, endPoint y: 264, distance: 62.0
click at [1093, 313] on input at bounding box center [1141, 320] width 236 height 32
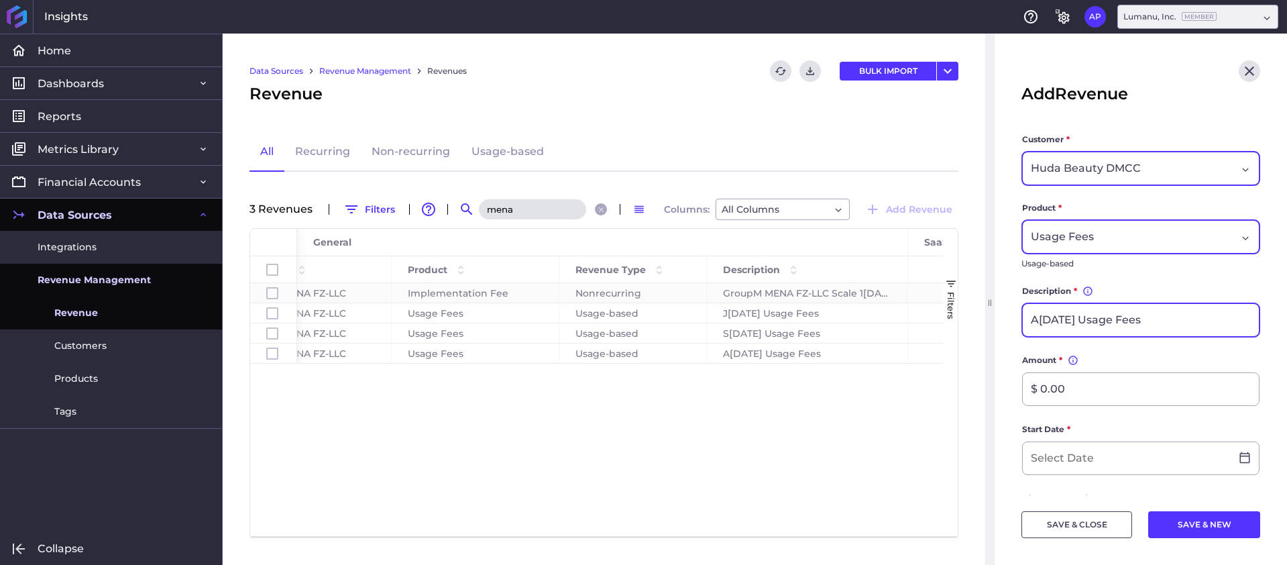
type input "A[DATE] Usage Fees"
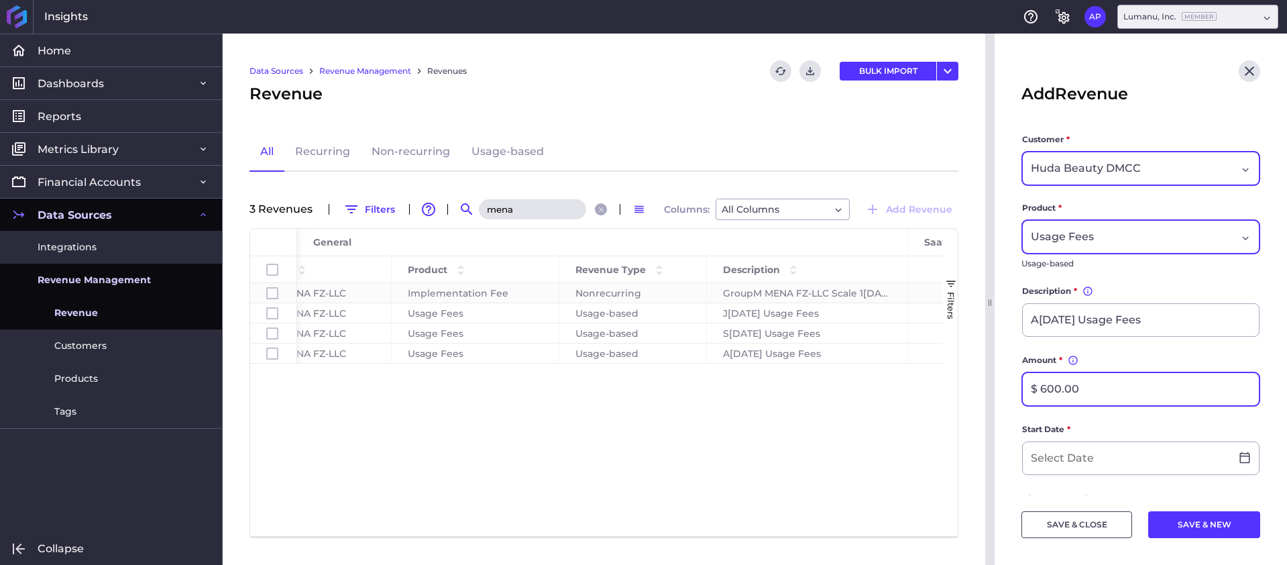
type input "$ 600.00"
type input "[DATE]"
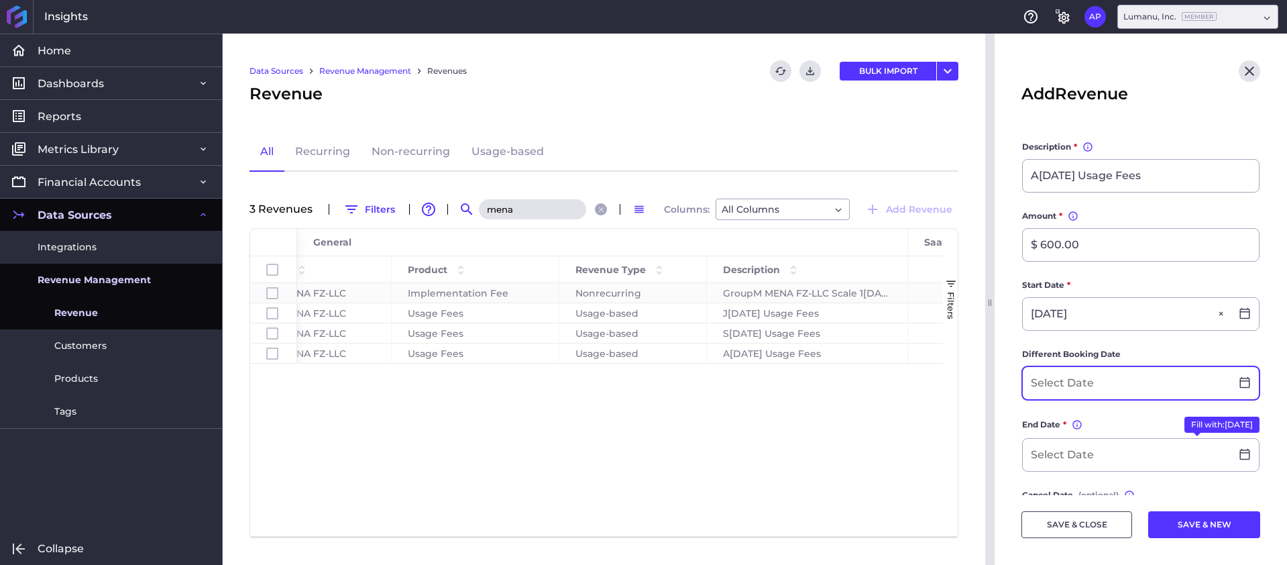
scroll to position [201, 0]
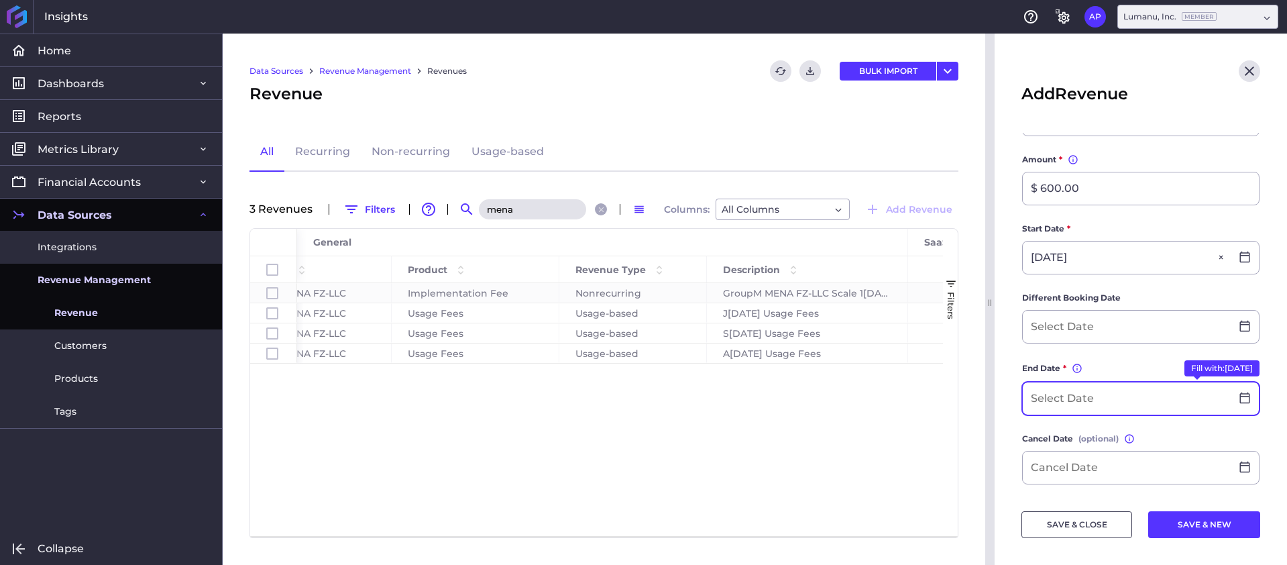
drag, startPoint x: 1065, startPoint y: 391, endPoint x: 1074, endPoint y: 382, distance: 12.3
click at [1065, 391] on input at bounding box center [1127, 398] width 208 height 32
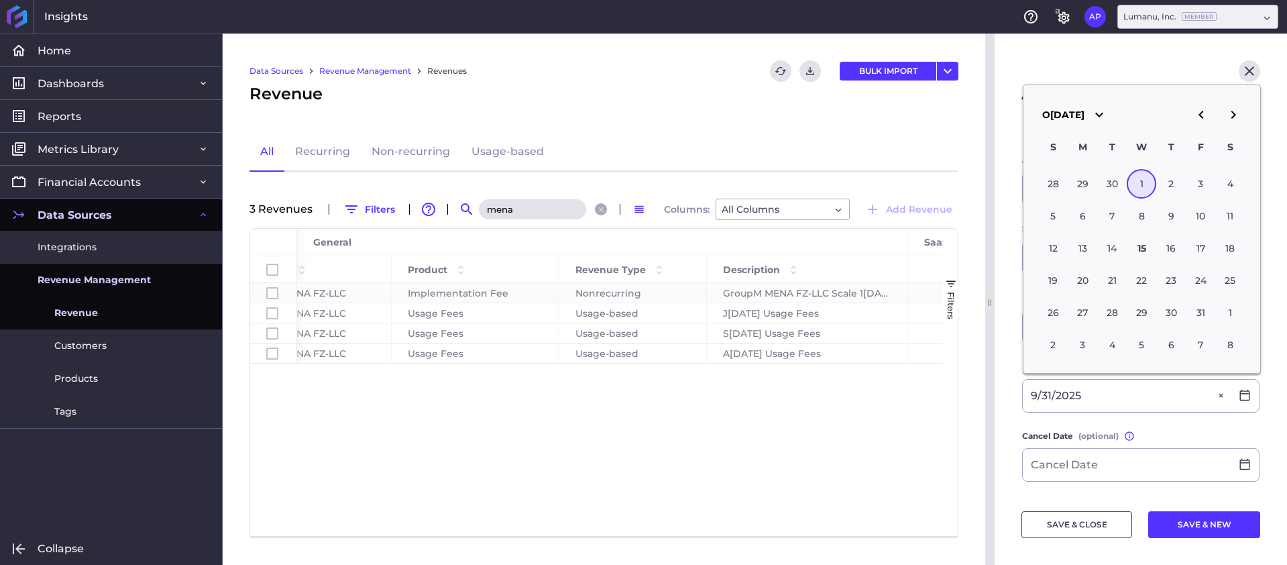
type input "1[DATE]"
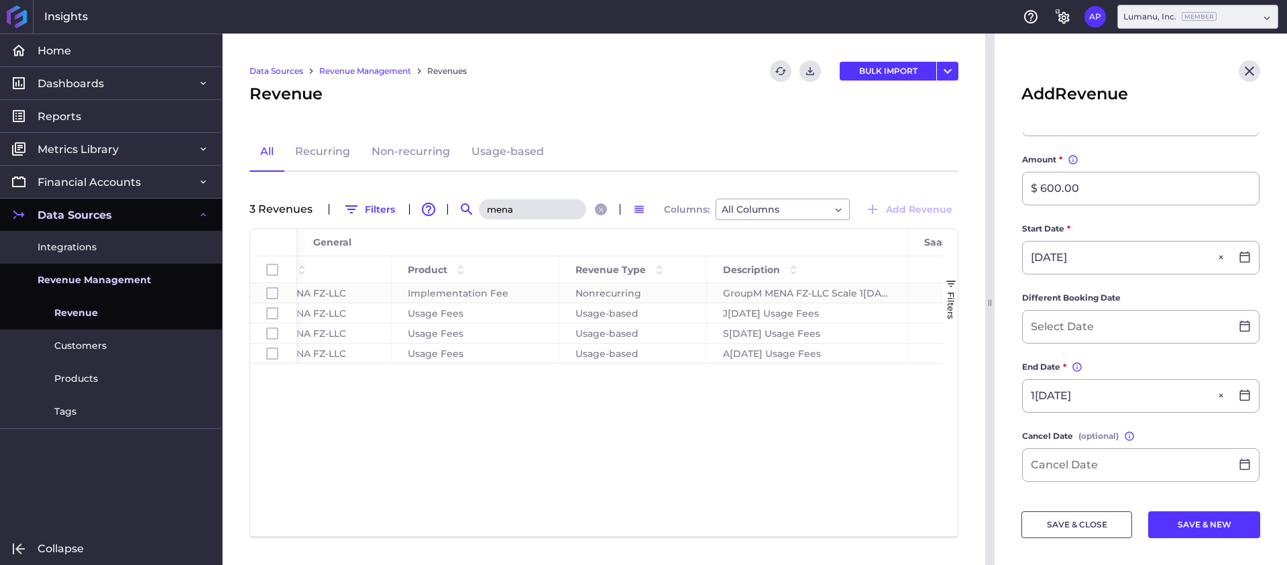
click at [1194, 429] on label "Cancel Date (optional) Entering a cancel date will terminate the revenue upon t…" at bounding box center [1140, 438] width 237 height 19
click at [1091, 529] on button "SAVE & CLOSE" at bounding box center [1077, 524] width 111 height 27
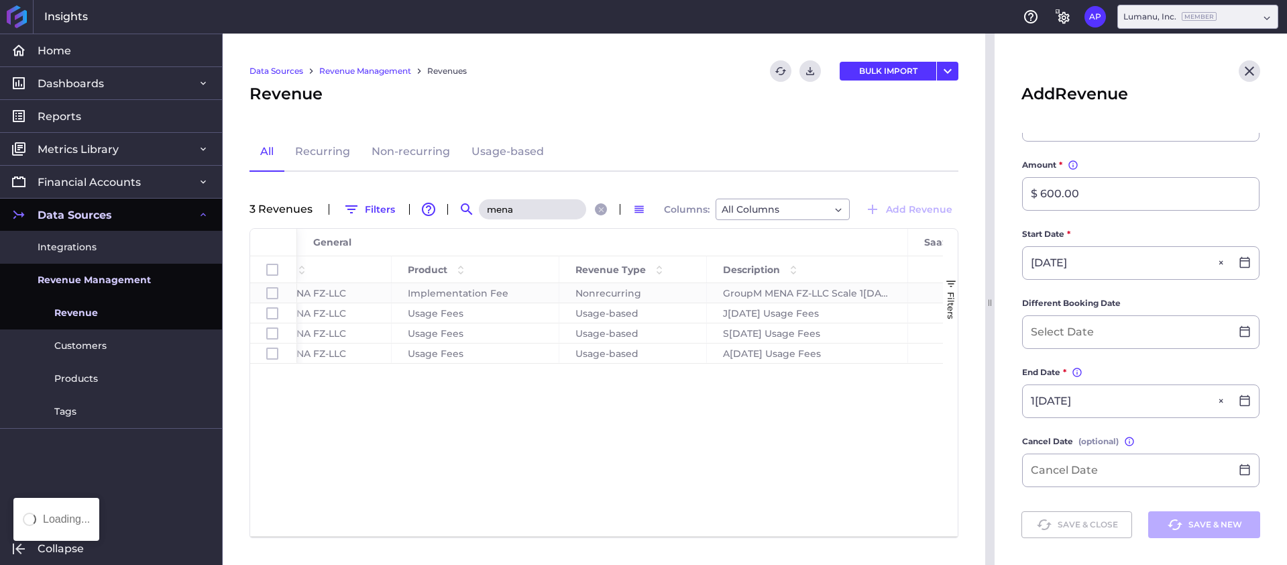
scroll to position [0, 0]
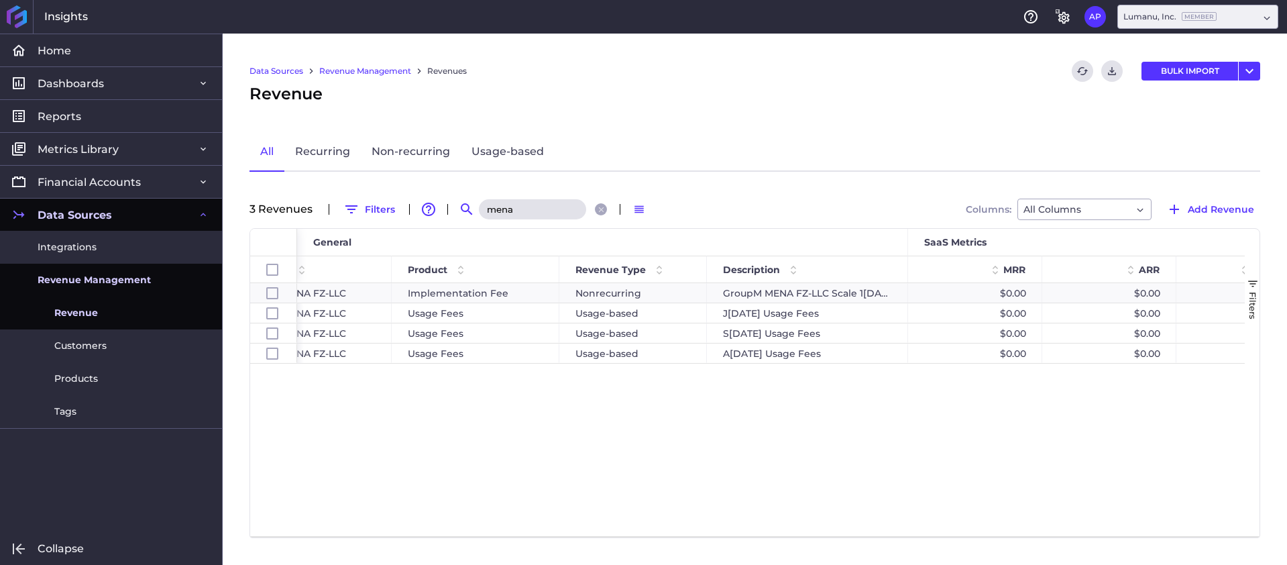
click at [528, 204] on input "mena" at bounding box center [532, 209] width 107 height 20
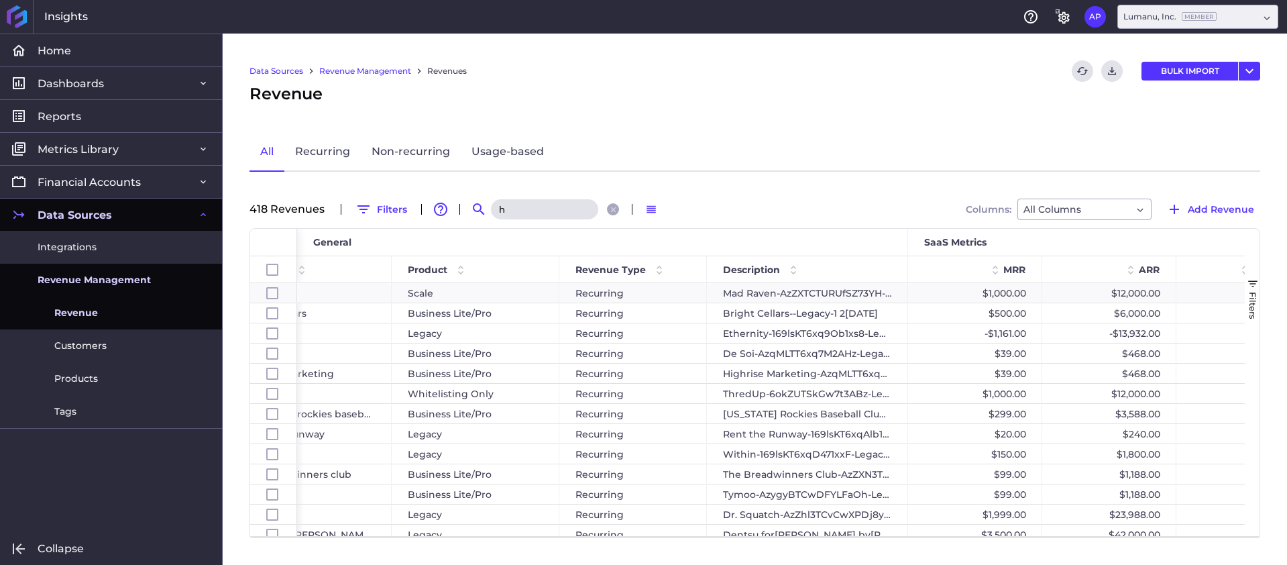
click at [522, 199] on input "h" at bounding box center [544, 209] width 107 height 20
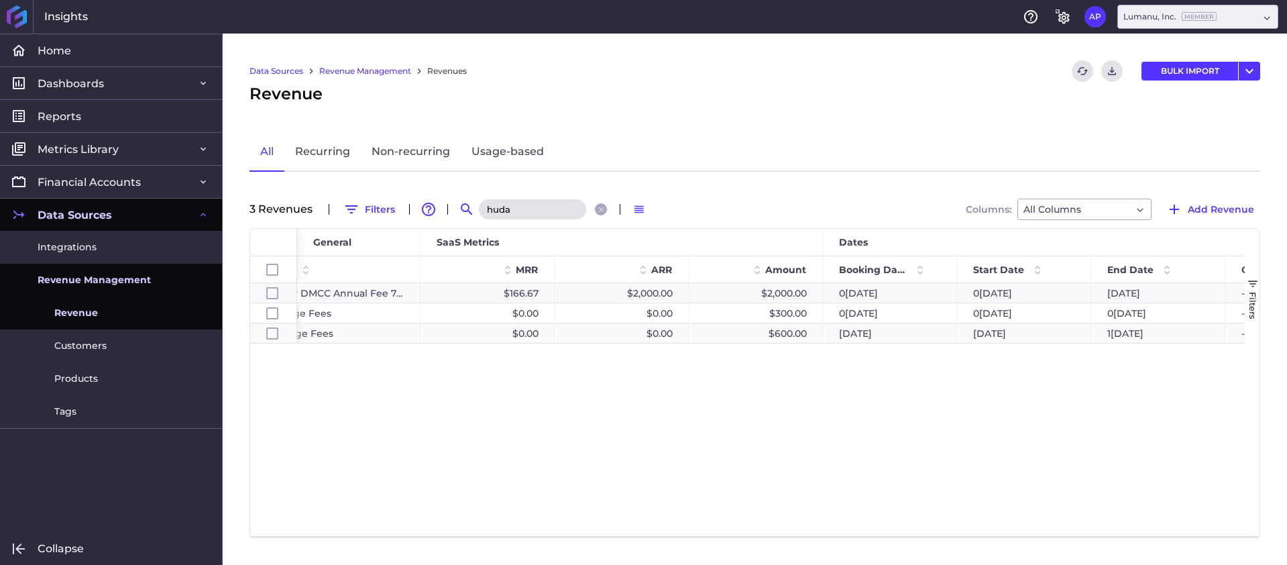
scroll to position [0, 574]
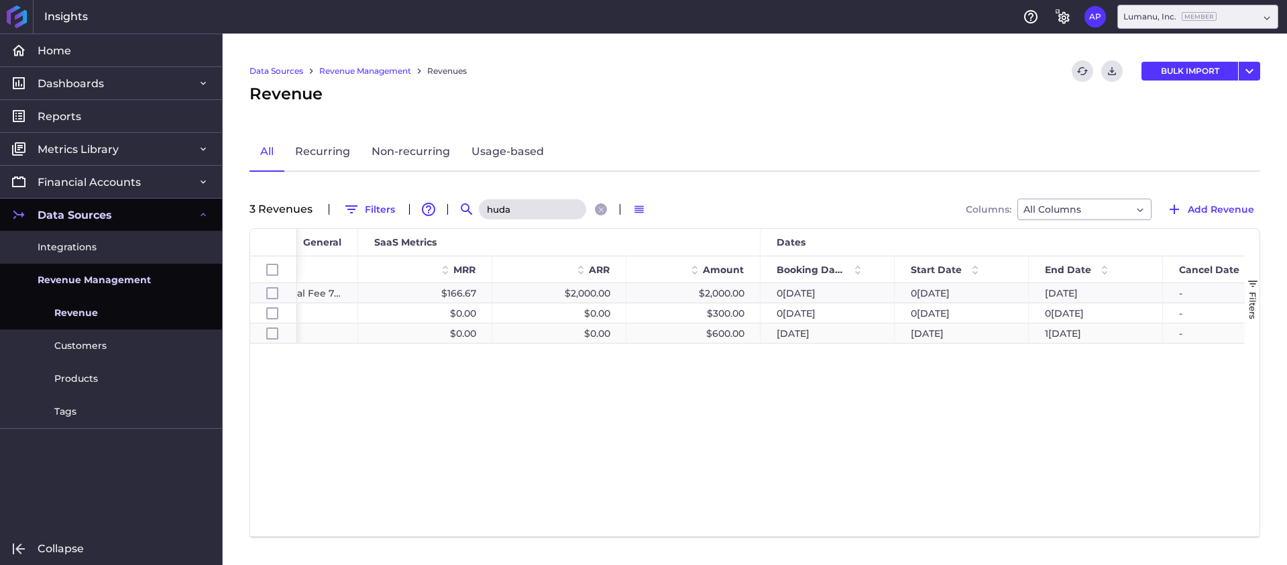
type input "huda"
click at [1073, 331] on div "1[DATE]" at bounding box center [1096, 332] width 134 height 19
checkbox input "false"
checkbox input "true"
checkbox input "false"
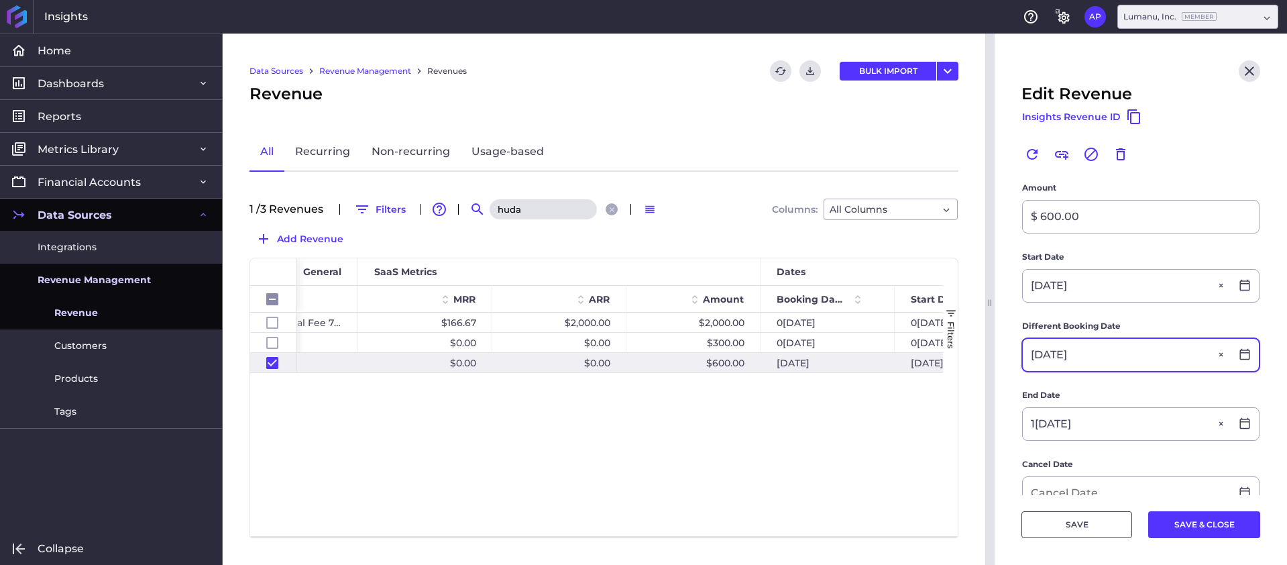
click at [1099, 352] on input "[DATE]" at bounding box center [1127, 355] width 208 height 32
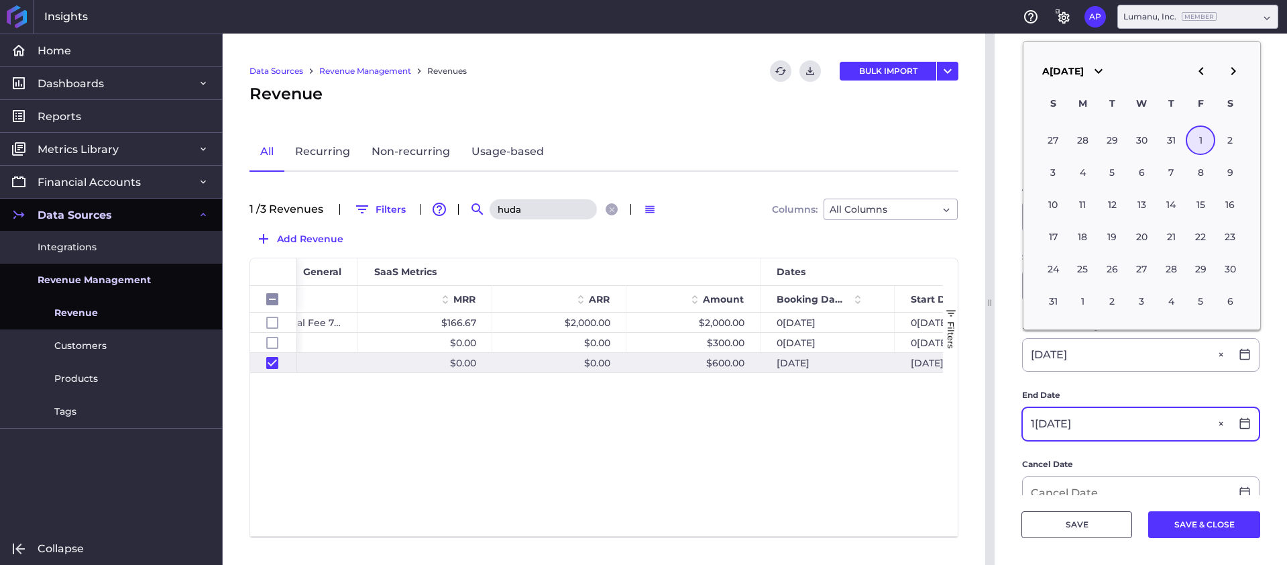
drag, startPoint x: 1123, startPoint y: 385, endPoint x: 1075, endPoint y: 437, distance: 70.8
click at [1123, 386] on form "Customer Huda Beauty DMCC Huda Beauty DMCC Product Usage Fees Usage Fees Usage-…" at bounding box center [1141, 359] width 239 height 799
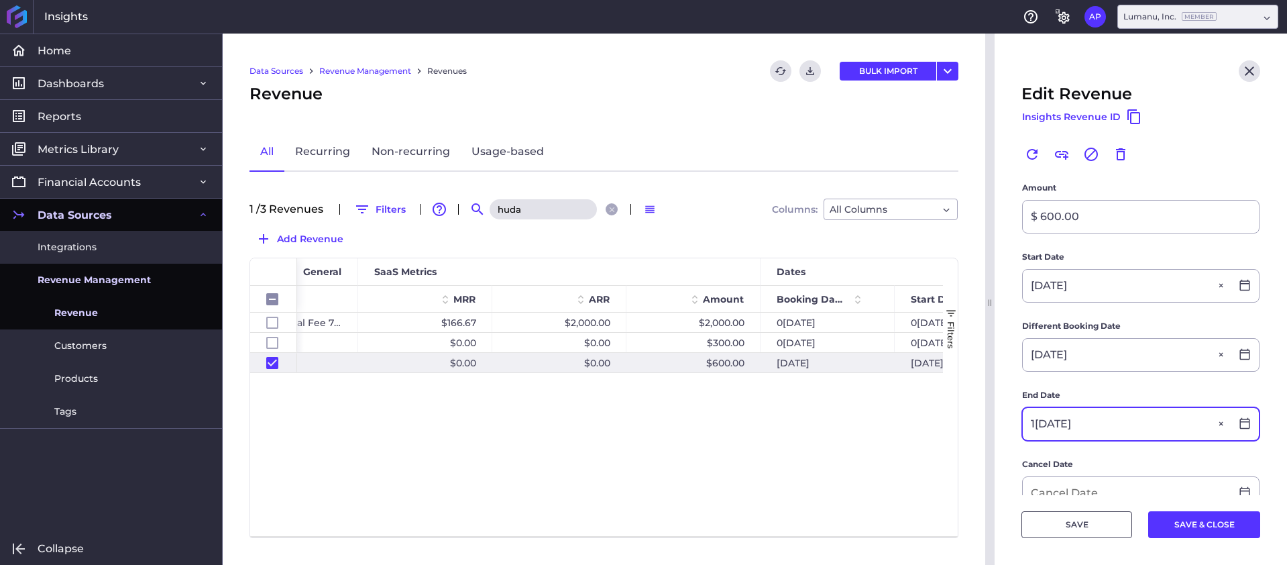
click at [1075, 437] on input "1[DATE]" at bounding box center [1127, 424] width 208 height 32
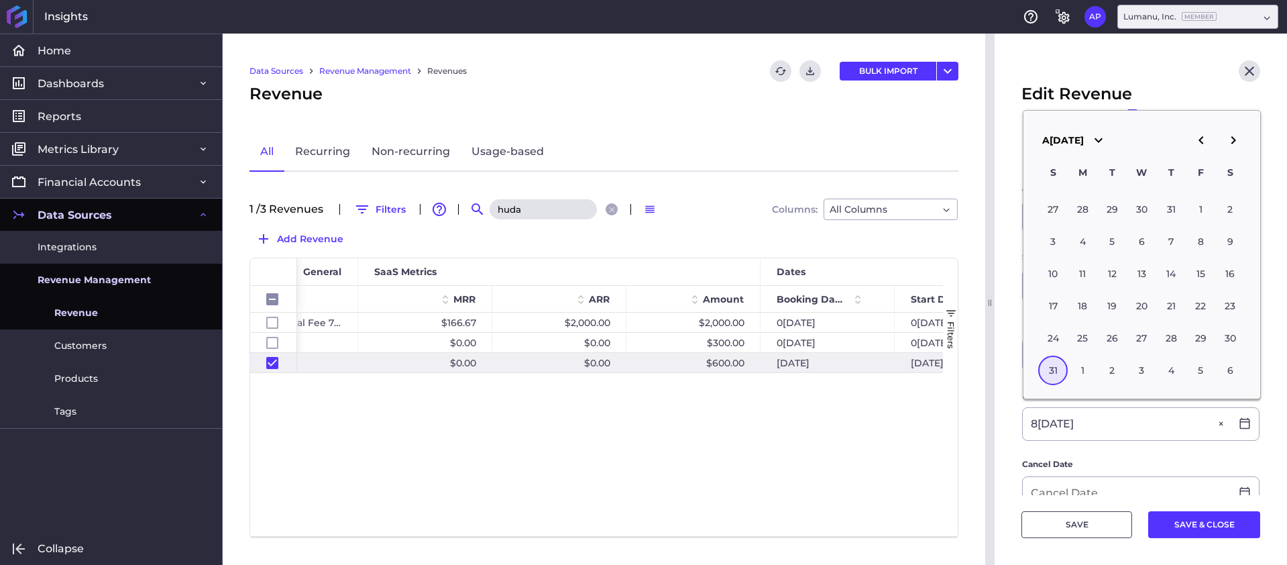
type input "0[DATE]"
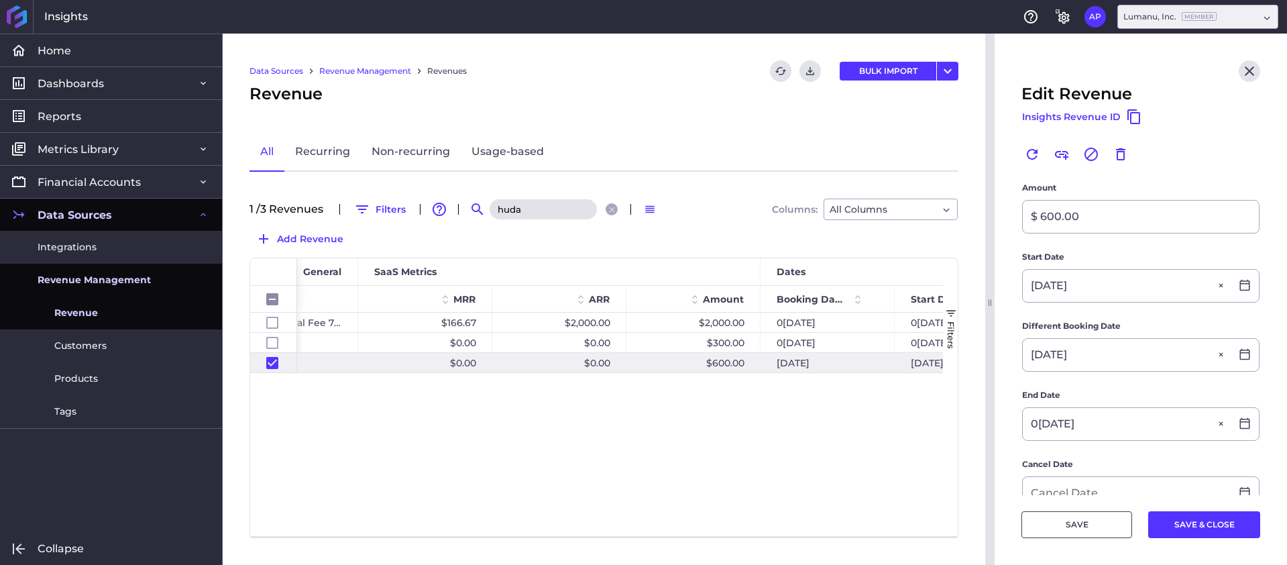
click at [1077, 456] on form "Customer Huda Beauty DMCC Huda Beauty DMCC Product Usage Fees Usage Fees Usage-…" at bounding box center [1141, 359] width 239 height 799
click at [1079, 520] on button "SAVE" at bounding box center [1077, 524] width 111 height 27
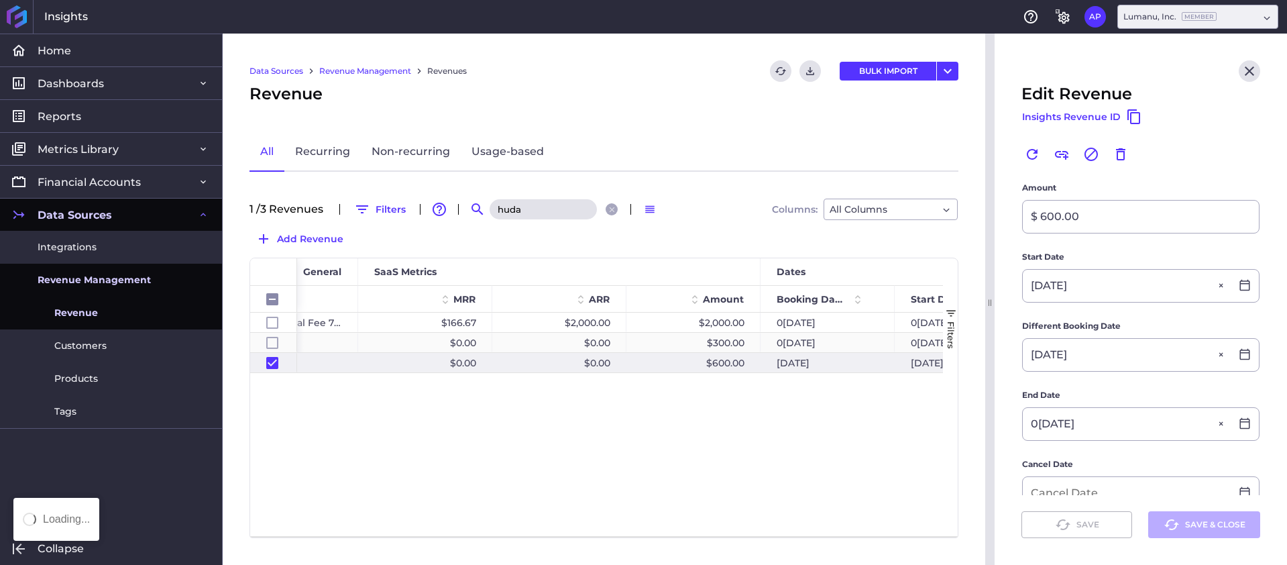
checkbox input "false"
checkbox input "true"
checkbox input "false"
type input "1[DATE]"
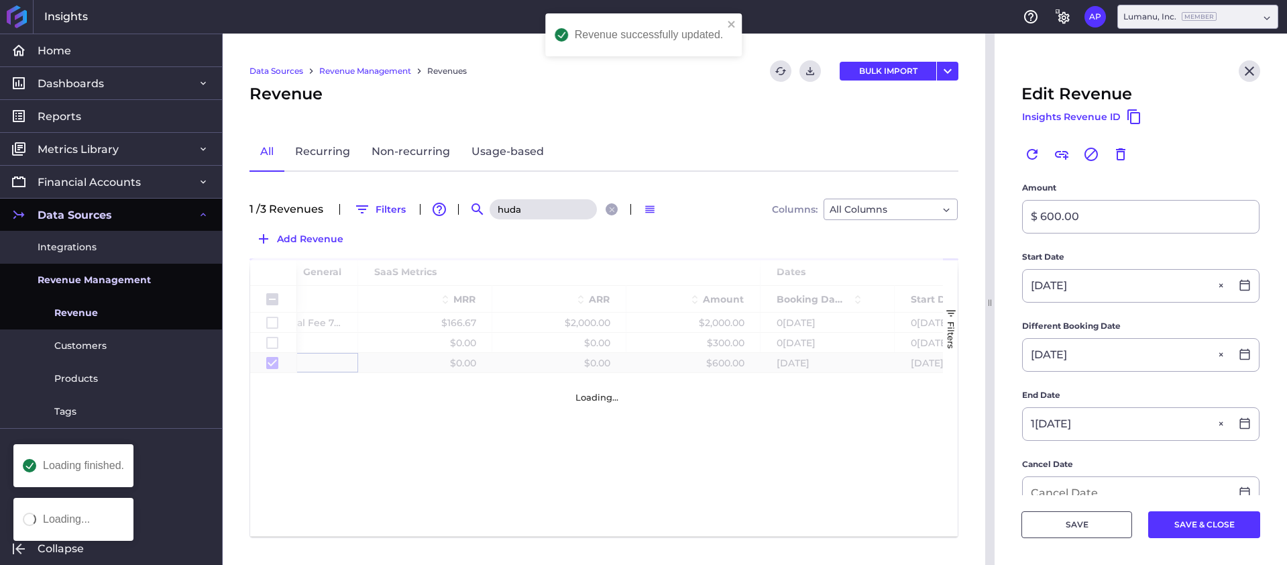
checkbox input "false"
checkbox input "true"
checkbox input "false"
type input "0[DATE]"
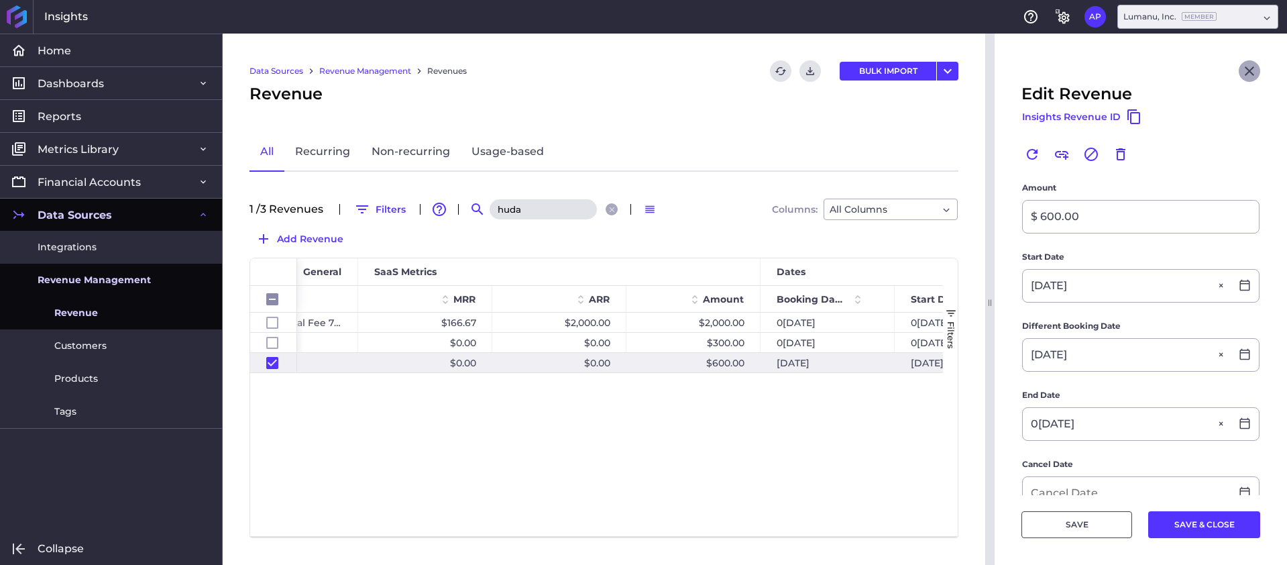
click at [1242, 68] on icon "Close" at bounding box center [1250, 71] width 16 height 16
checkbox input "false"
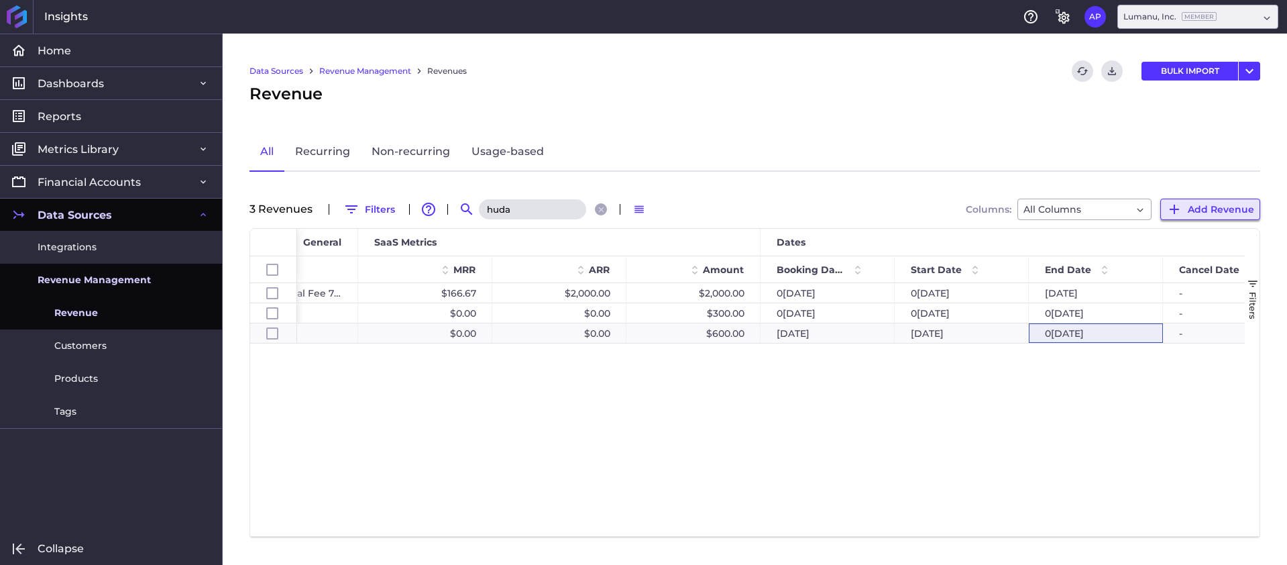
click at [1211, 209] on span "Add Revenue" at bounding box center [1221, 209] width 66 height 15
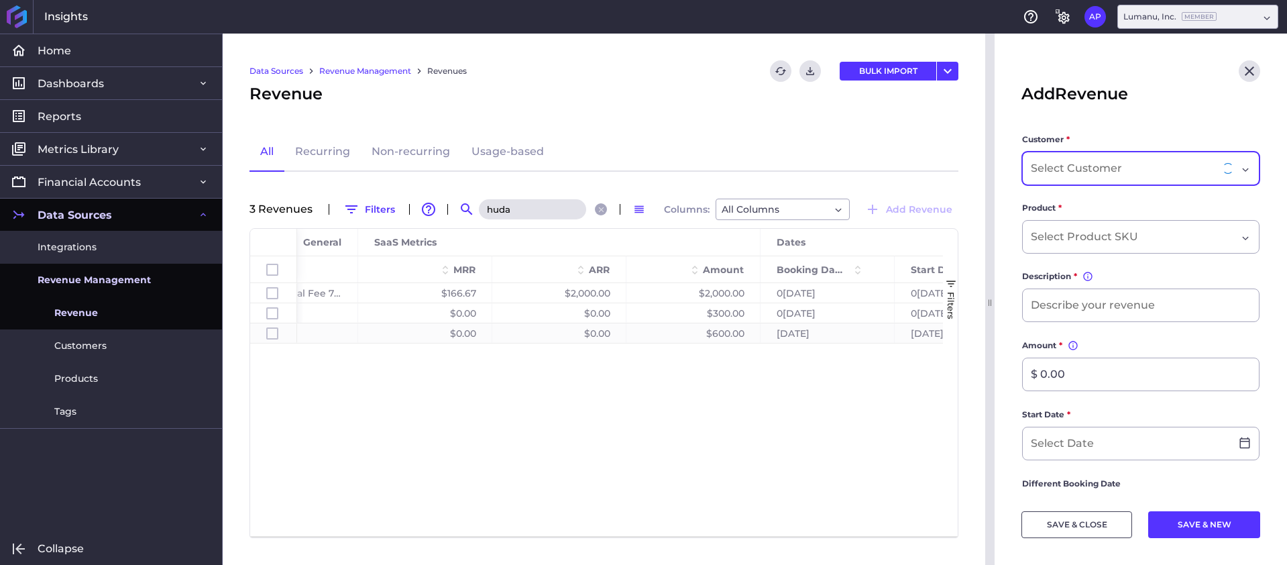
click at [1048, 165] on input "Dropdown select" at bounding box center [1078, 168] width 94 height 16
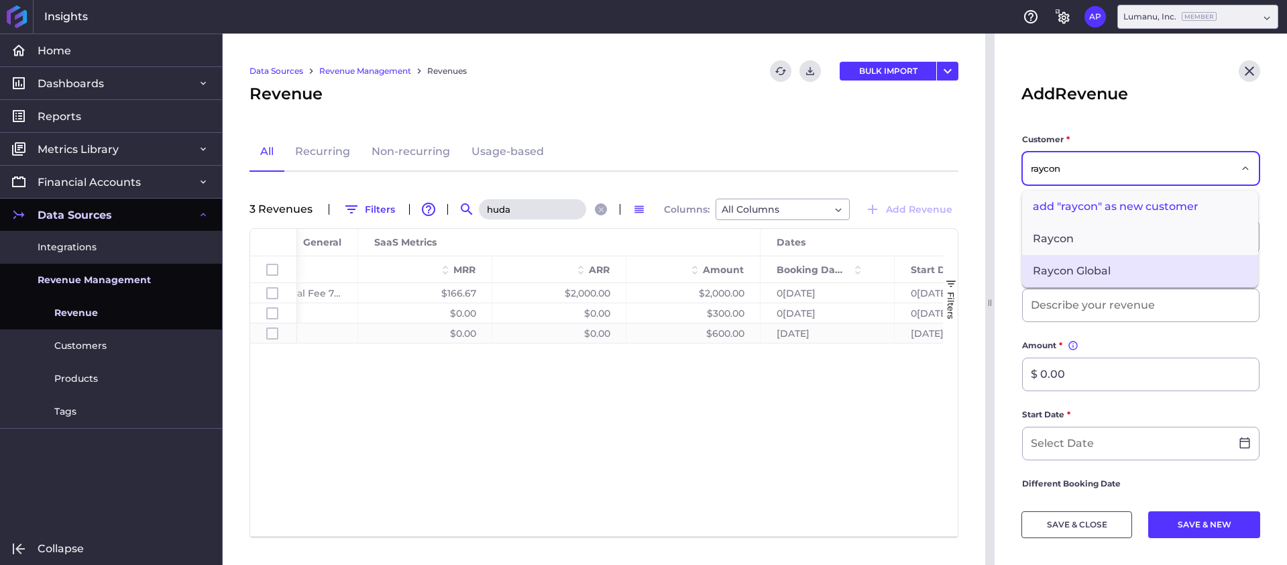
type input "raycon"
click at [1075, 264] on span "Raycon Global" at bounding box center [1140, 271] width 236 height 32
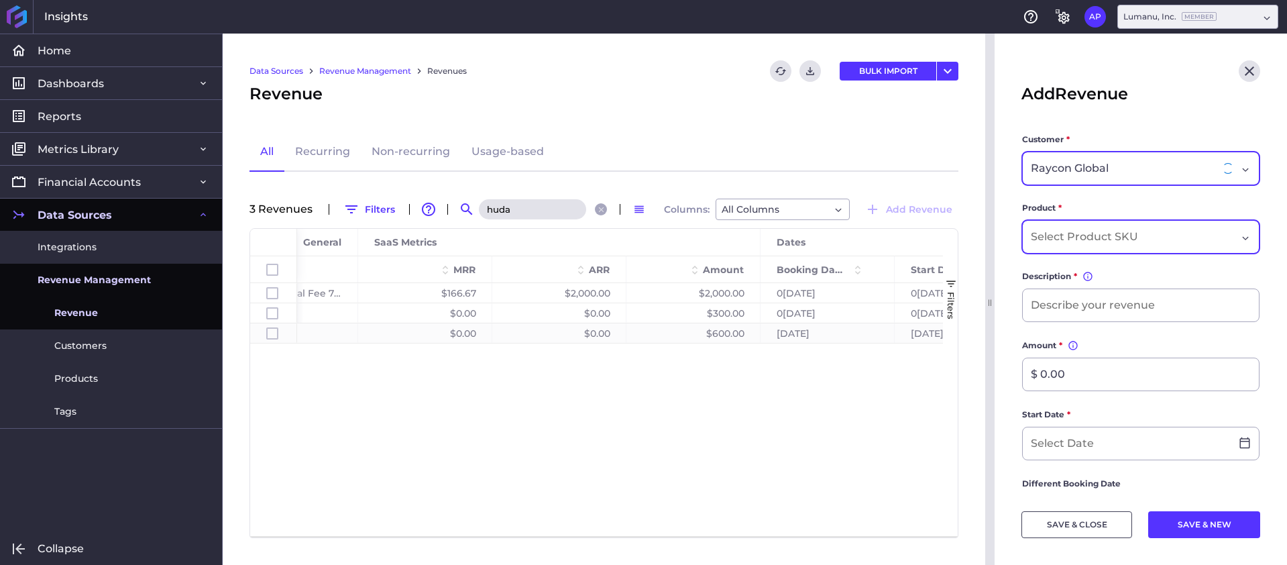
click at [1098, 245] on div "Dropdown select" at bounding box center [1140, 237] width 237 height 34
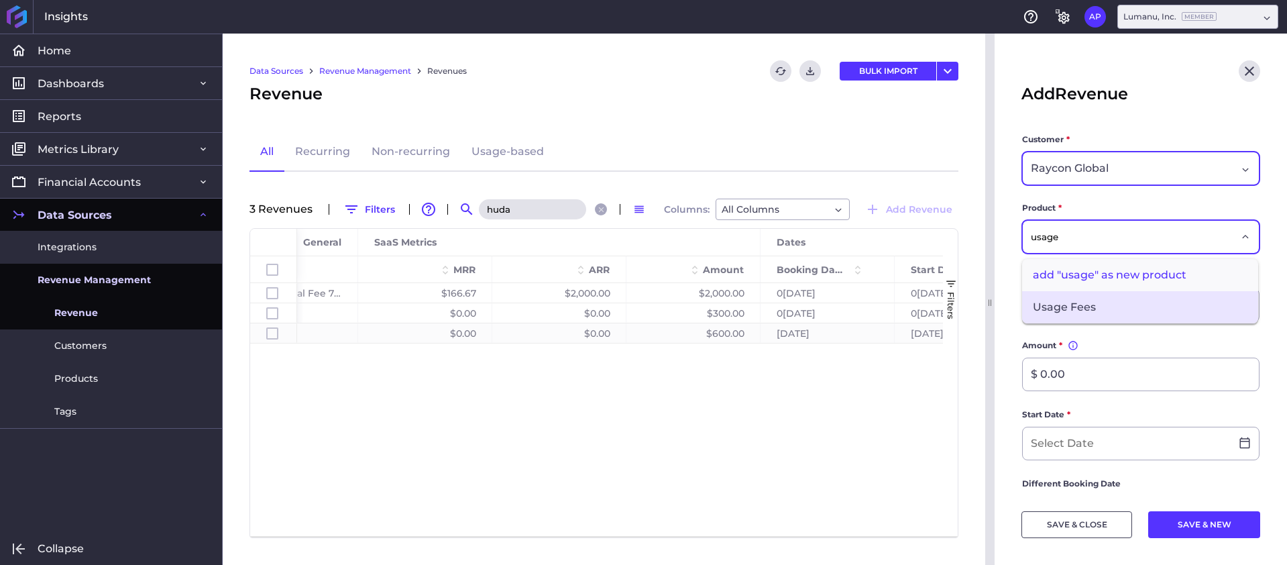
type input "usage"
click at [1112, 304] on span "Usage Fees" at bounding box center [1140, 307] width 236 height 32
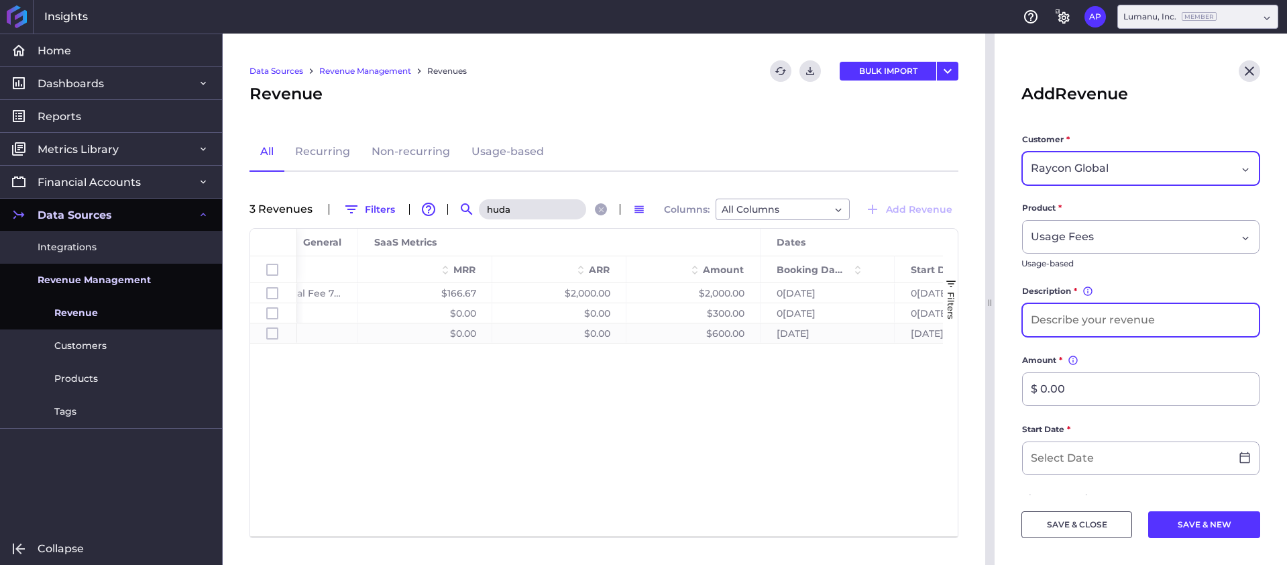
click at [1097, 324] on input at bounding box center [1141, 320] width 236 height 32
type input "A[DATE] Usage Fees"
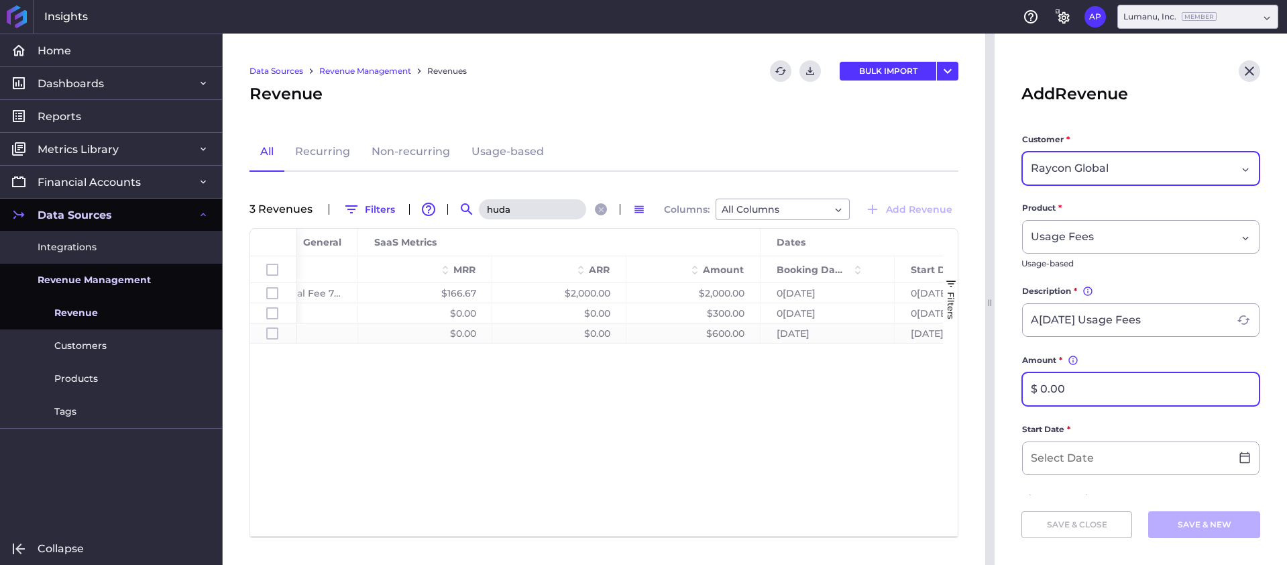
click at [1156, 392] on input "$ 0.00" at bounding box center [1141, 389] width 236 height 32
type input "$ 2,567.37"
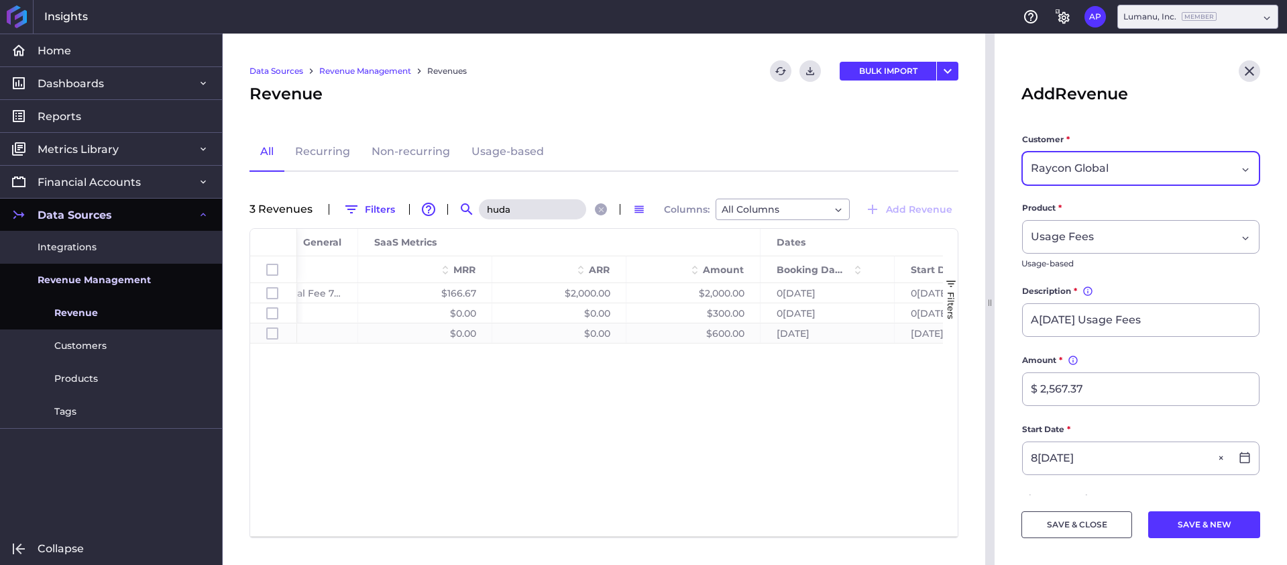
type input "[DATE]"
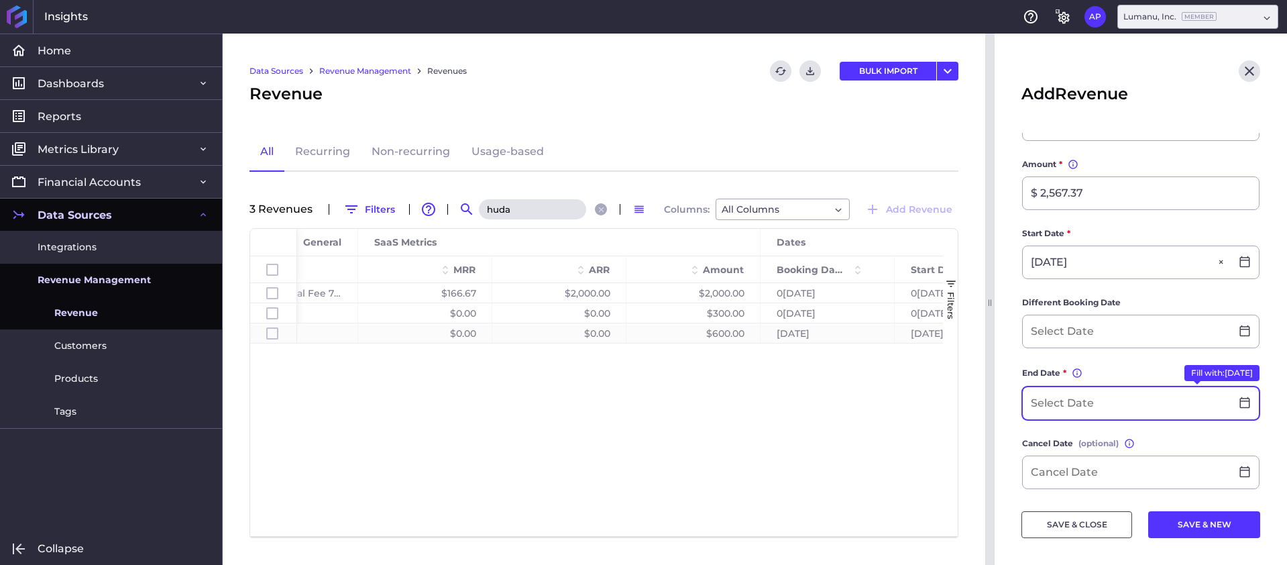
click at [1075, 409] on input at bounding box center [1127, 403] width 208 height 32
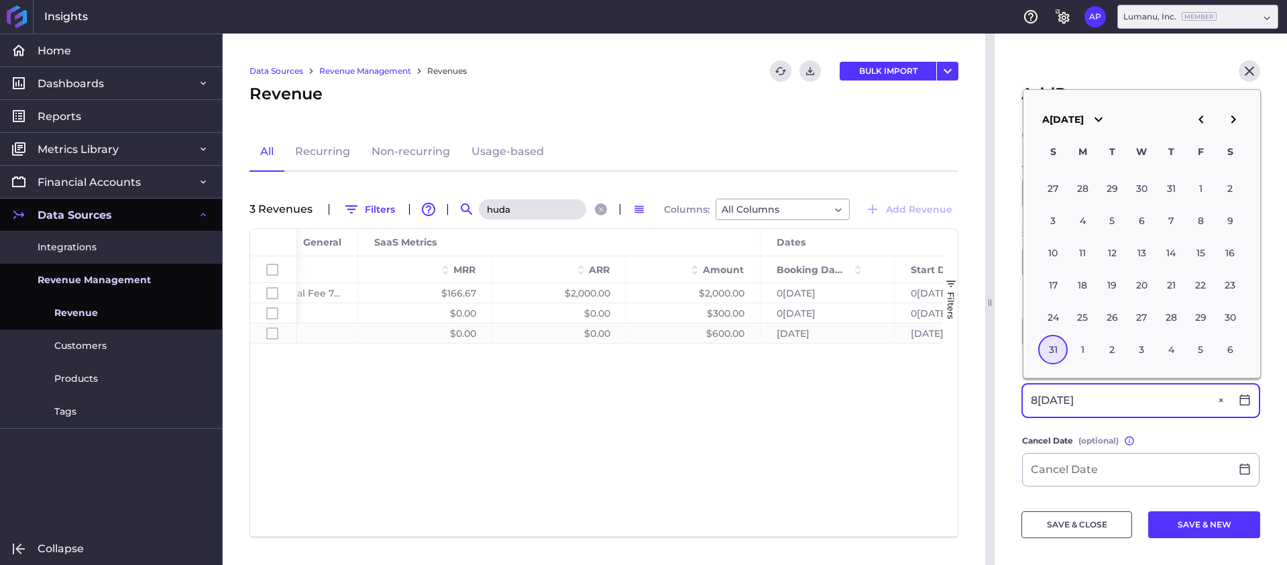
type input "0[DATE]"
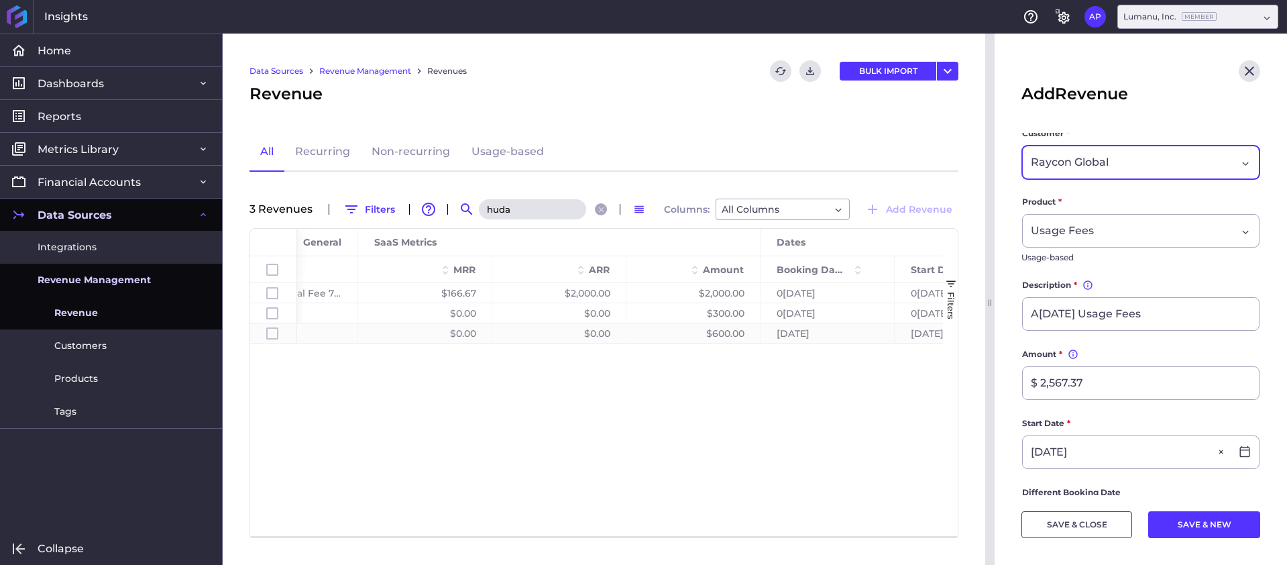
scroll to position [0, 0]
click at [1205, 520] on button "SAVE & NEW" at bounding box center [1204, 524] width 112 height 27
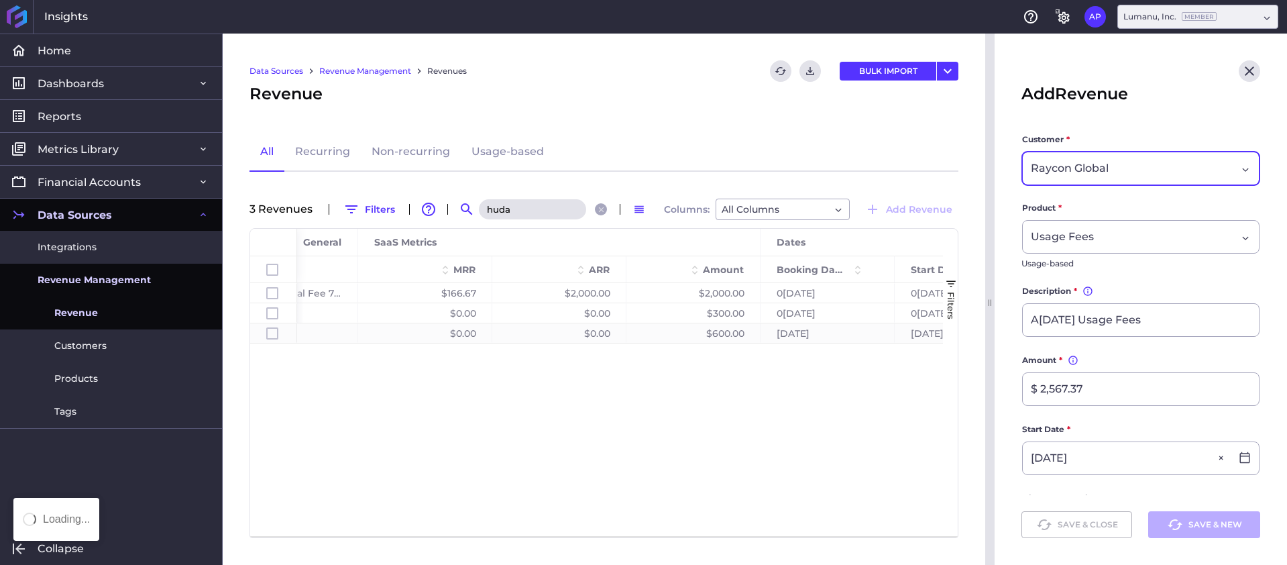
type input "$ 0.00"
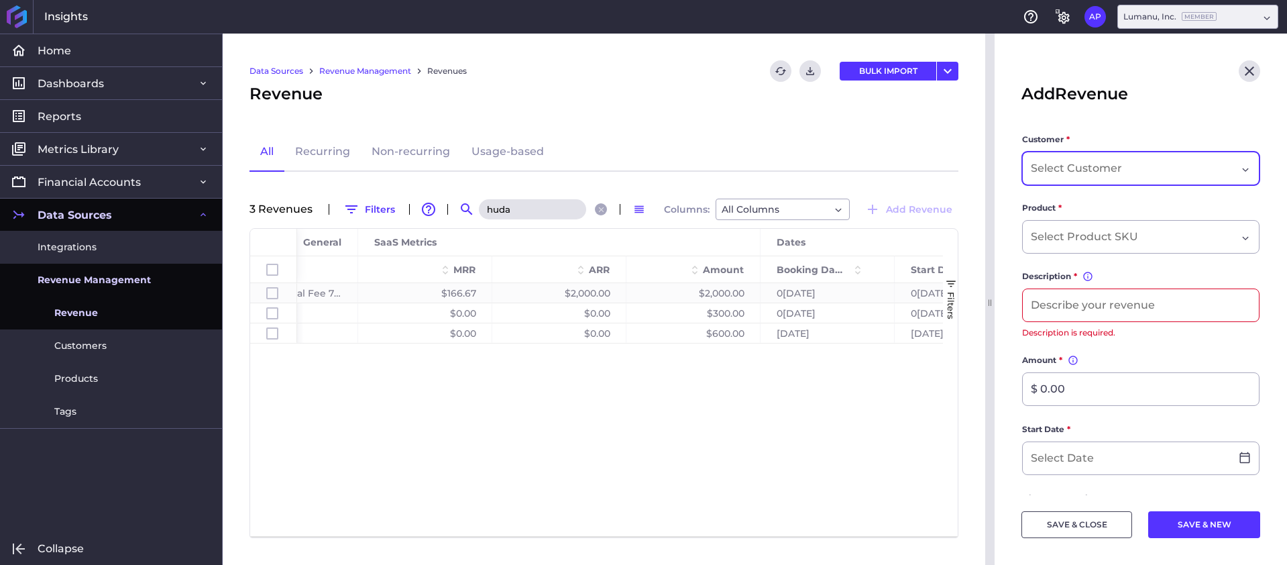
click at [1154, 168] on div "Dropdown select" at bounding box center [1134, 168] width 206 height 16
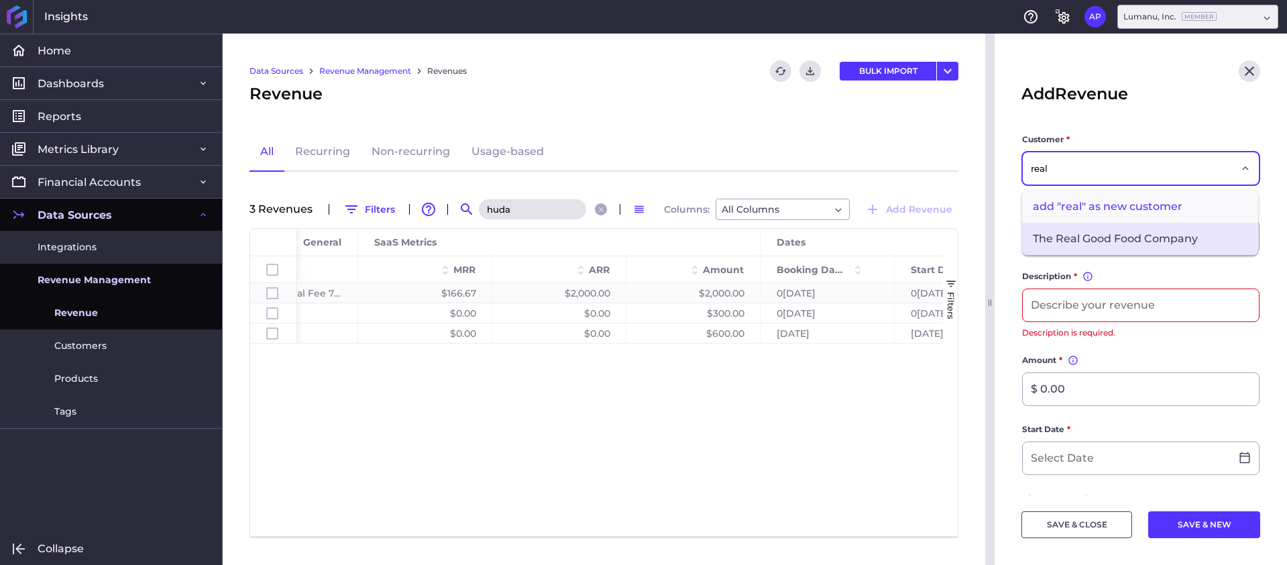
type input "real"
drag, startPoint x: 1159, startPoint y: 239, endPoint x: 1126, endPoint y: 246, distance: 34.2
click at [1159, 239] on span "The Real Good Food Company" at bounding box center [1140, 239] width 236 height 32
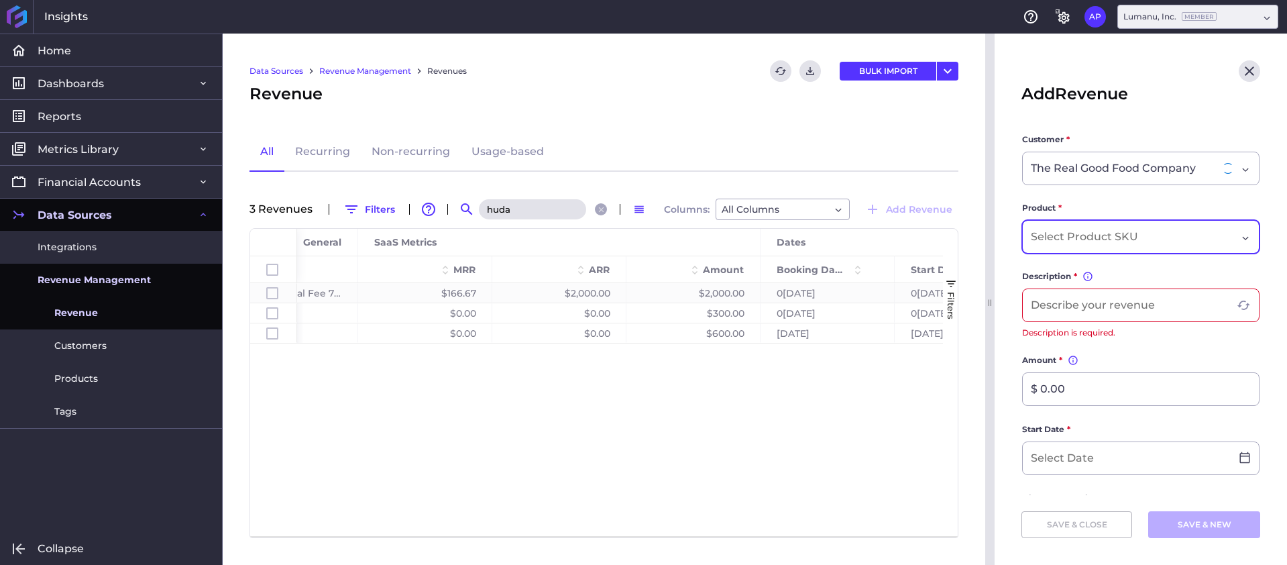
click at [1113, 237] on input "Dropdown select" at bounding box center [1087, 237] width 112 height 16
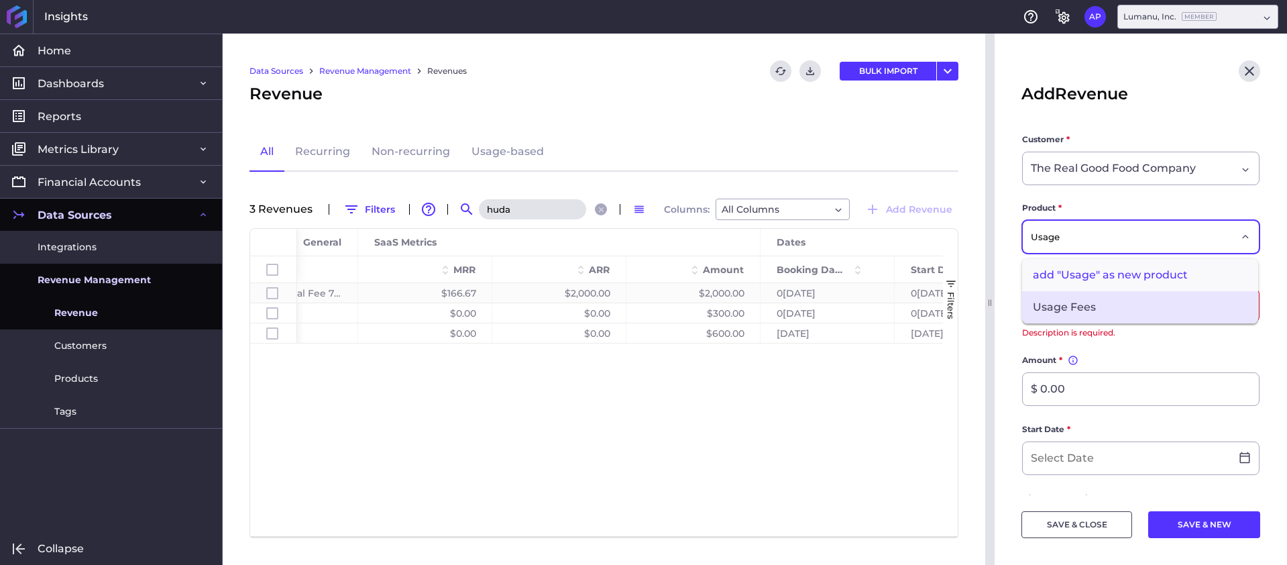
type input "Usage"
click at [1150, 305] on span "Usage Fees" at bounding box center [1140, 307] width 236 height 32
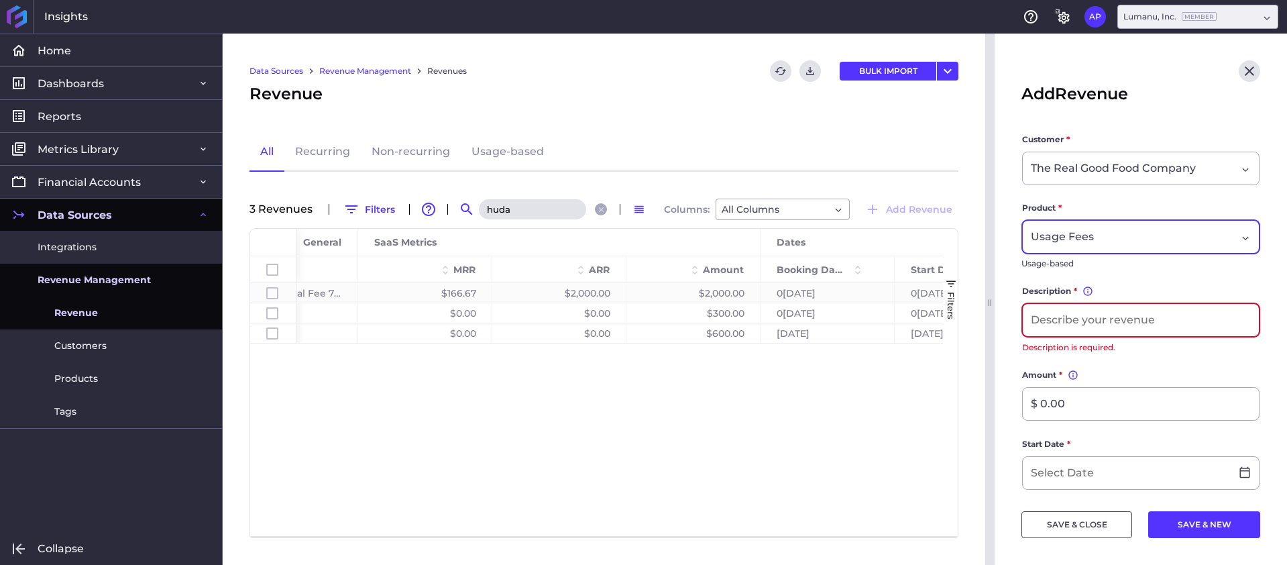
click at [1128, 319] on input at bounding box center [1141, 320] width 236 height 32
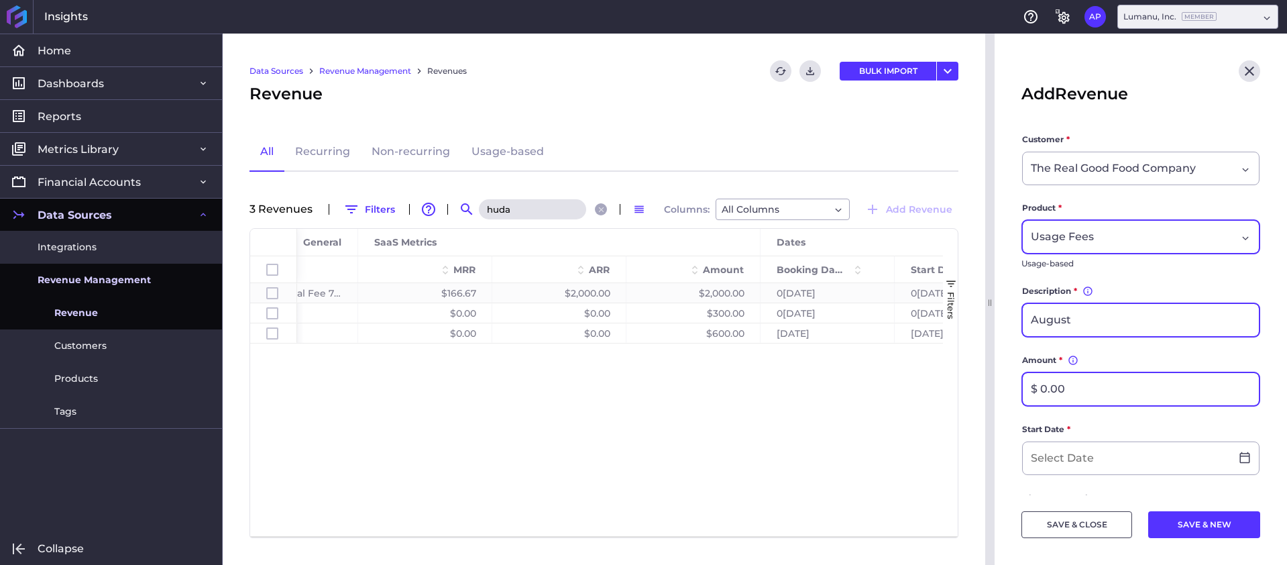
type input "A[DATE] Usage Fees"
click at [1134, 390] on input "$ 0.00" at bounding box center [1141, 389] width 236 height 32
type input "$ 900.00"
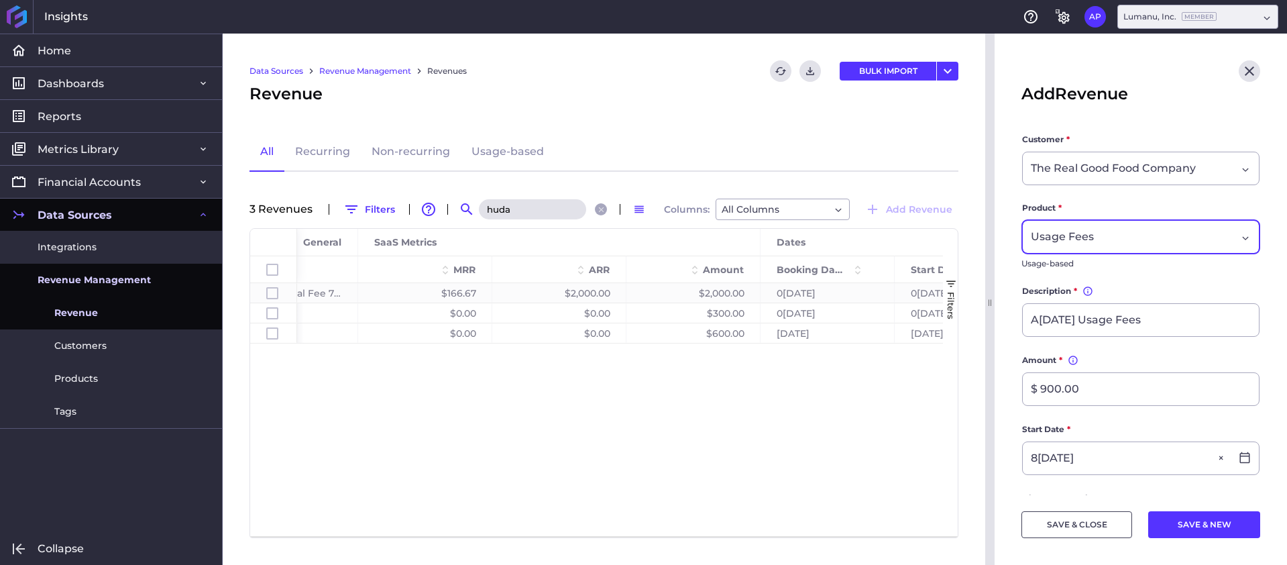
type input "[DATE]"
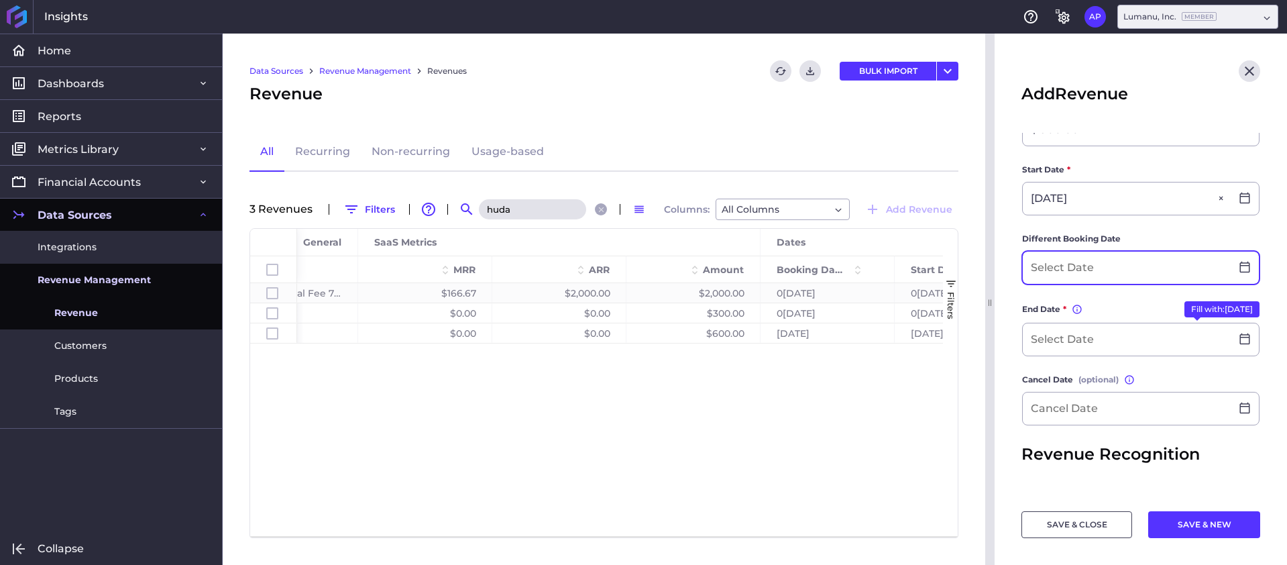
scroll to position [219, 0]
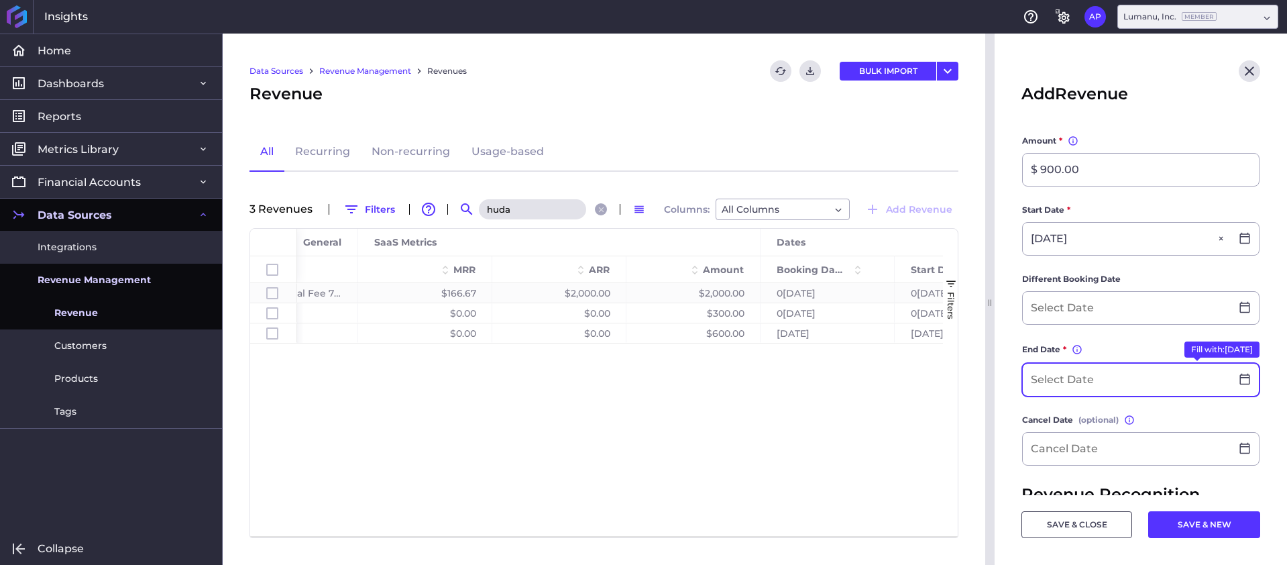
click at [1122, 380] on input at bounding box center [1127, 380] width 208 height 32
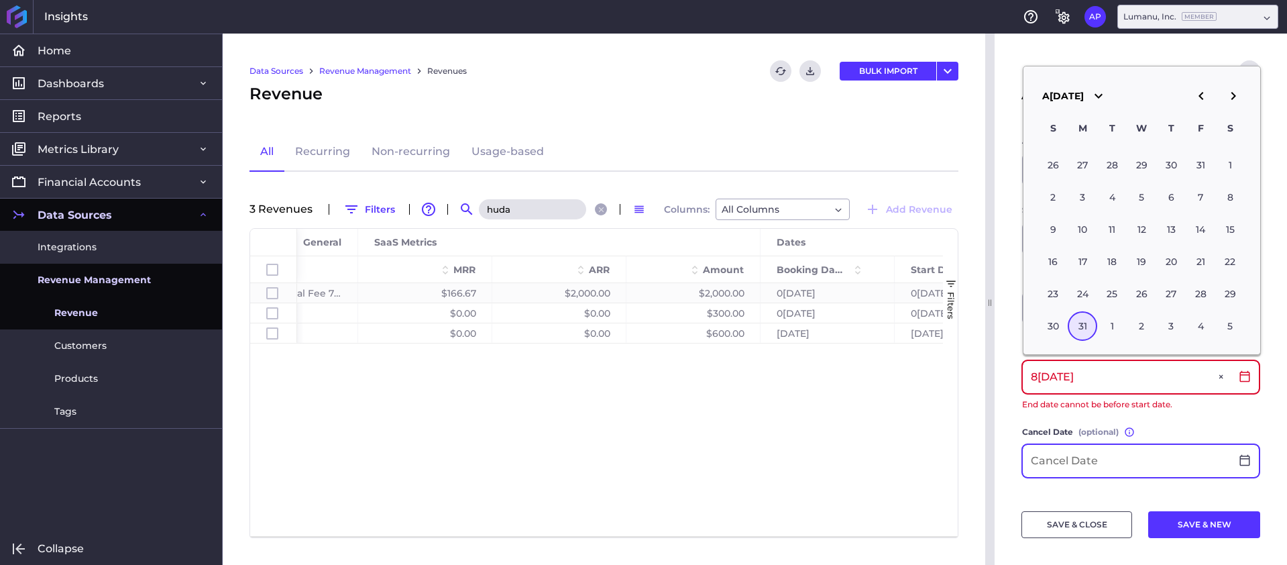
type input "0[DATE]"
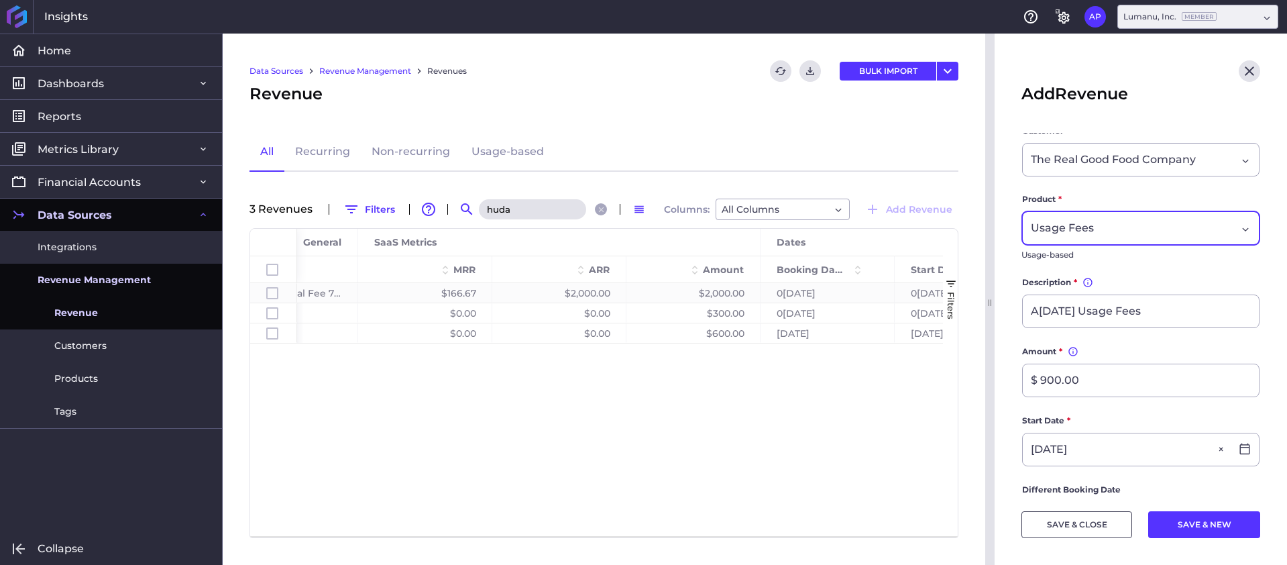
scroll to position [0, 0]
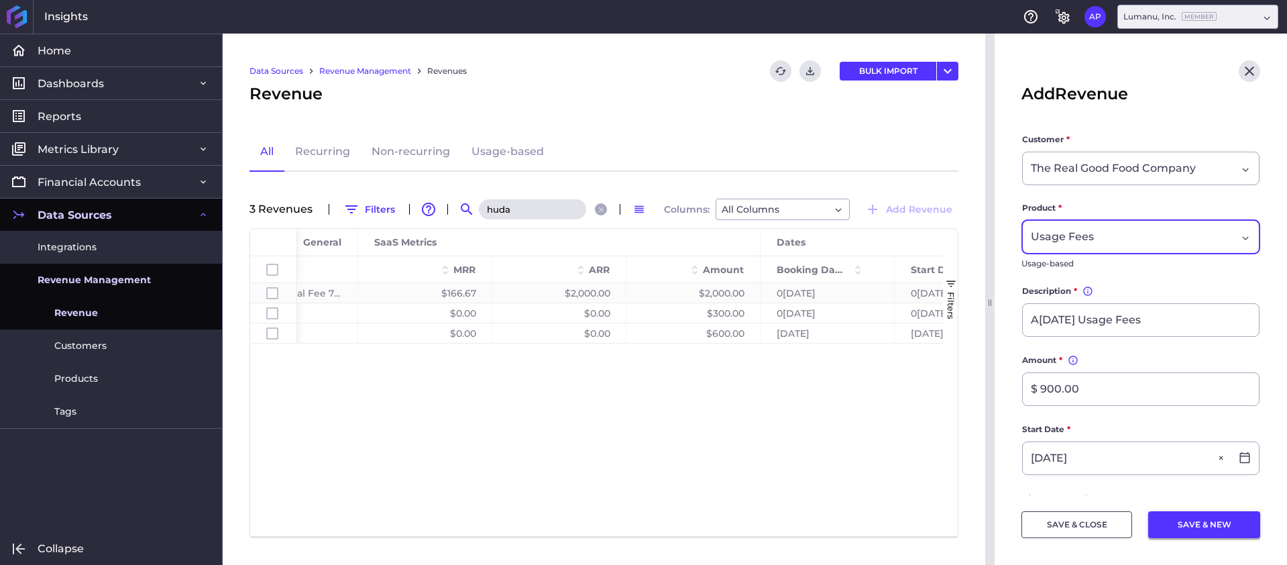
click at [1219, 523] on button "SAVE & NEW" at bounding box center [1204, 524] width 112 height 27
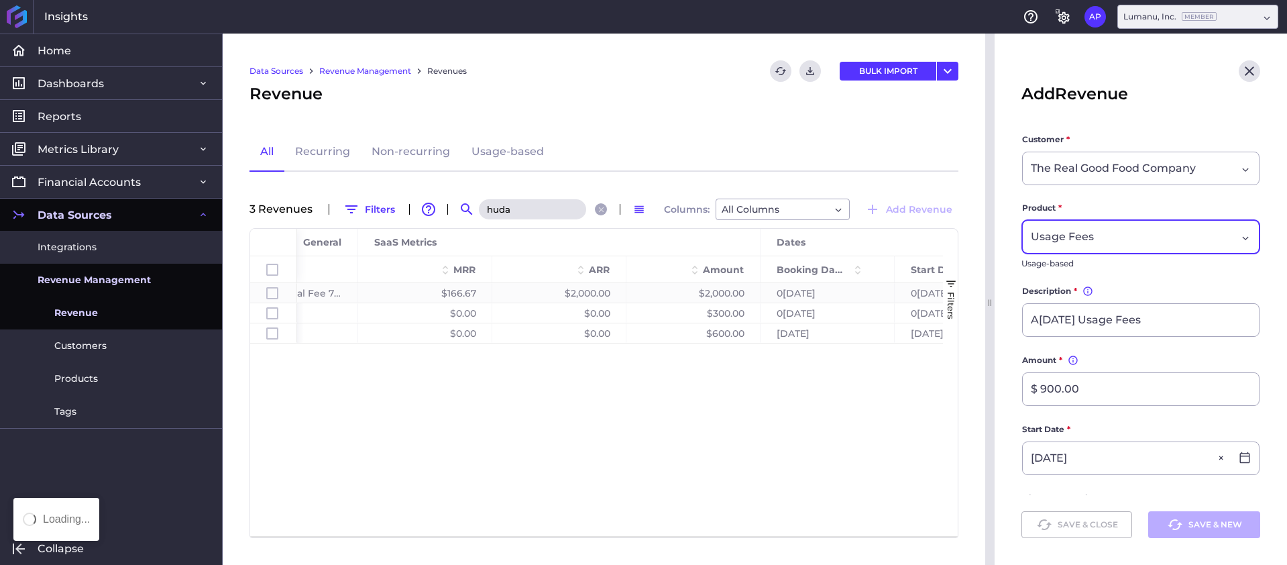
type input "$ 0.00"
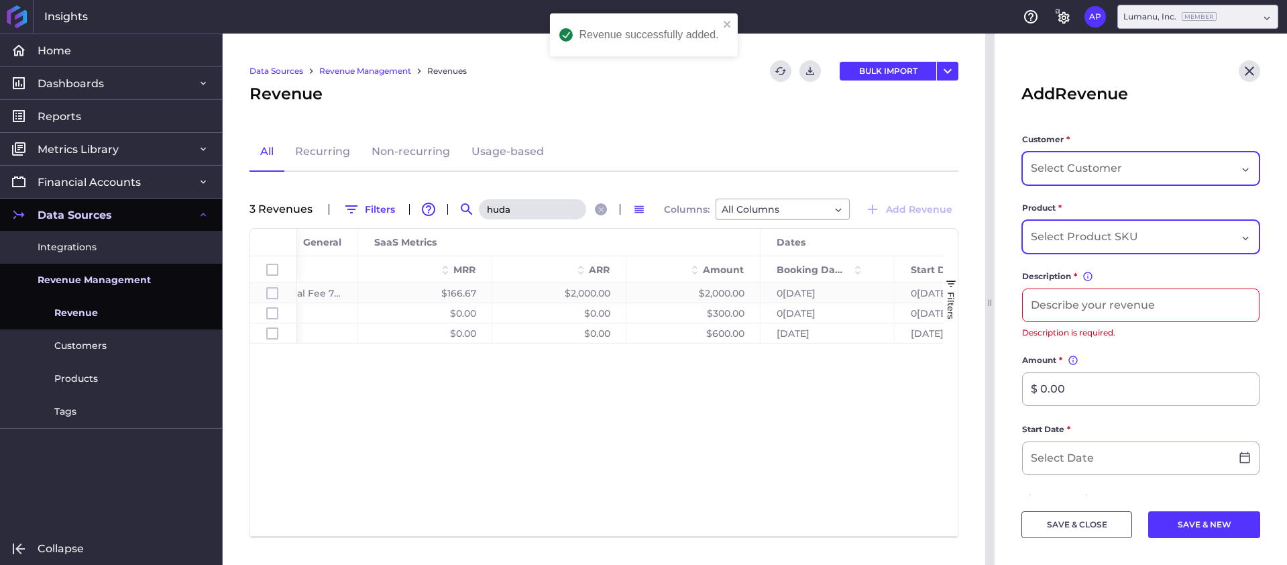
click at [1144, 176] on div "Dropdown select" at bounding box center [1134, 168] width 206 height 16
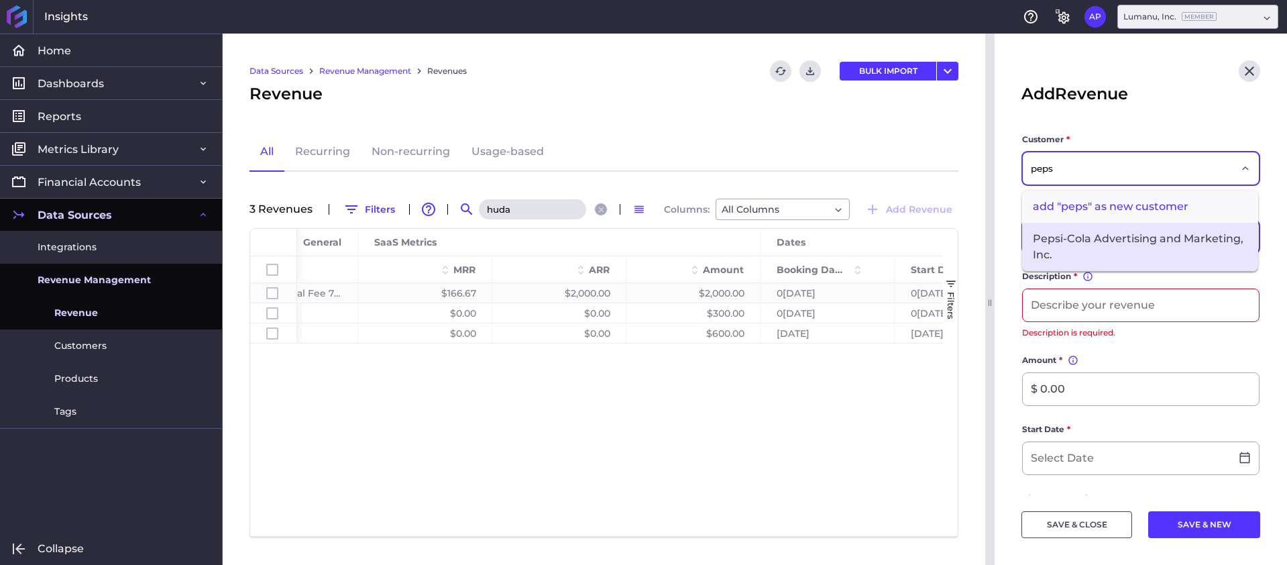
type input "peps"
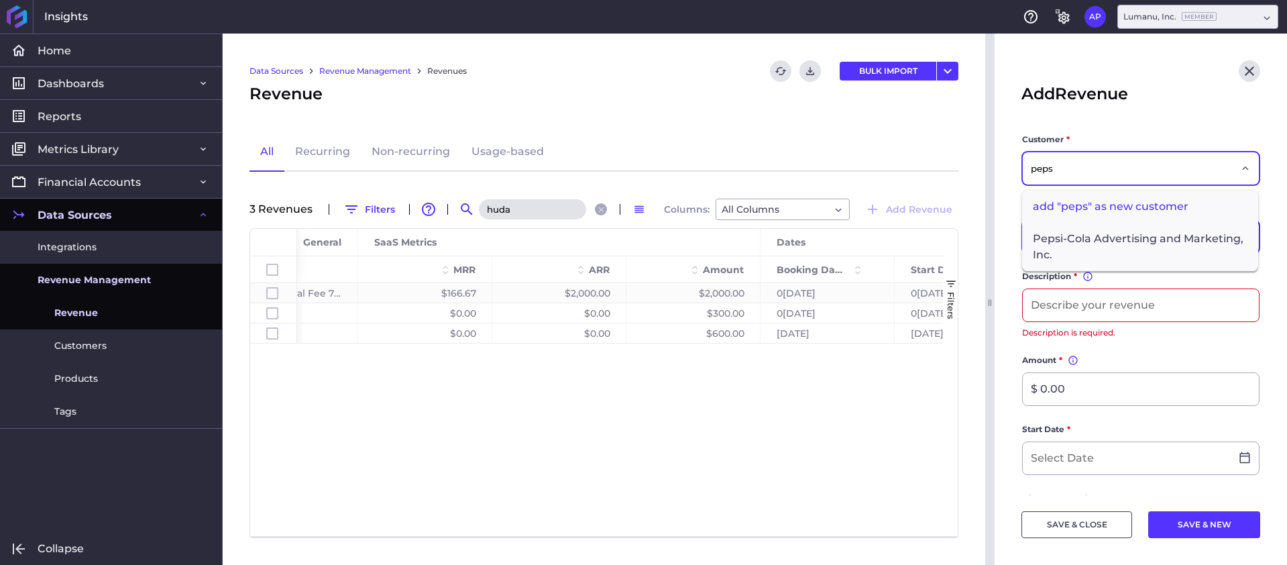
click at [1167, 233] on span "Pepsi-Cola Advertising and Marketing, Inc." at bounding box center [1140, 247] width 236 height 48
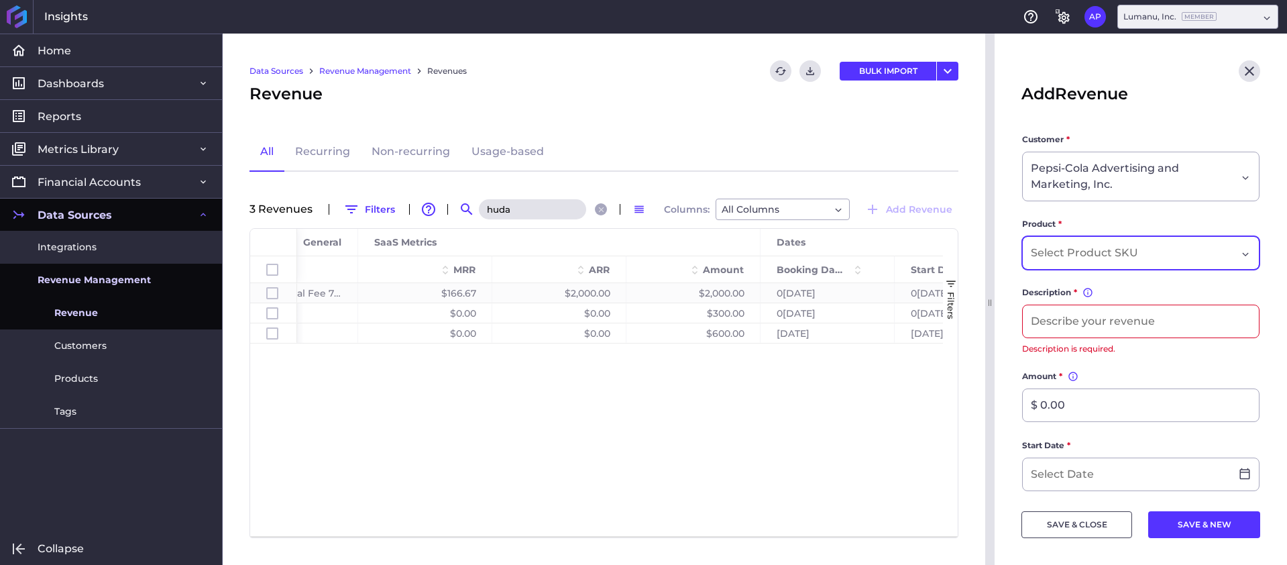
click at [1123, 256] on input "Dropdown select" at bounding box center [1087, 253] width 112 height 16
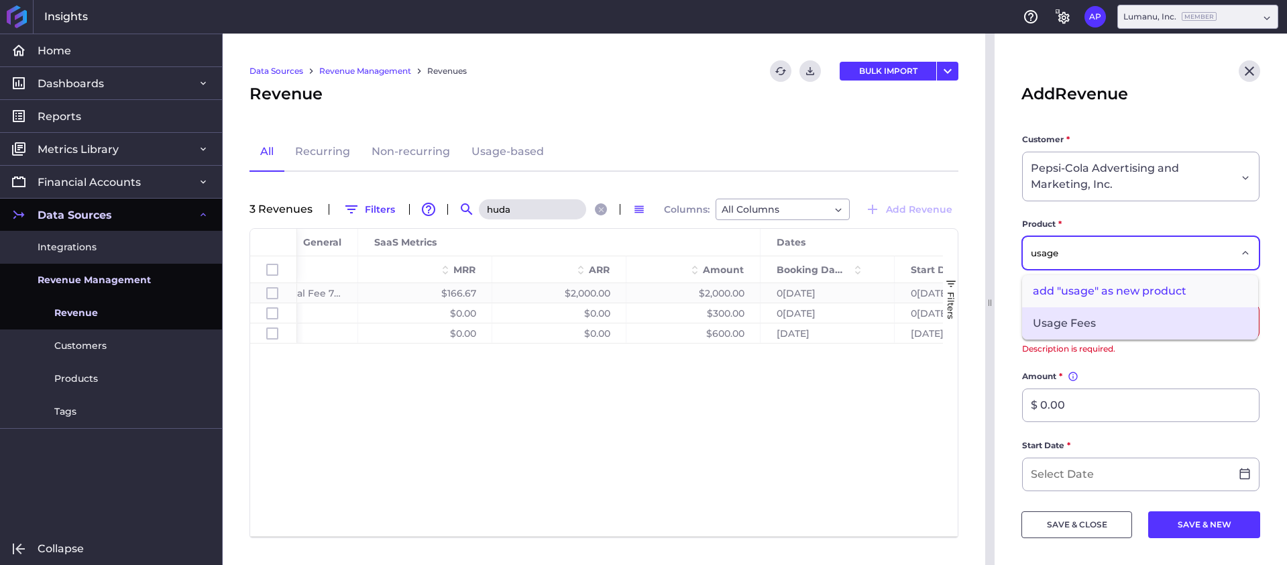
type input "usage"
drag, startPoint x: 1182, startPoint y: 331, endPoint x: 1155, endPoint y: 325, distance: 27.5
click at [1182, 331] on span "Usage Fees" at bounding box center [1140, 323] width 236 height 32
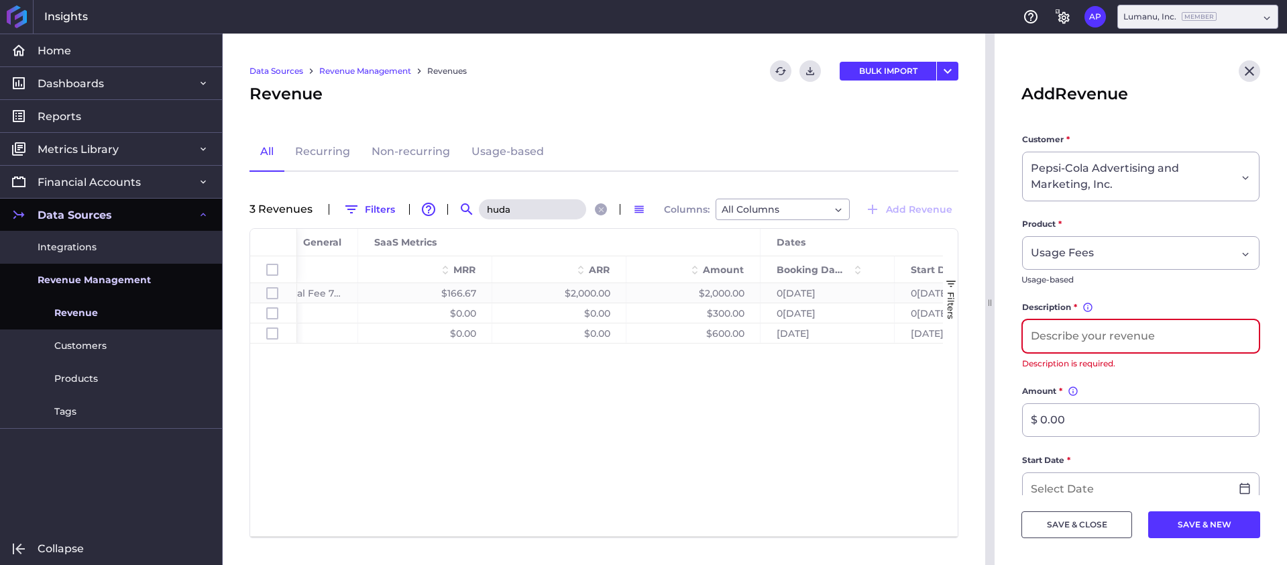
click at [1104, 338] on input at bounding box center [1141, 336] width 236 height 32
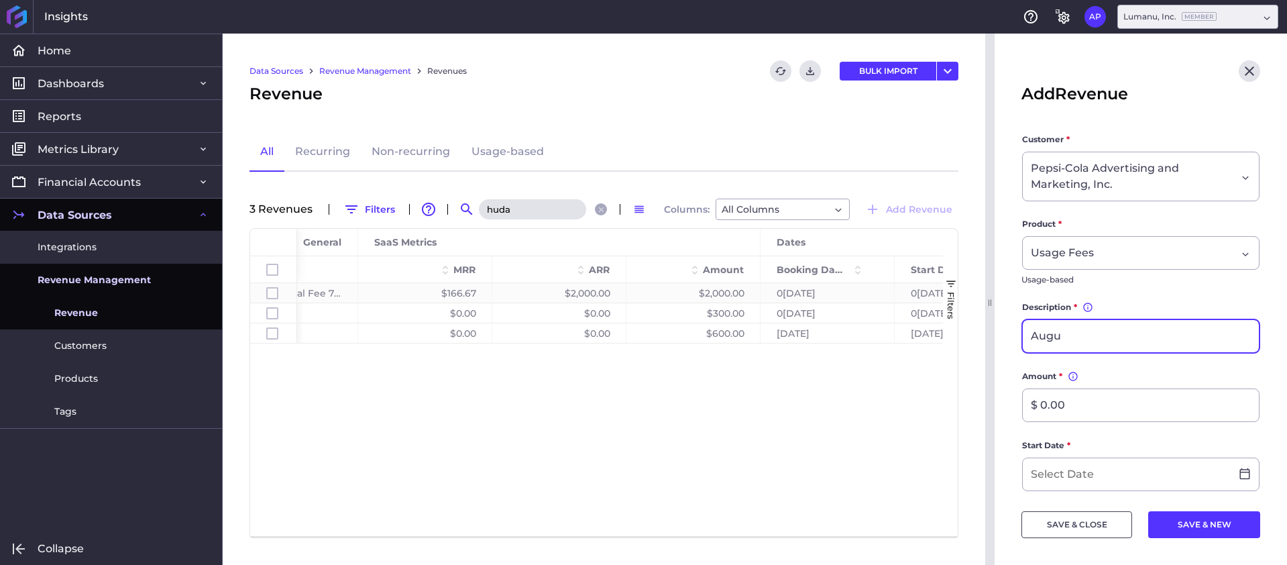
type input "A[DATE] Usage Fees"
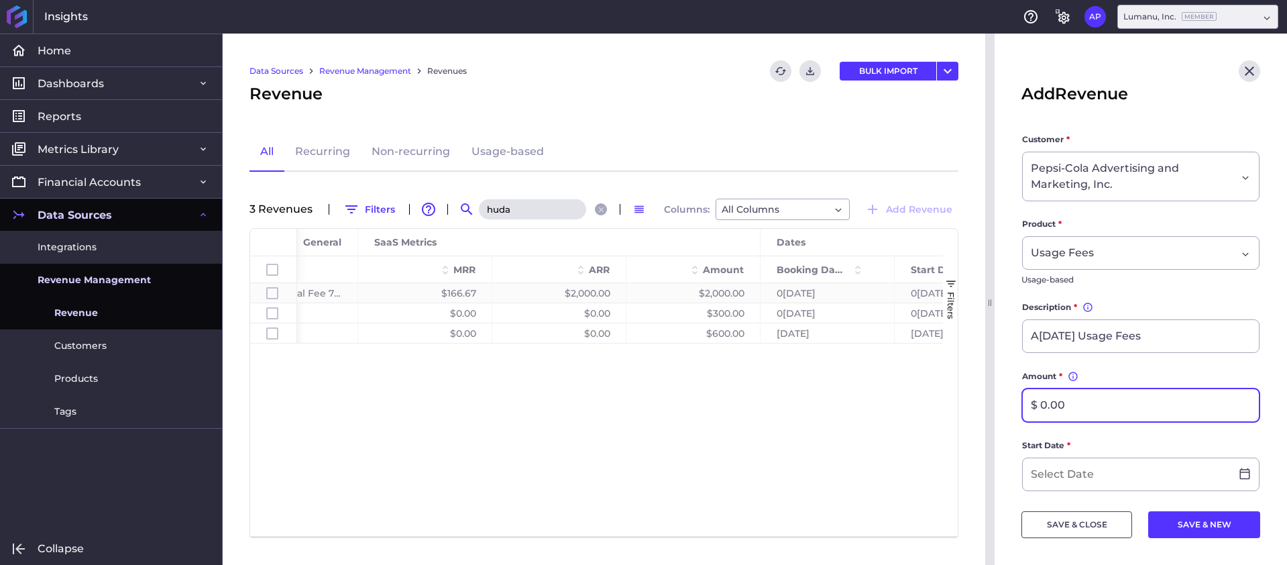
click at [1081, 400] on input "$ 0.00" at bounding box center [1141, 405] width 236 height 32
type input "$ 653.96"
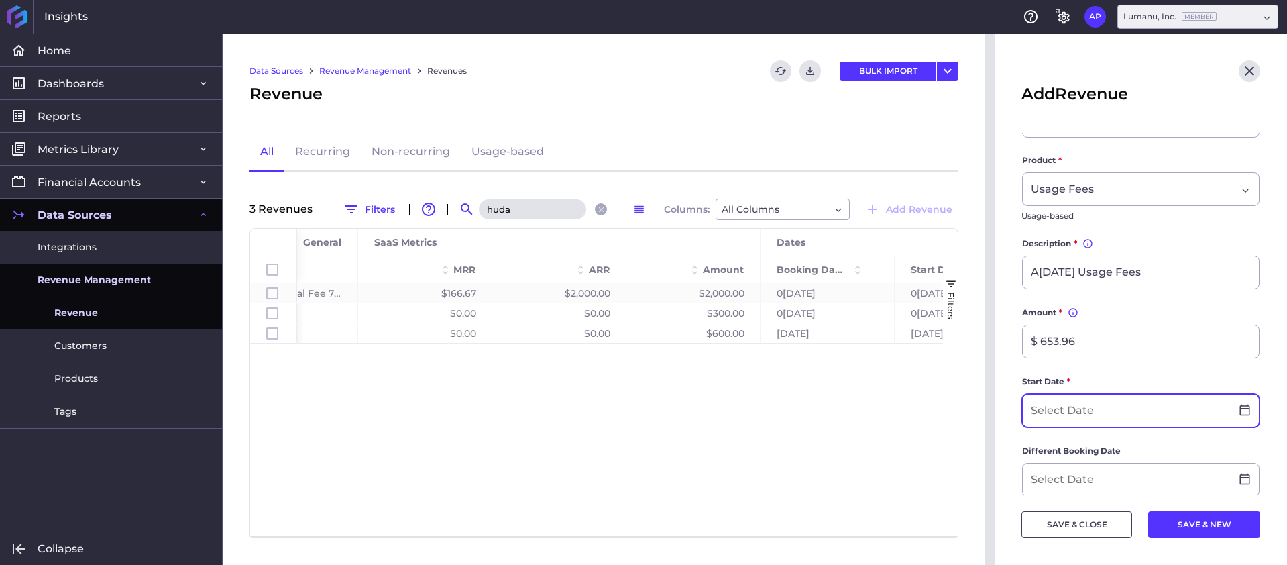
scroll to position [72, 0]
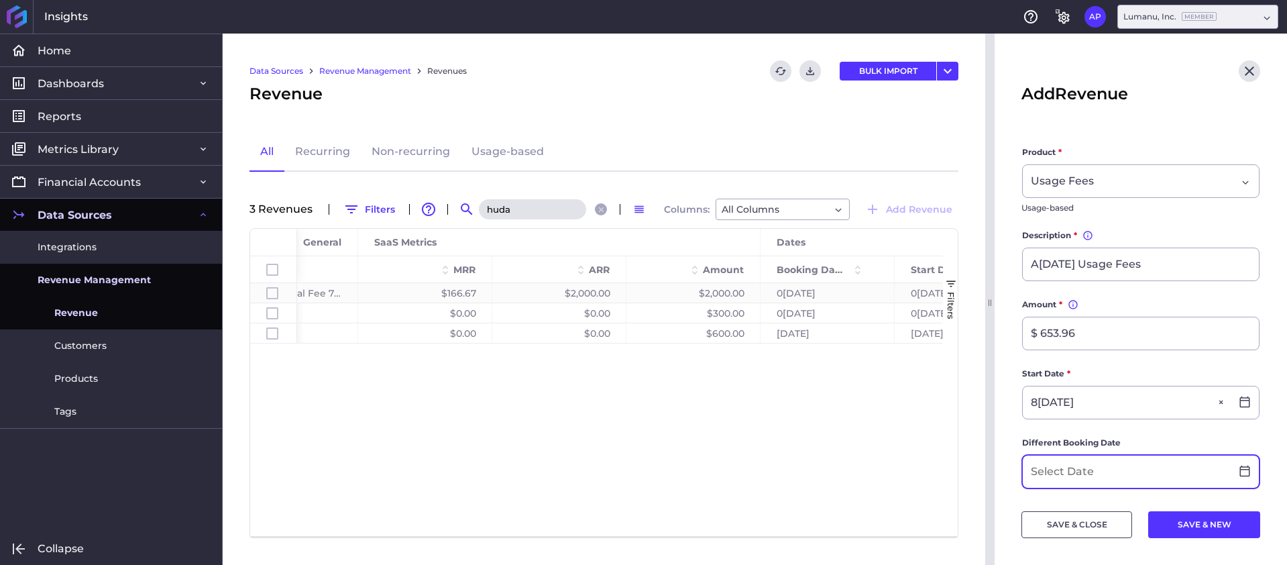
type input "[DATE]"
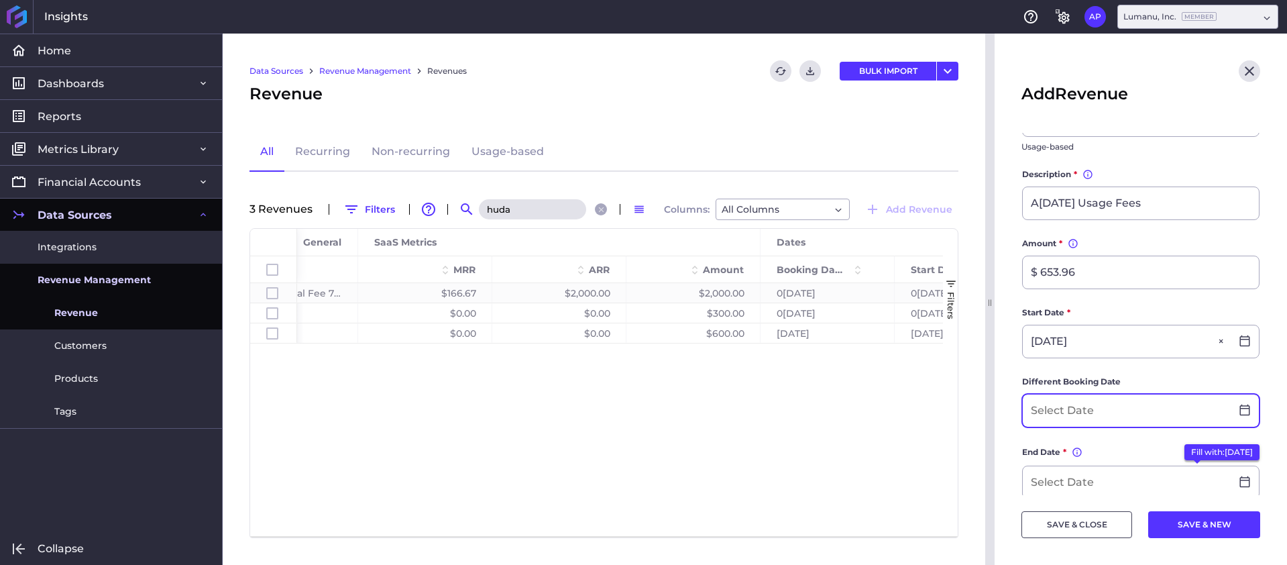
scroll to position [174, 0]
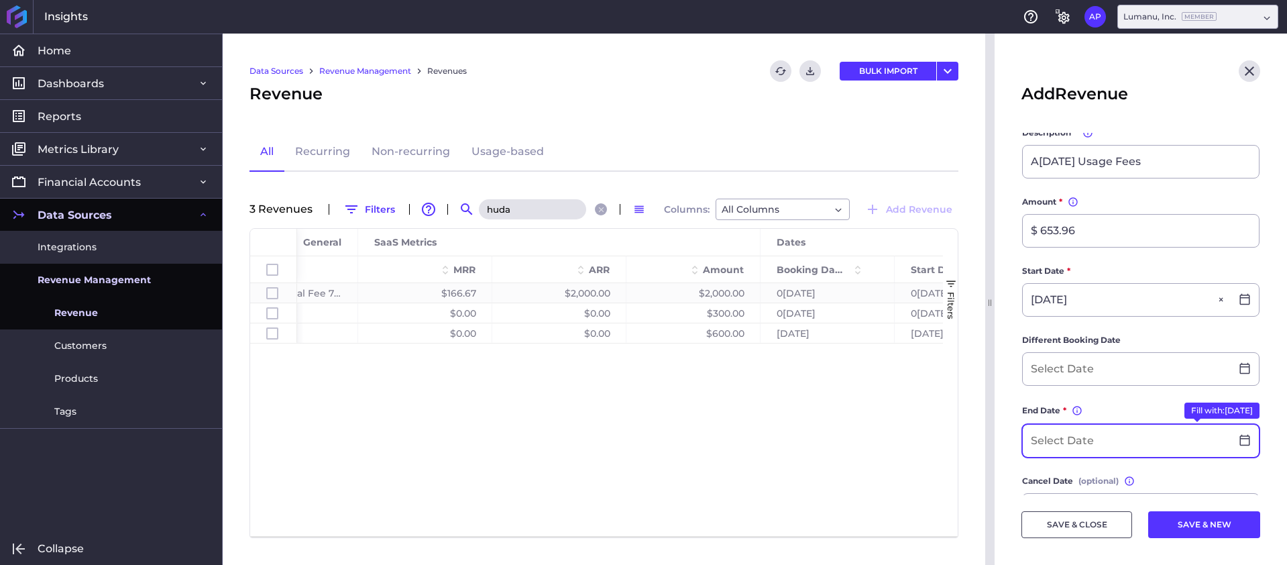
click at [1123, 448] on input at bounding box center [1127, 441] width 208 height 32
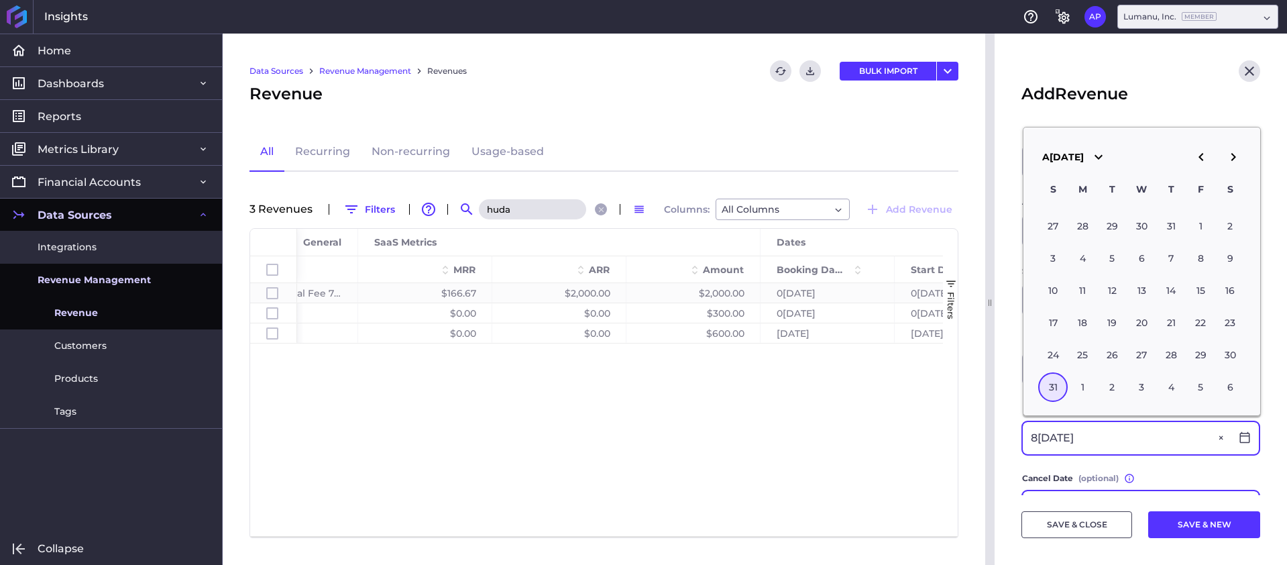
type input "0[DATE]"
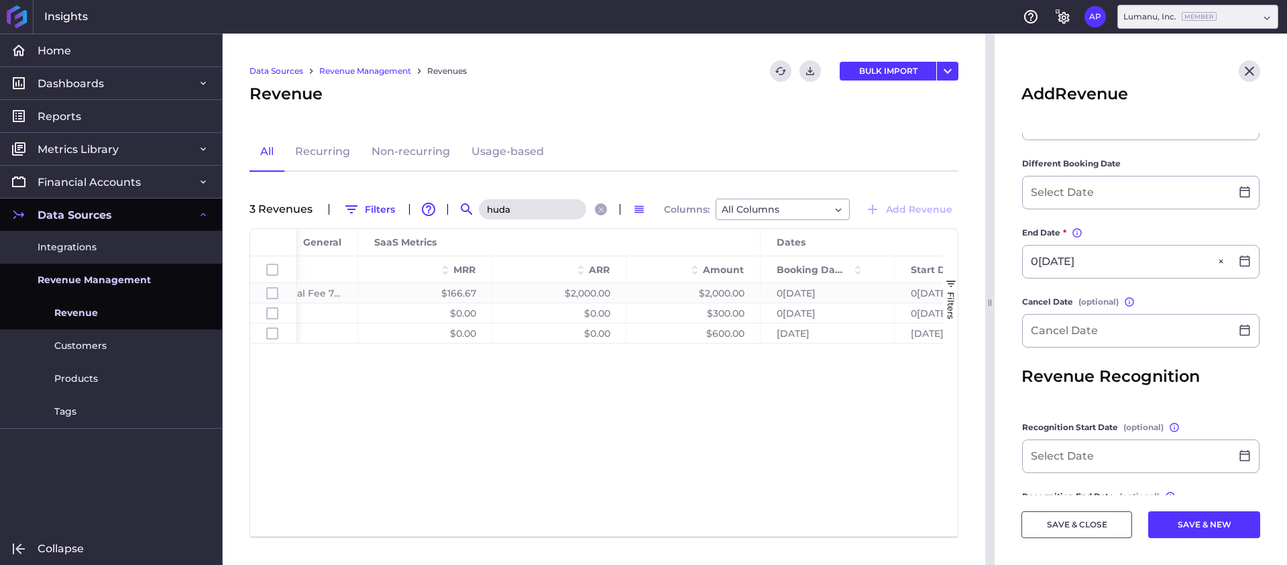
scroll to position [453, 0]
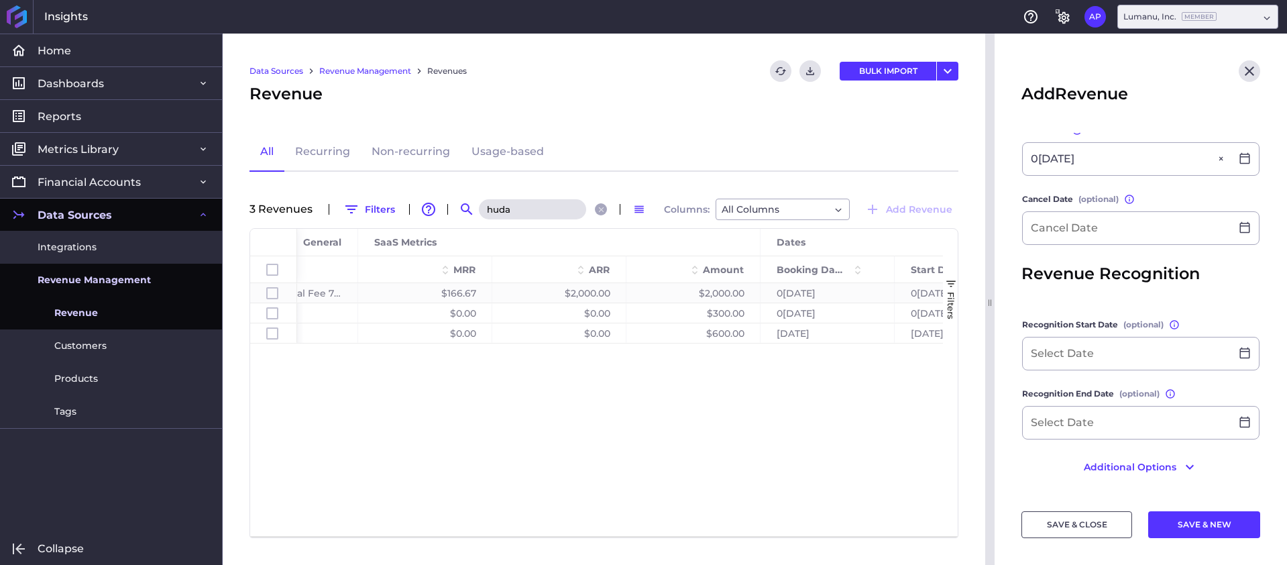
click at [1097, 522] on button "SAVE & CLOSE" at bounding box center [1077, 524] width 111 height 27
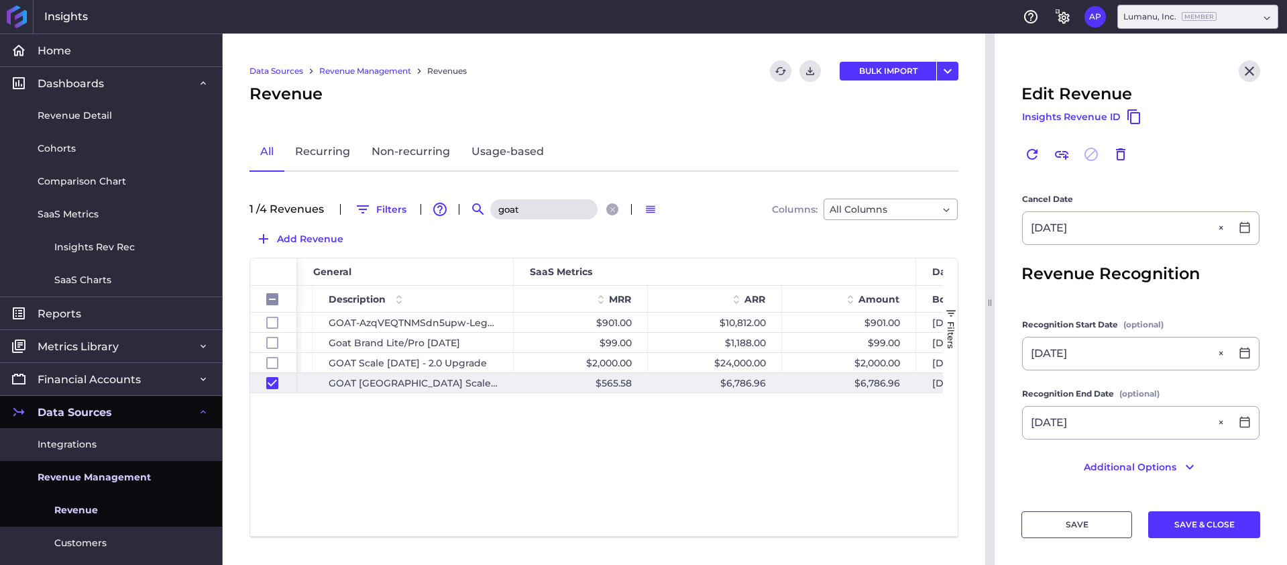
click at [101, 504] on link "Revenue" at bounding box center [111, 510] width 222 height 33
